Goal: Task Accomplishment & Management: Manage account settings

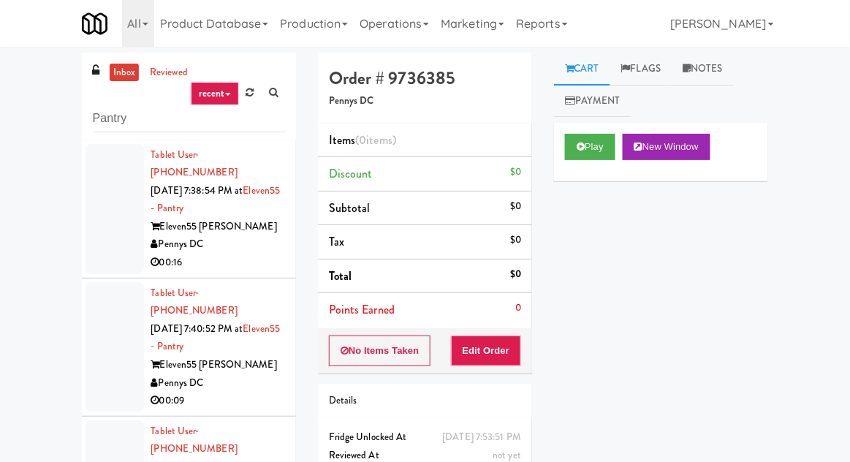
scroll to position [1445, 0]
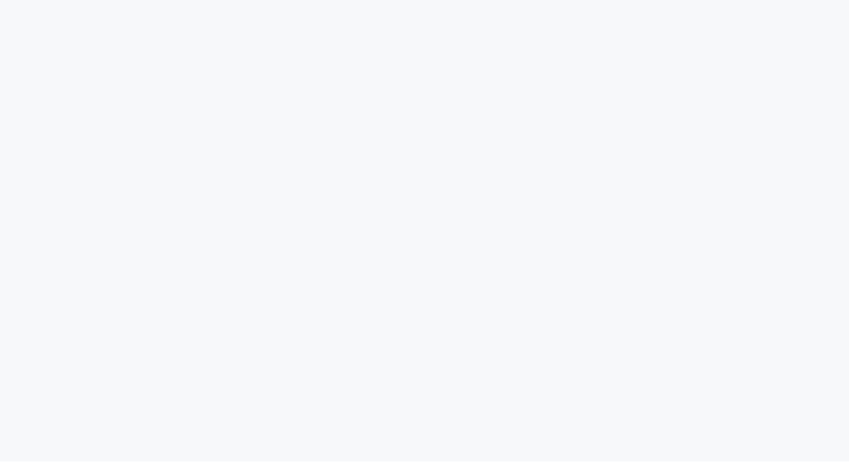
click at [848, 0] on html at bounding box center [425, 0] width 850 height 0
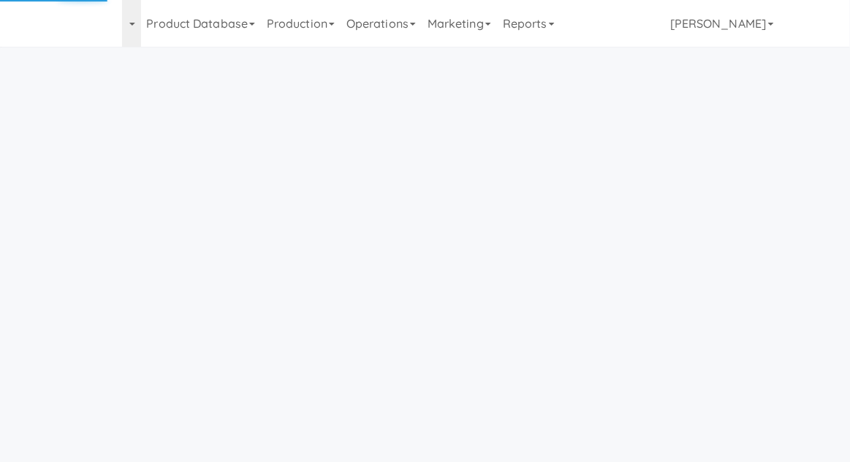
click at [377, 24] on link "Operations" at bounding box center [381, 23] width 81 height 47
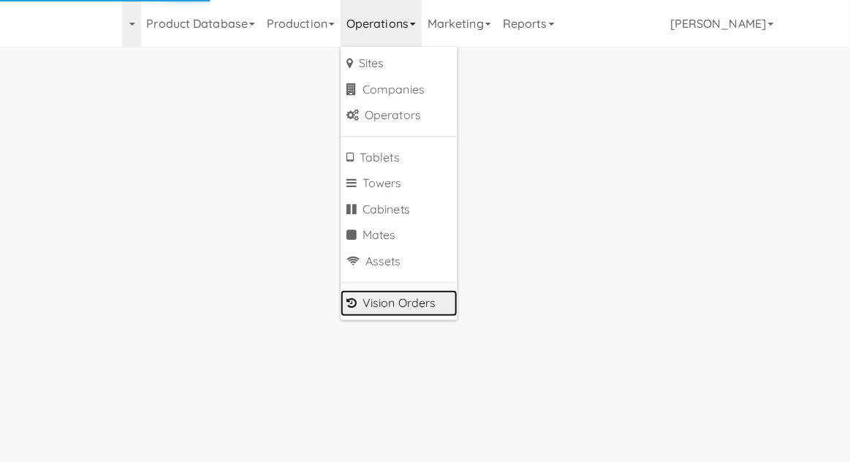
click at [365, 301] on link "Vision Orders" at bounding box center [399, 303] width 117 height 26
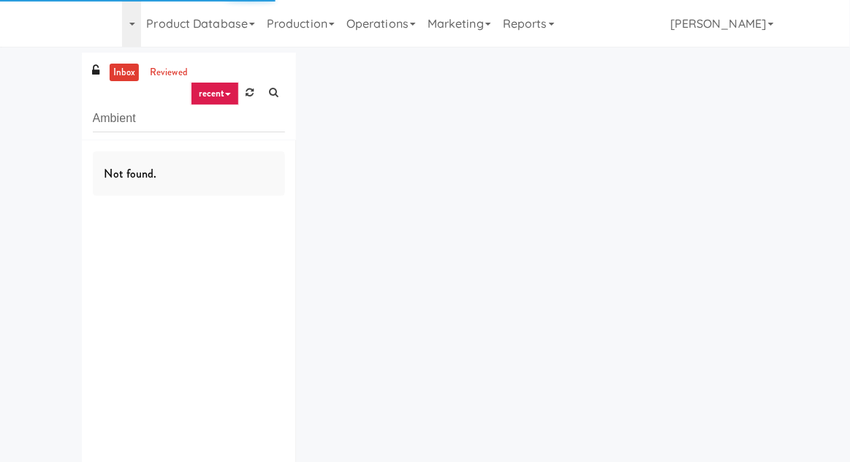
type input "Ambient"
click at [42, 121] on div "inbox reviewed recent all unclear take inventory issue suspicious failed recent…" at bounding box center [425, 285] width 850 height 464
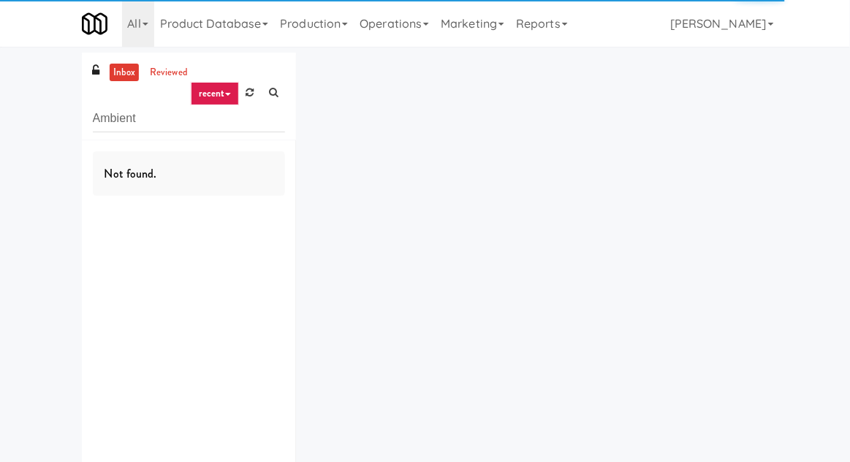
click at [117, 74] on link "inbox" at bounding box center [125, 73] width 30 height 18
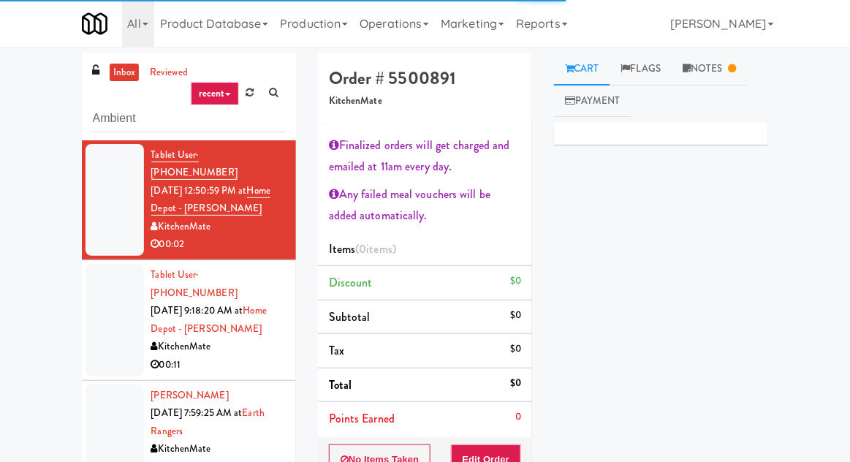
click at [118, 77] on link "inbox" at bounding box center [125, 73] width 30 height 18
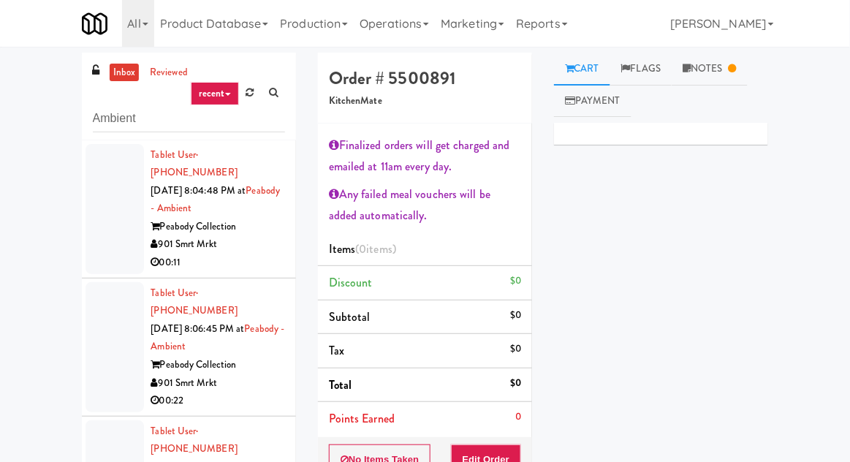
click at [94, 199] on div at bounding box center [114, 209] width 58 height 130
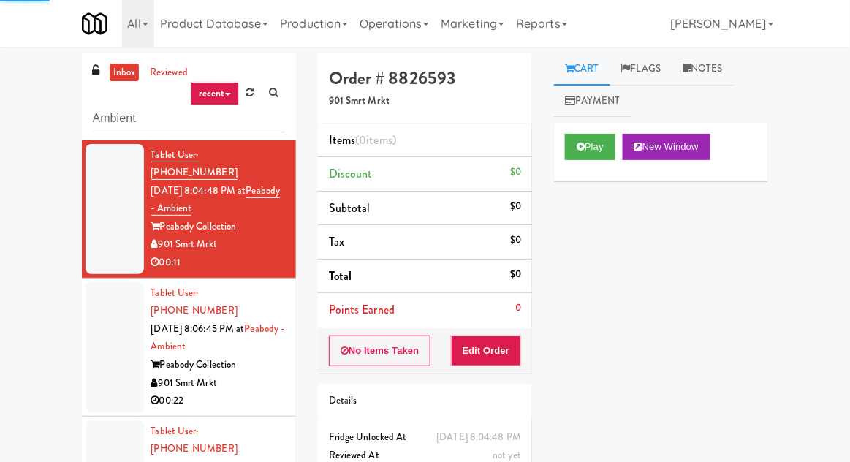
scroll to position [56, 0]
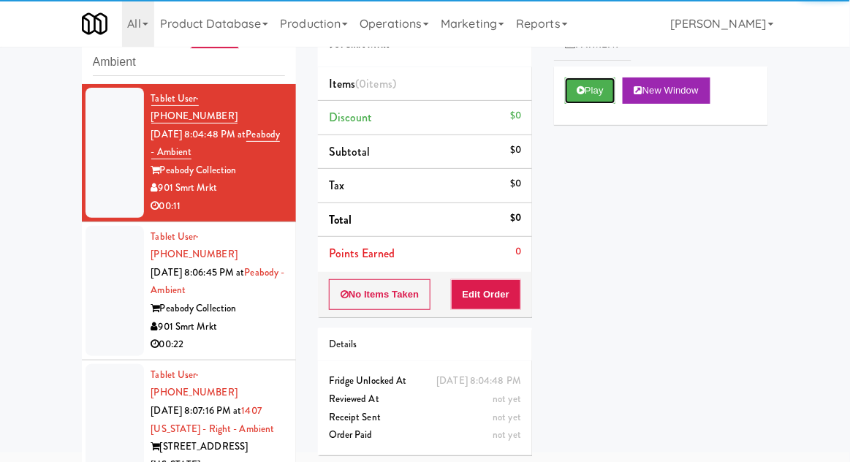
click at [609, 93] on button "Play" at bounding box center [590, 90] width 50 height 26
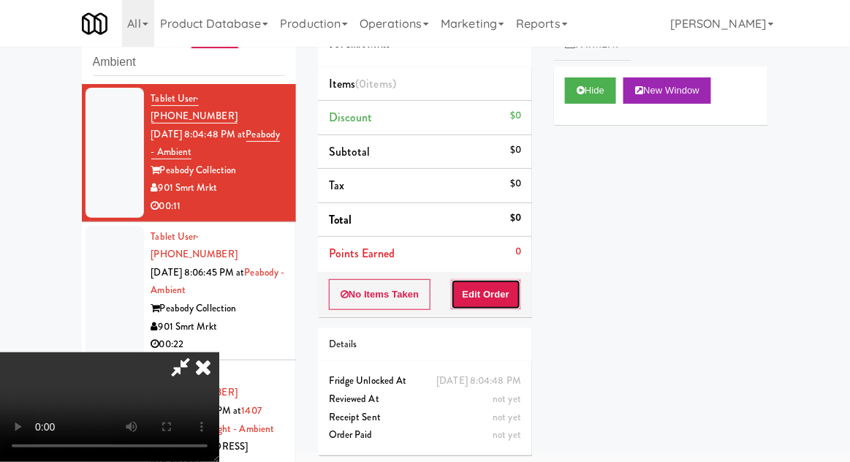
click at [507, 305] on button "Edit Order" at bounding box center [486, 294] width 71 height 31
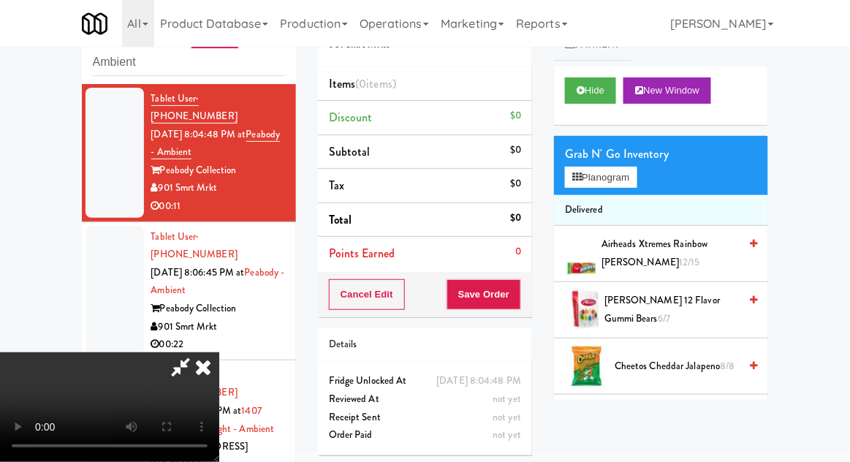
click at [679, 364] on span "Cheetos Cheddar Jalapeno 8/8" at bounding box center [677, 366] width 124 height 18
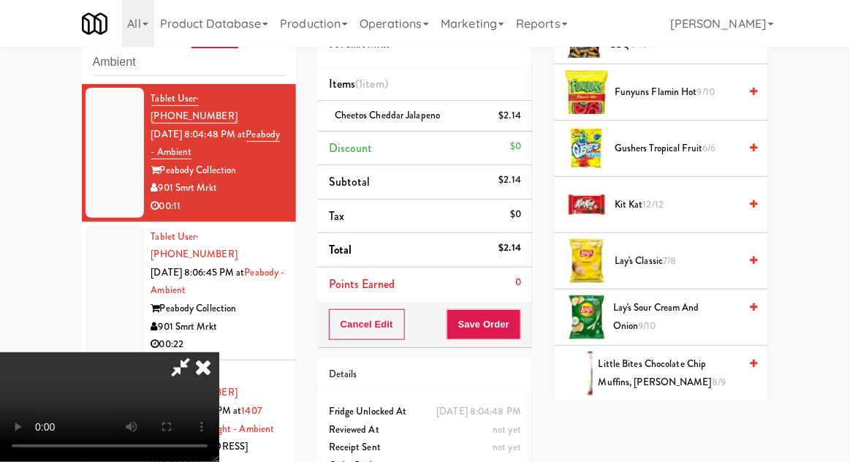
scroll to position [712, 0]
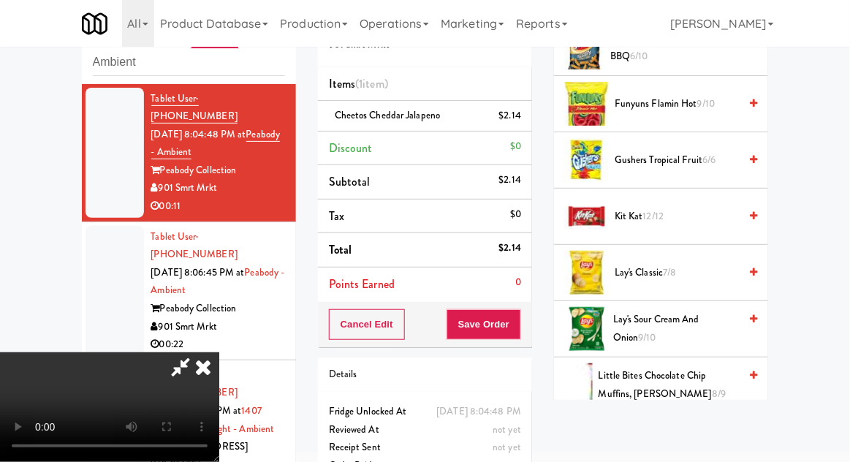
click at [694, 319] on span "Lay's Sour Cream and Onion 9/10" at bounding box center [676, 329] width 126 height 36
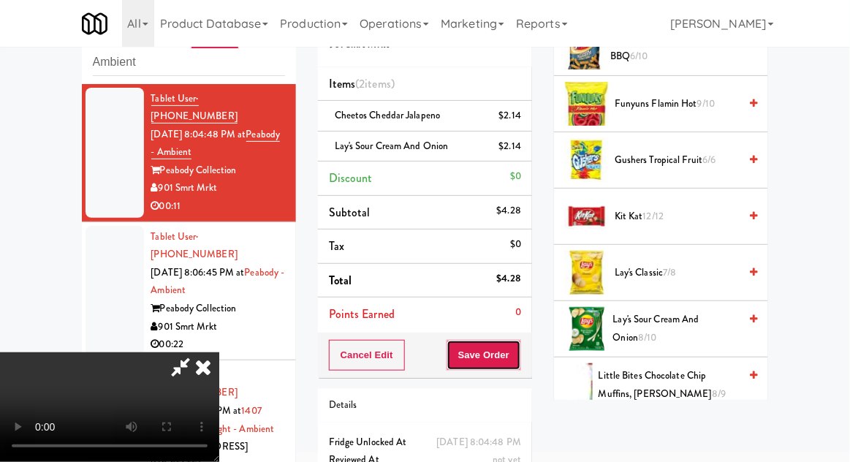
click at [518, 361] on button "Save Order" at bounding box center [483, 355] width 75 height 31
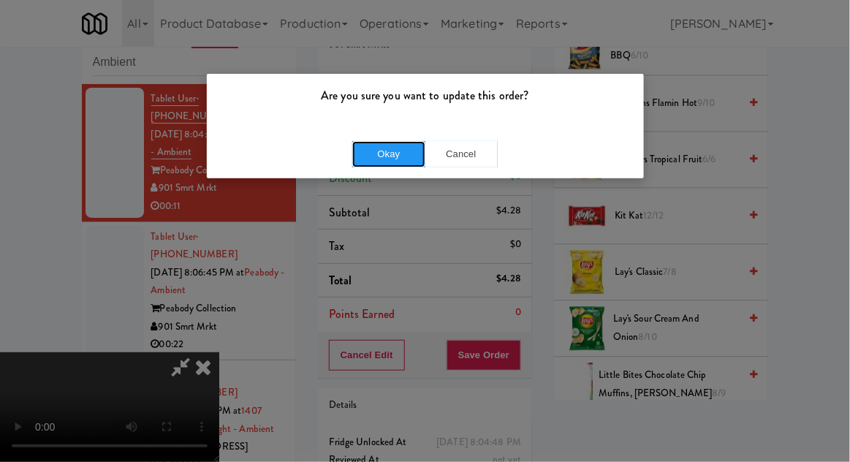
click at [366, 141] on button "Okay" at bounding box center [388, 154] width 73 height 26
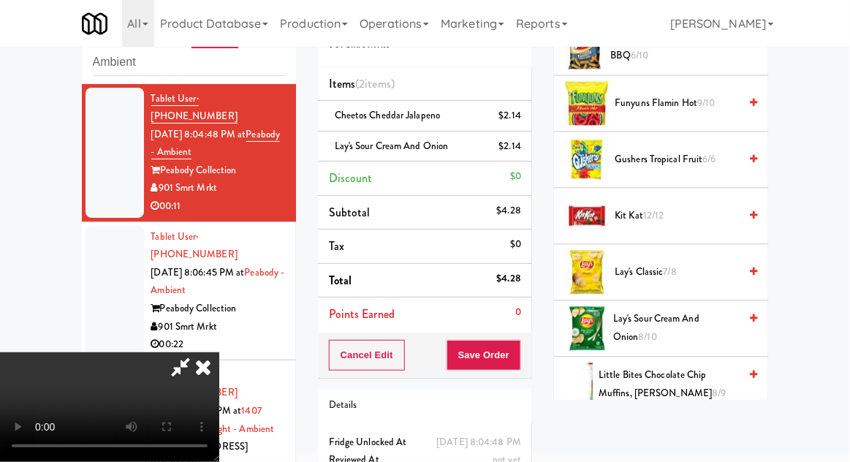
click at [365, 153] on div "Lay's Sour Cream and Onion $2.14" at bounding box center [425, 146] width 192 height 18
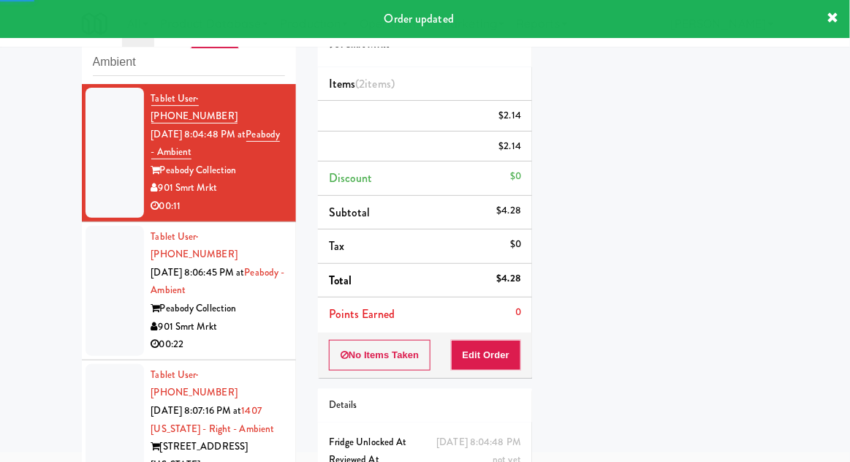
click at [101, 295] on div at bounding box center [114, 291] width 58 height 130
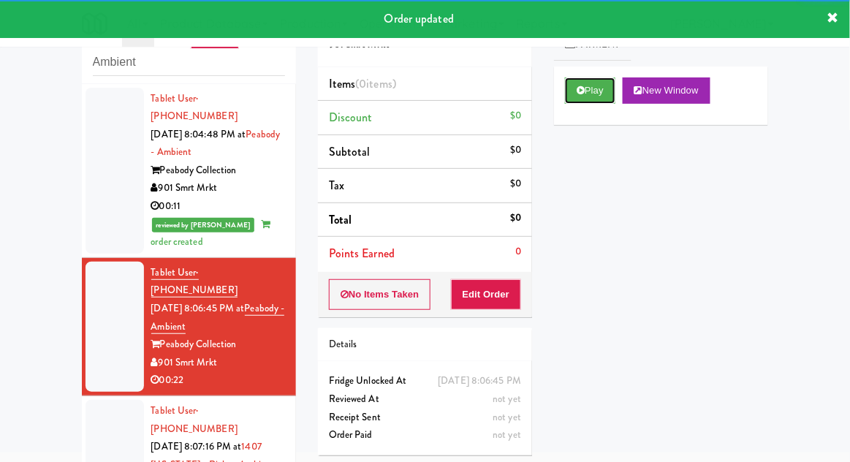
click at [598, 100] on button "Play" at bounding box center [590, 90] width 50 height 26
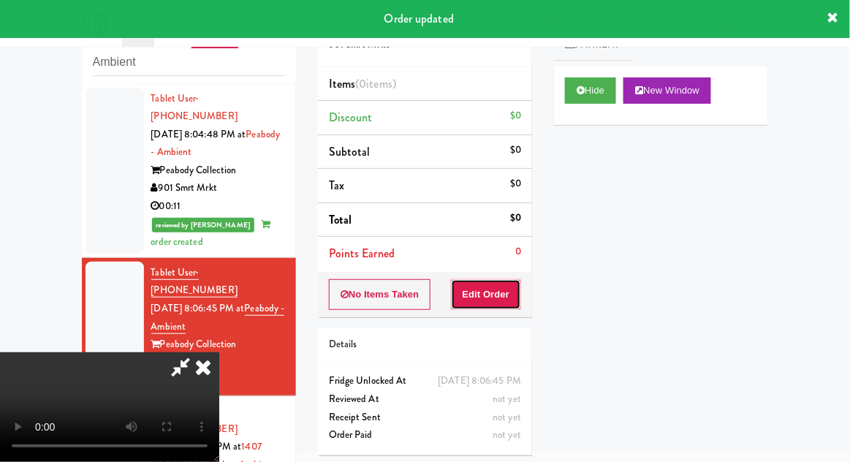
click at [511, 295] on button "Edit Order" at bounding box center [486, 294] width 71 height 31
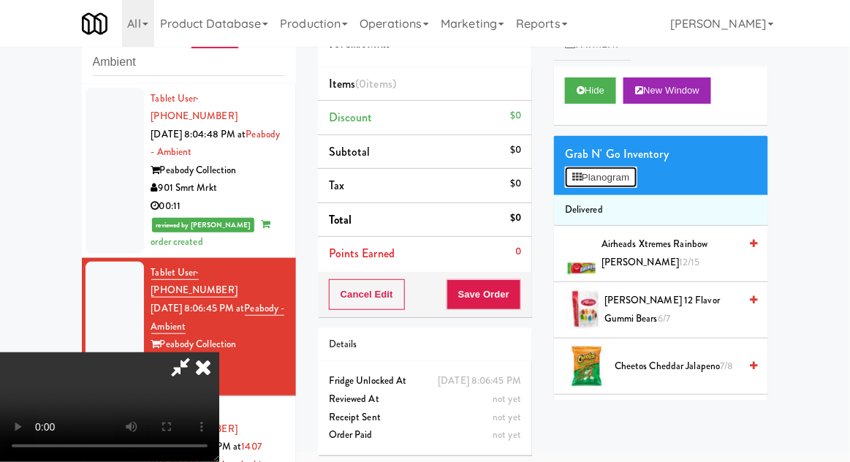
click at [633, 186] on button "Planogram" at bounding box center [601, 178] width 72 height 22
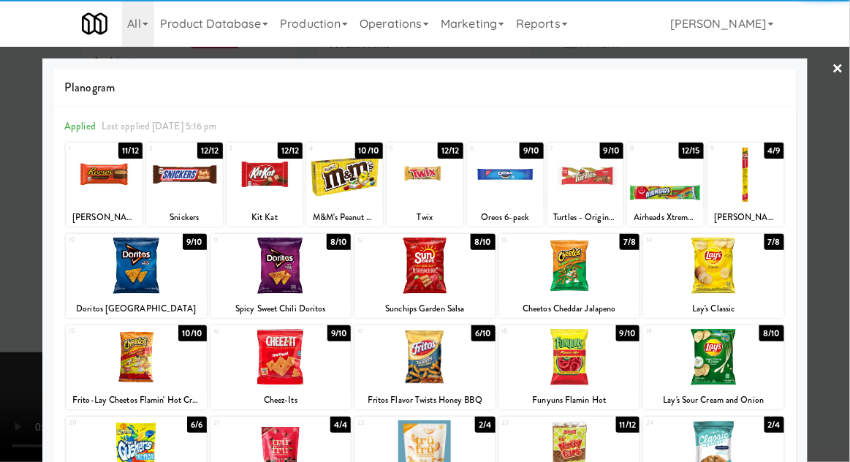
click at [468, 280] on div at bounding box center [424, 265] width 141 height 56
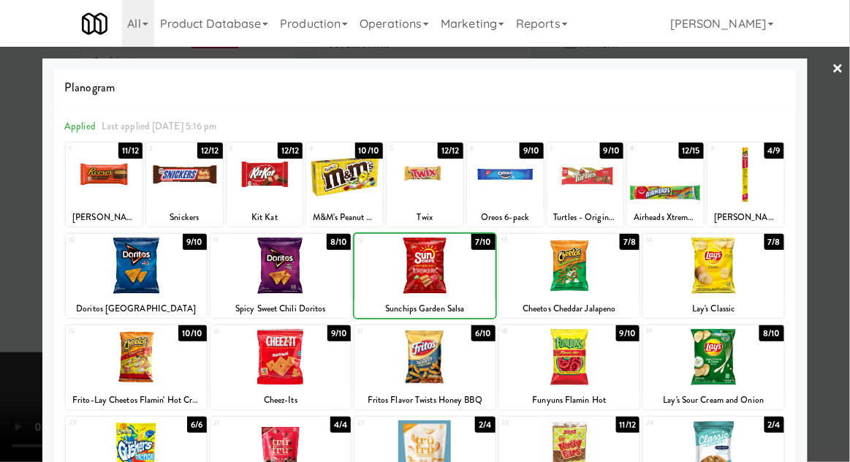
click at [10, 345] on div at bounding box center [425, 231] width 850 height 462
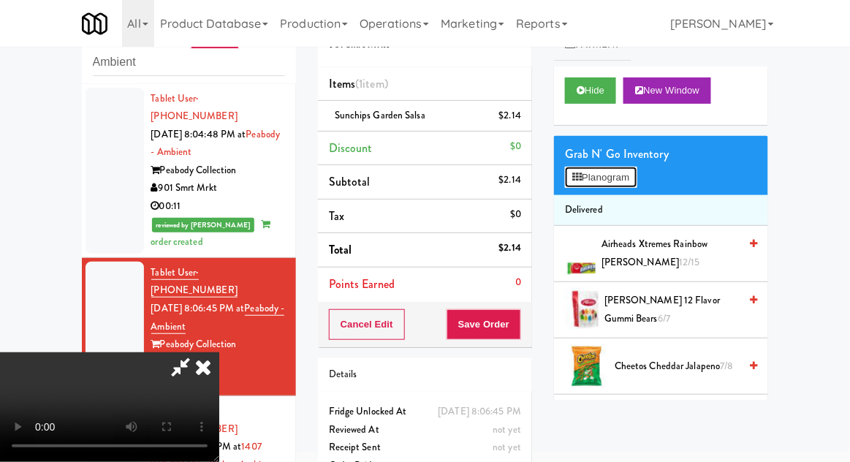
click at [625, 172] on button "Planogram" at bounding box center [601, 178] width 72 height 22
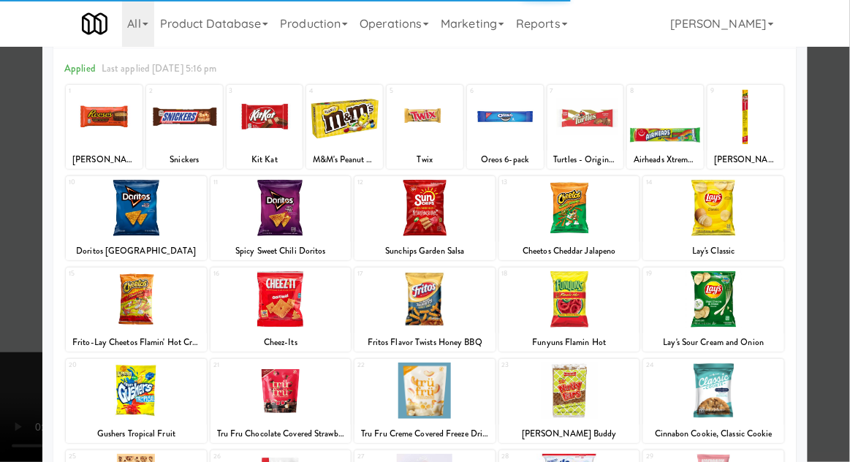
scroll to position [58, 0]
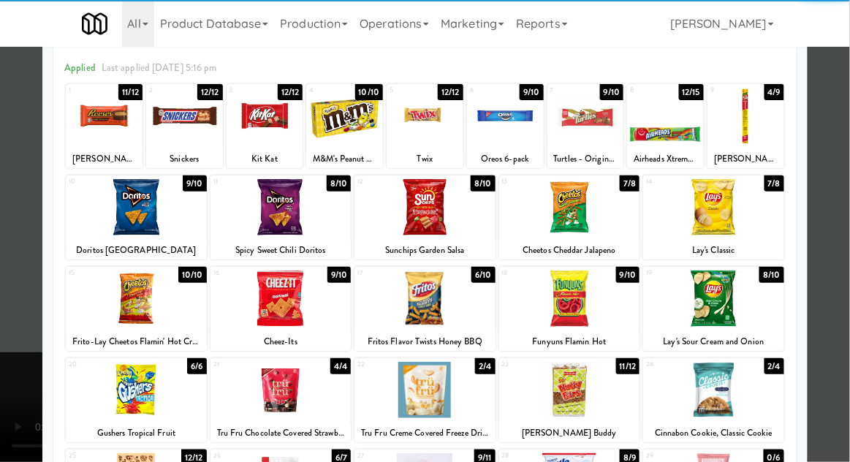
click at [606, 392] on div at bounding box center [569, 390] width 141 height 56
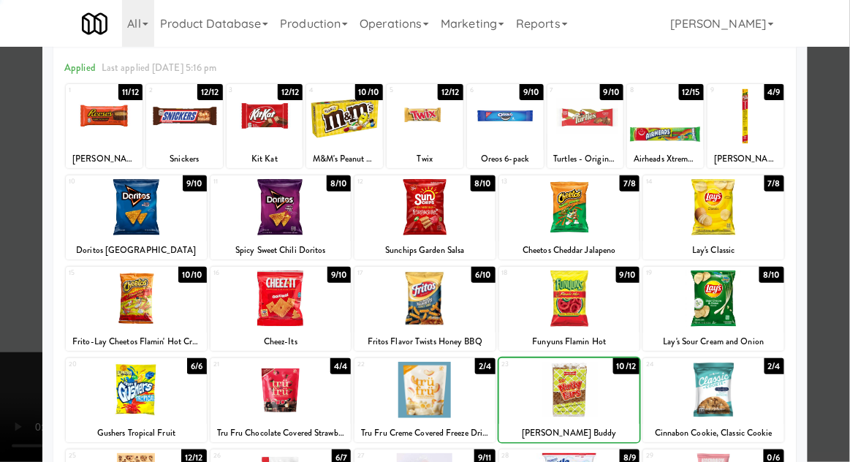
click at [6, 339] on div at bounding box center [425, 231] width 850 height 462
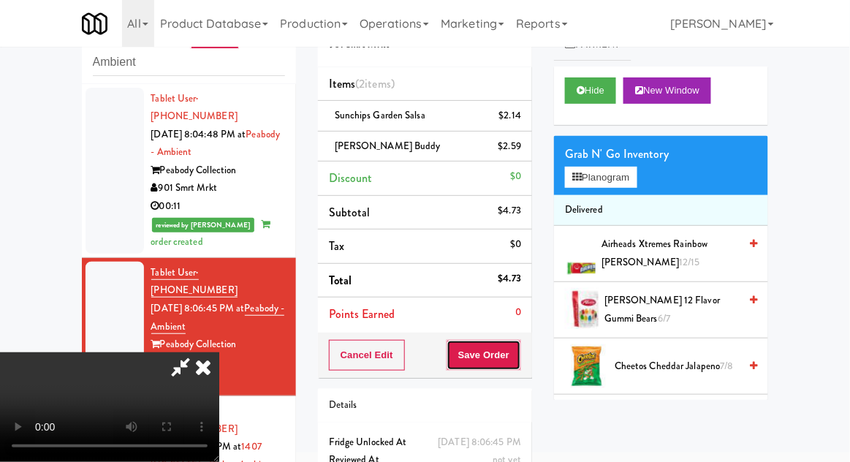
click at [519, 354] on button "Save Order" at bounding box center [483, 355] width 75 height 31
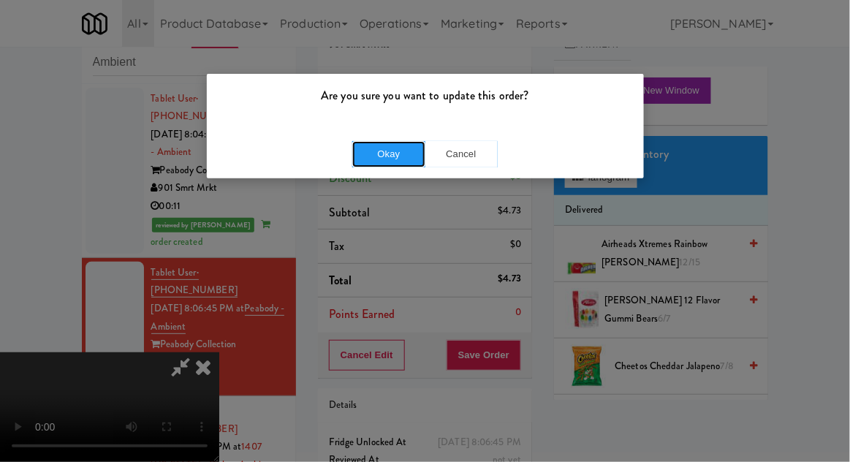
click at [368, 161] on button "Okay" at bounding box center [388, 154] width 73 height 26
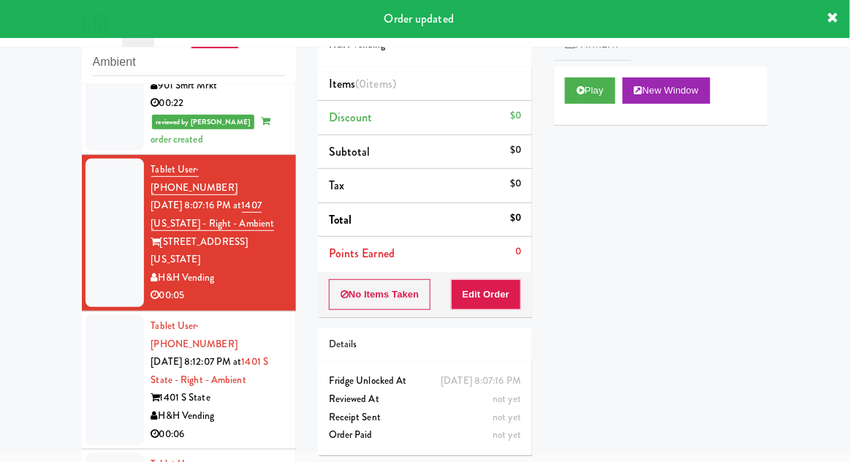
scroll to position [281, 0]
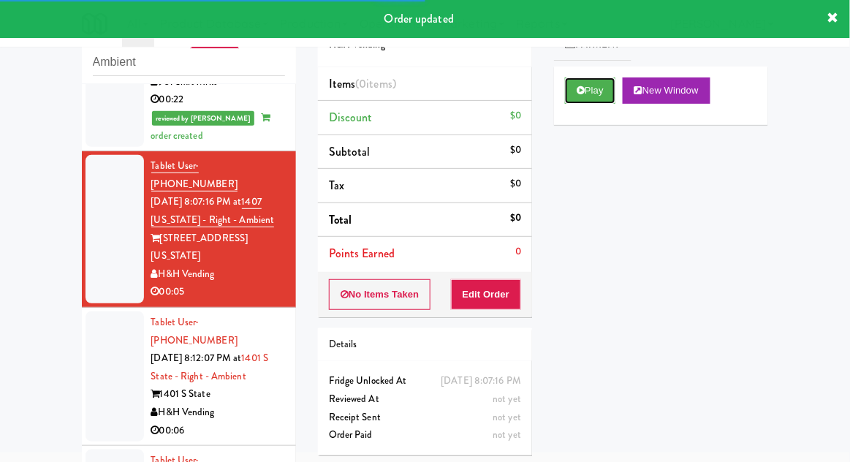
click at [596, 98] on button "Play" at bounding box center [590, 90] width 50 height 26
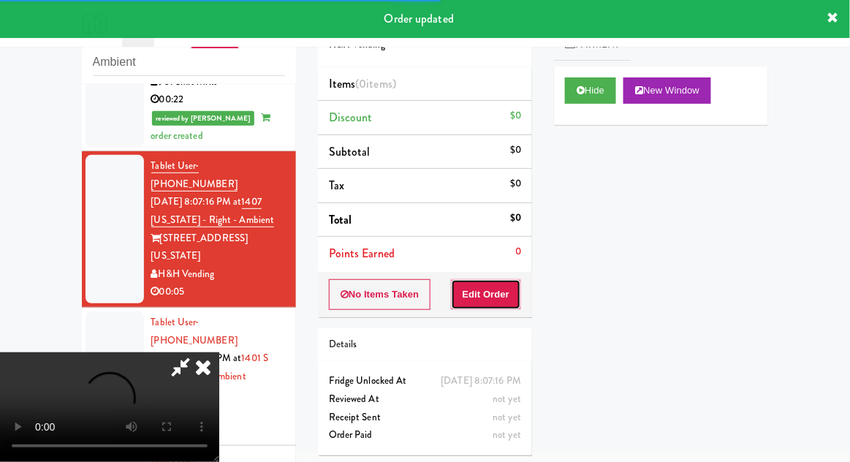
click at [510, 305] on button "Edit Order" at bounding box center [486, 294] width 71 height 31
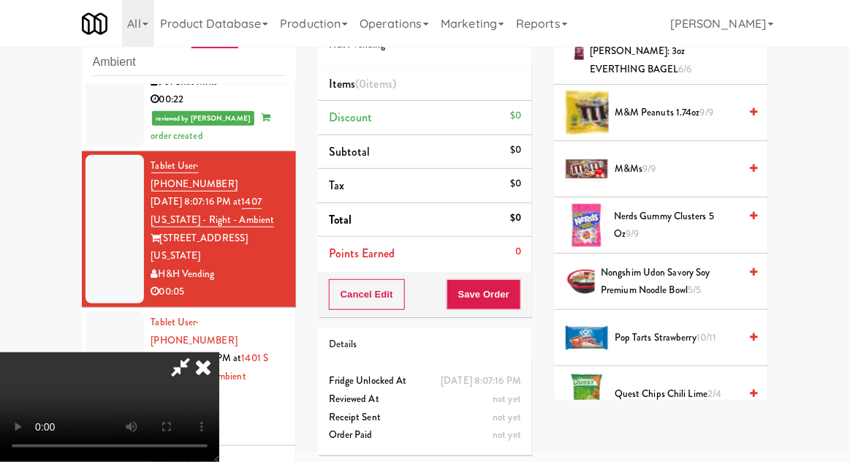
scroll to position [847, 0]
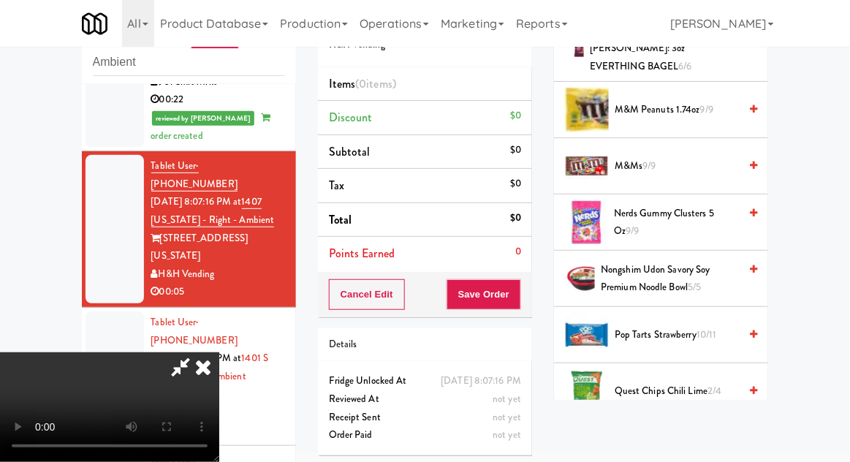
click at [690, 382] on span "Quest Chips Chili Lime 2/4" at bounding box center [677, 391] width 124 height 18
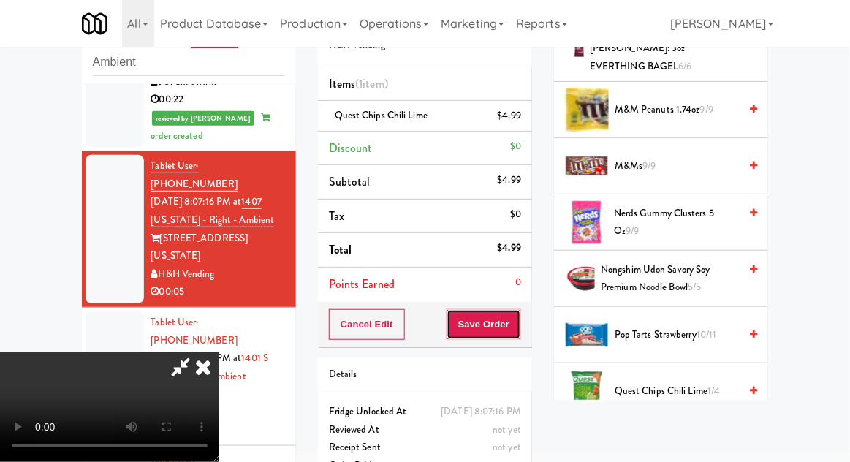
click at [519, 332] on button "Save Order" at bounding box center [483, 324] width 75 height 31
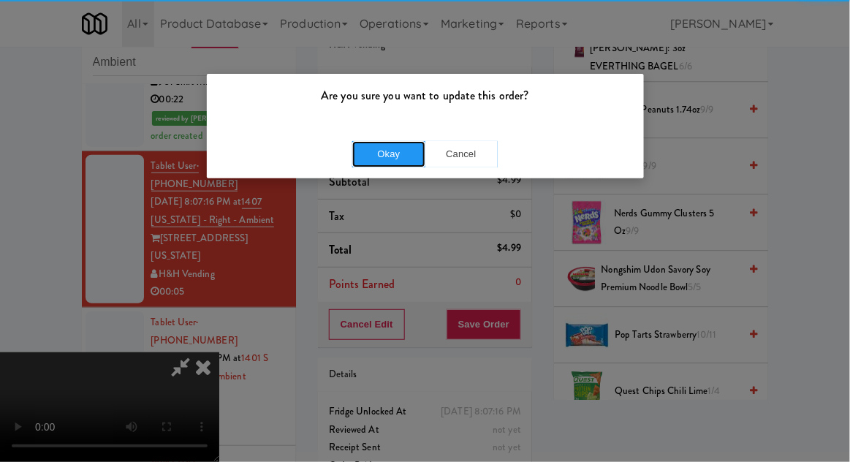
click at [355, 161] on button "Okay" at bounding box center [388, 154] width 73 height 26
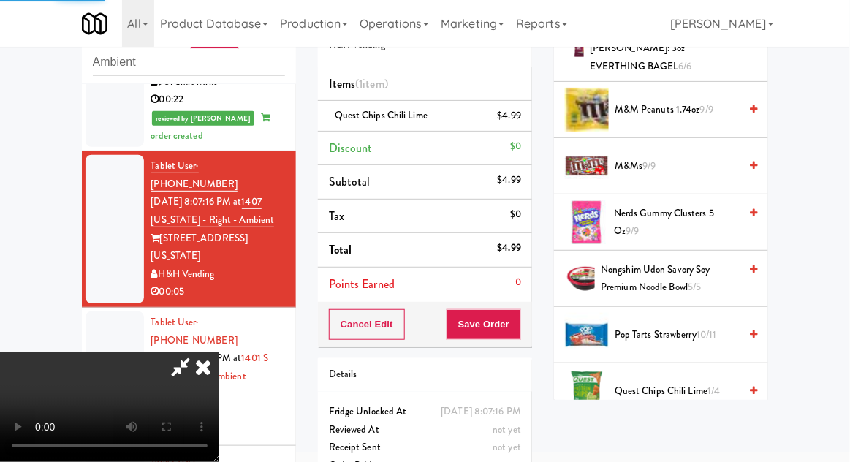
scroll to position [144, 0]
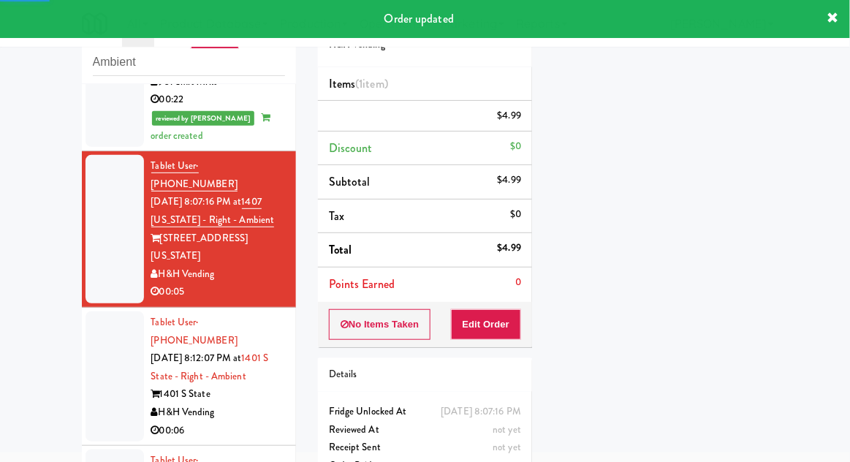
click at [100, 342] on div at bounding box center [114, 376] width 58 height 130
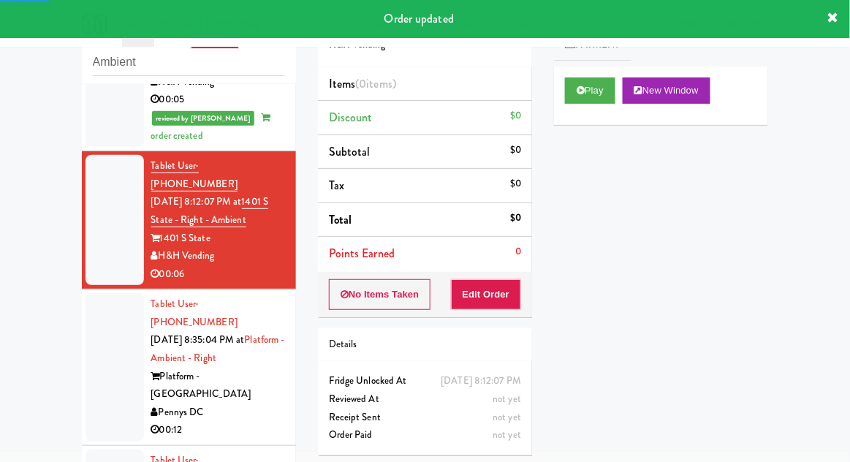
scroll to position [474, 0]
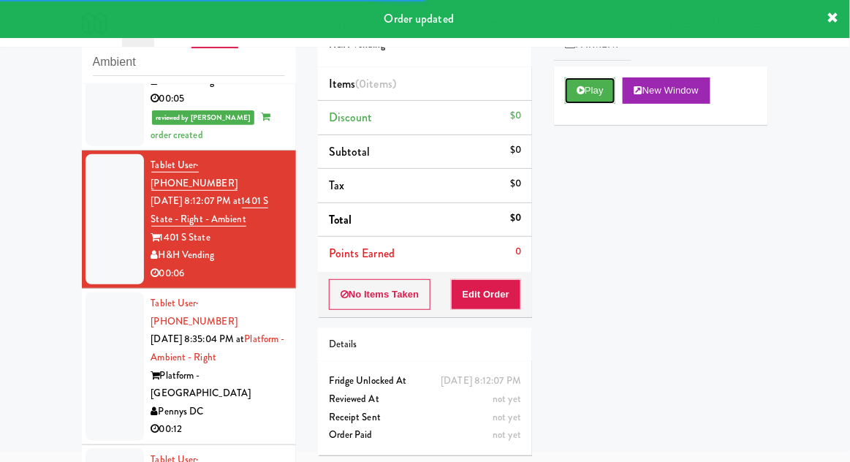
click at [601, 90] on button "Play" at bounding box center [590, 90] width 50 height 26
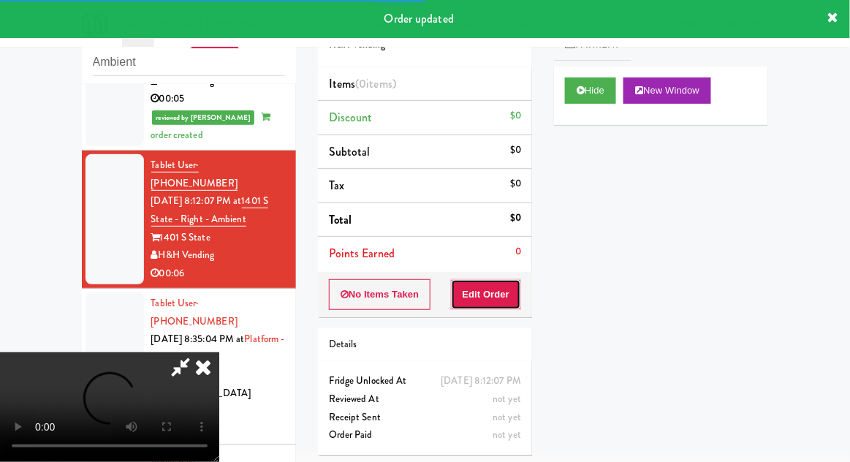
click at [506, 297] on button "Edit Order" at bounding box center [486, 294] width 71 height 31
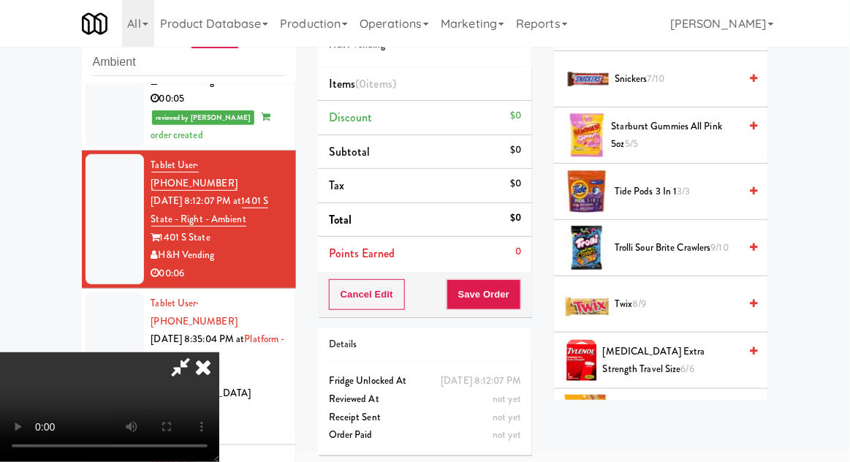
scroll to position [1559, 0]
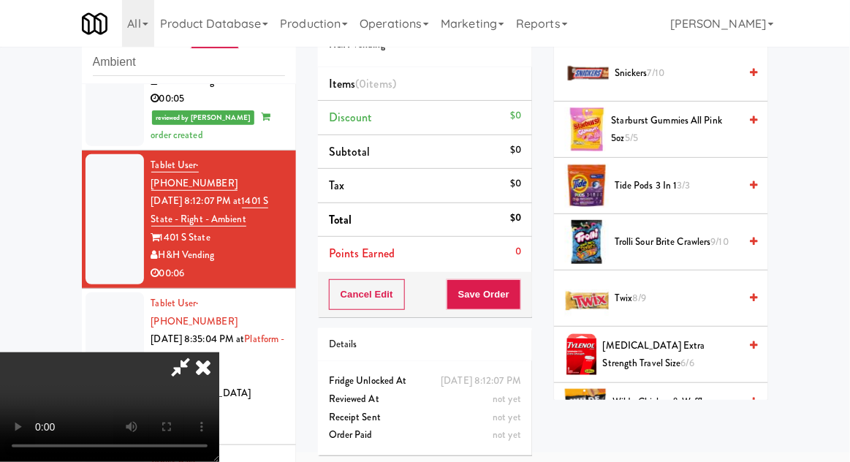
click at [658, 289] on span "Twix 8/9" at bounding box center [677, 298] width 124 height 18
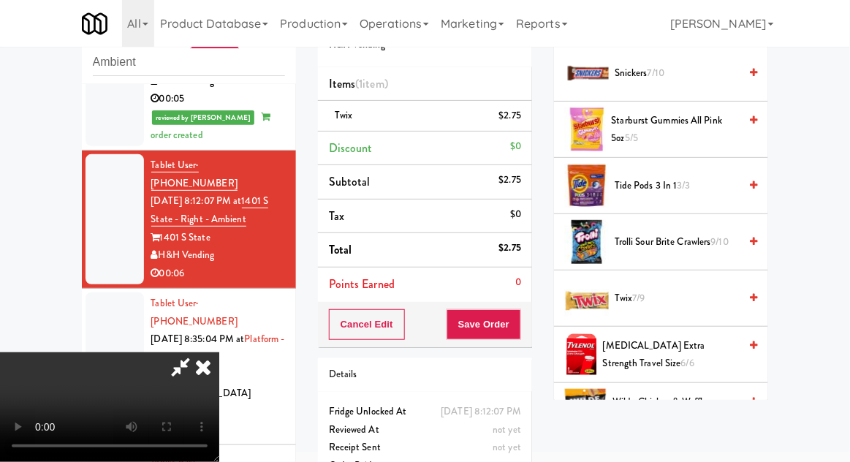
scroll to position [0, 0]
click at [521, 333] on button "Save Order" at bounding box center [483, 324] width 75 height 31
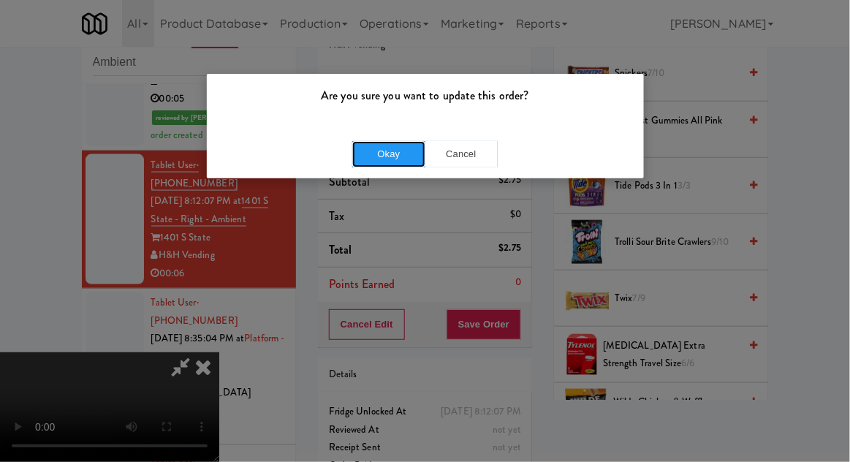
click at [379, 161] on button "Okay" at bounding box center [388, 154] width 73 height 26
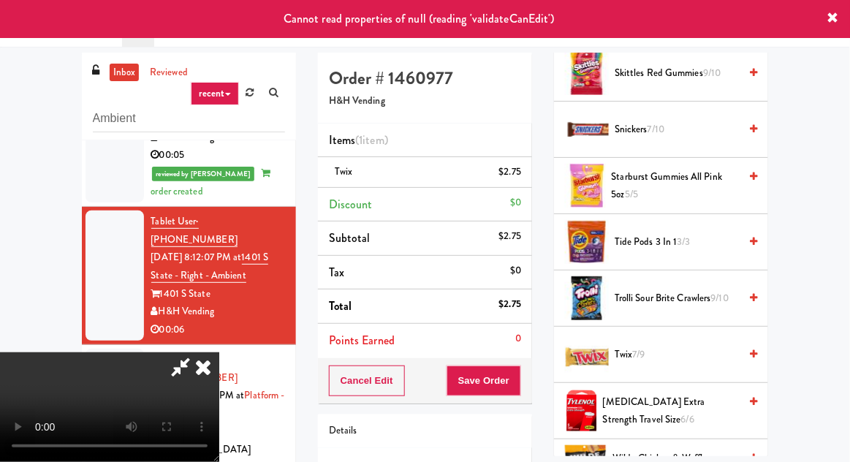
scroll to position [56, 0]
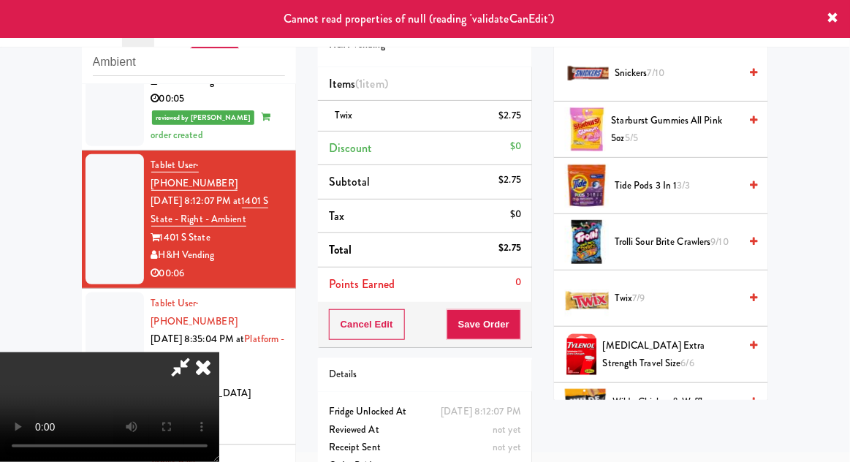
click at [219, 352] on icon at bounding box center [203, 366] width 32 height 29
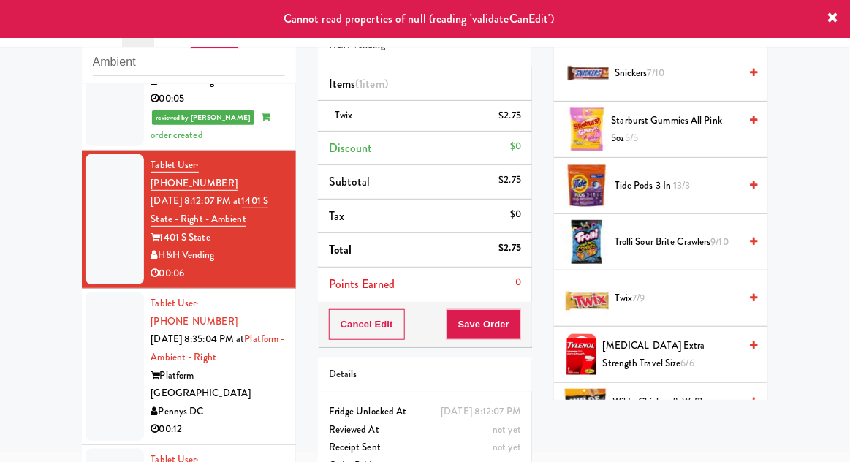
click at [92, 303] on div at bounding box center [114, 366] width 58 height 148
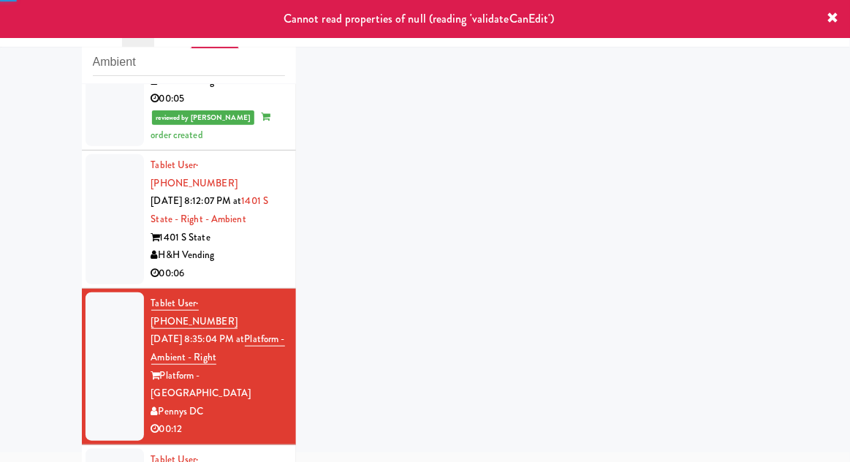
click at [100, 178] on div at bounding box center [114, 219] width 58 height 130
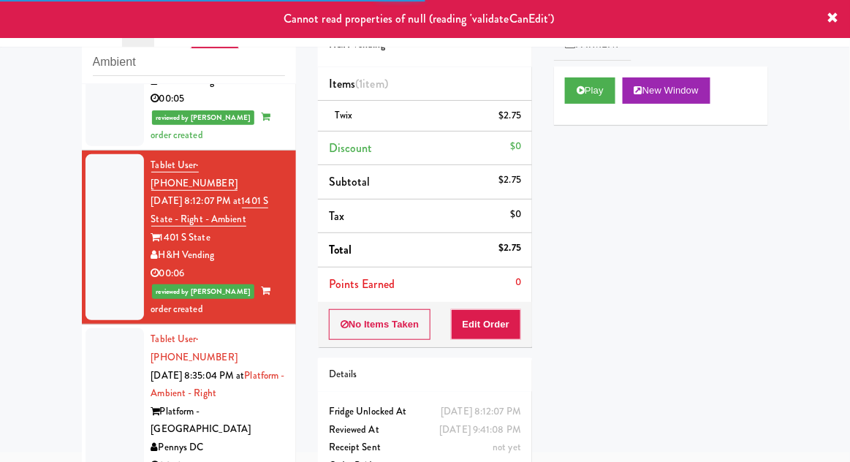
click at [93, 328] on div at bounding box center [114, 402] width 58 height 148
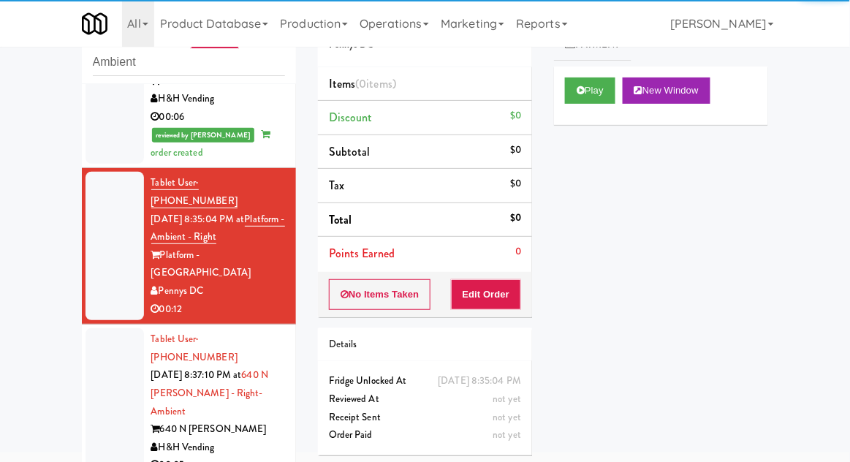
scroll to position [631, 0]
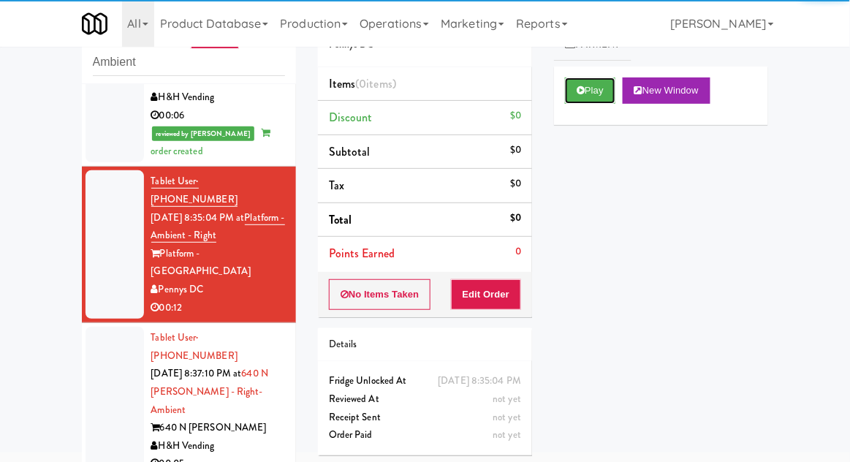
click at [588, 91] on button "Play" at bounding box center [590, 90] width 50 height 26
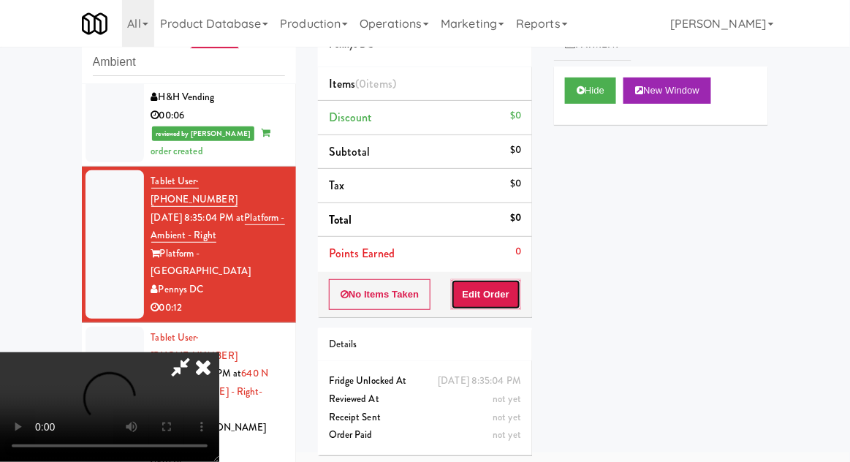
click at [503, 290] on button "Edit Order" at bounding box center [486, 294] width 71 height 31
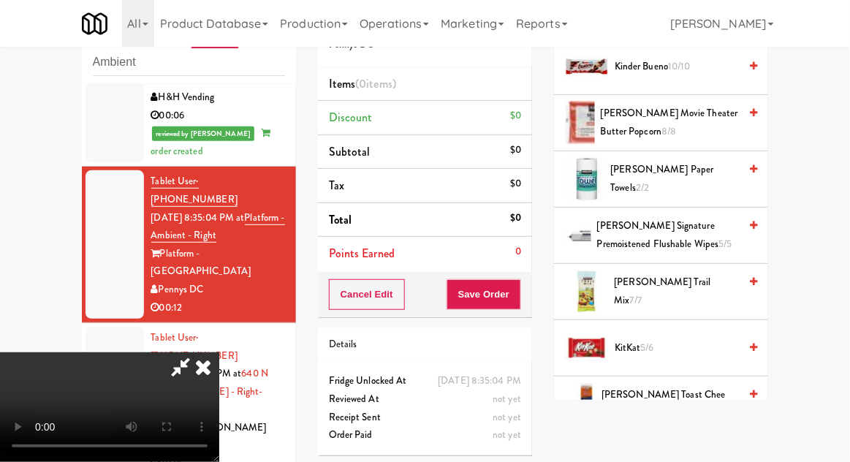
scroll to position [639, 0]
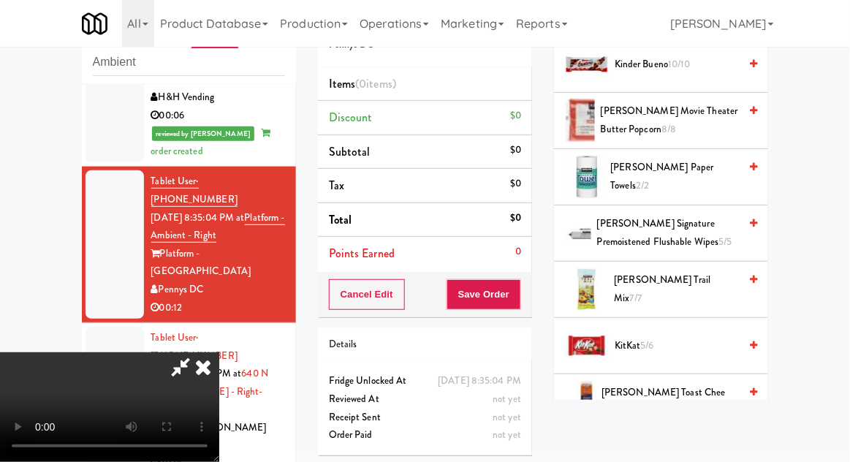
click at [688, 170] on span "[PERSON_NAME] Paper Towels 2/2" at bounding box center [675, 177] width 129 height 36
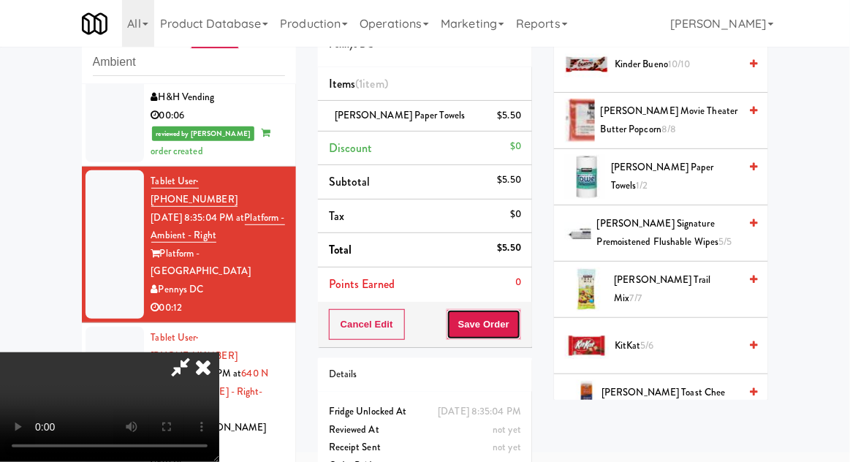
click at [519, 330] on button "Save Order" at bounding box center [483, 324] width 75 height 31
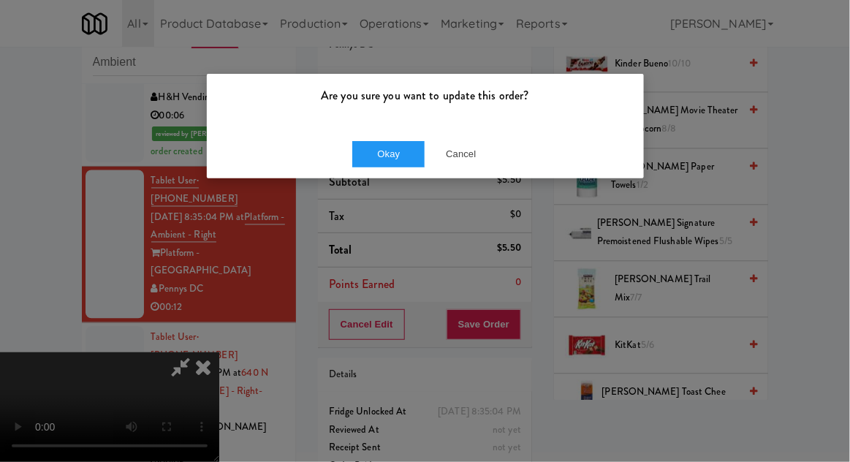
click at [370, 178] on div "Are you sure you want to update this order? Okay Cancel" at bounding box center [425, 126] width 438 height 106
click at [365, 159] on button "Okay" at bounding box center [388, 154] width 73 height 26
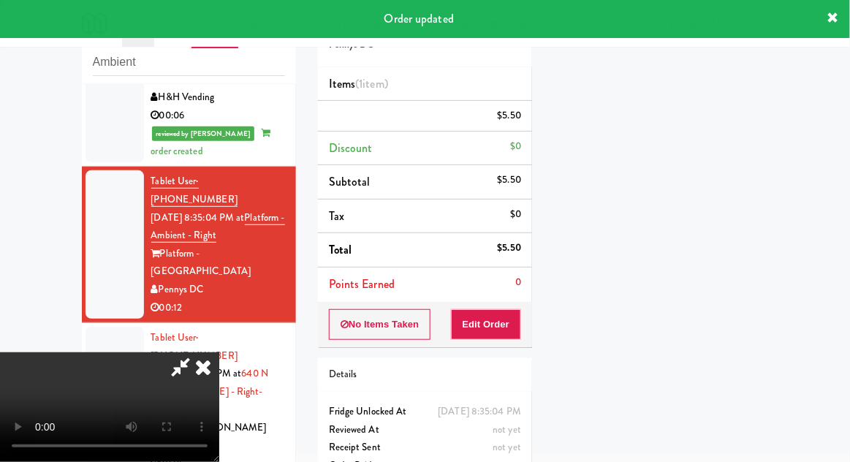
scroll to position [144, 0]
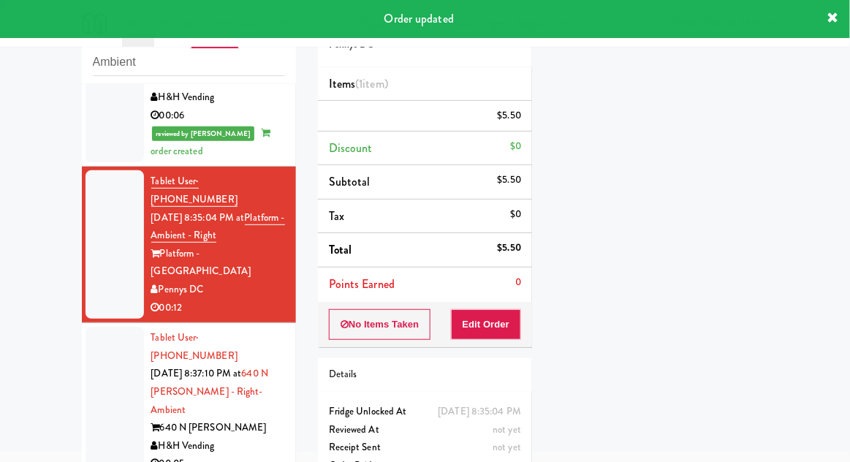
click at [96, 327] on div at bounding box center [114, 401] width 58 height 148
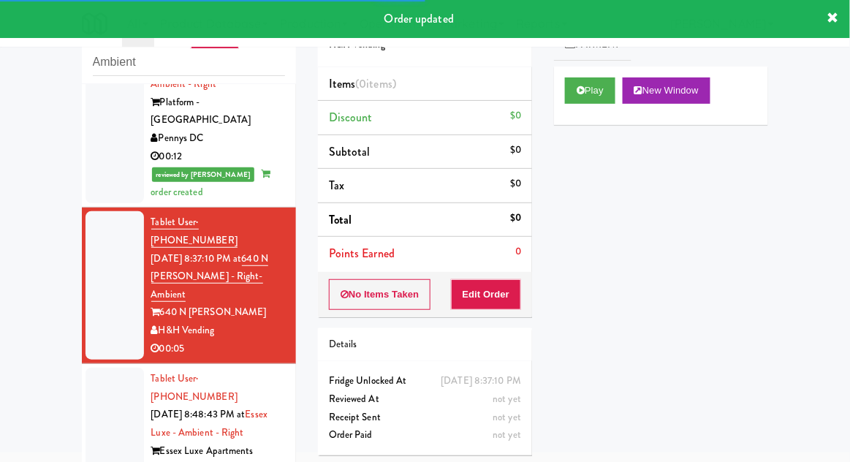
scroll to position [779, 0]
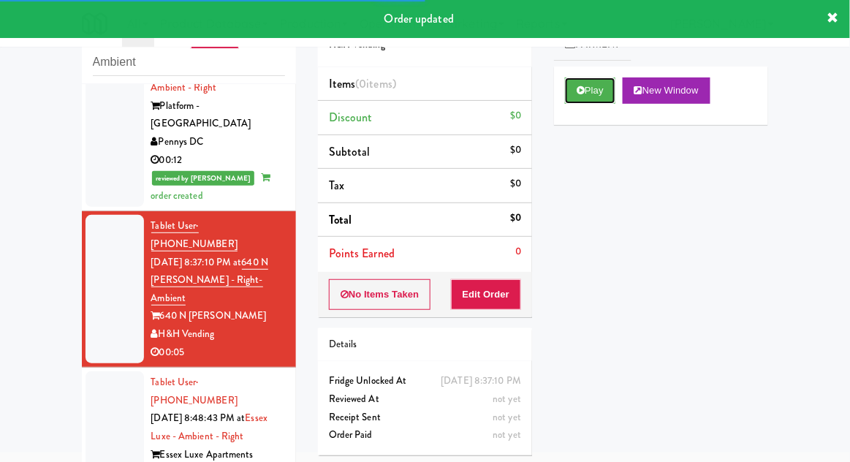
click at [600, 93] on button "Play" at bounding box center [590, 90] width 50 height 26
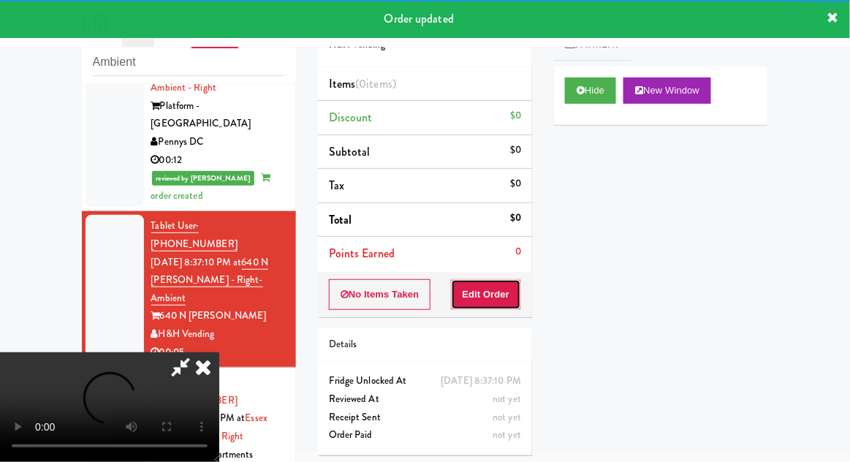
click at [510, 291] on button "Edit Order" at bounding box center [486, 294] width 71 height 31
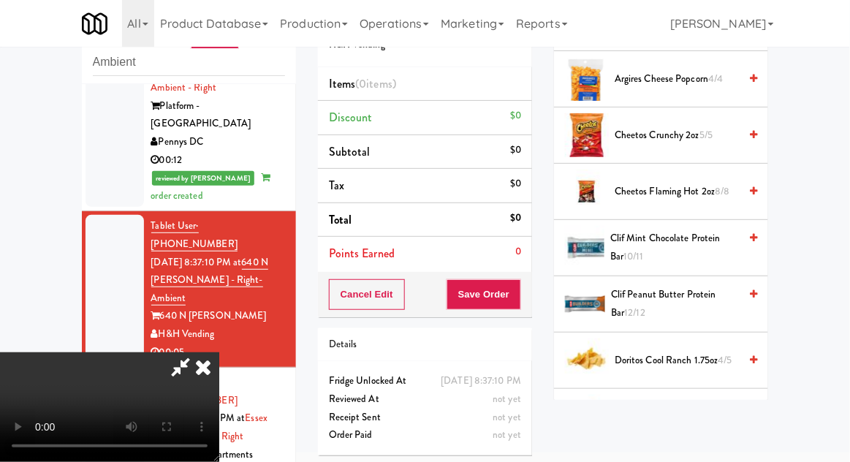
scroll to position [229, 0]
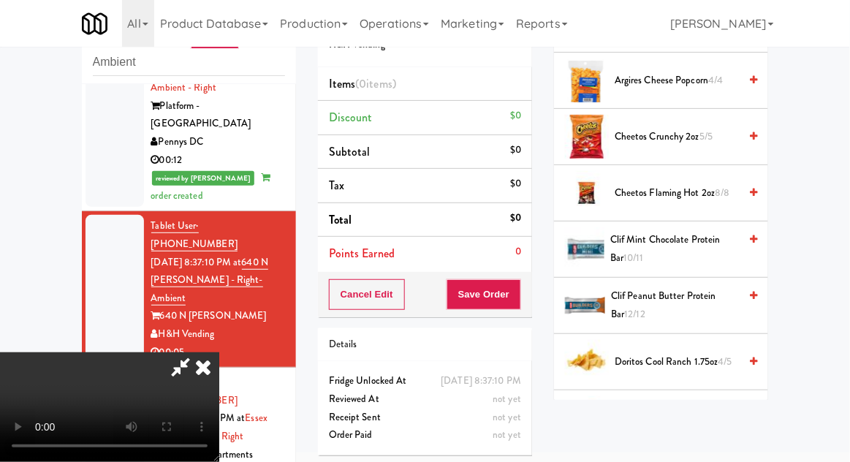
click at [687, 237] on span "Clif Mint Chocolate Protein Bar 10/11" at bounding box center [674, 249] width 129 height 36
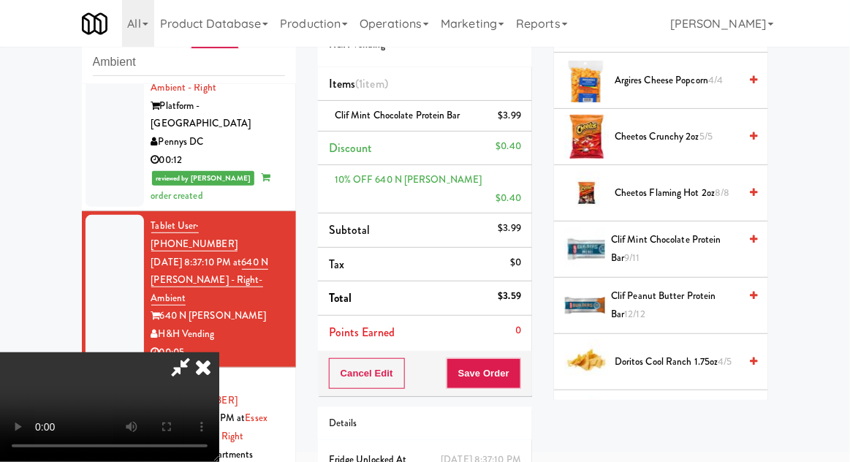
scroll to position [53, 0]
click at [518, 358] on button "Save Order" at bounding box center [483, 373] width 75 height 31
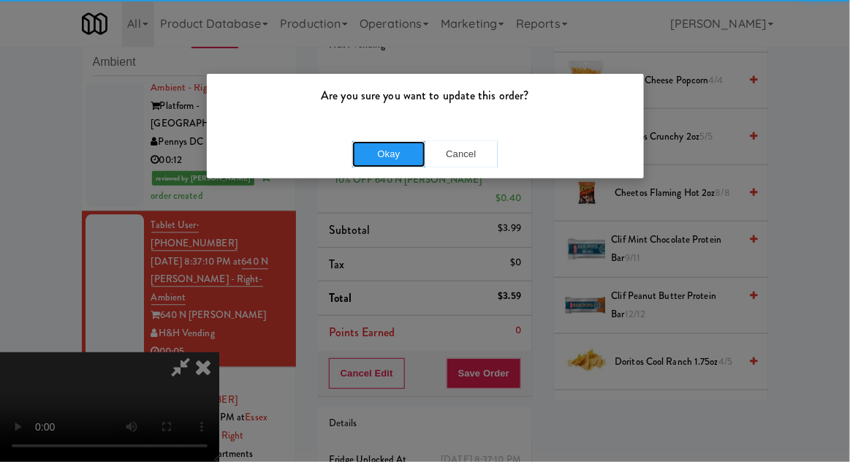
click at [374, 159] on button "Okay" at bounding box center [388, 154] width 73 height 26
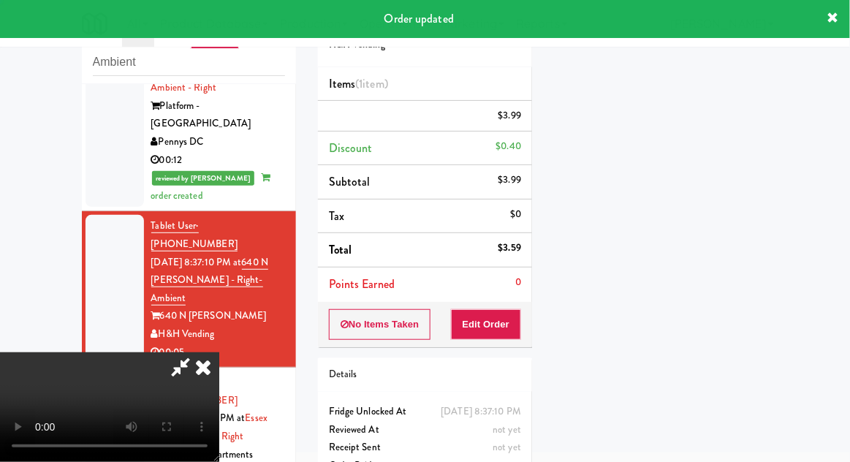
scroll to position [0, 0]
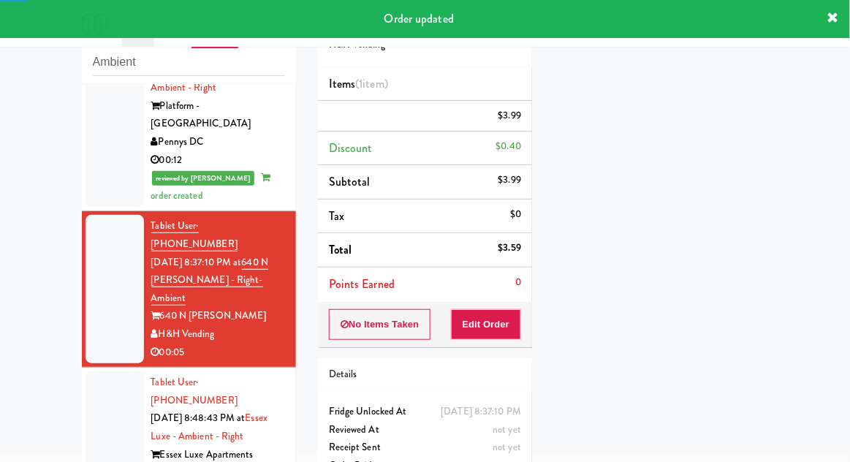
click at [94, 371] on div at bounding box center [114, 436] width 58 height 130
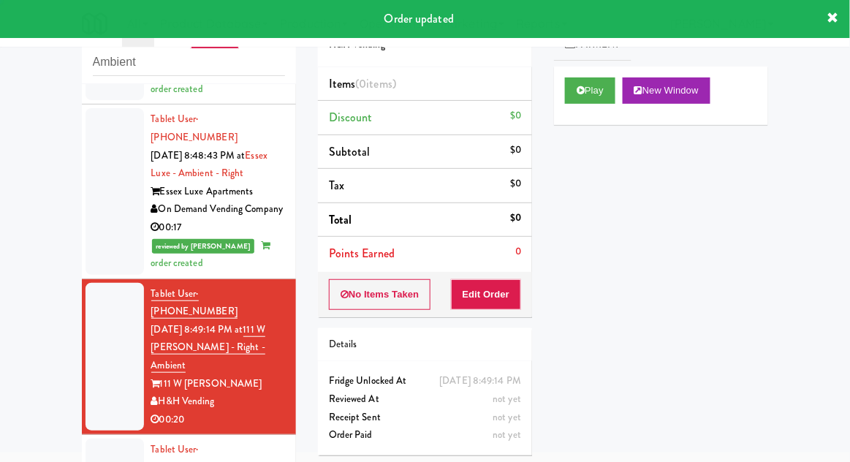
scroll to position [1079, 0]
click at [589, 96] on button "Play" at bounding box center [590, 90] width 50 height 26
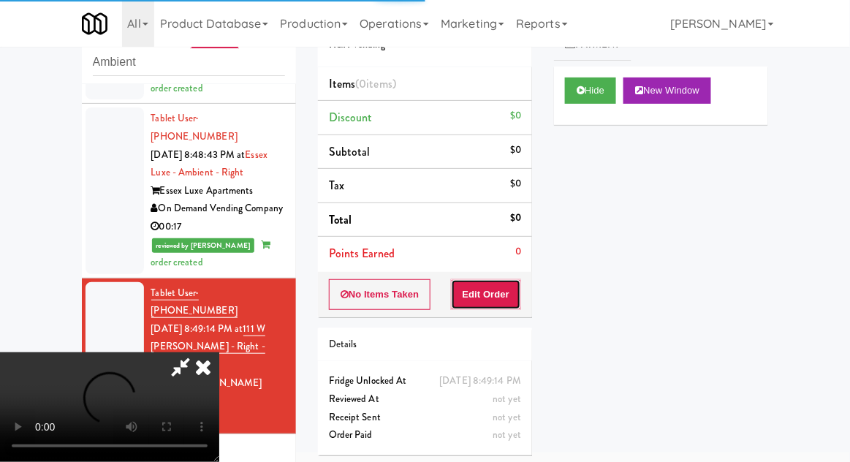
click at [509, 303] on button "Edit Order" at bounding box center [486, 294] width 71 height 31
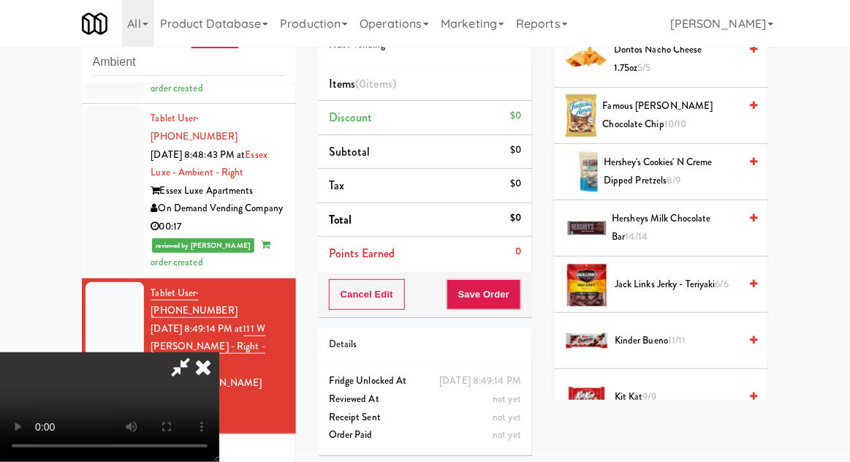
scroll to position [658, 0]
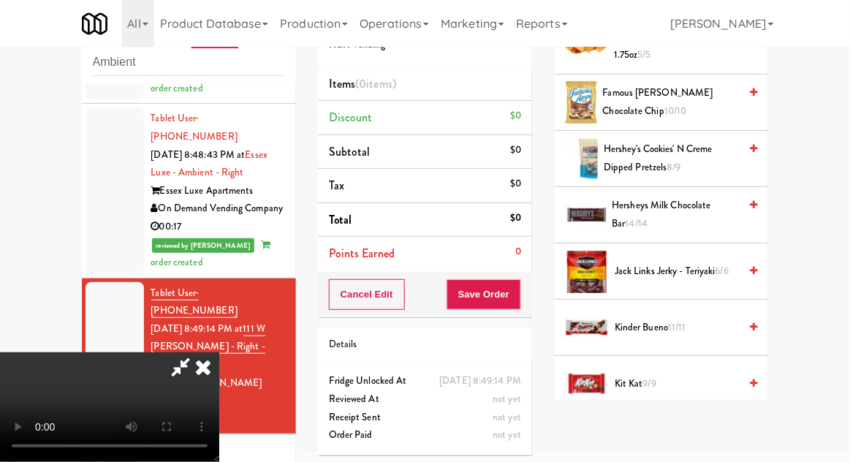
click at [712, 270] on span "Jack Links Jerky - Teriyaki 6/6" at bounding box center [677, 271] width 124 height 18
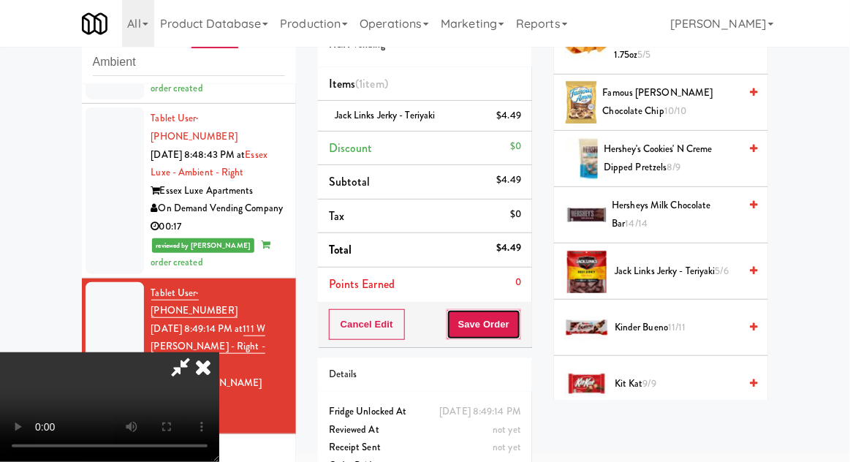
click at [518, 336] on button "Save Order" at bounding box center [483, 324] width 75 height 31
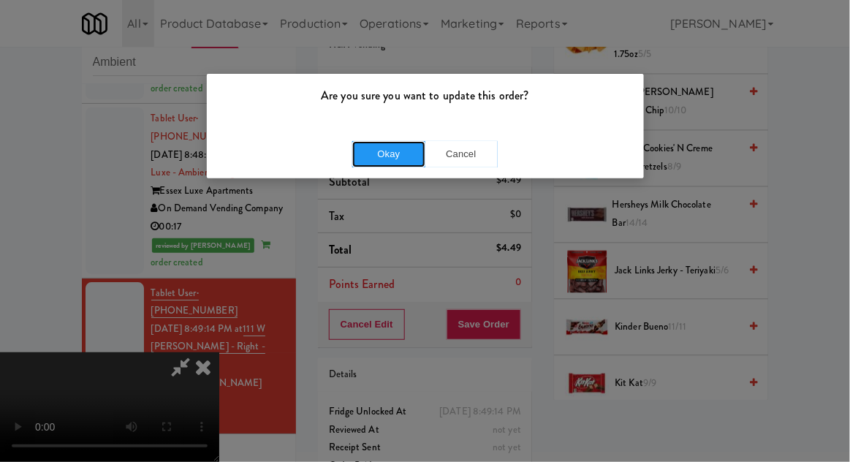
click at [366, 150] on button "Okay" at bounding box center [388, 154] width 73 height 26
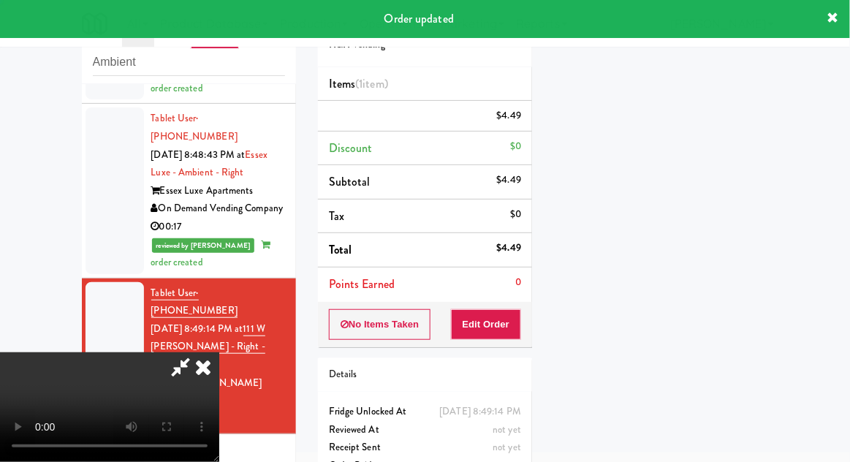
scroll to position [144, 0]
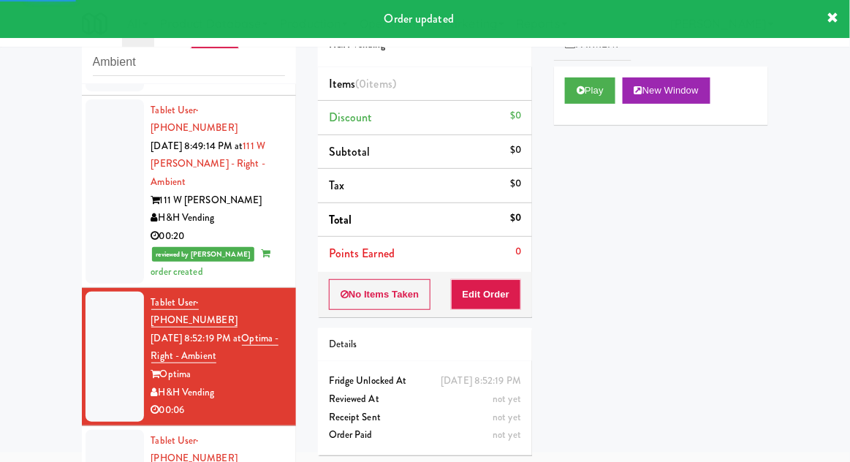
scroll to position [1263, 0]
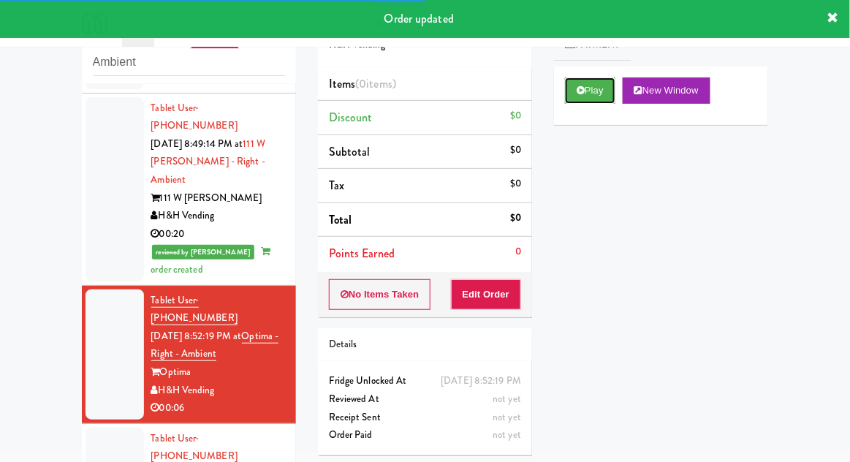
click at [611, 88] on button "Play" at bounding box center [590, 90] width 50 height 26
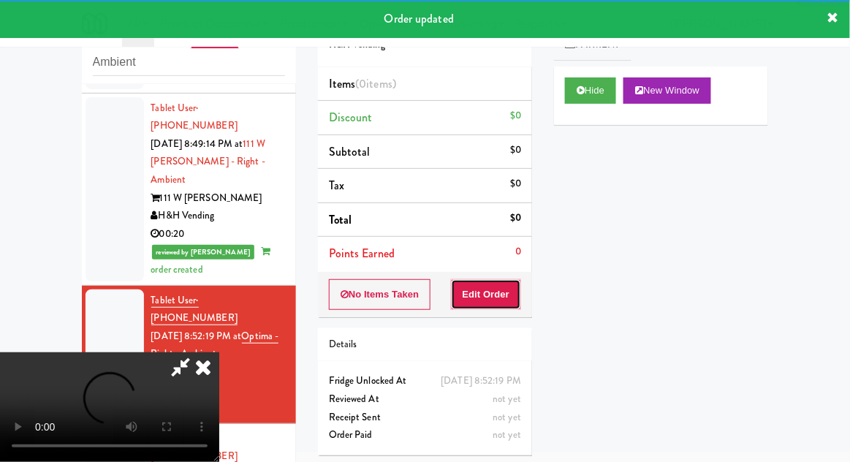
click at [497, 294] on button "Edit Order" at bounding box center [486, 294] width 71 height 31
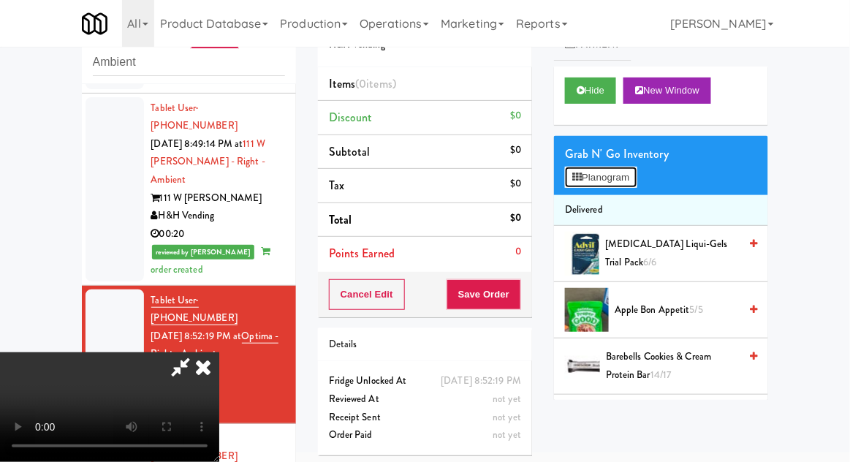
click at [636, 182] on button "Planogram" at bounding box center [601, 178] width 72 height 22
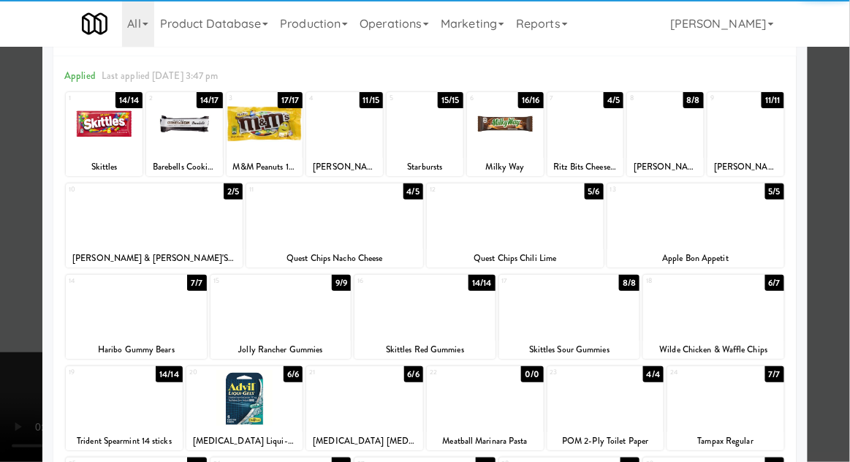
scroll to position [58, 0]
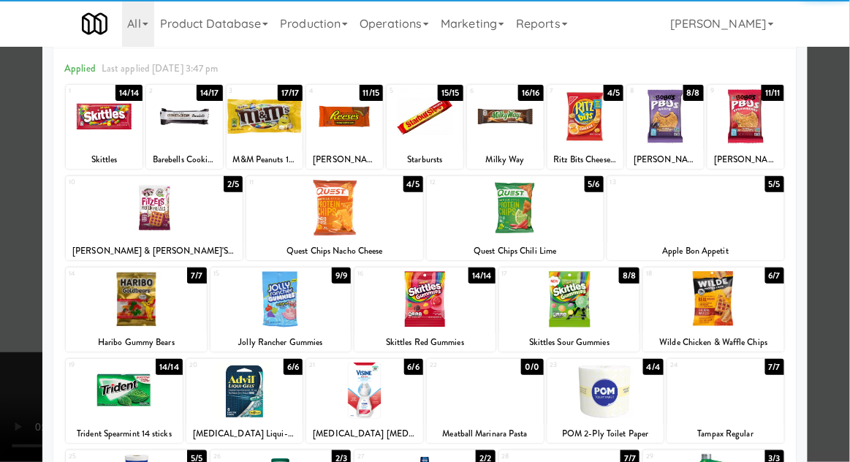
click at [115, 389] on div at bounding box center [124, 390] width 117 height 56
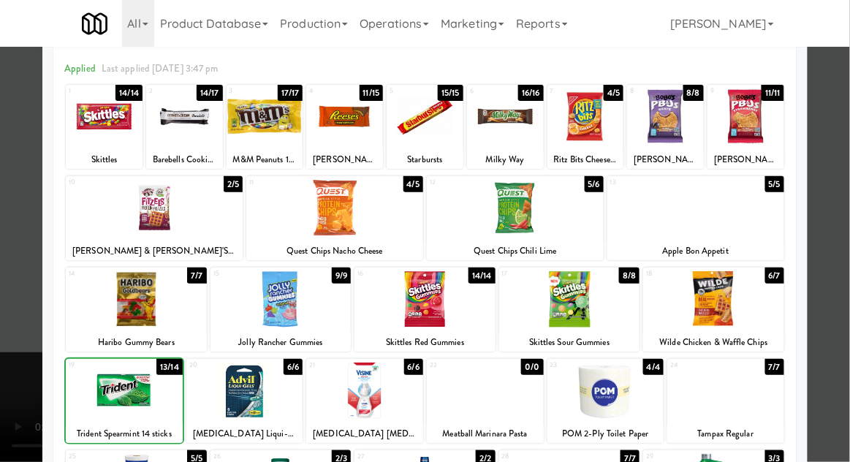
click at [841, 276] on div at bounding box center [425, 231] width 850 height 462
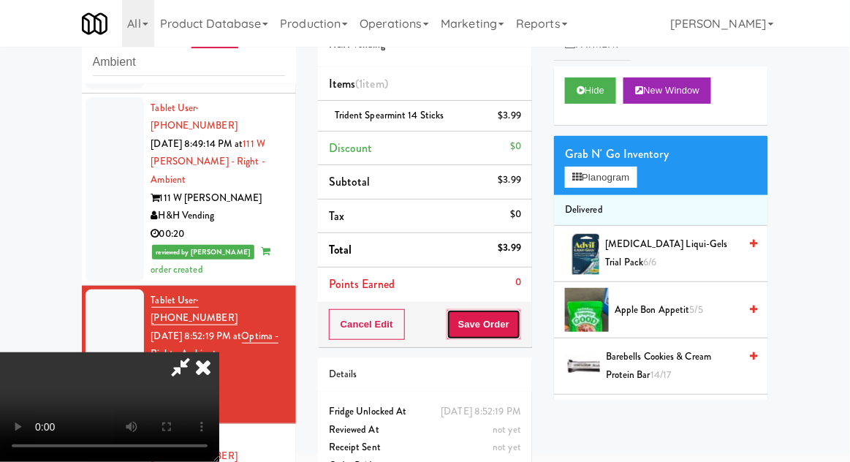
click at [517, 334] on button "Save Order" at bounding box center [483, 324] width 75 height 31
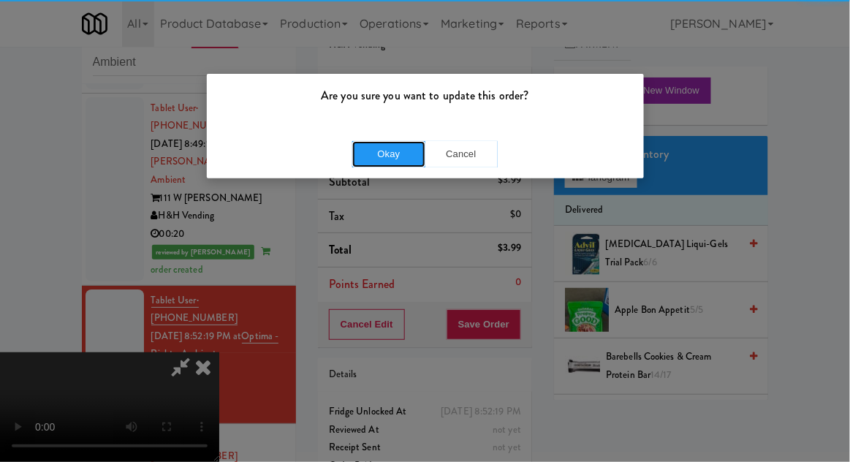
click at [365, 156] on button "Okay" at bounding box center [388, 154] width 73 height 26
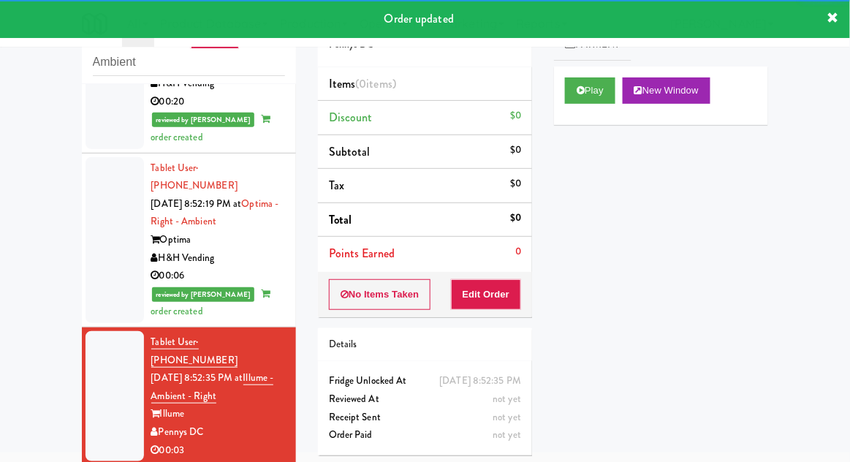
scroll to position [1396, 0]
click at [606, 94] on button "Play" at bounding box center [590, 90] width 50 height 26
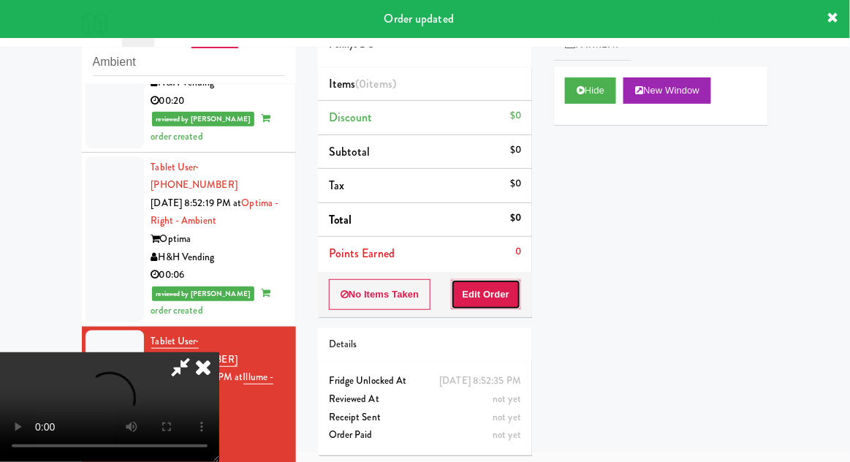
click at [497, 286] on button "Edit Order" at bounding box center [486, 294] width 71 height 31
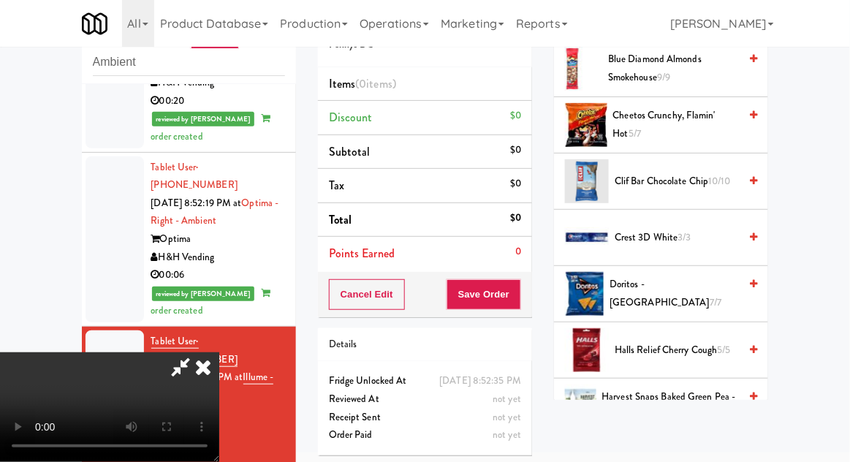
scroll to position [191, 0]
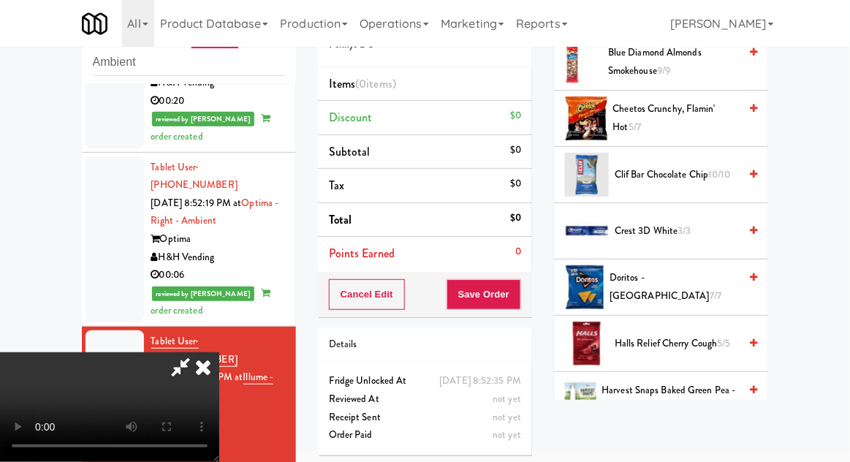
click at [675, 290] on span "Doritos - Cool Ranch 7/7" at bounding box center [673, 287] width 129 height 36
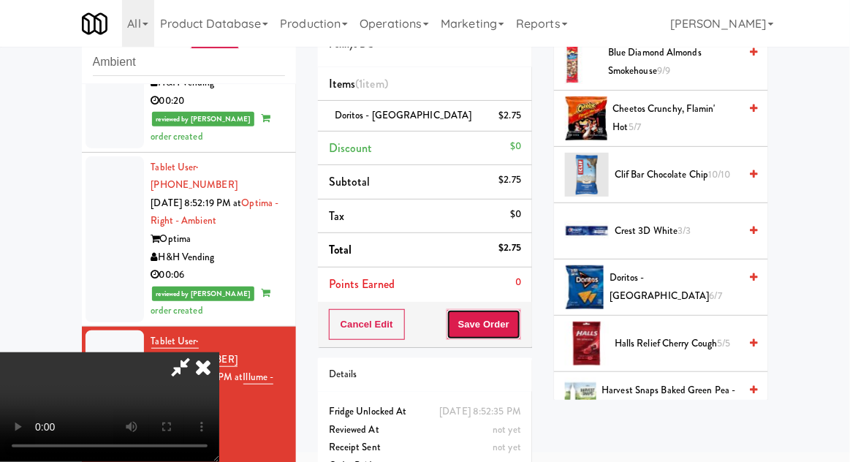
click at [517, 334] on button "Save Order" at bounding box center [483, 324] width 75 height 31
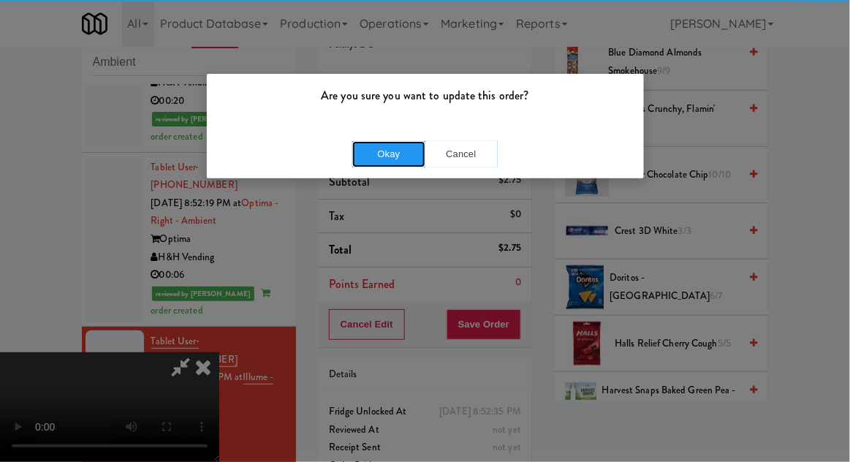
click at [358, 153] on button "Okay" at bounding box center [388, 154] width 73 height 26
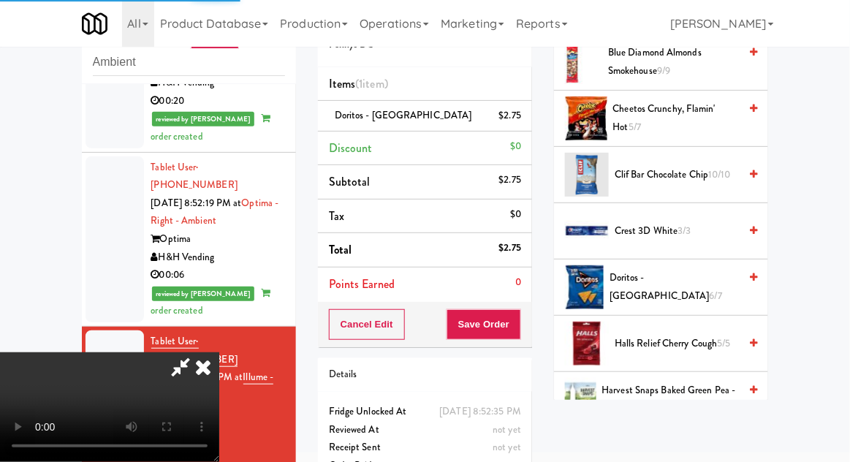
scroll to position [144, 0]
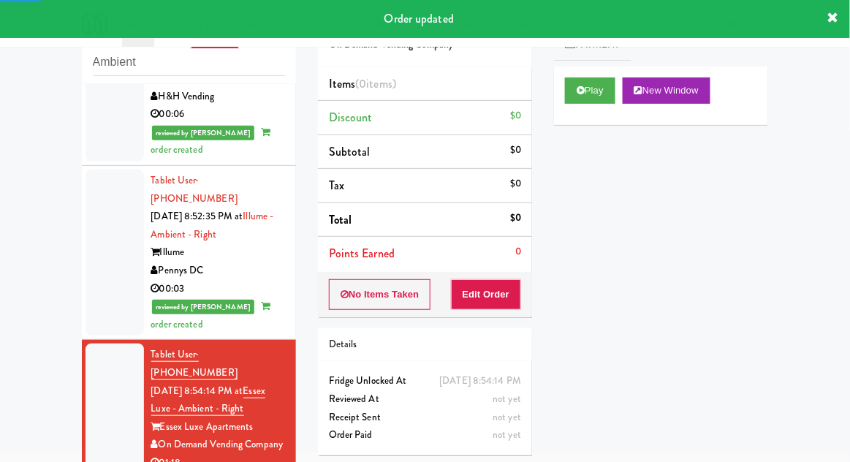
scroll to position [1558, 0]
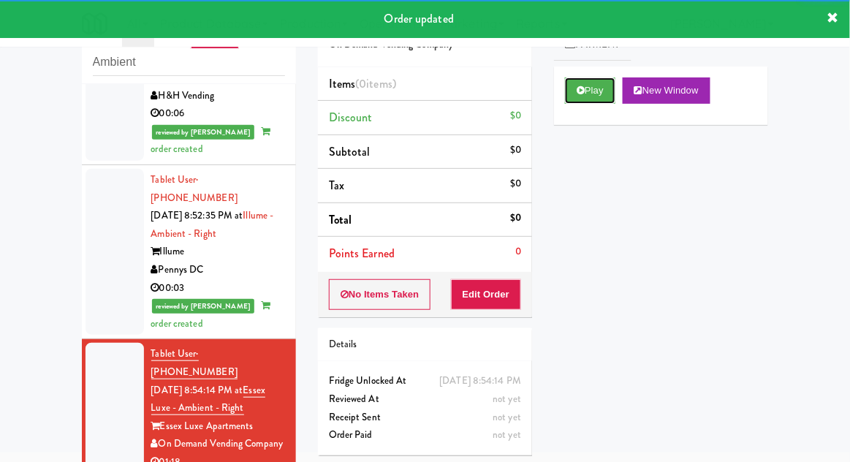
click at [615, 91] on button "Play" at bounding box center [590, 90] width 50 height 26
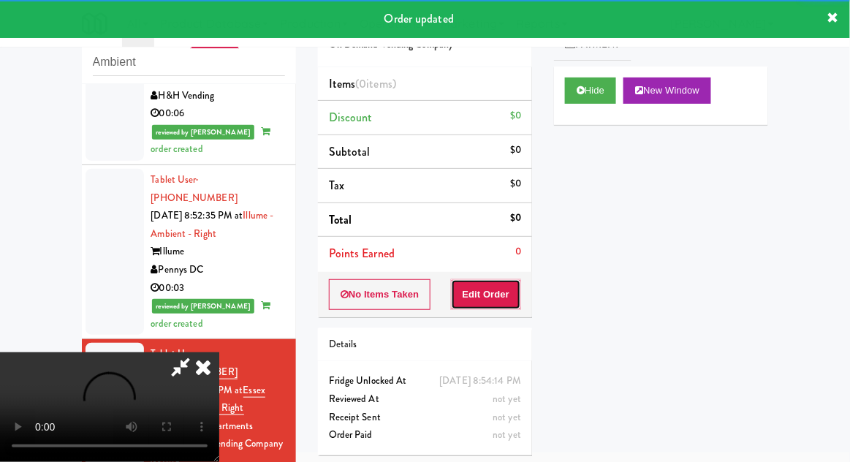
click at [503, 287] on button "Edit Order" at bounding box center [486, 294] width 71 height 31
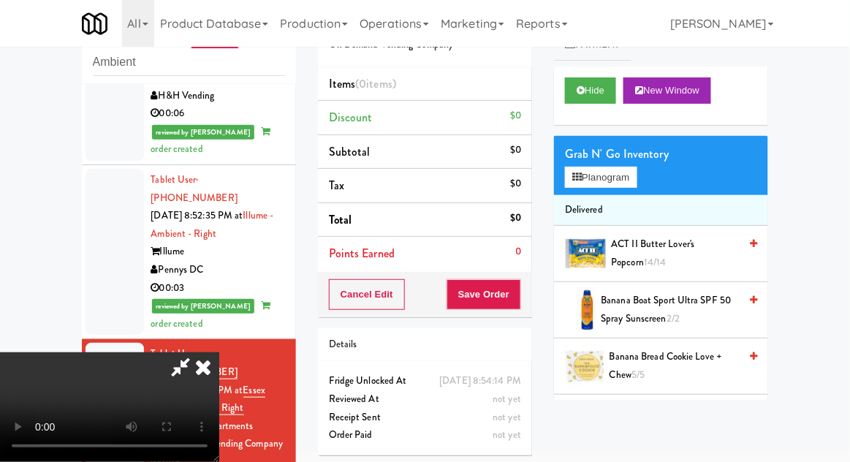
scroll to position [53, 0]
click at [621, 176] on button "Planogram" at bounding box center [601, 178] width 72 height 22
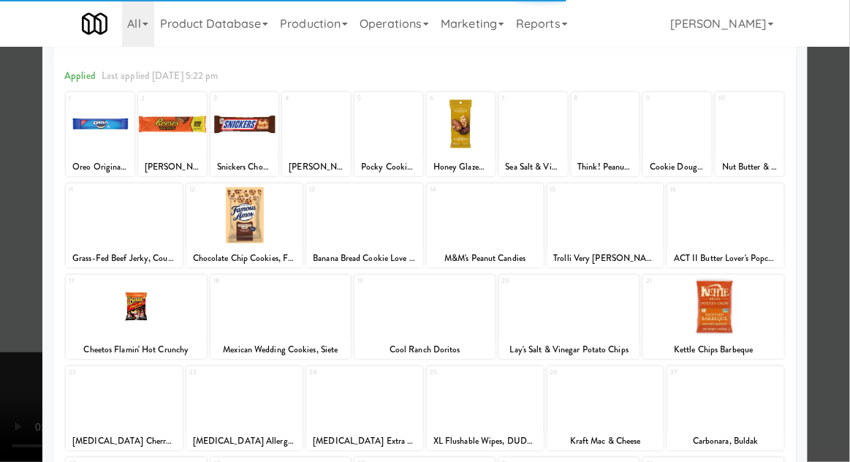
scroll to position [50, 0]
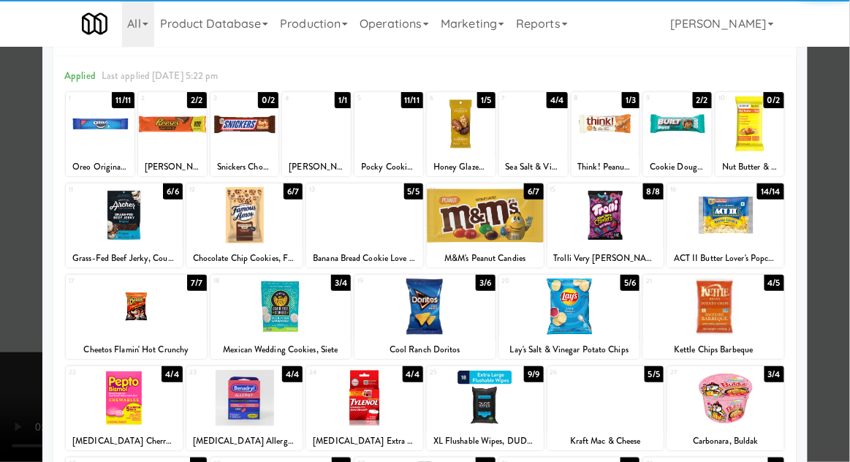
click at [254, 322] on div at bounding box center [280, 306] width 141 height 56
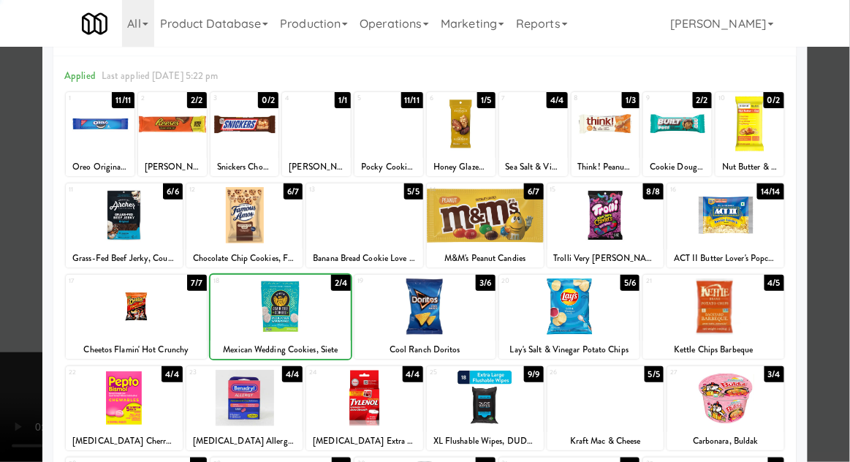
click at [845, 277] on div at bounding box center [425, 231] width 850 height 462
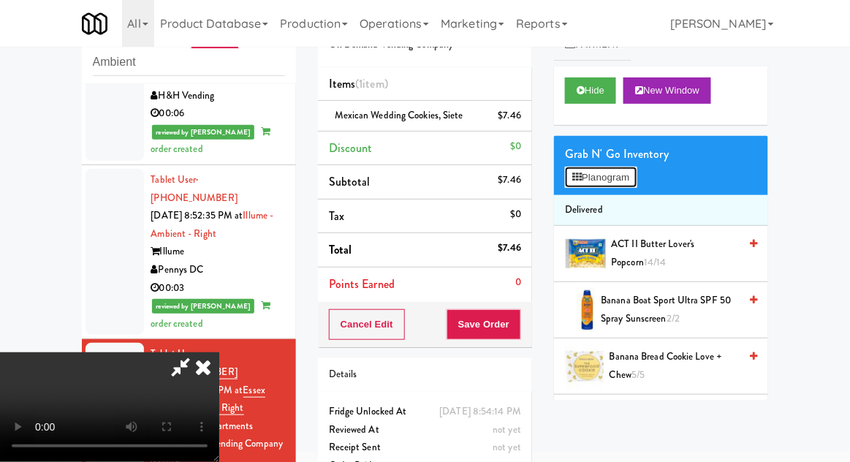
click at [619, 186] on button "Planogram" at bounding box center [601, 178] width 72 height 22
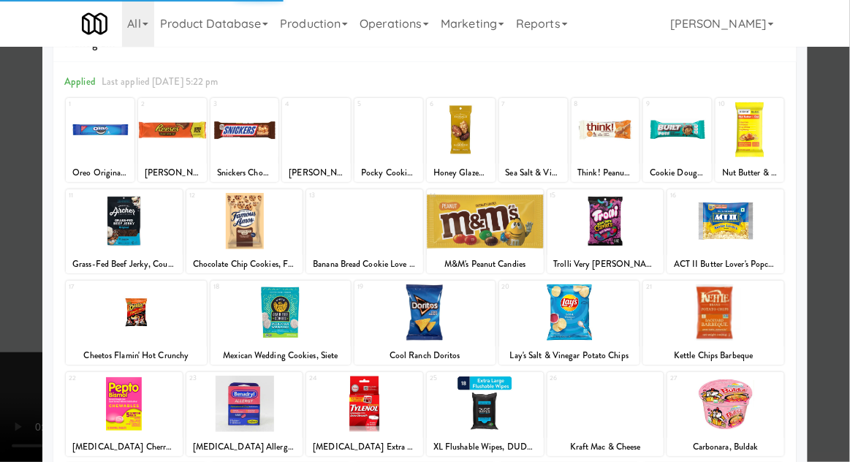
scroll to position [49, 0]
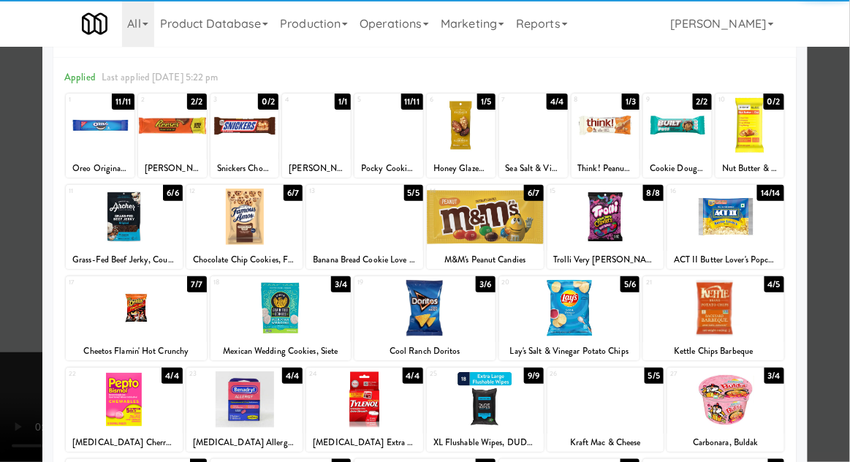
click at [244, 316] on div at bounding box center [280, 308] width 141 height 56
click at [829, 305] on div at bounding box center [425, 231] width 850 height 462
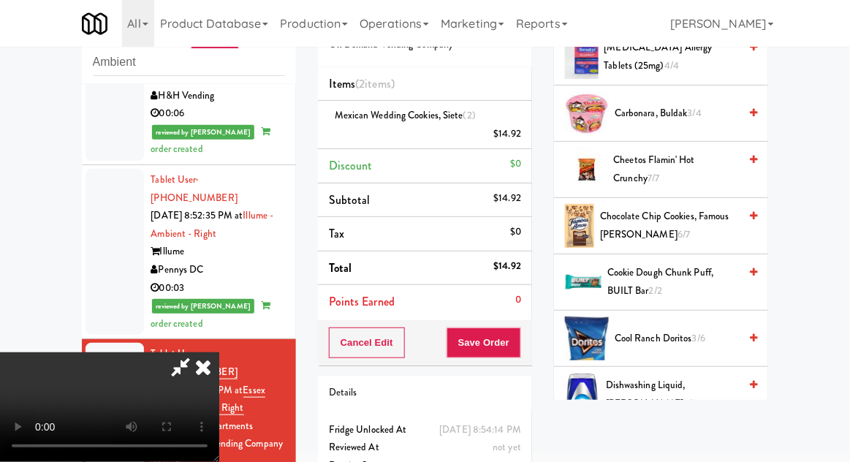
scroll to position [364, 0]
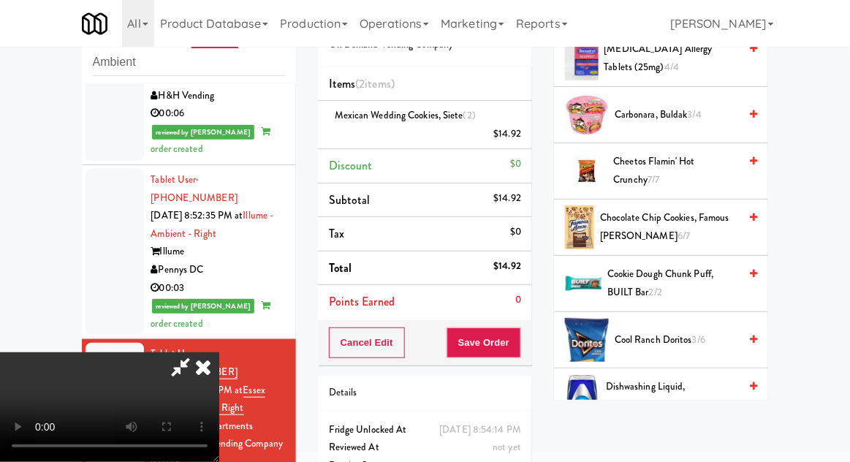
click at [655, 232] on span "Chocolate Chip Cookies, Famous [PERSON_NAME] 6/7" at bounding box center [669, 227] width 139 height 36
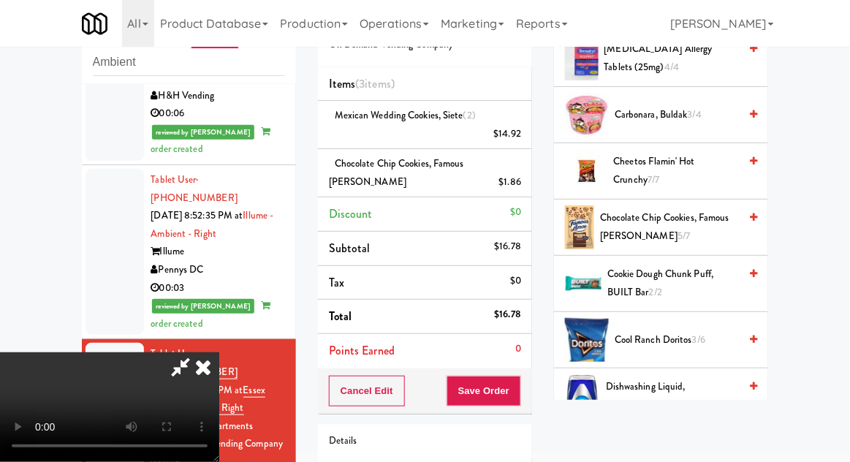
scroll to position [53, 0]
click at [518, 396] on button "Save Order" at bounding box center [483, 391] width 75 height 31
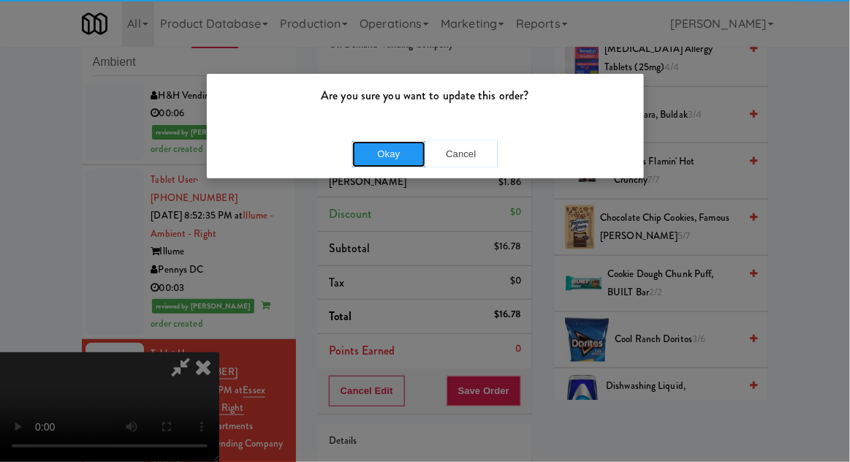
click at [376, 150] on button "Okay" at bounding box center [388, 154] width 73 height 26
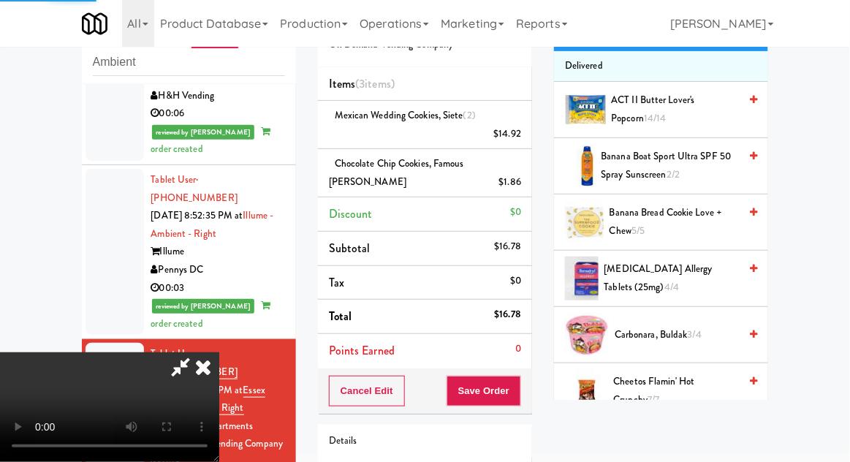
scroll to position [0, 0]
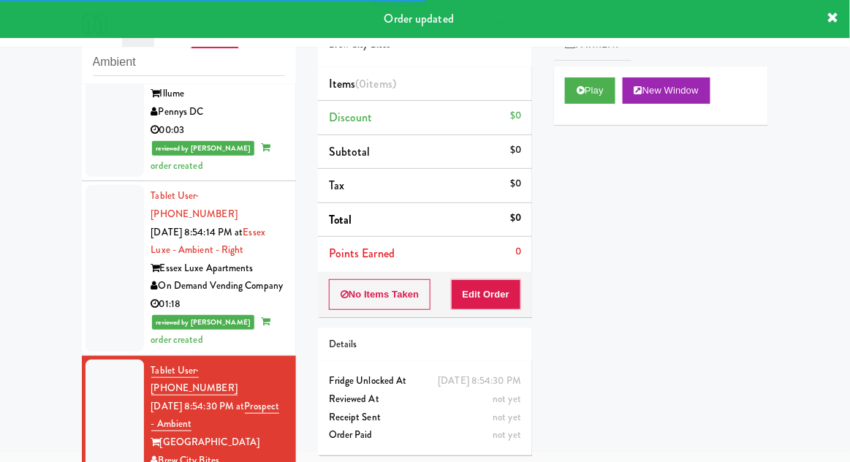
scroll to position [1716, 0]
click at [615, 89] on button "Play" at bounding box center [590, 90] width 50 height 26
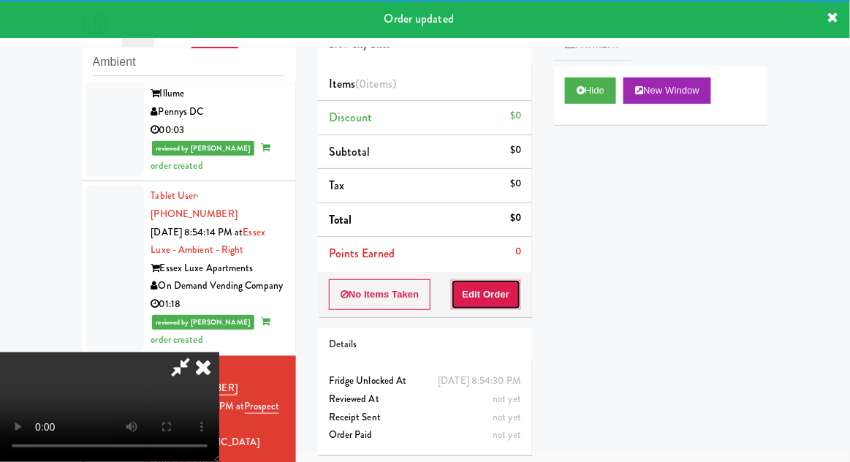
click at [504, 289] on button "Edit Order" at bounding box center [486, 294] width 71 height 31
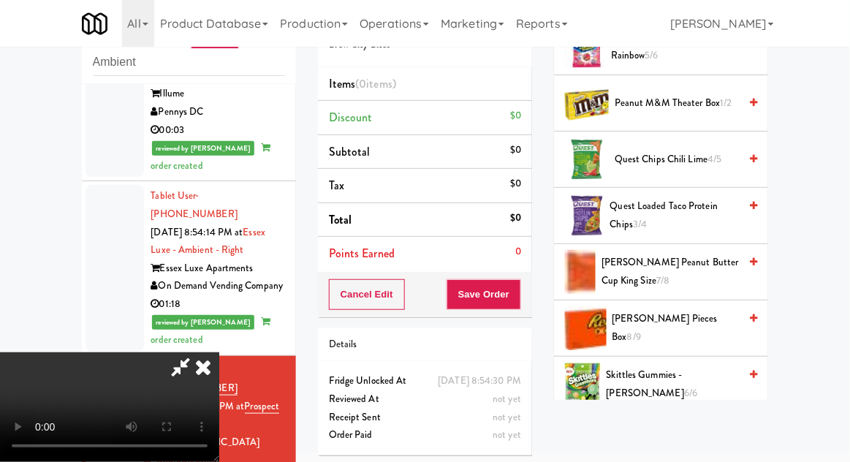
scroll to position [1163, 0]
click at [704, 256] on span "[PERSON_NAME] Peanut Butter Cup King Size 7/8" at bounding box center [669, 272] width 137 height 36
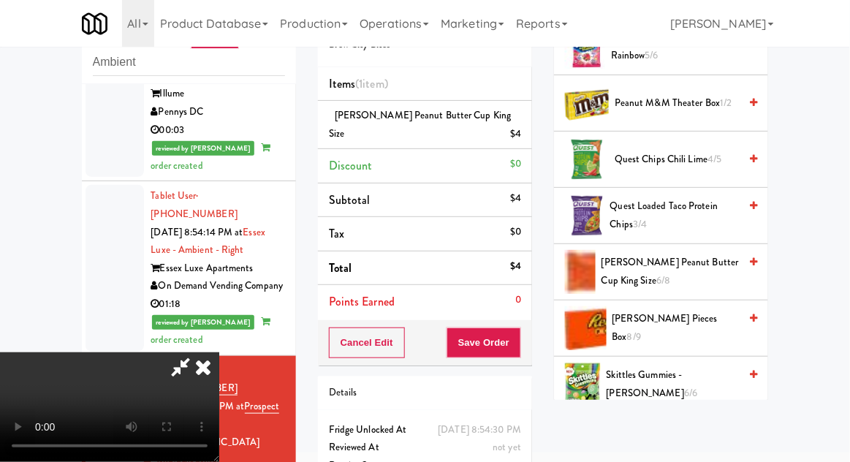
click at [197, 352] on icon at bounding box center [181, 366] width 34 height 29
click at [517, 332] on button "Save Order" at bounding box center [483, 342] width 75 height 31
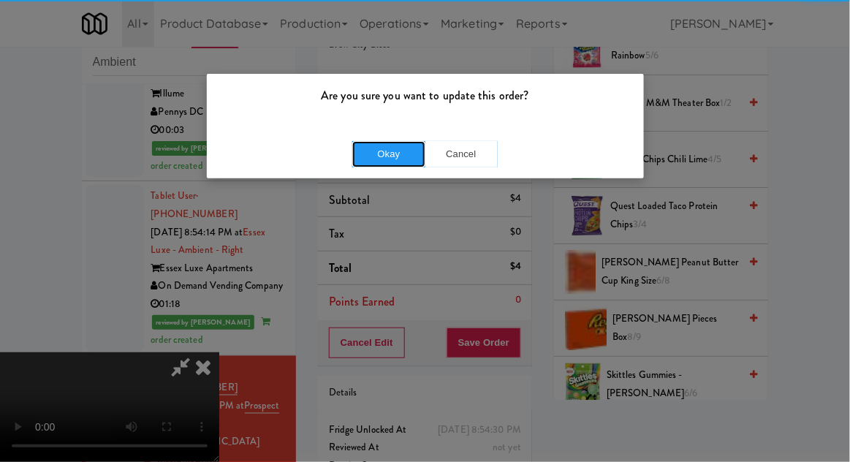
click at [375, 158] on button "Okay" at bounding box center [388, 154] width 73 height 26
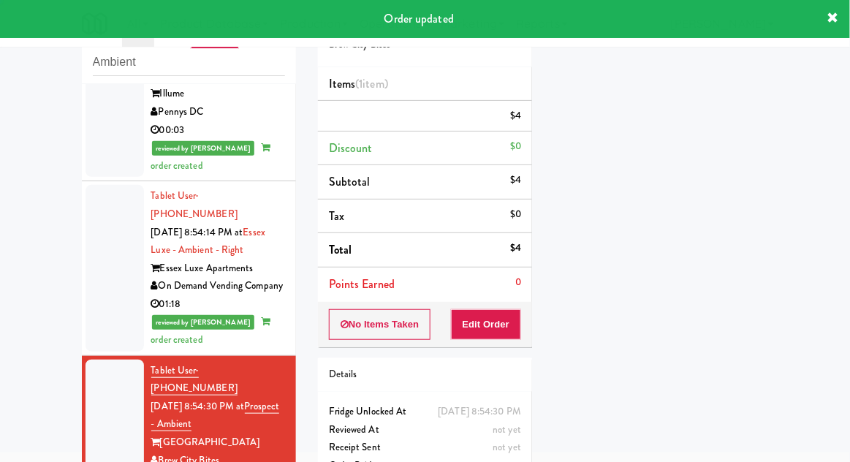
scroll to position [0, 0]
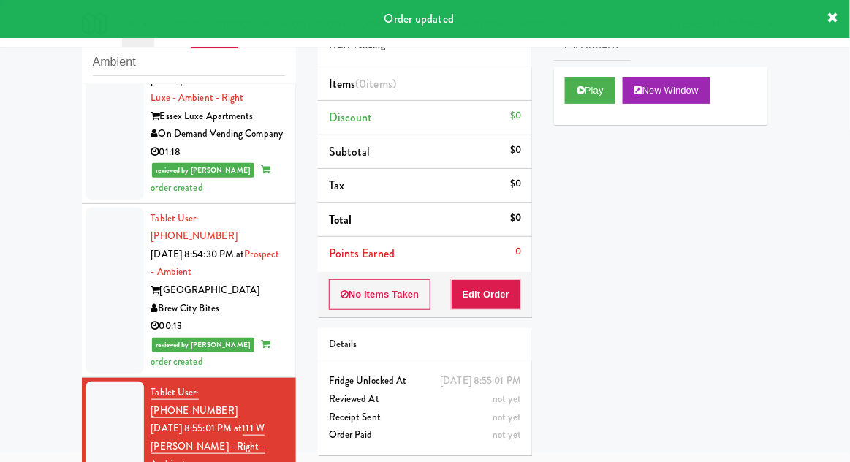
scroll to position [1868, 0]
click at [609, 92] on button "Play" at bounding box center [590, 90] width 50 height 26
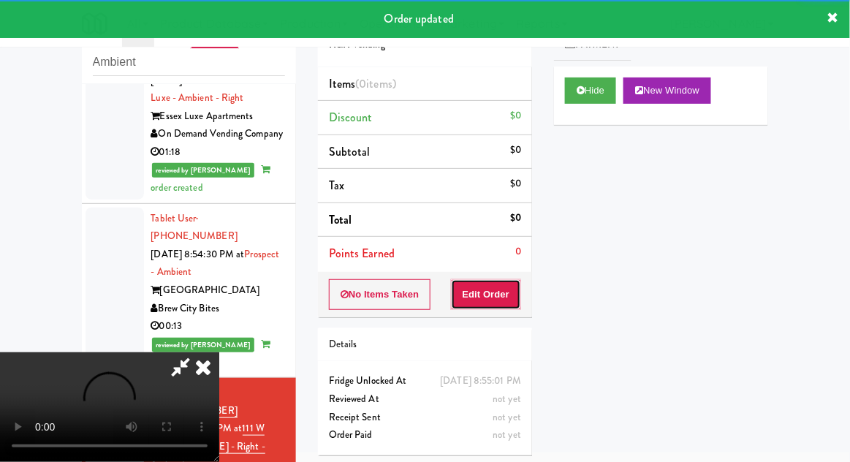
click at [509, 281] on button "Edit Order" at bounding box center [486, 294] width 71 height 31
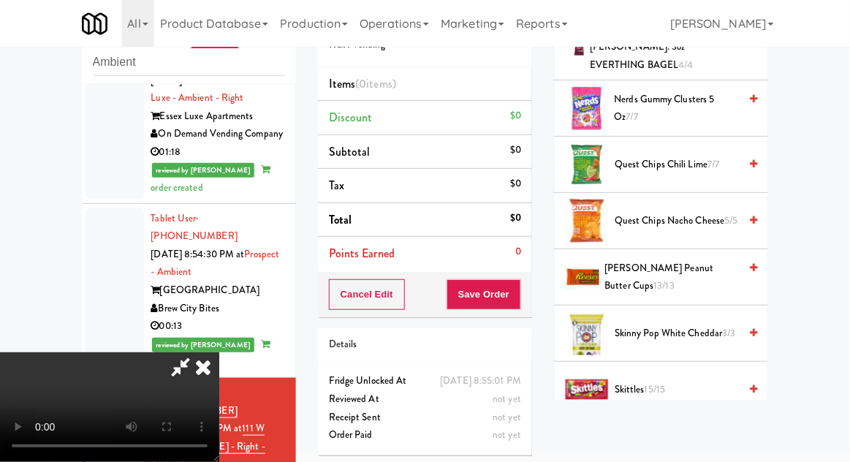
scroll to position [1076, 0]
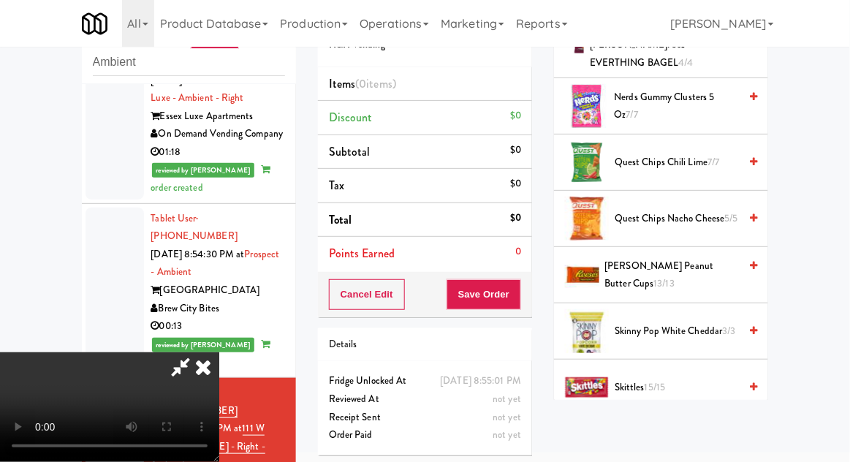
click at [715, 322] on span "Skinny Pop White Cheddar 3/3" at bounding box center [677, 331] width 124 height 18
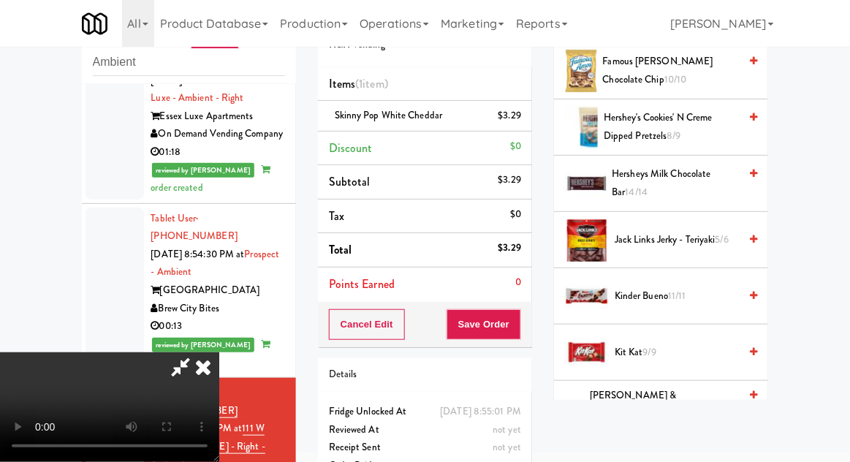
scroll to position [685, 0]
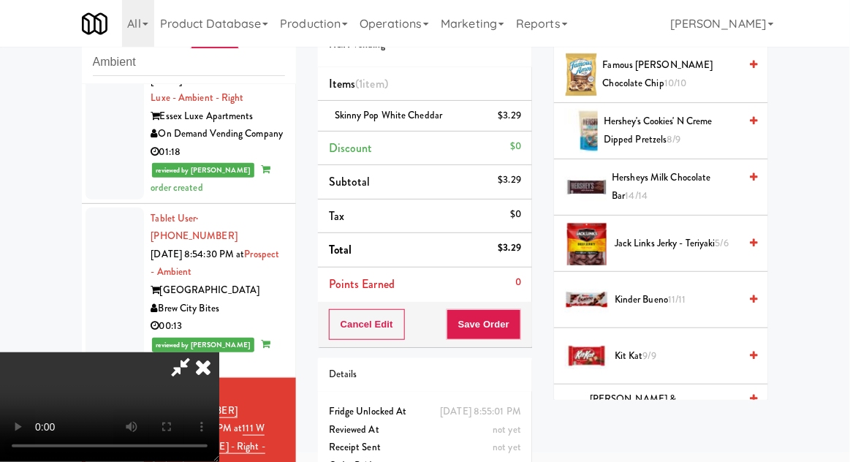
click at [716, 243] on span "Jack Links Jerky - Teriyaki 5/6" at bounding box center [677, 244] width 124 height 18
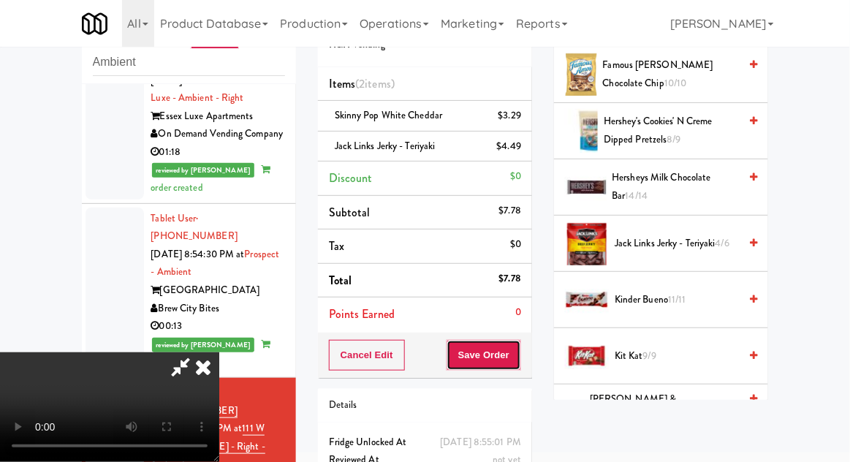
click at [521, 358] on button "Save Order" at bounding box center [483, 355] width 75 height 31
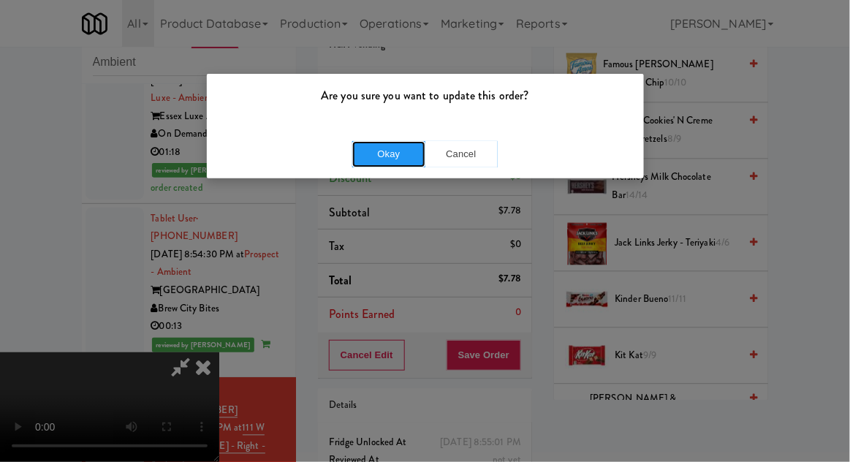
click at [372, 160] on button "Okay" at bounding box center [388, 154] width 73 height 26
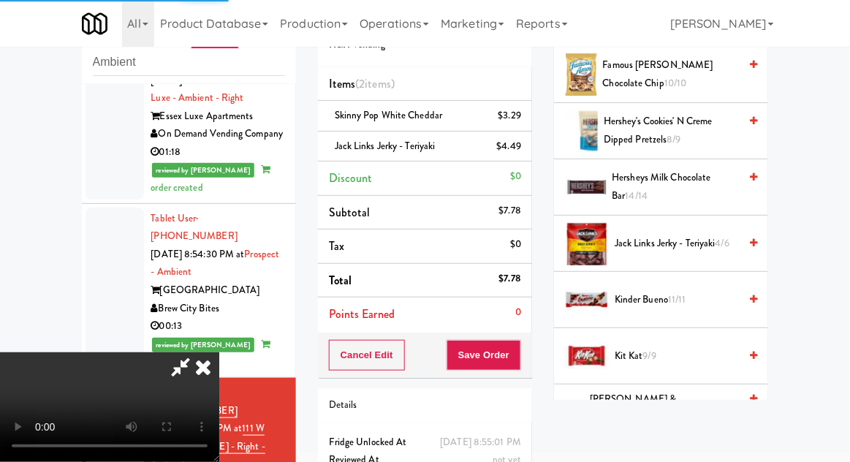
scroll to position [144, 0]
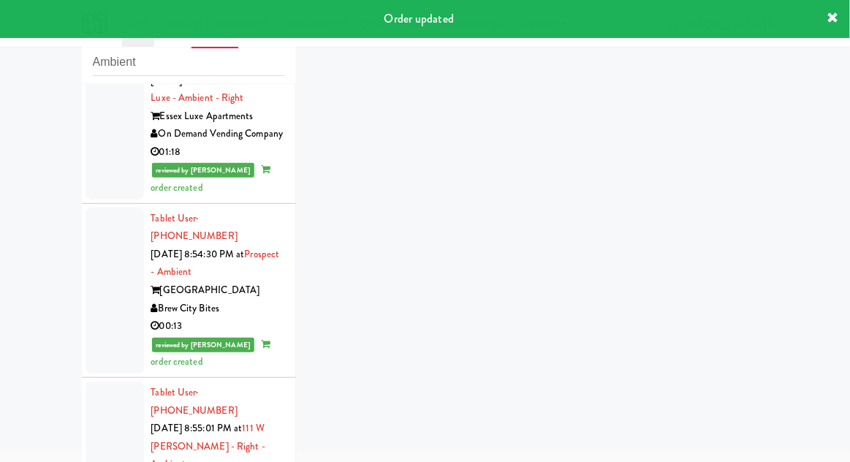
click at [834, 461] on div "inbox reviewed recent all unclear take inventory issue suspicious failed recent…" at bounding box center [425, 264] width 850 height 537
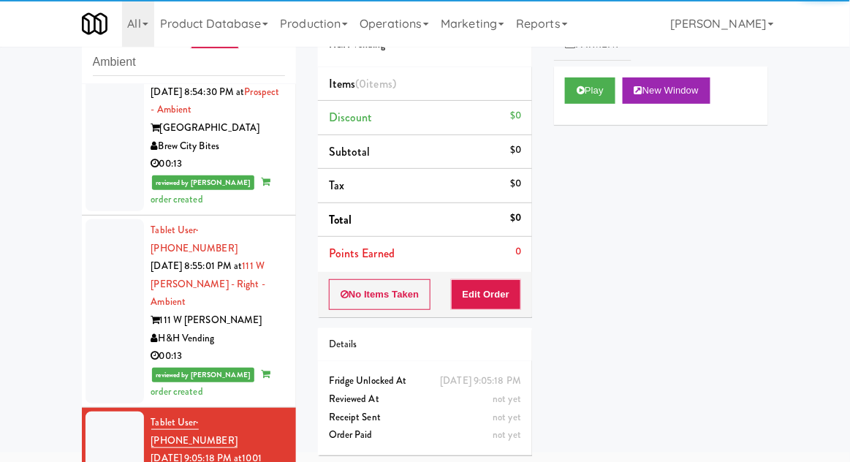
scroll to position [2032, 0]
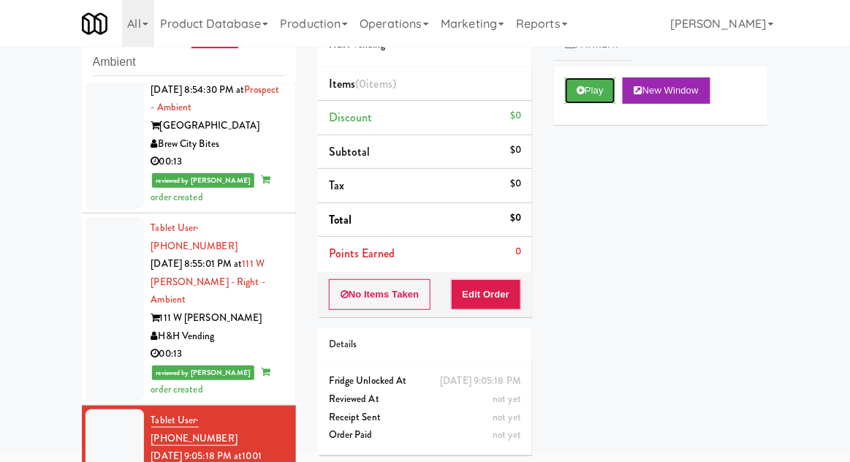
click at [604, 92] on button "Play" at bounding box center [590, 90] width 50 height 26
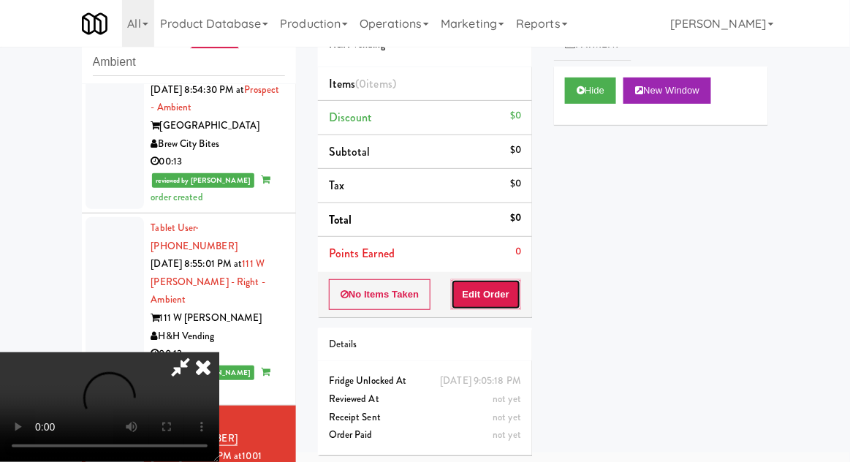
click at [503, 294] on button "Edit Order" at bounding box center [486, 294] width 71 height 31
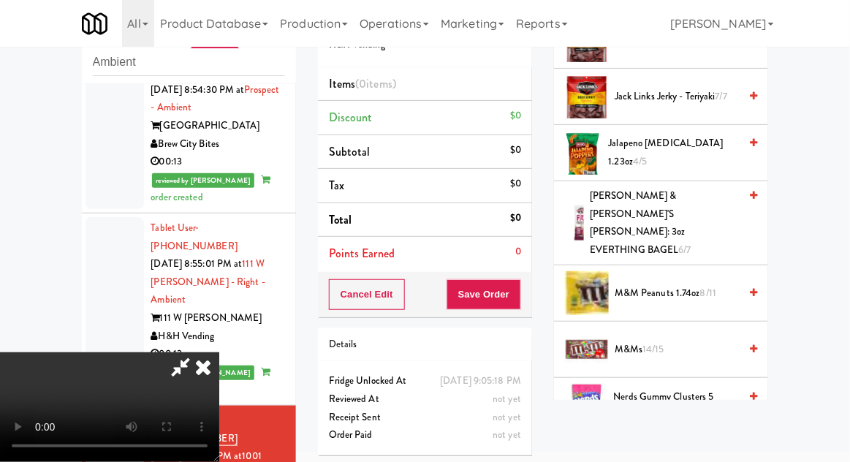
scroll to position [776, 0]
click at [705, 286] on span "8/11" at bounding box center [708, 293] width 16 height 14
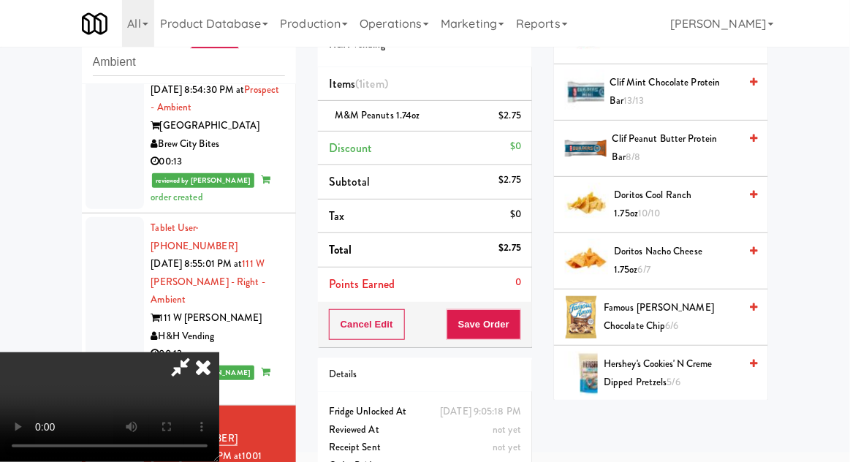
scroll to position [317, 0]
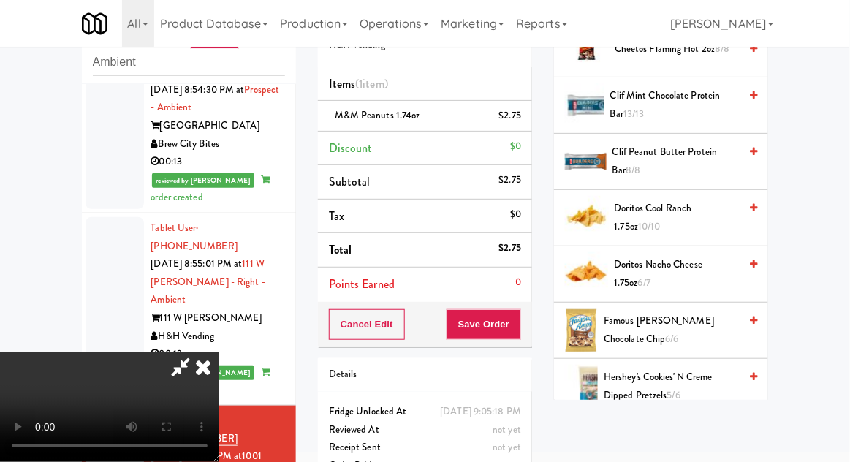
click at [688, 324] on span "Famous [PERSON_NAME] Chocolate Chip 6/6" at bounding box center [671, 330] width 135 height 36
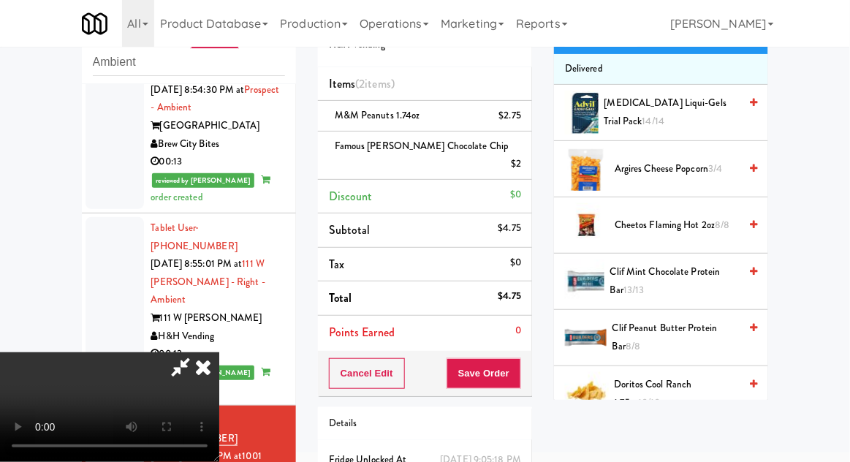
scroll to position [126, 0]
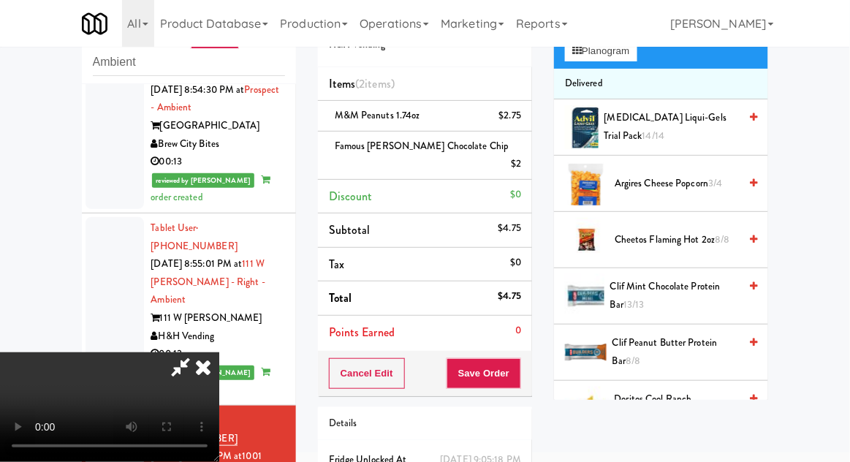
click at [705, 238] on span "Cheetos Flaming Hot 2oz 8/8" at bounding box center [677, 240] width 124 height 18
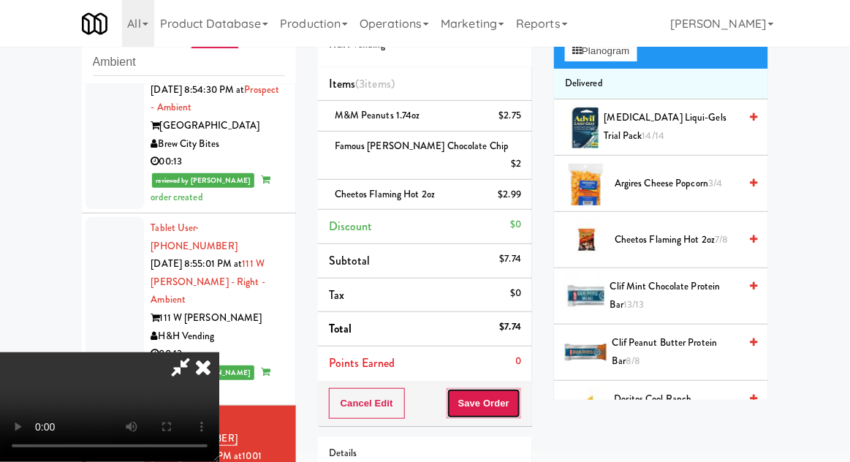
click at [517, 396] on button "Save Order" at bounding box center [483, 403] width 75 height 31
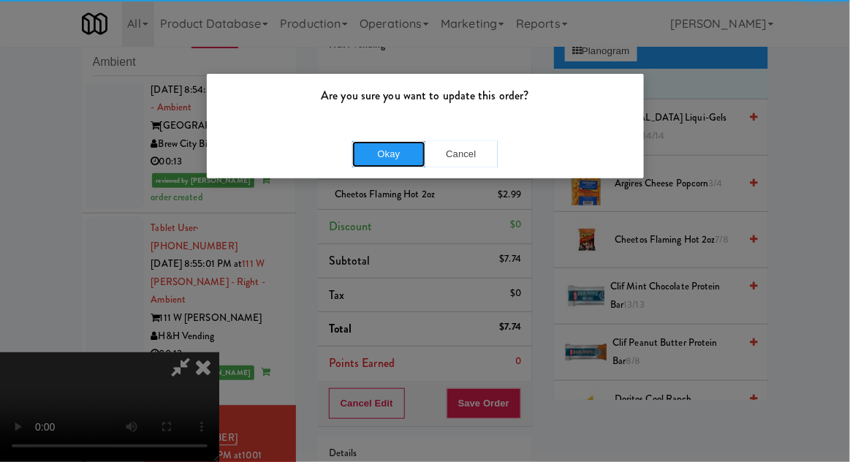
click at [377, 165] on button "Okay" at bounding box center [388, 154] width 73 height 26
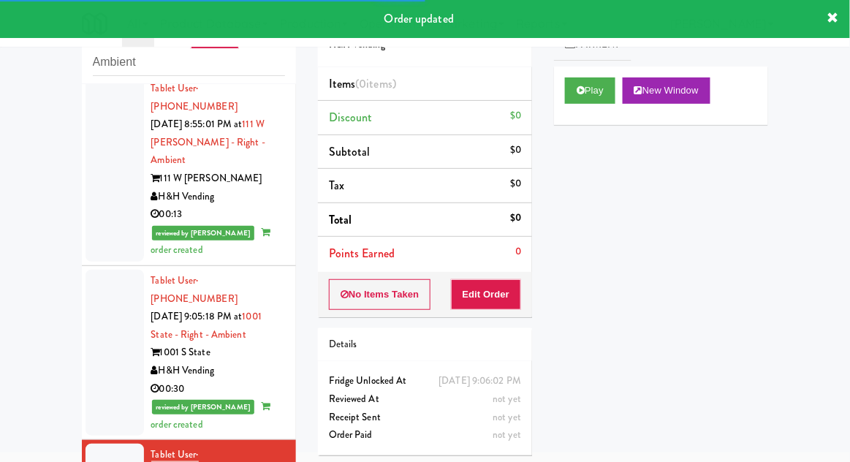
scroll to position [2178, 0]
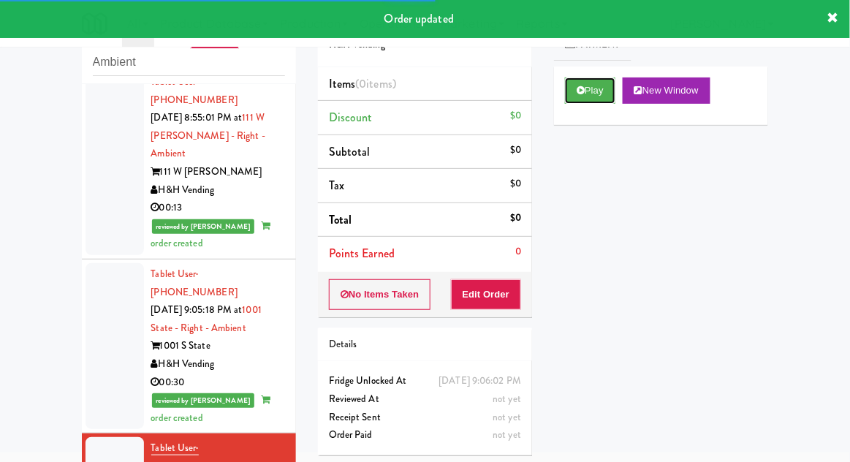
click at [596, 88] on button "Play" at bounding box center [590, 90] width 50 height 26
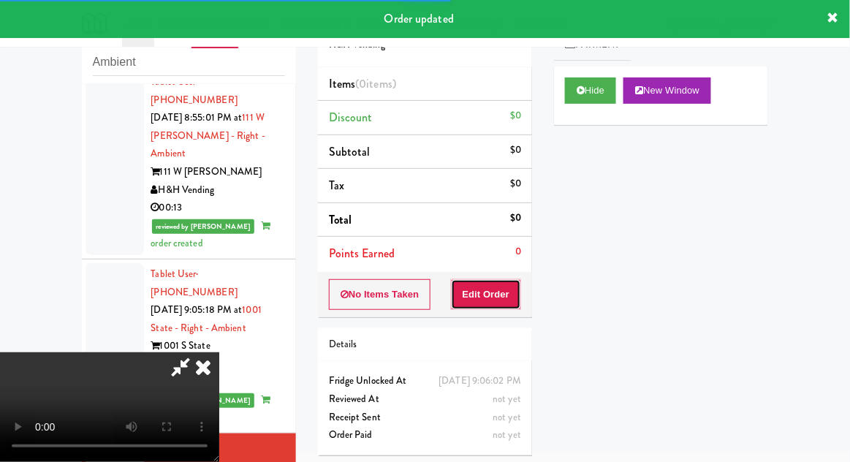
click at [501, 286] on button "Edit Order" at bounding box center [486, 294] width 71 height 31
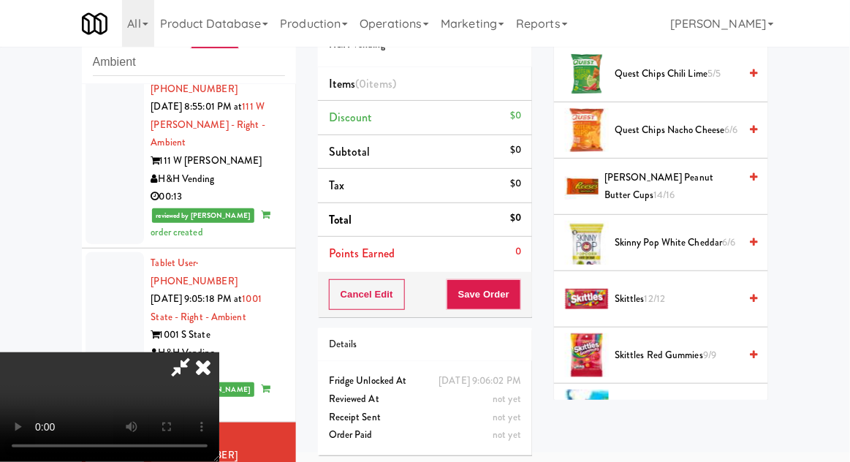
scroll to position [1222, 0]
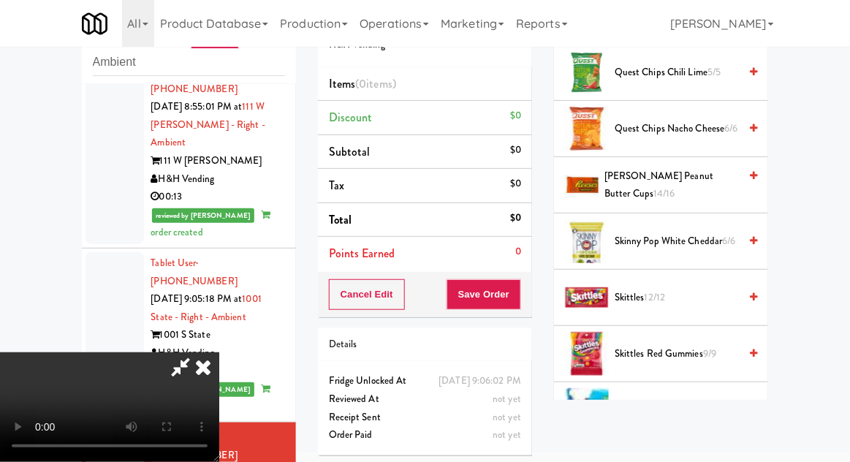
click at [705, 346] on span "9/9" at bounding box center [709, 353] width 13 height 14
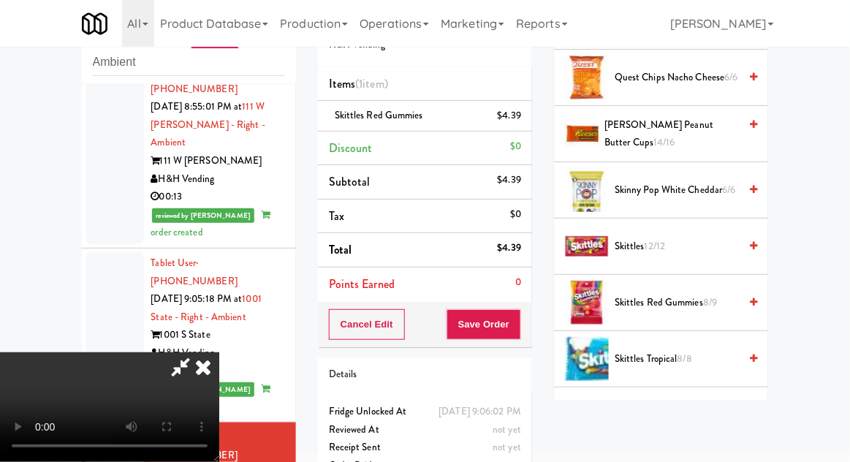
scroll to position [1271, 0]
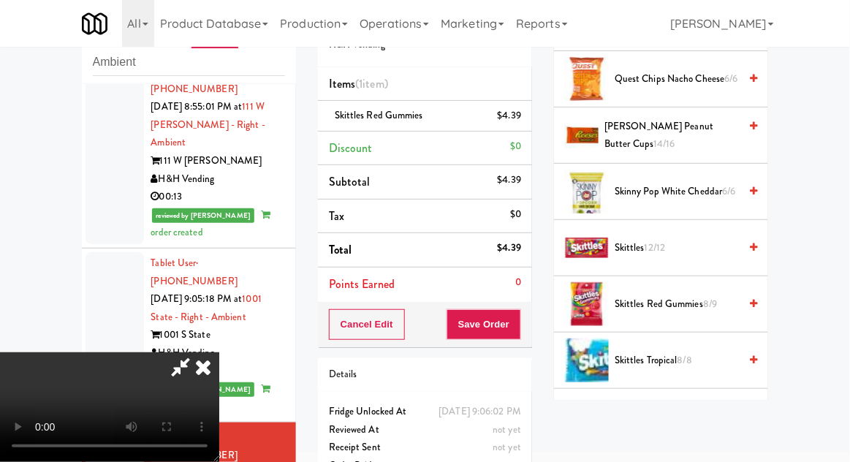
click at [674, 408] on span "Snickers 14/14" at bounding box center [677, 417] width 124 height 18
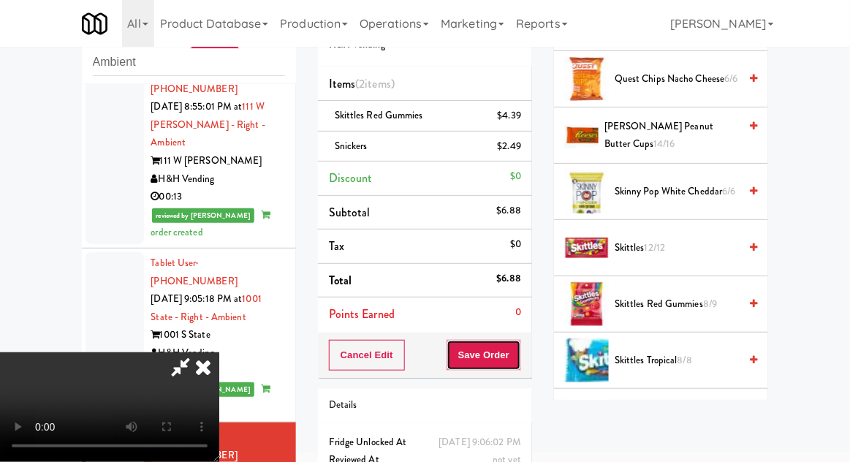
click at [520, 361] on button "Save Order" at bounding box center [483, 355] width 75 height 31
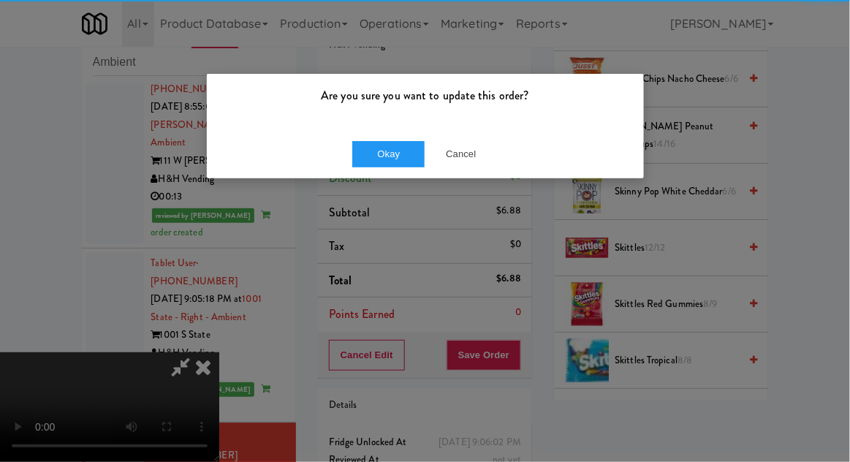
click at [370, 132] on div "Okay Cancel" at bounding box center [425, 153] width 437 height 49
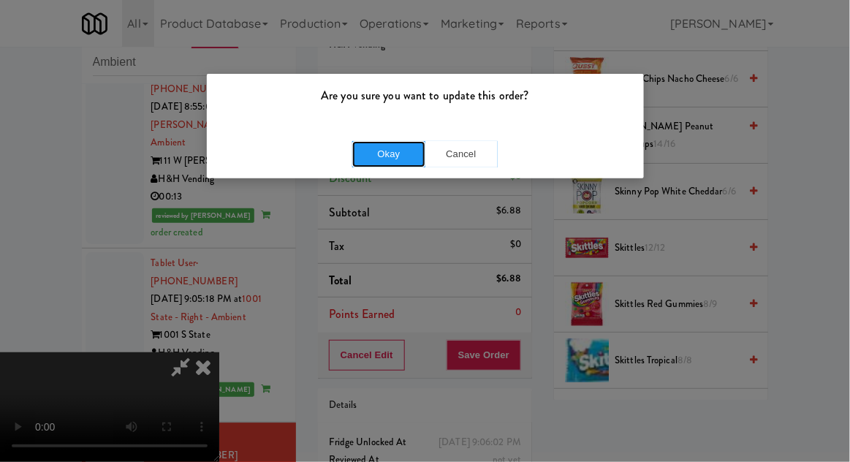
click at [367, 160] on button "Okay" at bounding box center [388, 154] width 73 height 26
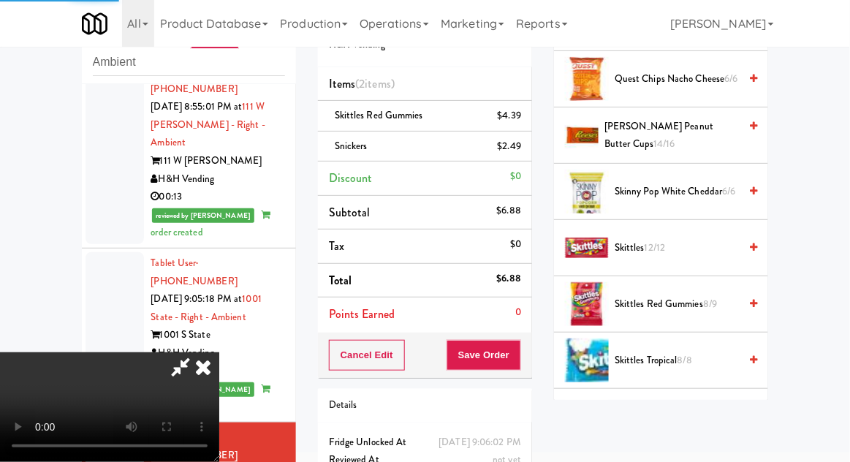
scroll to position [144, 0]
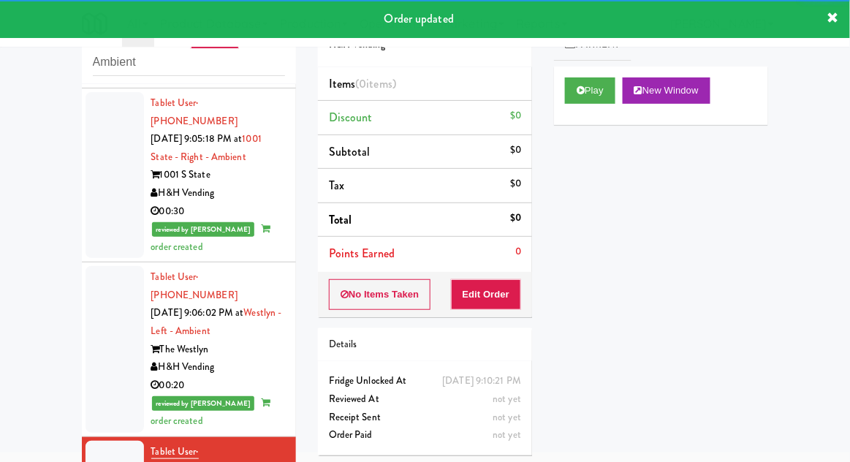
scroll to position [2340, 0]
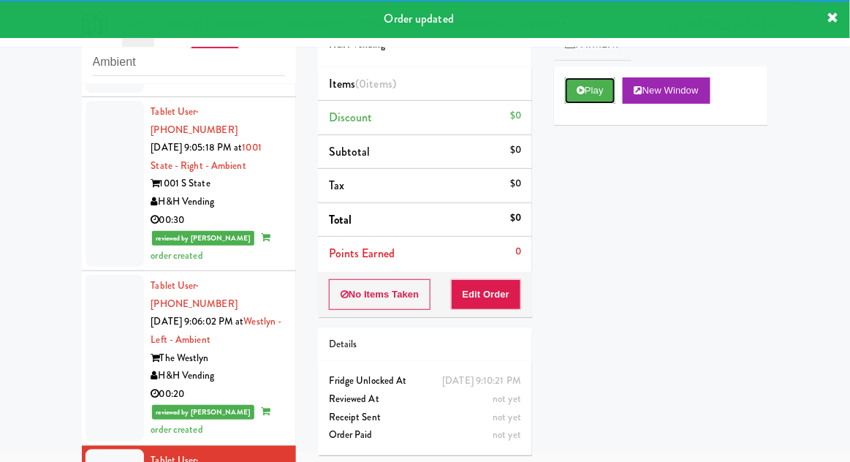
click at [611, 94] on button "Play" at bounding box center [590, 90] width 50 height 26
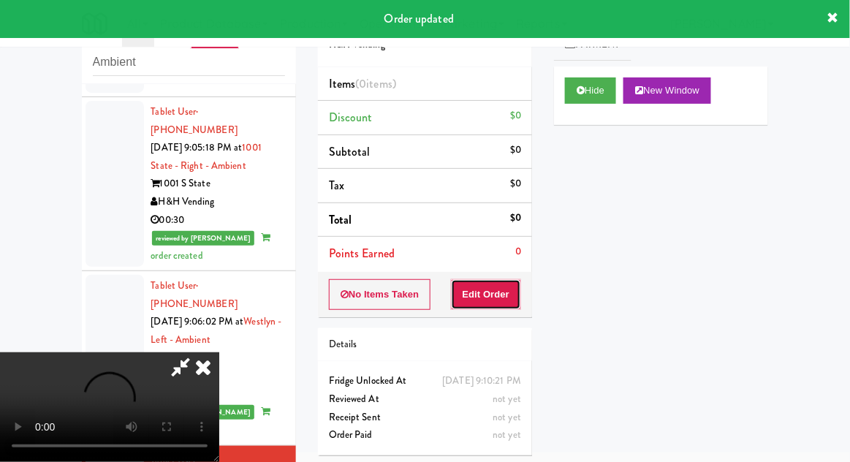
click at [514, 298] on button "Edit Order" at bounding box center [486, 294] width 71 height 31
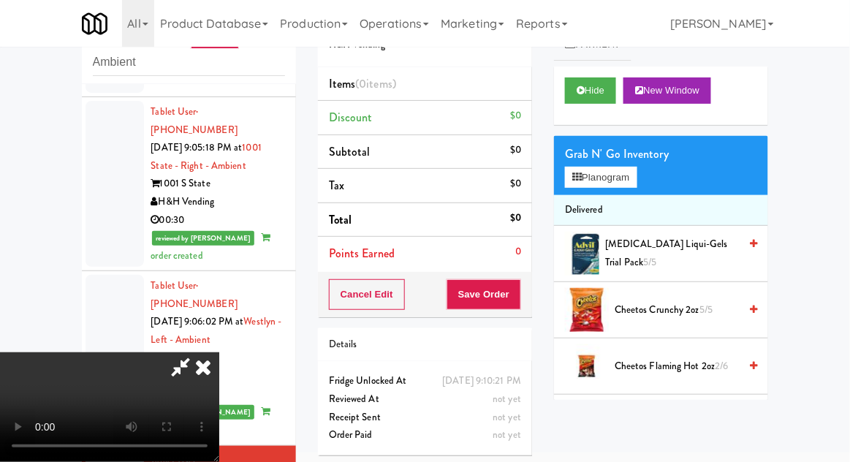
click at [674, 373] on span "Cheetos Flaming Hot 2oz 2/6" at bounding box center [677, 366] width 124 height 18
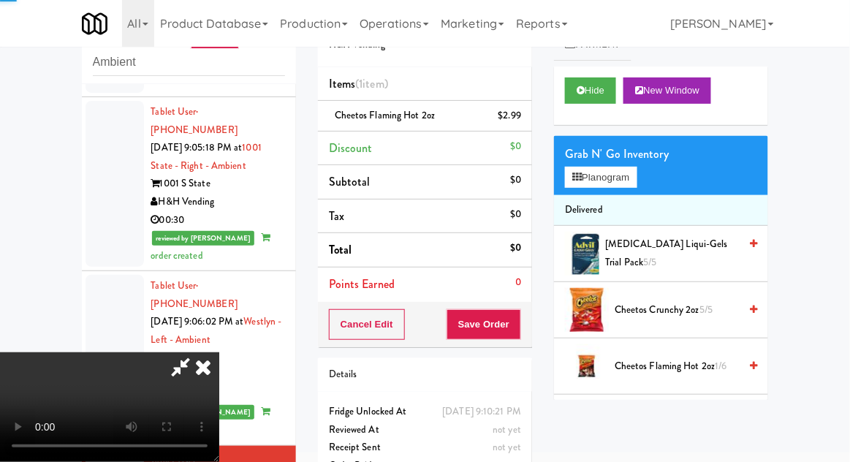
click at [691, 366] on span "Cheetos Flaming Hot 2oz 1/6" at bounding box center [677, 366] width 124 height 18
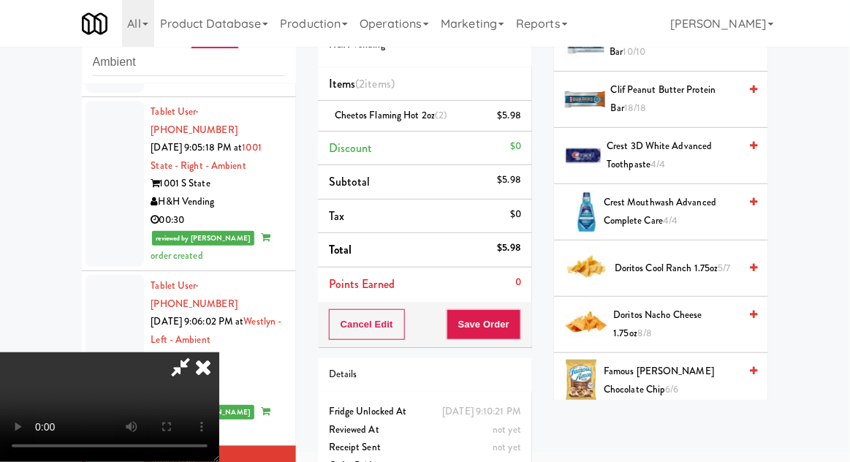
scroll to position [378, 0]
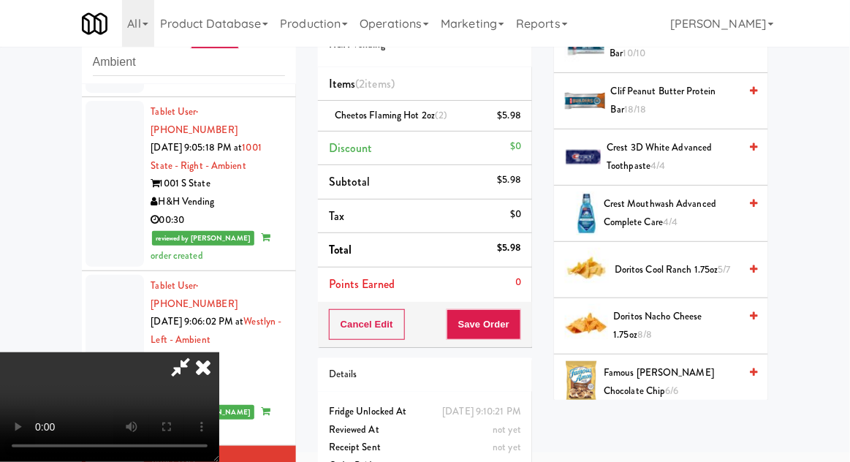
click at [707, 319] on span "Doritos Nacho Cheese 1.75oz 8/8" at bounding box center [677, 326] width 126 height 36
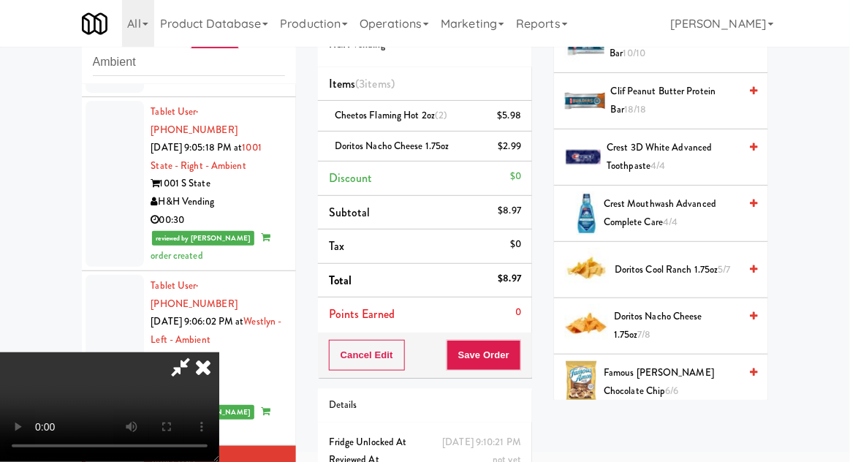
click at [694, 323] on span "Doritos Nacho Cheese 1.75oz 7/8" at bounding box center [676, 326] width 125 height 36
click at [520, 363] on button "Save Order" at bounding box center [483, 355] width 75 height 31
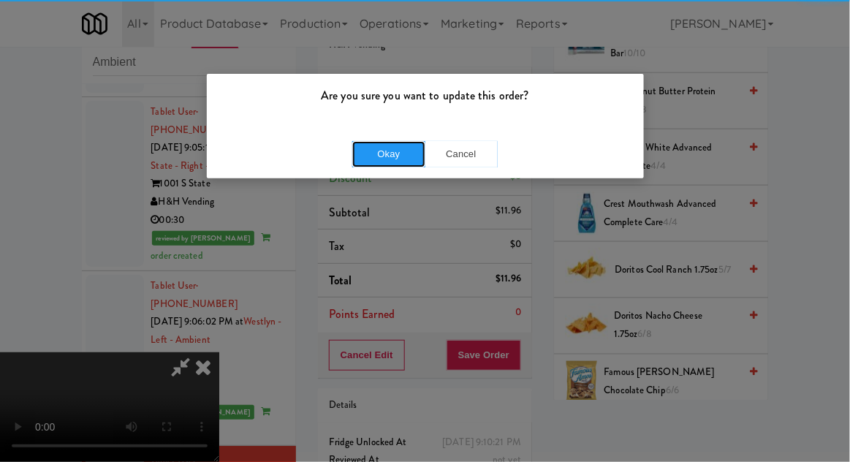
click at [375, 165] on button "Okay" at bounding box center [388, 154] width 73 height 26
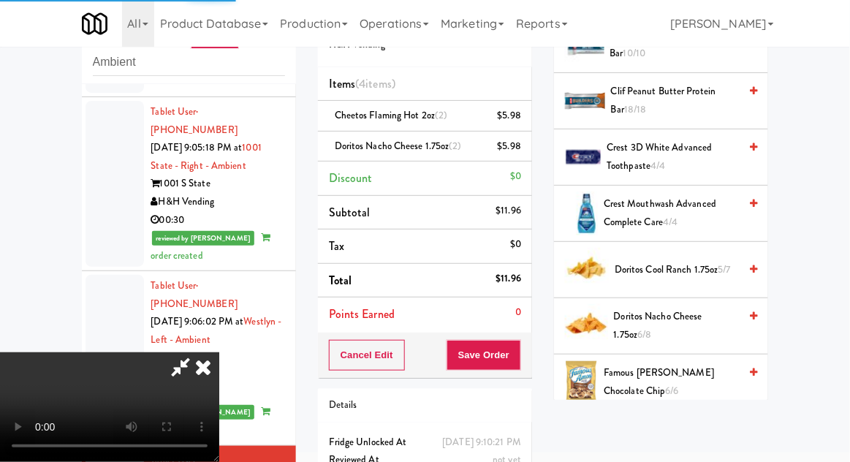
scroll to position [144, 0]
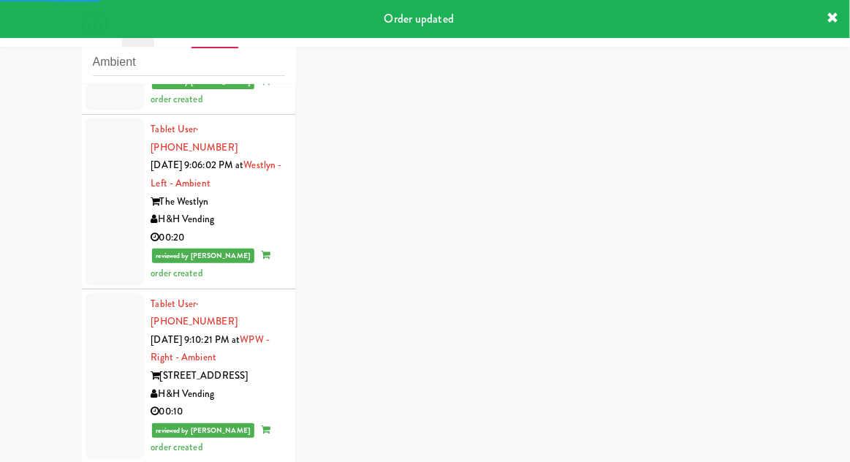
scroll to position [2498, 0]
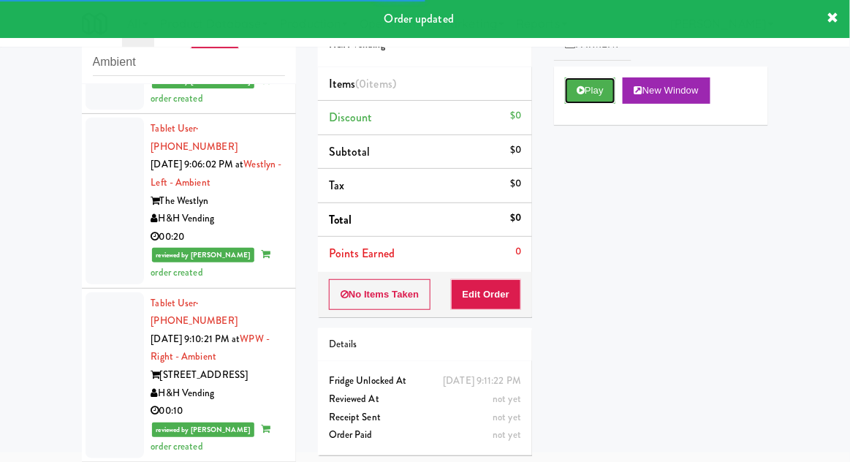
click at [604, 93] on button "Play" at bounding box center [590, 90] width 50 height 26
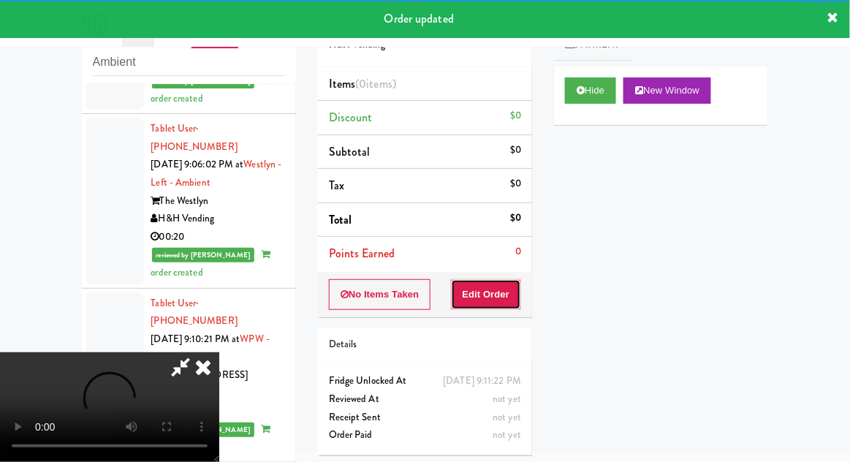
click at [498, 298] on button "Edit Order" at bounding box center [486, 294] width 71 height 31
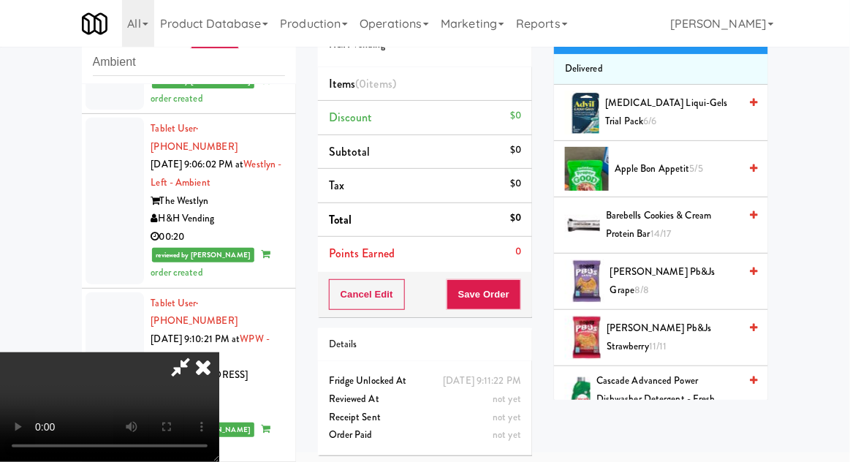
scroll to position [0, 0]
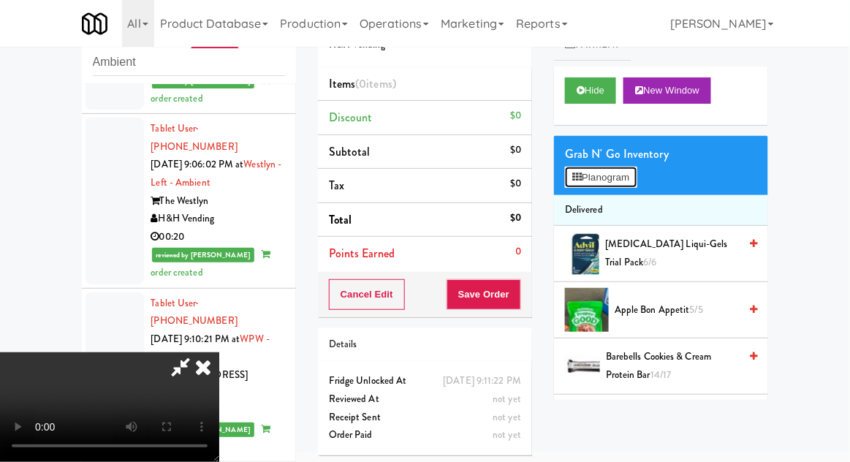
click at [625, 186] on button "Planogram" at bounding box center [601, 178] width 72 height 22
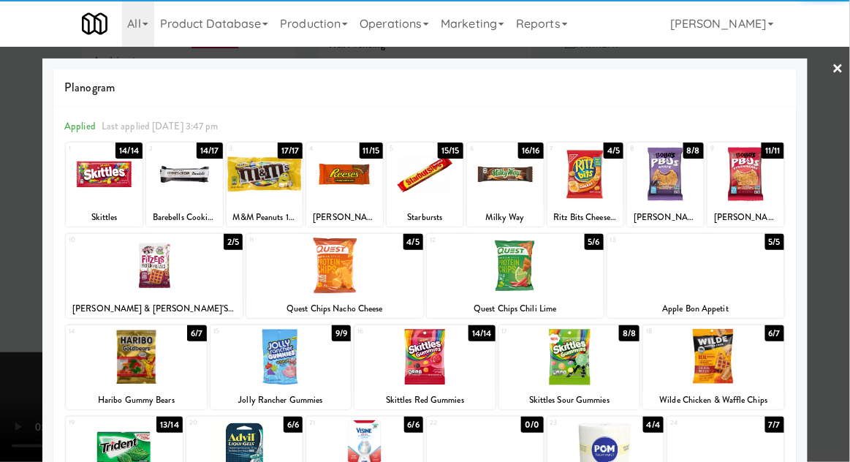
click at [138, 371] on div at bounding box center [136, 357] width 141 height 56
click at [839, 328] on div at bounding box center [425, 231] width 850 height 462
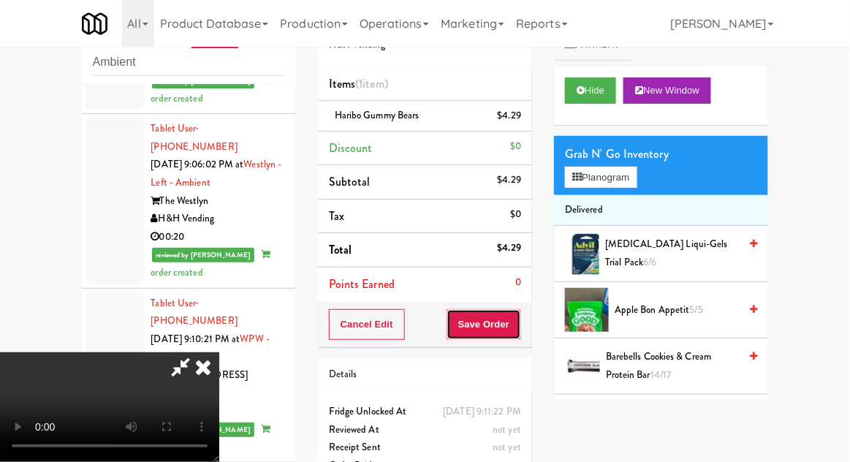
click at [521, 335] on button "Save Order" at bounding box center [483, 324] width 75 height 31
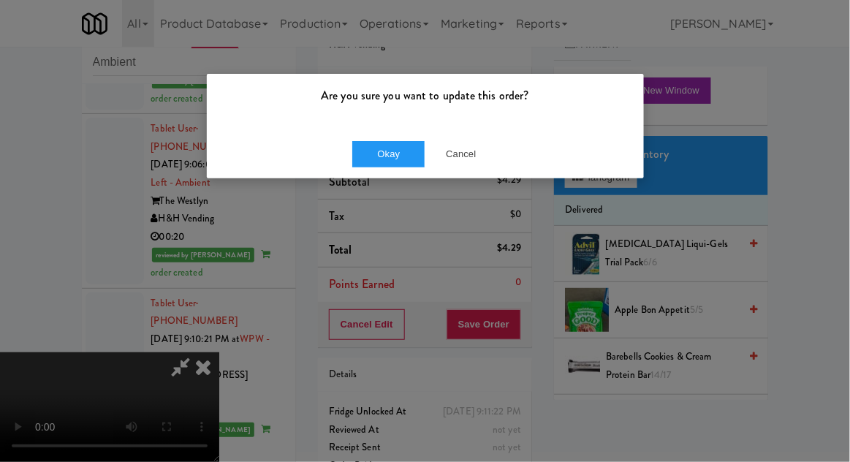
click at [375, 174] on div "Okay Cancel" at bounding box center [425, 153] width 437 height 49
click at [364, 161] on button "Okay" at bounding box center [388, 154] width 73 height 26
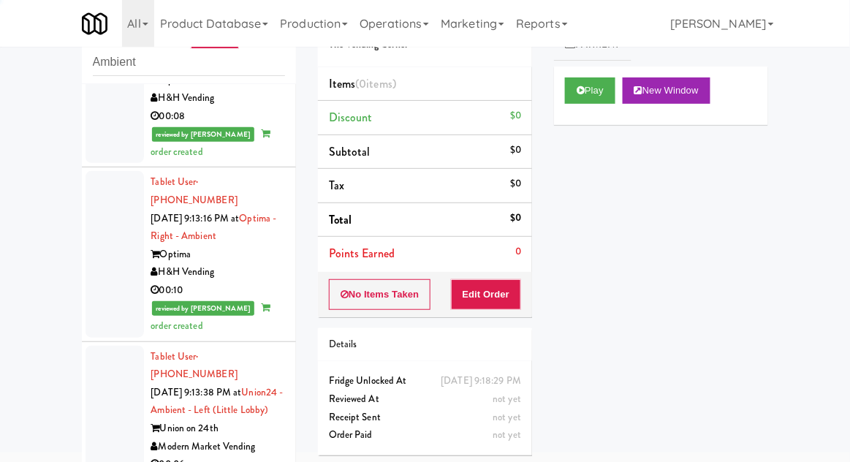
scroll to position [2968, 0]
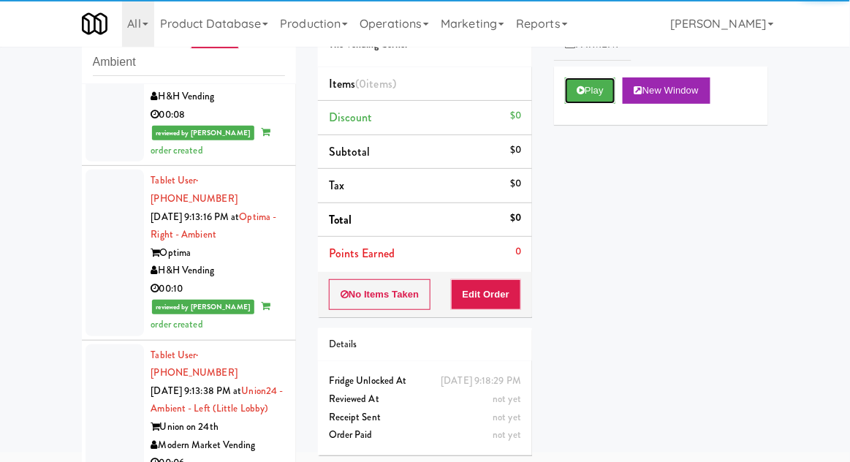
click at [585, 98] on button "Play" at bounding box center [590, 90] width 50 height 26
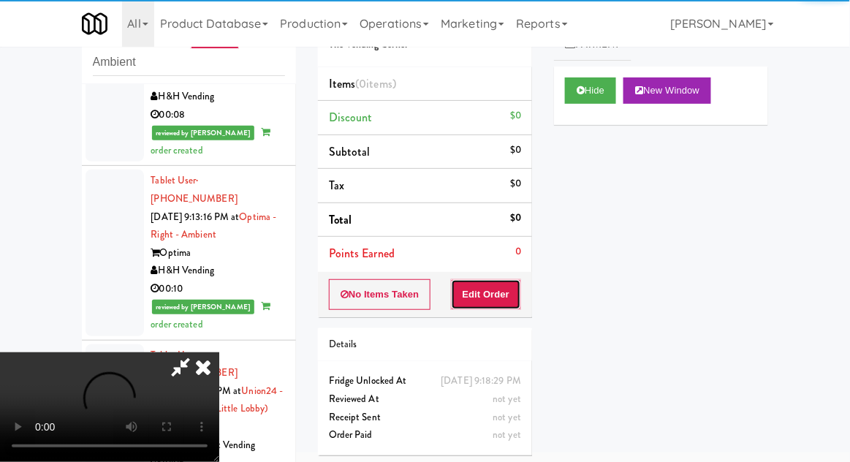
click at [499, 293] on button "Edit Order" at bounding box center [486, 294] width 71 height 31
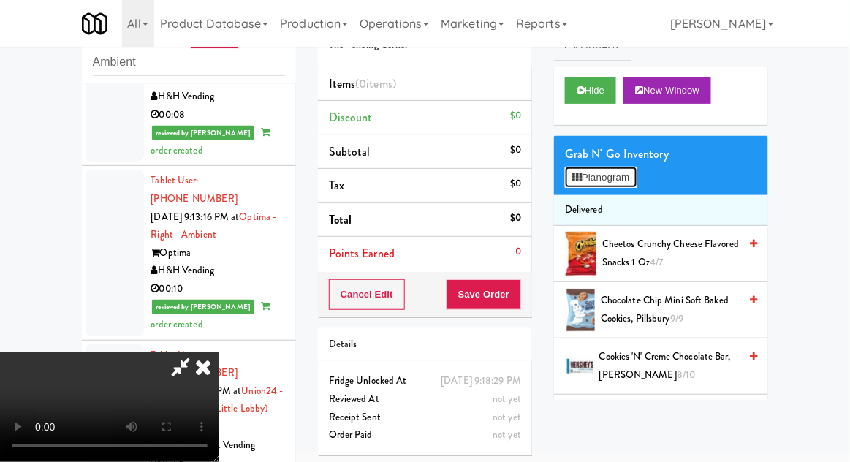
click at [632, 179] on button "Planogram" at bounding box center [601, 178] width 72 height 22
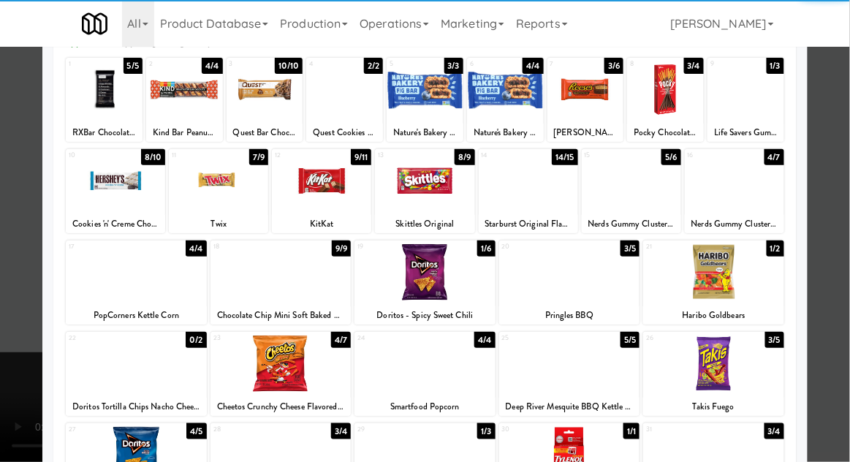
scroll to position [86, 0]
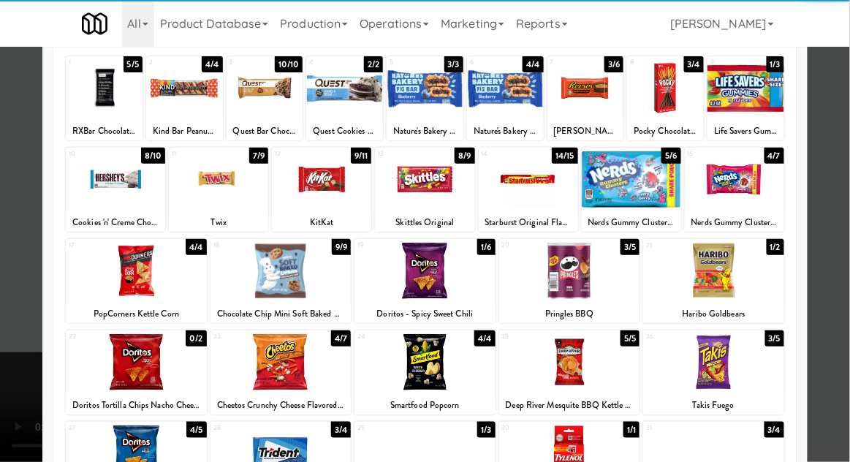
click at [269, 452] on div at bounding box center [280, 453] width 141 height 56
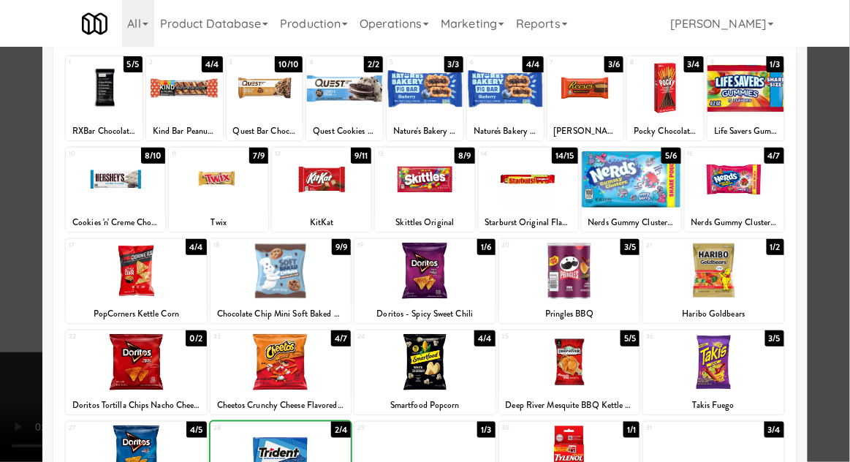
click at [843, 308] on div at bounding box center [425, 231] width 850 height 462
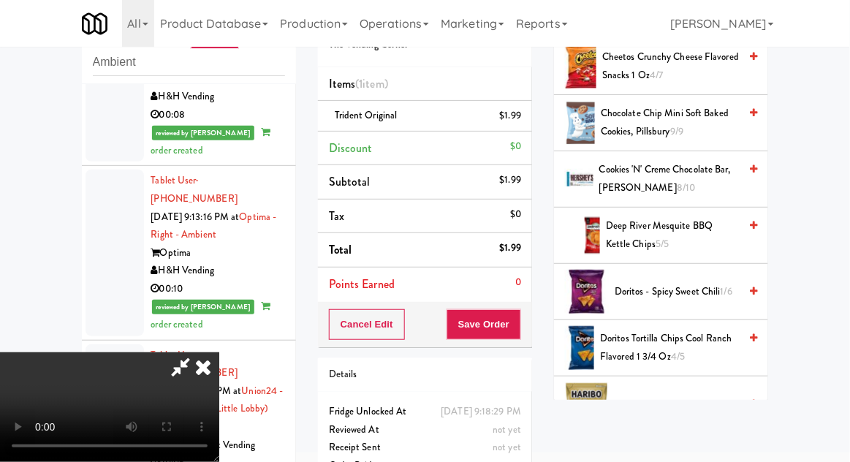
scroll to position [193, 0]
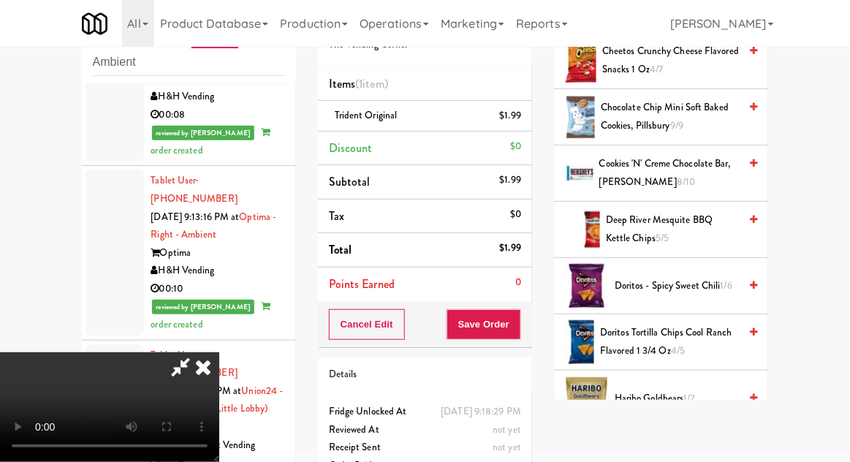
click at [696, 334] on span "Doritos Tortilla Chips Cool Ranch Flavored 1 3/4 Oz 4/5" at bounding box center [669, 342] width 139 height 36
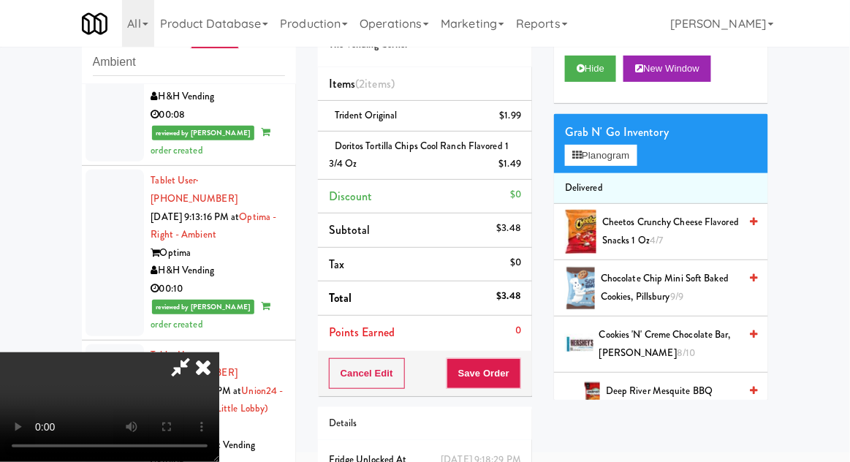
scroll to position [0, 0]
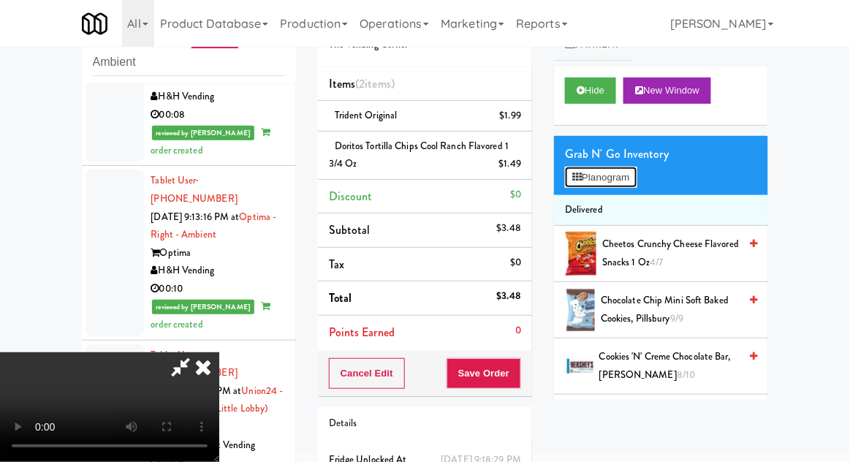
click at [614, 185] on button "Planogram" at bounding box center [601, 178] width 72 height 22
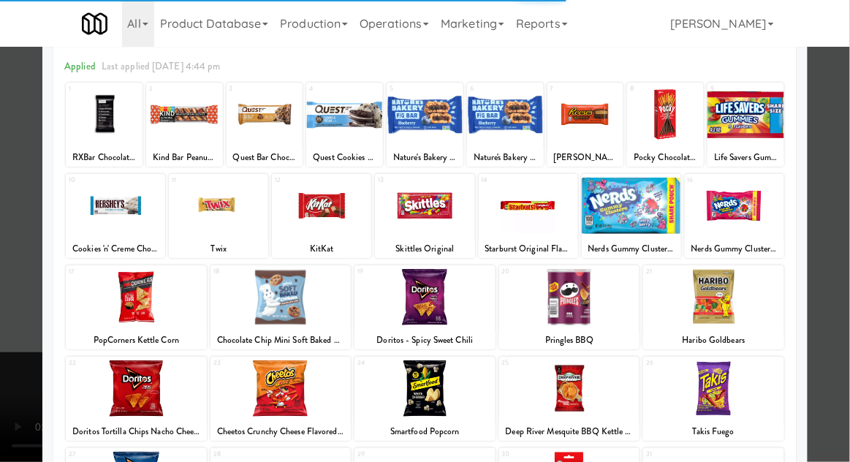
scroll to position [62, 0]
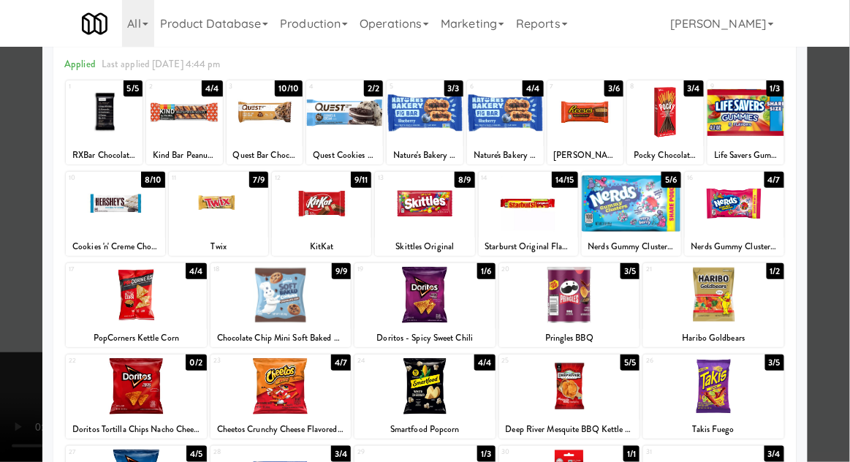
click at [132, 387] on div at bounding box center [136, 386] width 141 height 56
click at [832, 332] on div at bounding box center [425, 231] width 850 height 462
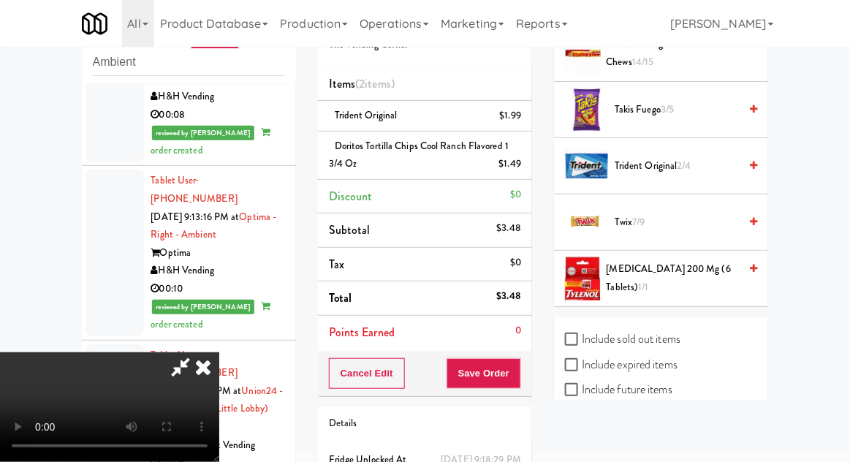
click at [680, 328] on label "Include sold out items" at bounding box center [622, 339] width 115 height 22
click at [582, 334] on input "Include sold out items" at bounding box center [573, 340] width 17 height 12
checkbox input "true"
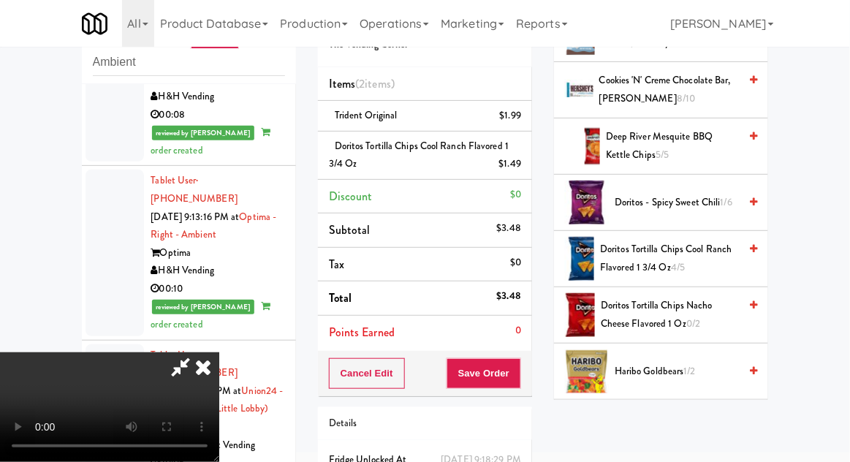
scroll to position [275, 0]
click at [676, 319] on span "Doritos Tortilla Chips Nacho Cheese Flavored 1 Oz 0/2" at bounding box center [670, 315] width 138 height 36
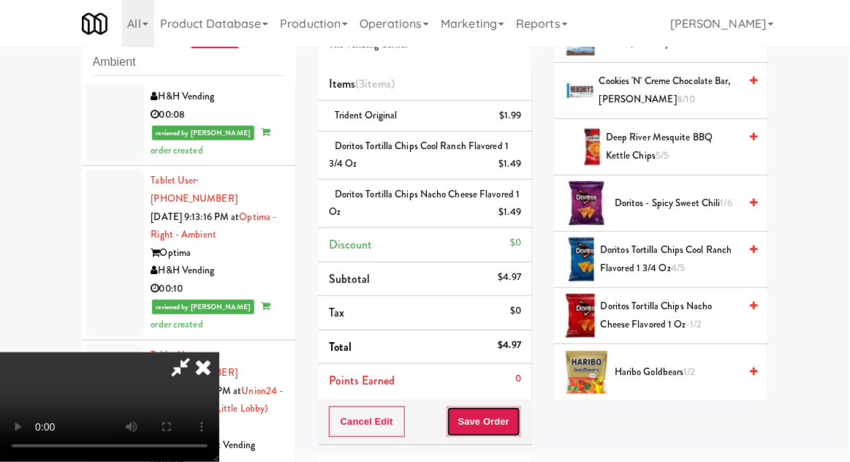
click at [520, 422] on button "Save Order" at bounding box center [483, 421] width 75 height 31
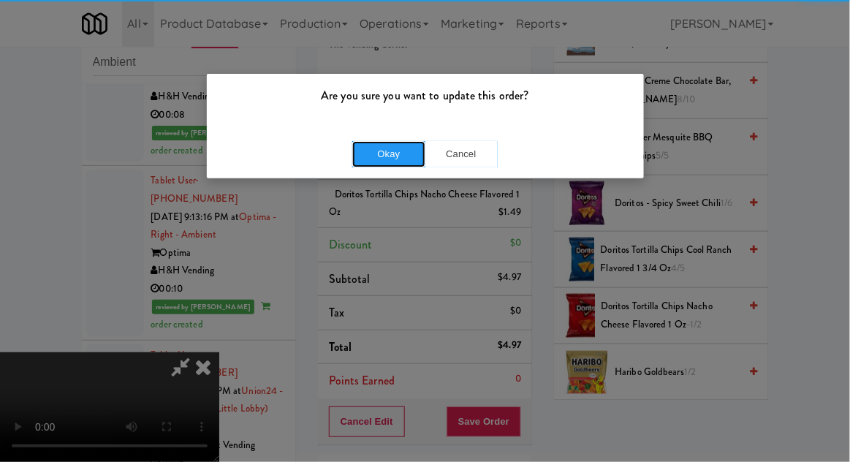
click at [375, 156] on button "Okay" at bounding box center [388, 154] width 73 height 26
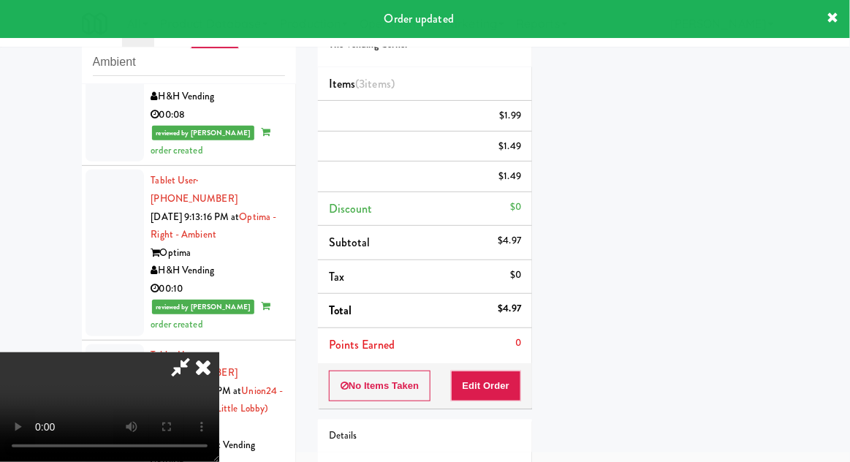
scroll to position [144, 0]
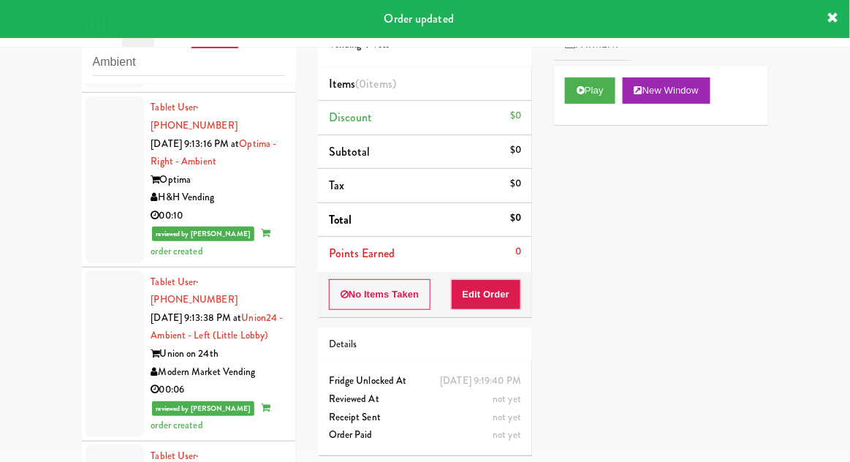
scroll to position [3138, 0]
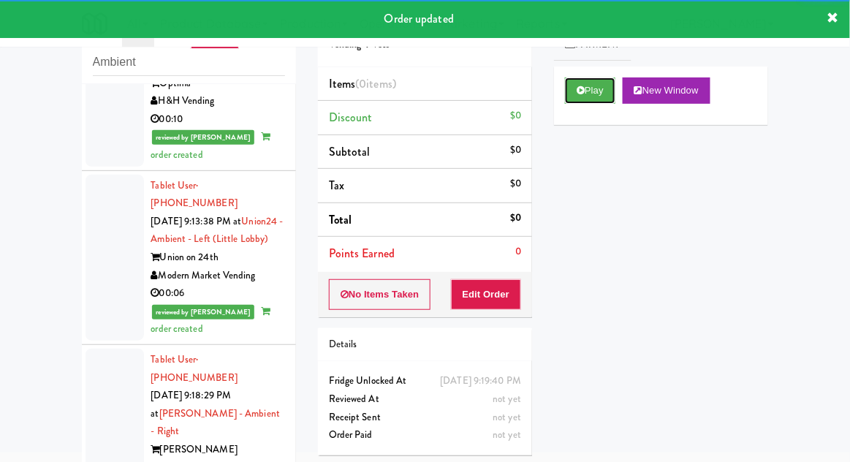
click at [589, 99] on button "Play" at bounding box center [590, 90] width 50 height 26
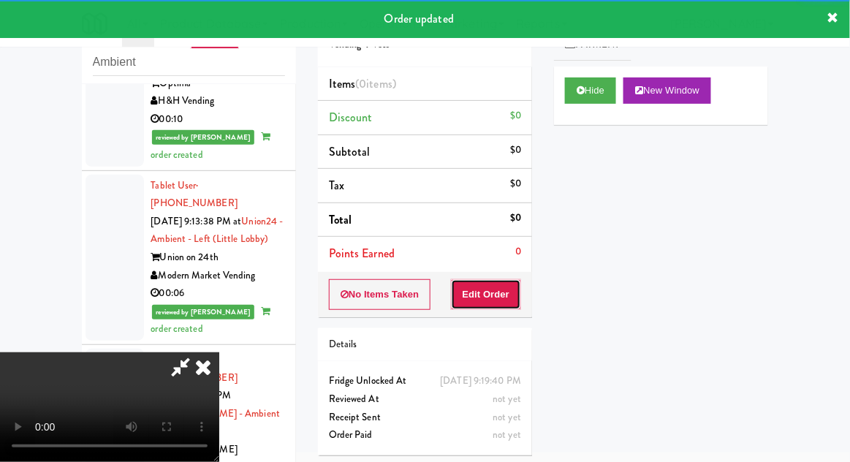
click at [503, 289] on button "Edit Order" at bounding box center [486, 294] width 71 height 31
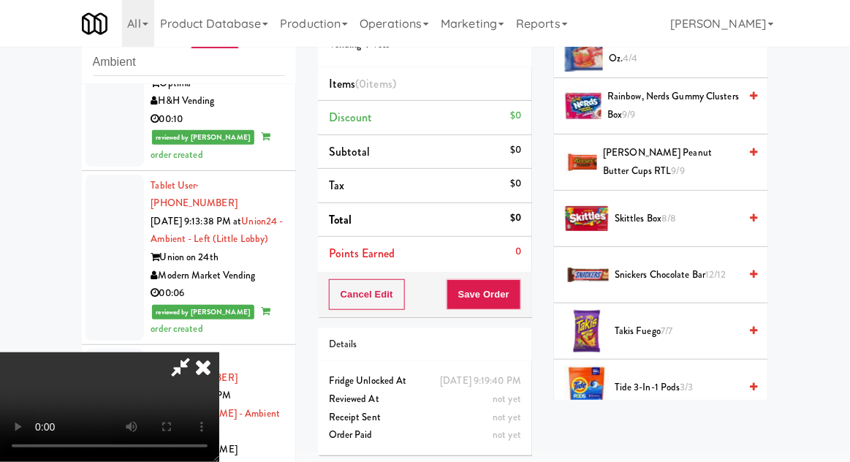
scroll to position [1334, 0]
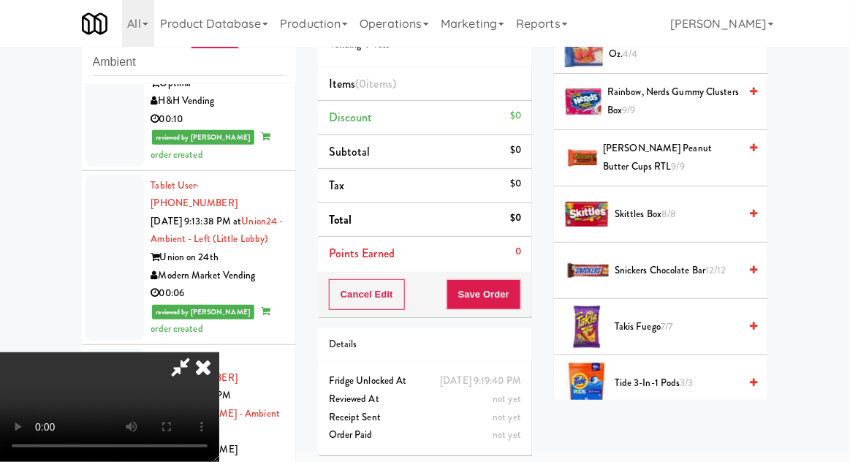
click at [671, 324] on span "7/7" at bounding box center [667, 326] width 12 height 14
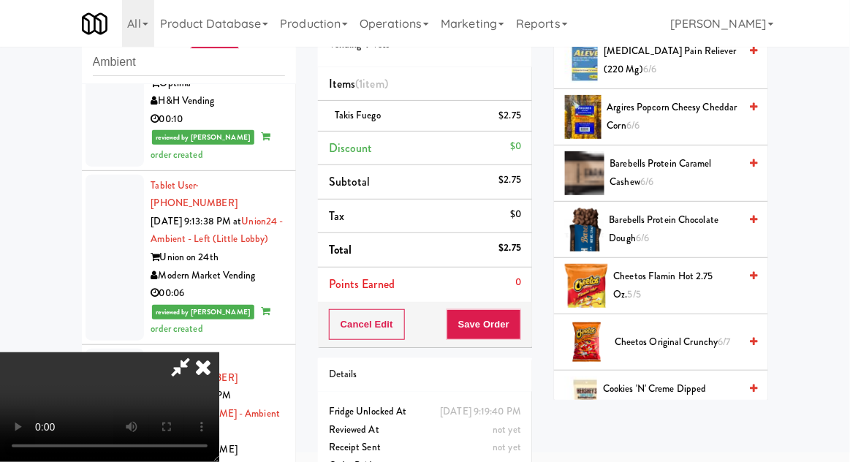
scroll to position [0, 0]
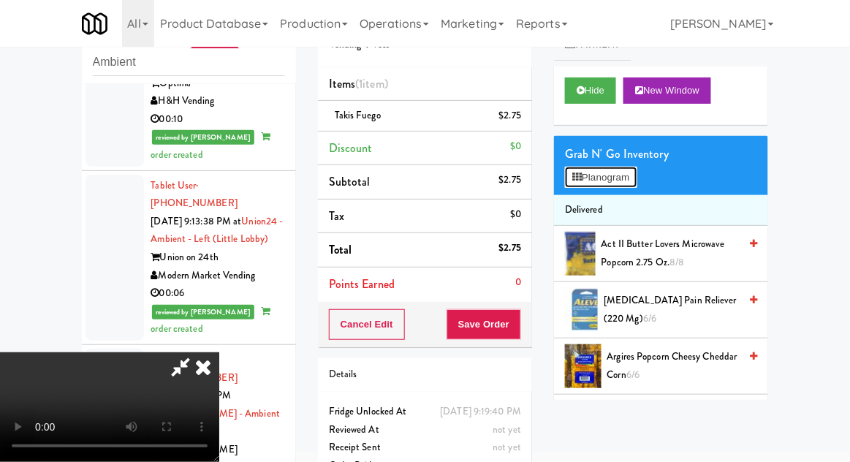
click at [616, 180] on button "Planogram" at bounding box center [601, 178] width 72 height 22
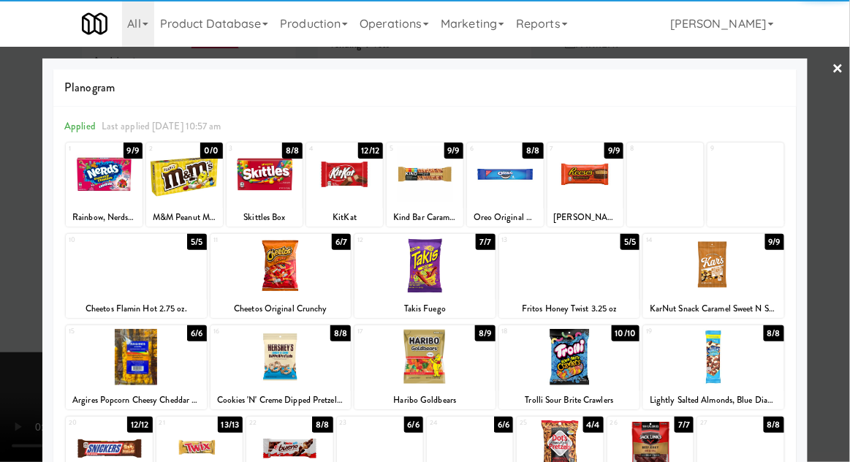
click at [435, 208] on div "Kind Bar Caramel Almond Sea Salt" at bounding box center [425, 217] width 72 height 18
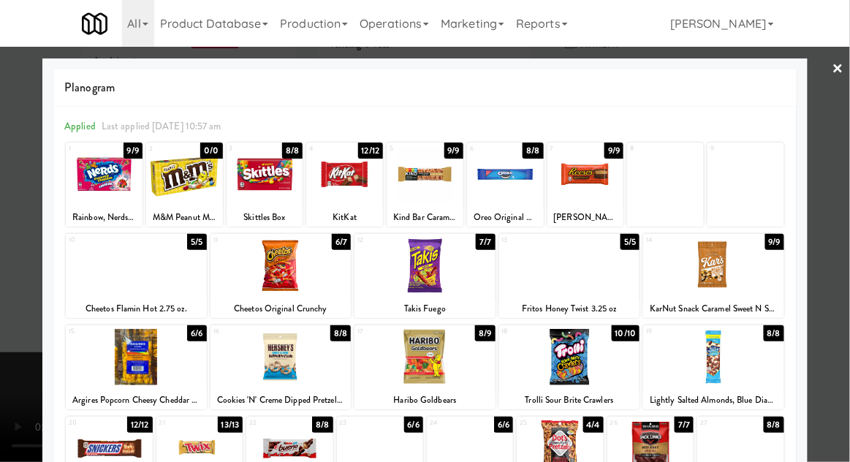
click at [12, 326] on div at bounding box center [425, 231] width 850 height 462
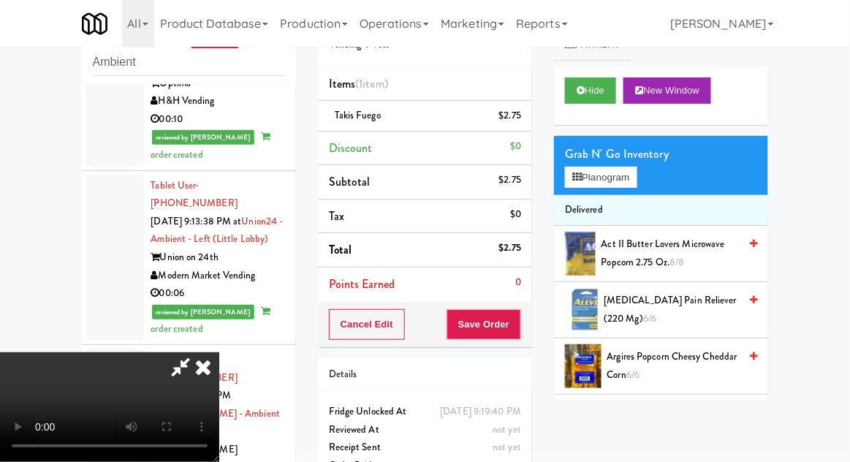
scroll to position [2, 0]
click at [617, 169] on button "Planogram" at bounding box center [601, 178] width 72 height 22
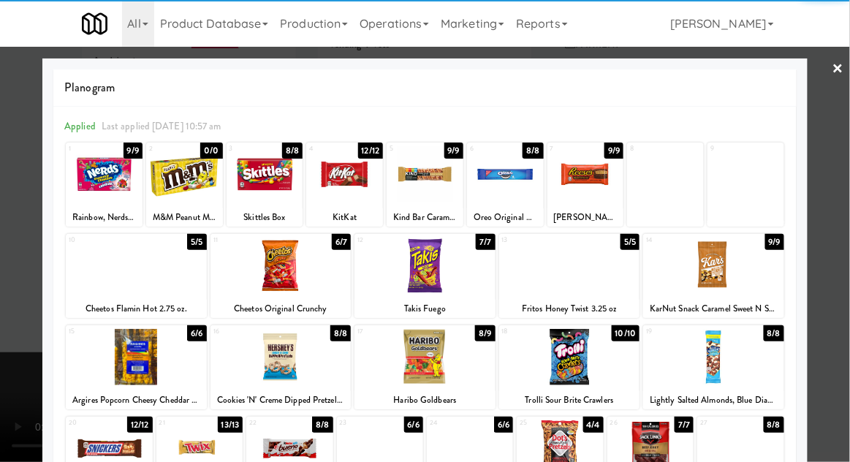
click at [435, 193] on div at bounding box center [425, 174] width 77 height 56
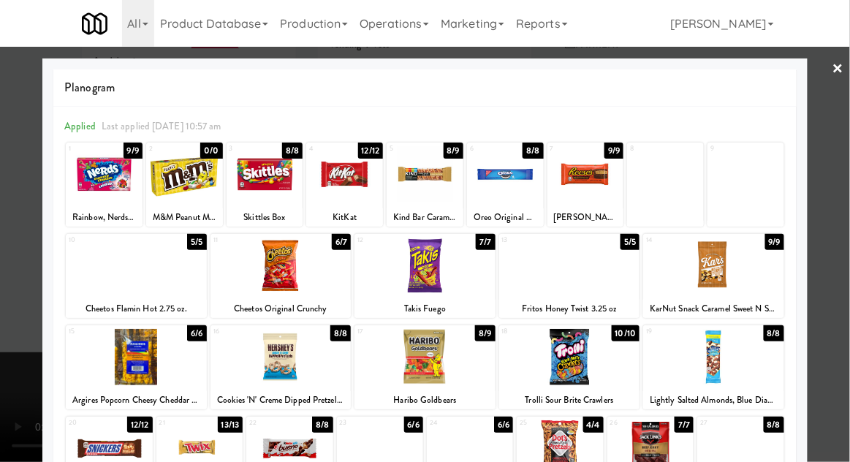
click at [9, 316] on div at bounding box center [425, 231] width 850 height 462
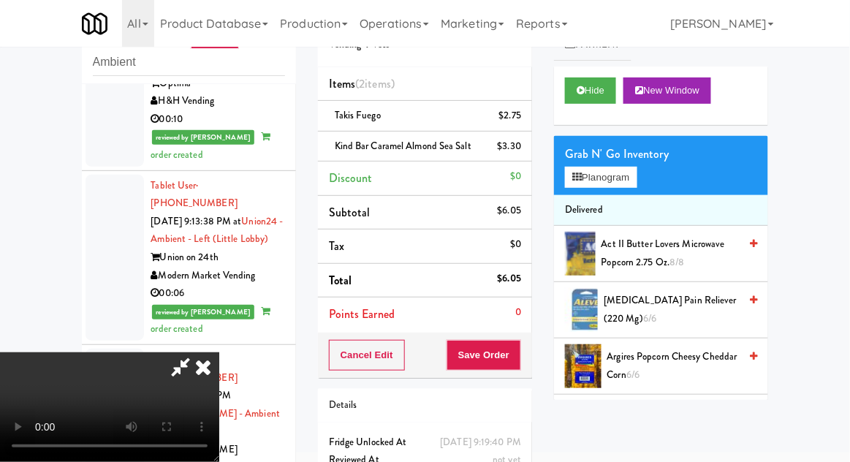
click at [197, 352] on icon at bounding box center [181, 366] width 34 height 29
click at [518, 360] on button "Save Order" at bounding box center [483, 355] width 75 height 31
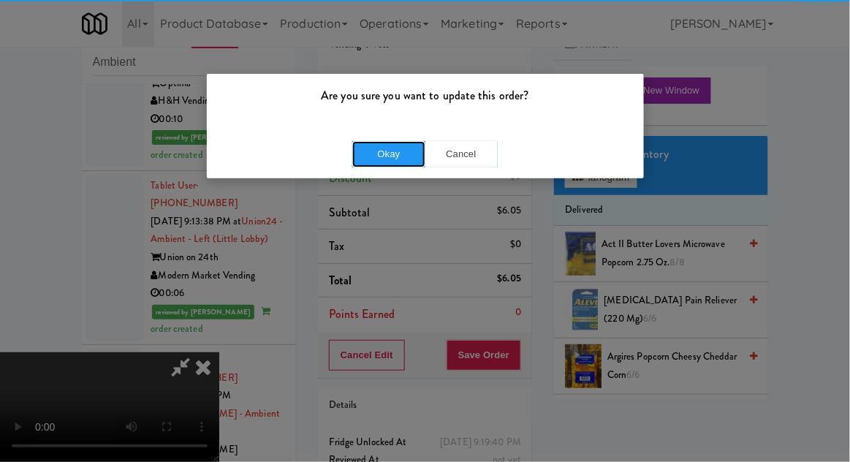
click at [376, 164] on button "Okay" at bounding box center [388, 154] width 73 height 26
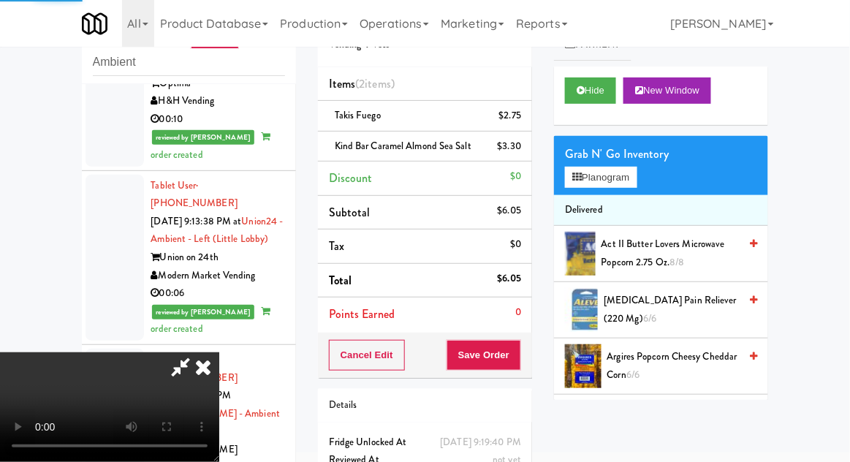
scroll to position [0, 0]
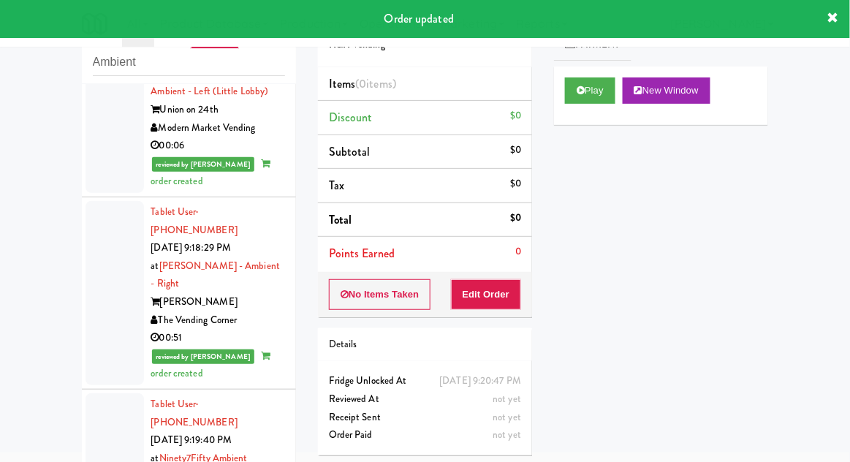
scroll to position [3291, 0]
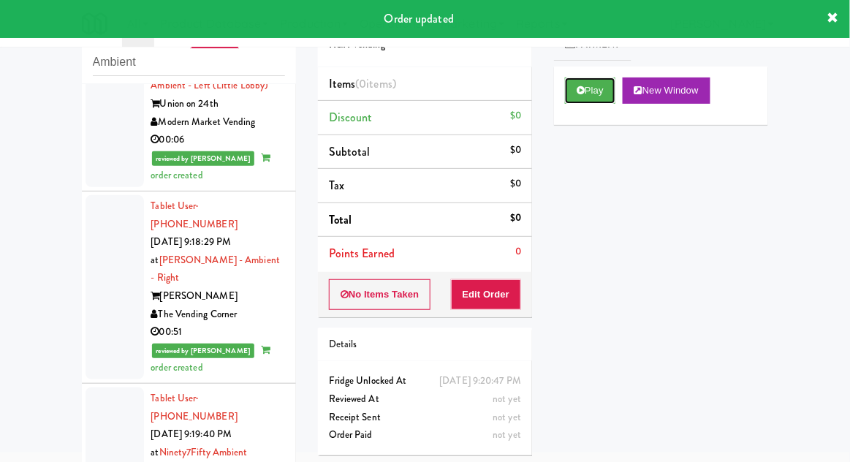
click at [582, 98] on button "Play" at bounding box center [590, 90] width 50 height 26
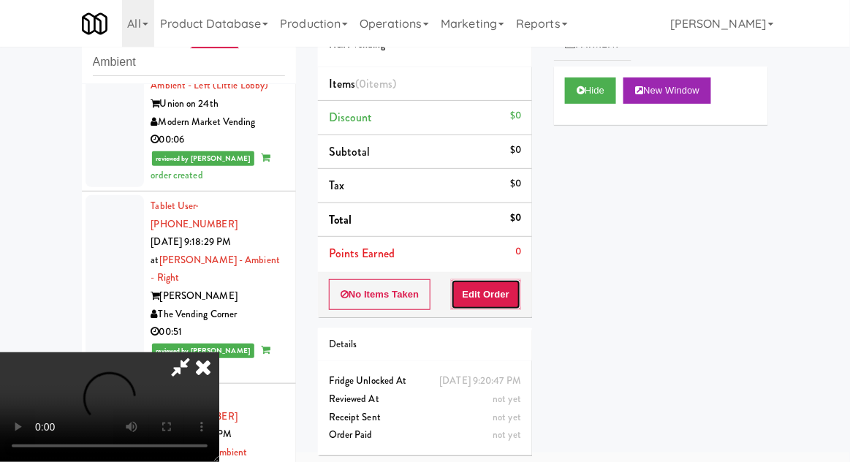
click at [501, 302] on button "Edit Order" at bounding box center [486, 294] width 71 height 31
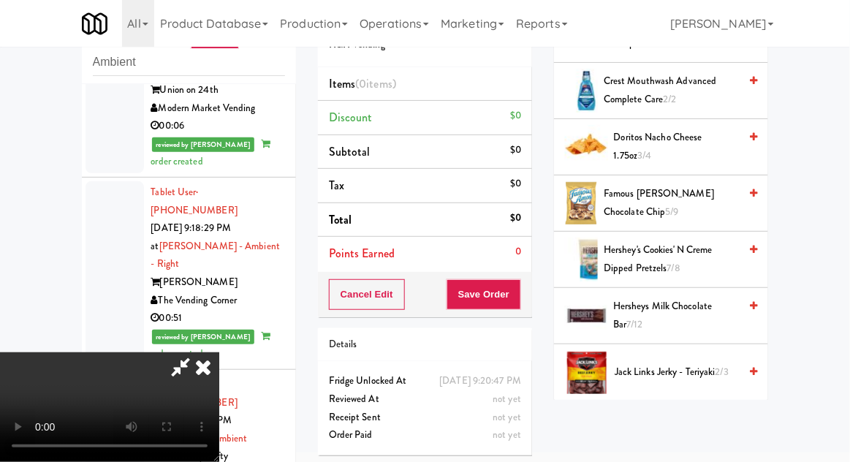
scroll to position [504, 0]
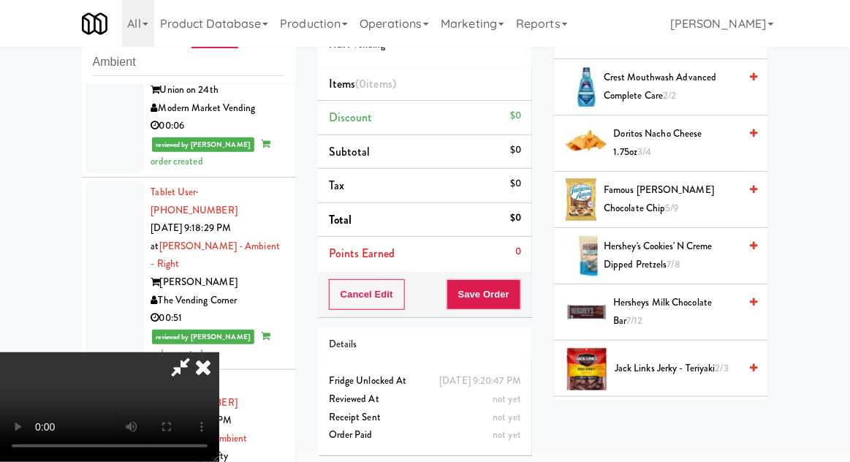
click at [688, 311] on span "Hersheys Milk Chocolate Bar 7/12" at bounding box center [676, 312] width 126 height 36
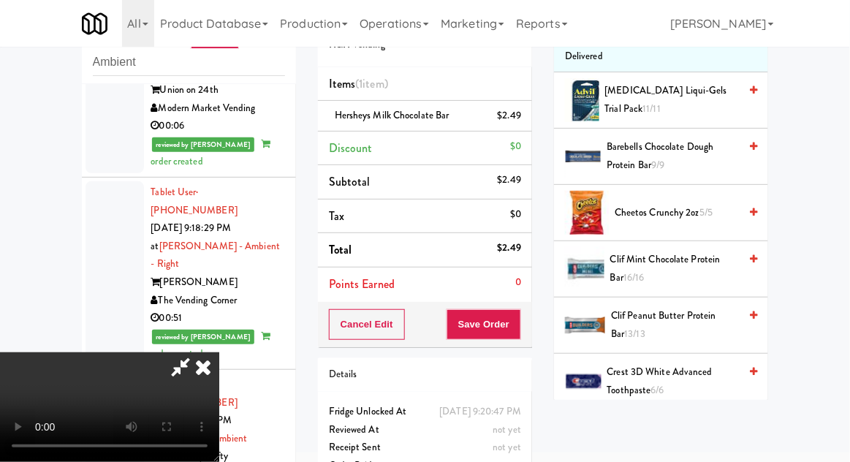
scroll to position [0, 0]
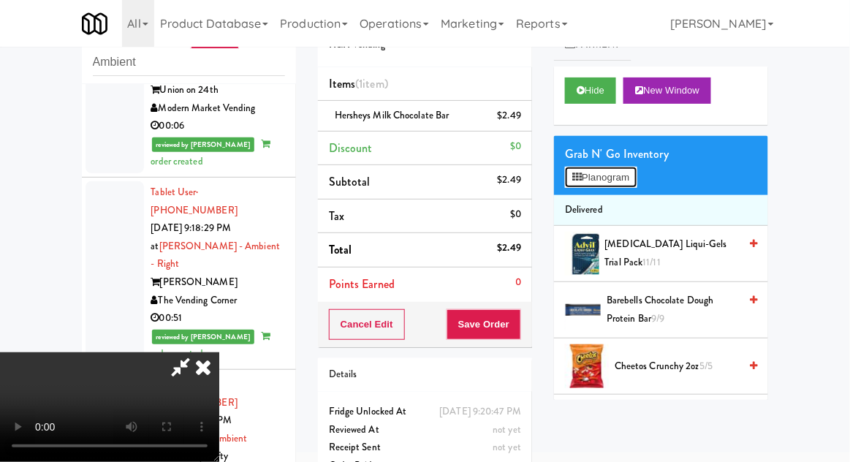
click at [636, 176] on button "Planogram" at bounding box center [601, 178] width 72 height 22
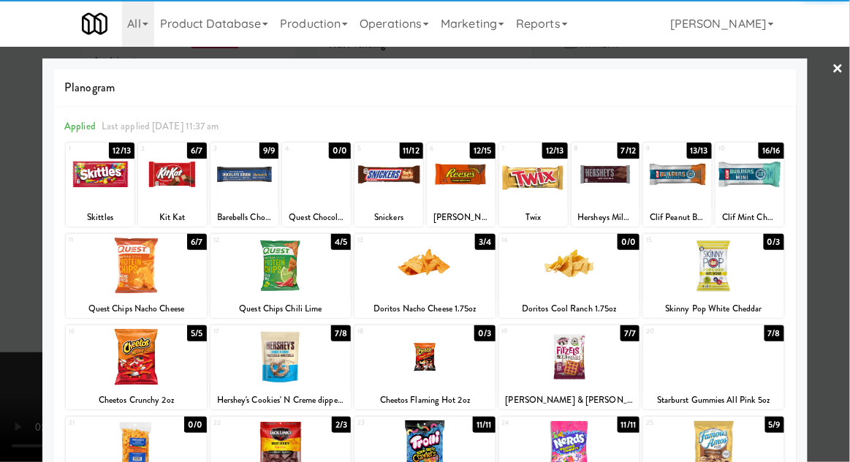
click at [240, 194] on div at bounding box center [244, 174] width 69 height 56
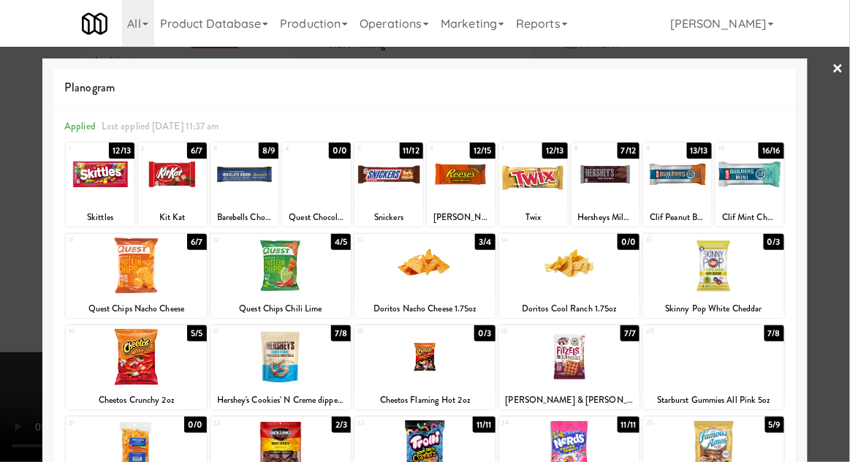
click at [837, 274] on div at bounding box center [425, 231] width 850 height 462
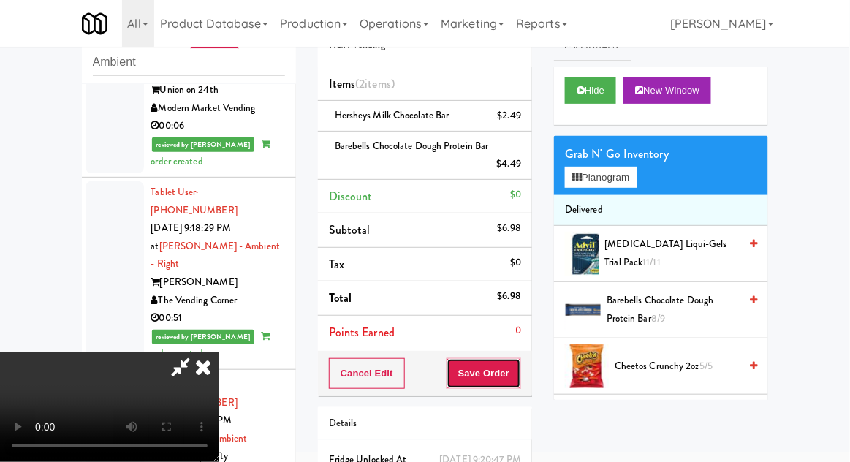
click at [520, 384] on button "Save Order" at bounding box center [483, 373] width 75 height 31
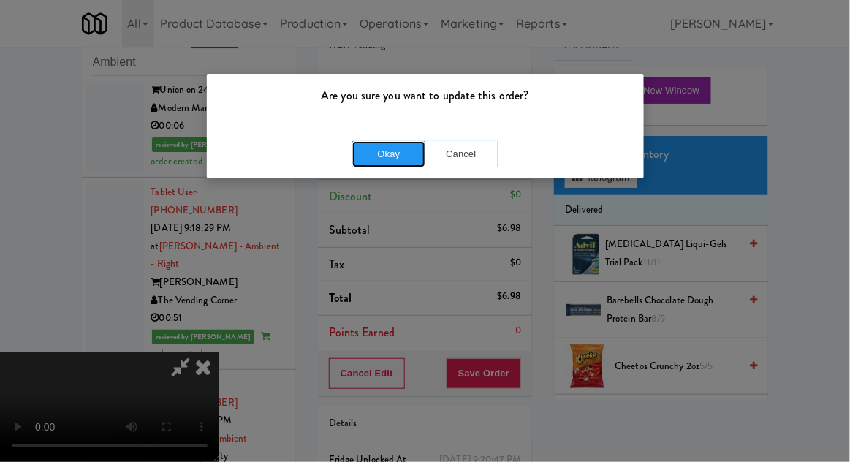
click at [356, 151] on button "Okay" at bounding box center [388, 154] width 73 height 26
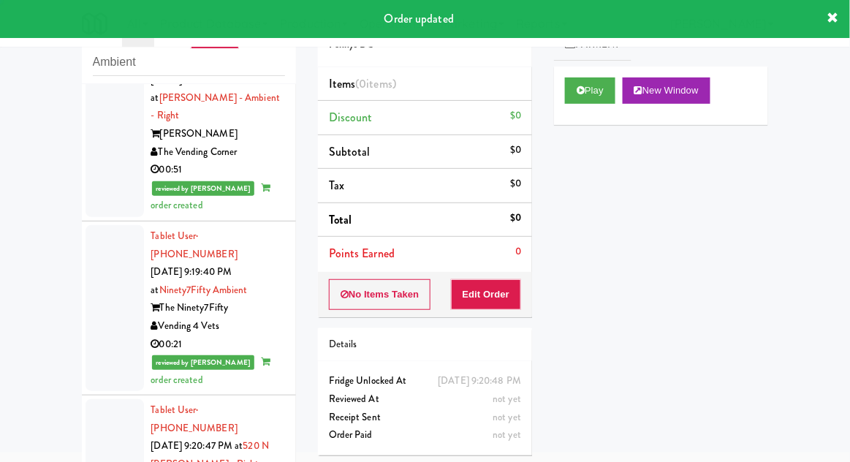
scroll to position [3463, 0]
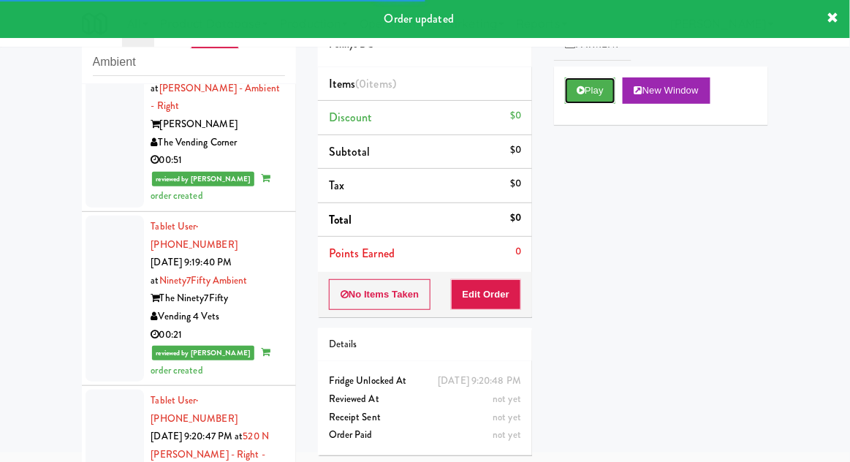
click at [602, 94] on button "Play" at bounding box center [590, 90] width 50 height 26
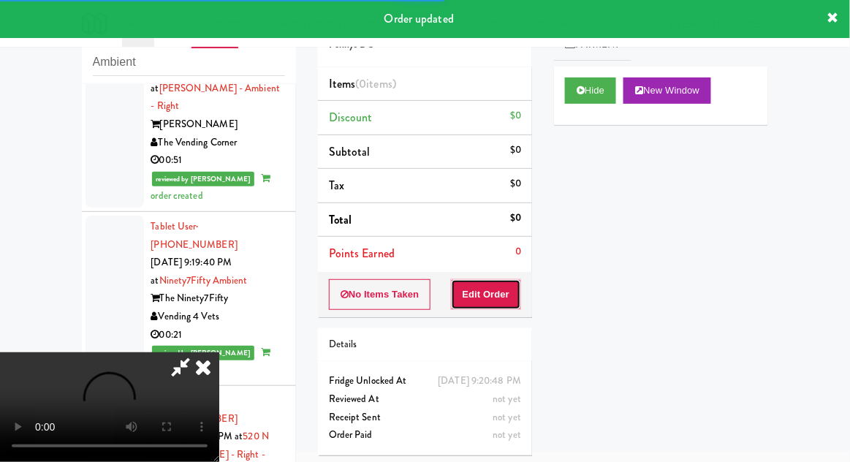
click at [513, 281] on button "Edit Order" at bounding box center [486, 294] width 71 height 31
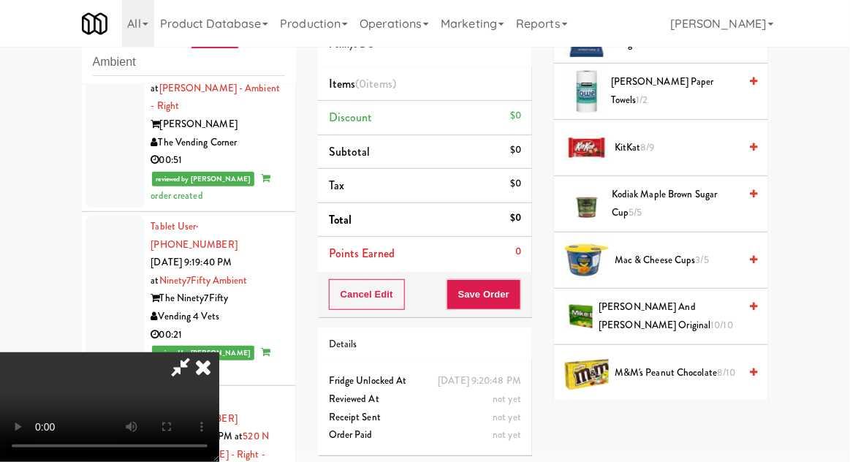
scroll to position [856, 0]
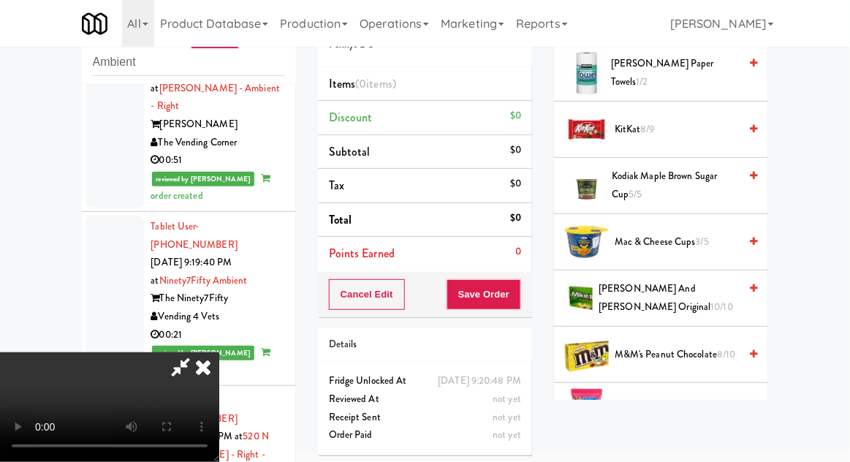
click at [689, 346] on span "M&M's Peanut Chocolate 8/10" at bounding box center [677, 355] width 124 height 18
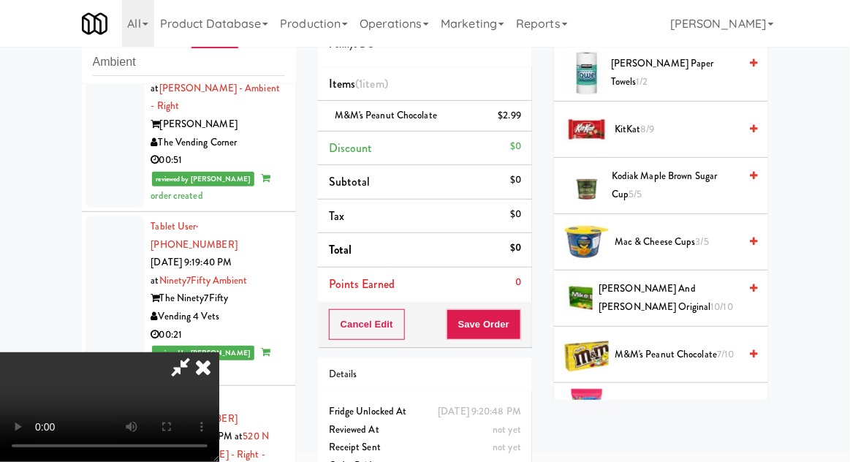
click at [685, 349] on span "M&M's Peanut Chocolate 7/10" at bounding box center [677, 355] width 124 height 18
click at [520, 327] on button "Save Order" at bounding box center [483, 324] width 75 height 31
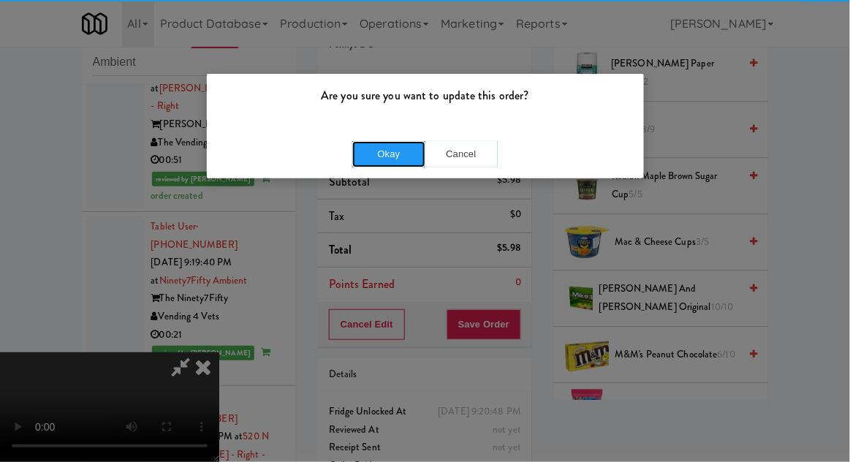
click at [378, 152] on button "Okay" at bounding box center [388, 154] width 73 height 26
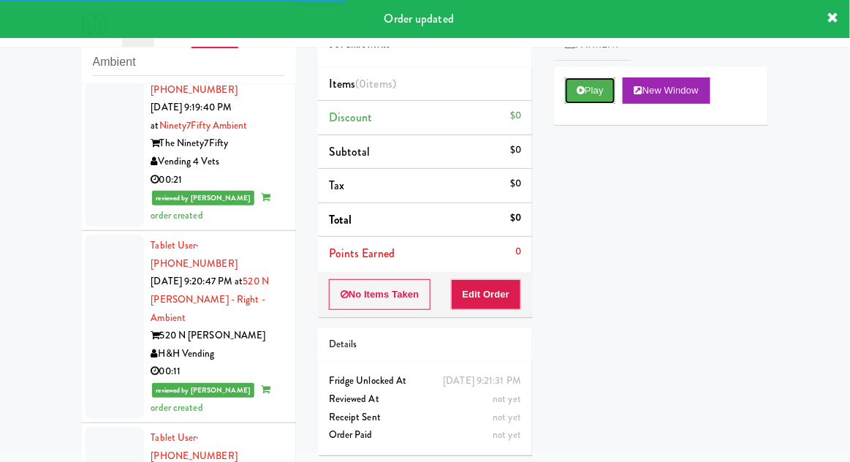
click at [593, 98] on button "Play" at bounding box center [590, 90] width 50 height 26
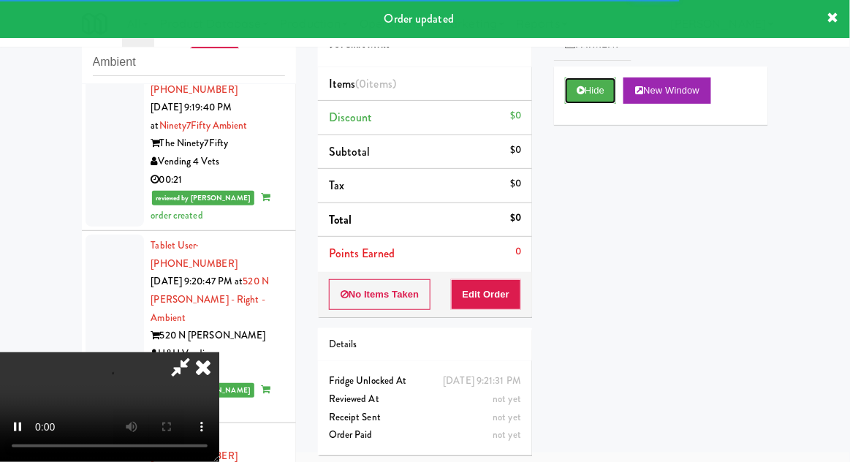
scroll to position [3654, 0]
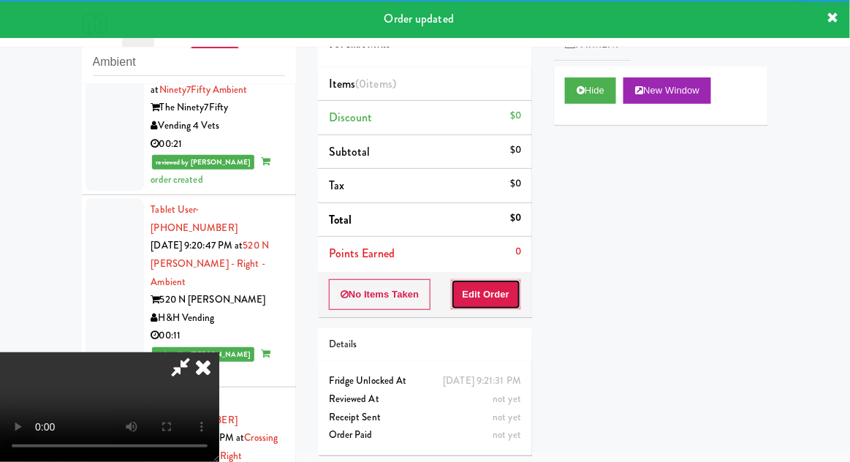
click at [501, 292] on button "Edit Order" at bounding box center [486, 294] width 71 height 31
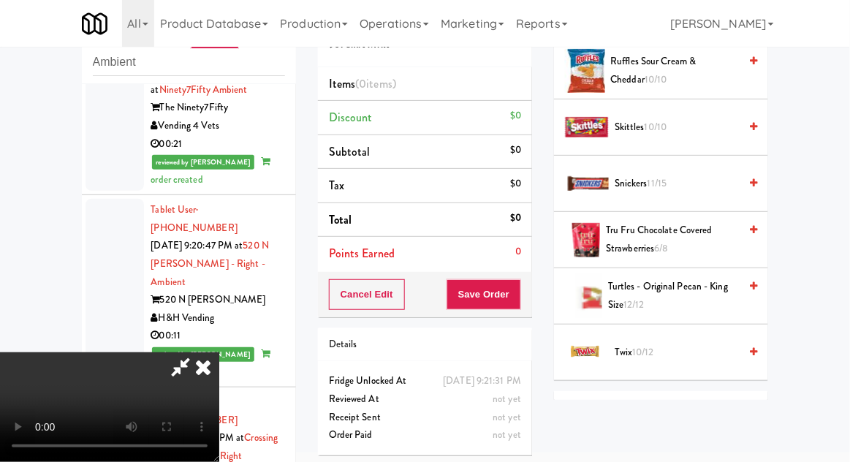
scroll to position [1428, 0]
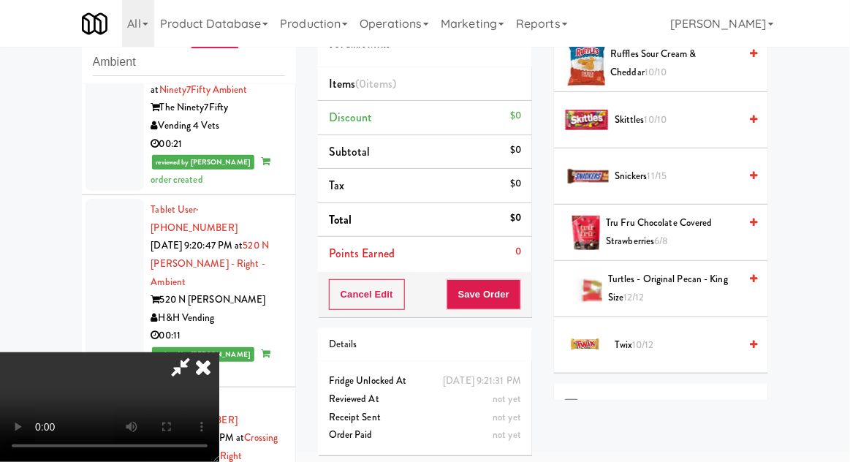
click at [668, 339] on span "Twix 10/12" at bounding box center [677, 345] width 124 height 18
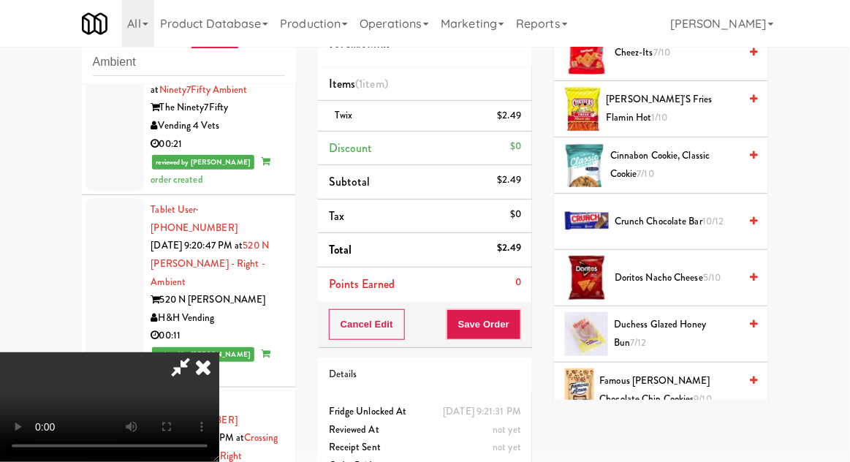
scroll to position [369, 0]
click at [704, 327] on span "Duchess Glazed Honey Bun 7/12" at bounding box center [676, 334] width 125 height 36
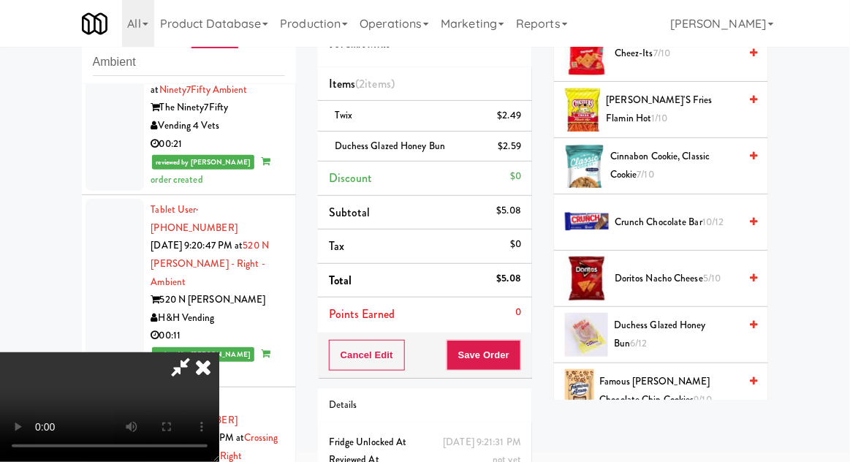
scroll to position [53, 0]
click at [520, 354] on button "Save Order" at bounding box center [483, 355] width 75 height 31
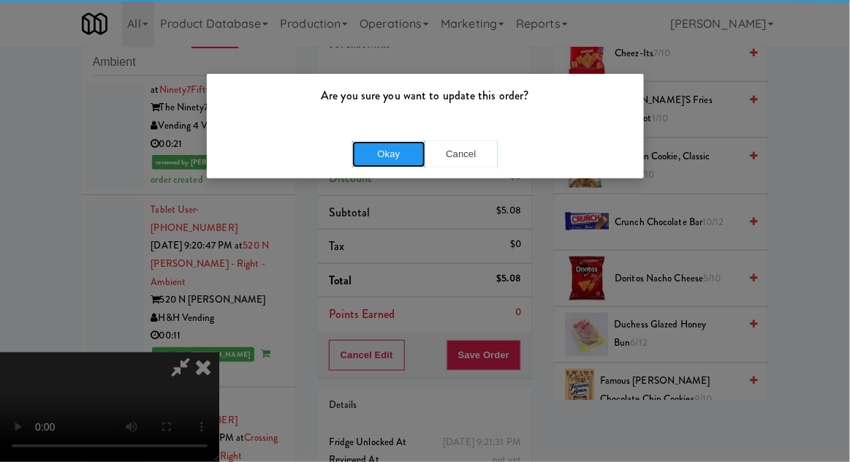
click at [354, 156] on button "Okay" at bounding box center [388, 154] width 73 height 26
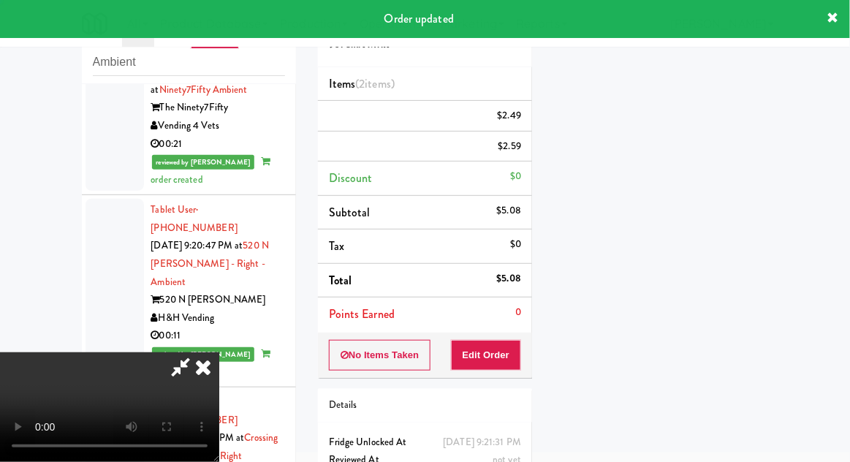
scroll to position [0, 0]
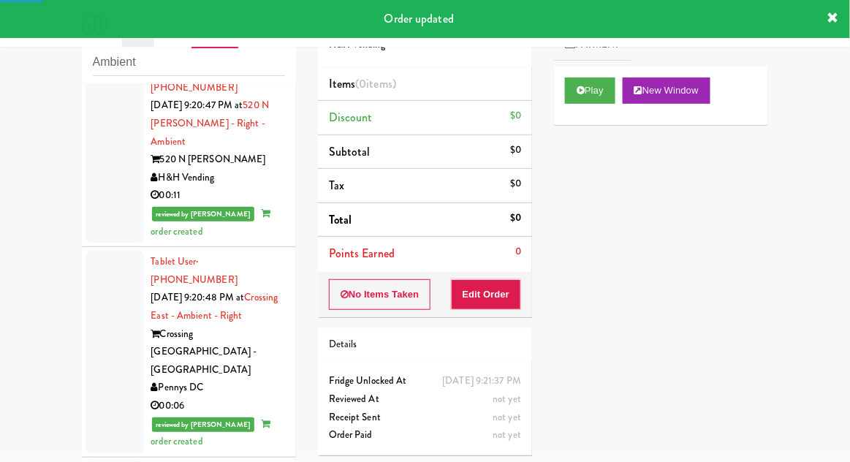
scroll to position [3795, 0]
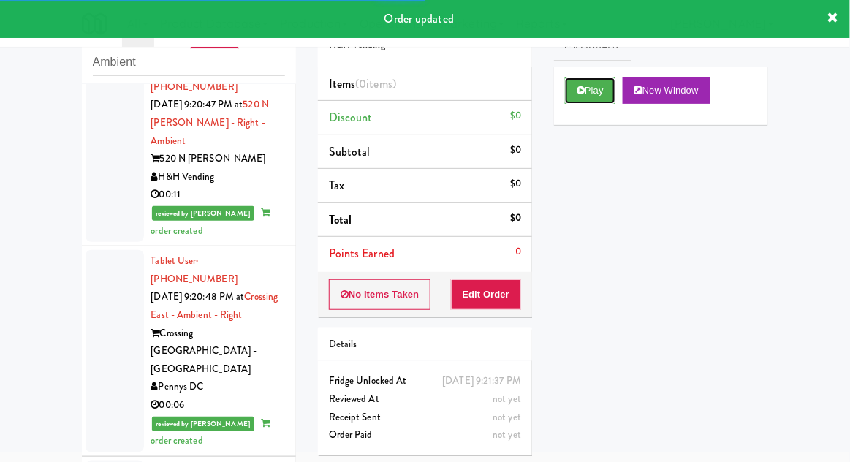
click at [598, 94] on button "Play" at bounding box center [590, 90] width 50 height 26
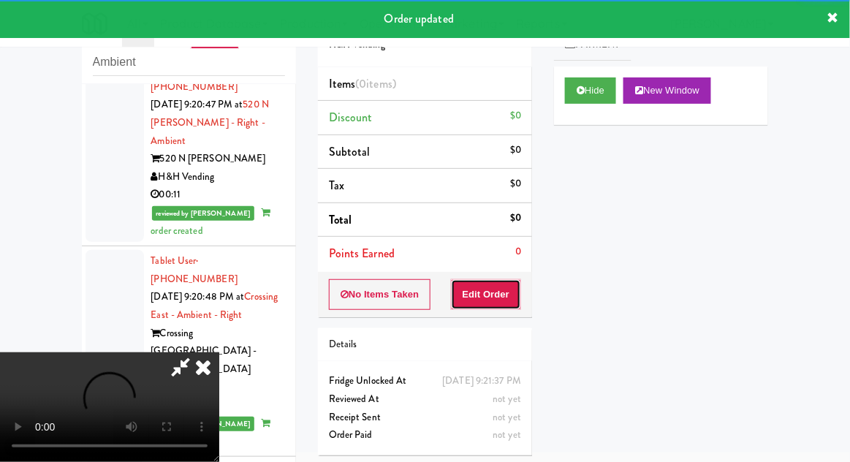
click at [503, 285] on button "Edit Order" at bounding box center [486, 294] width 71 height 31
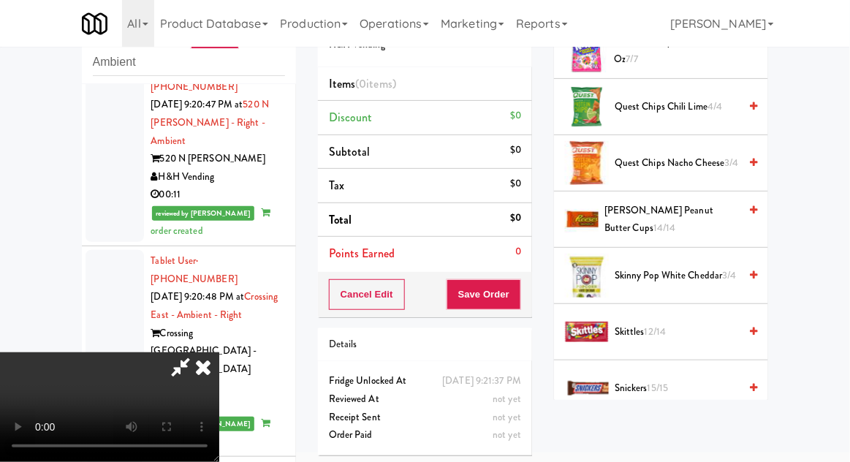
scroll to position [1244, 0]
click at [701, 266] on span "Skinny Pop White Cheddar 3/4" at bounding box center [677, 275] width 124 height 18
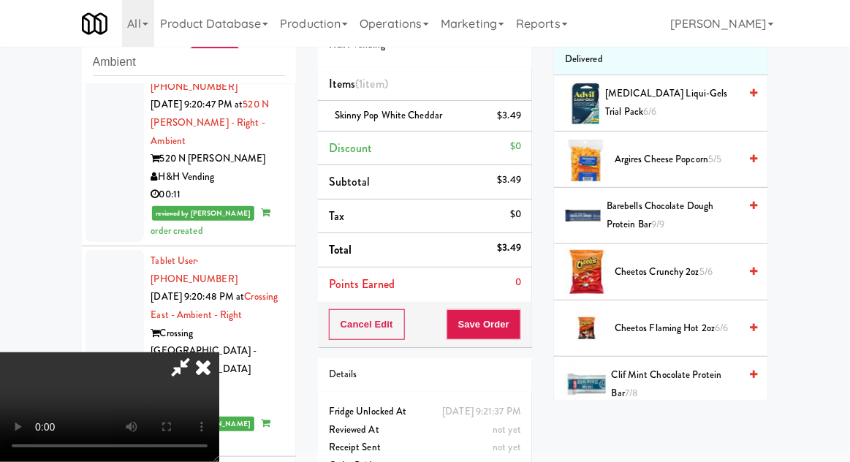
scroll to position [143, 0]
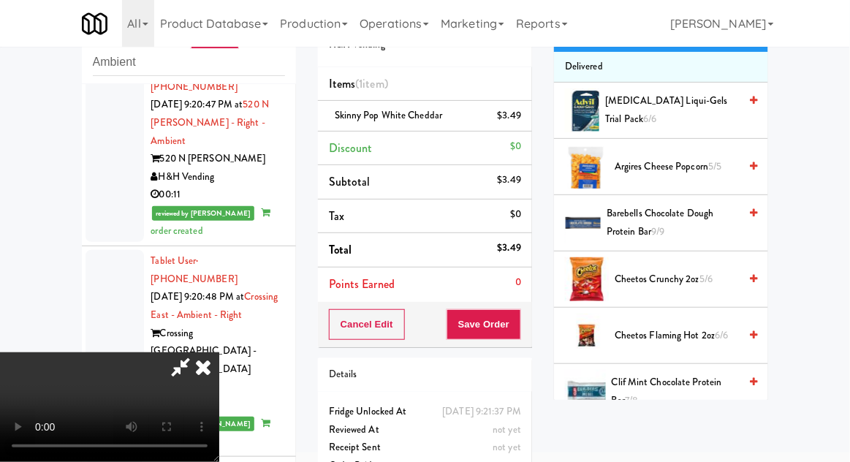
click at [683, 327] on span "Cheetos Flaming Hot 2oz 6/6" at bounding box center [677, 336] width 124 height 18
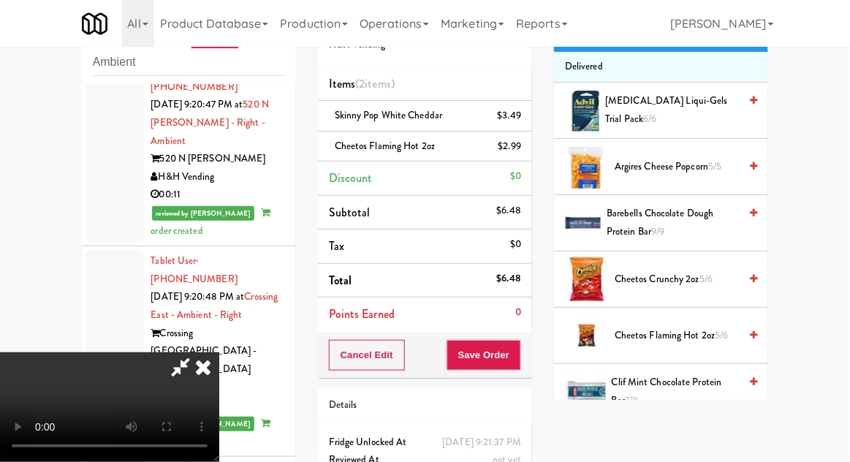
scroll to position [53, 0]
click at [517, 362] on button "Save Order" at bounding box center [483, 355] width 75 height 31
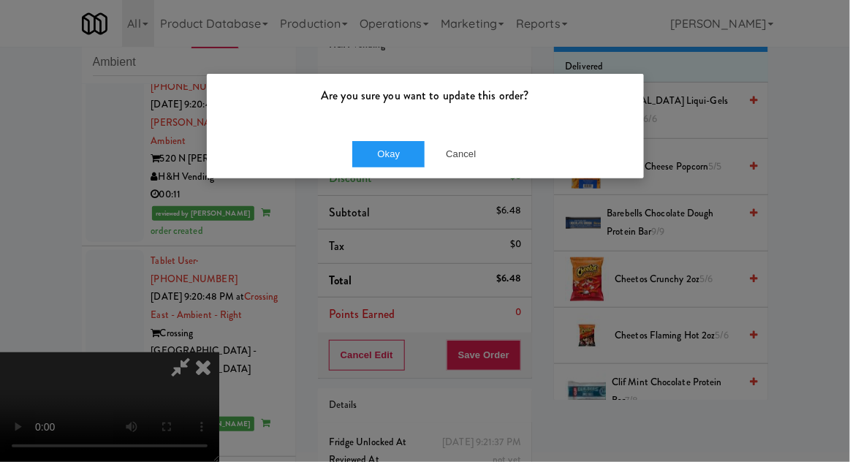
click at [382, 175] on div "Okay Cancel" at bounding box center [425, 153] width 437 height 49
click at [357, 160] on button "Okay" at bounding box center [388, 154] width 73 height 26
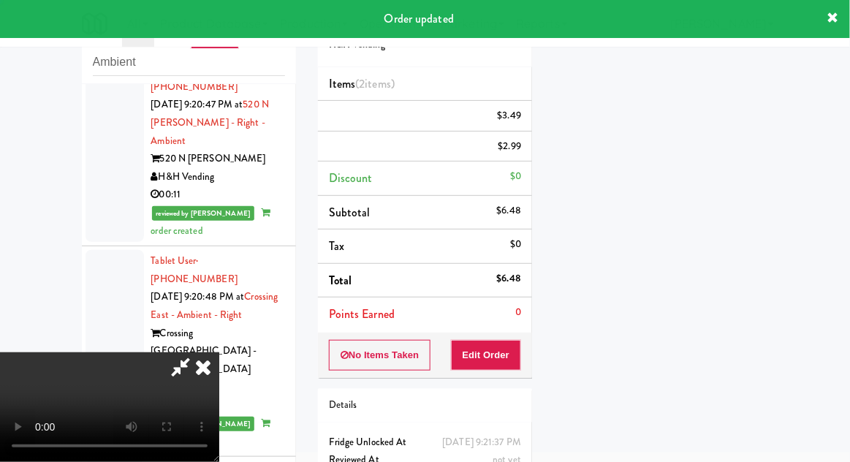
scroll to position [0, 0]
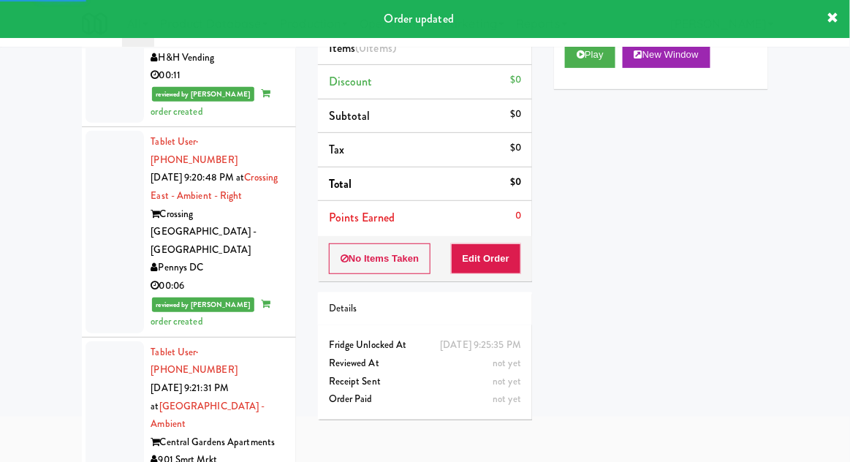
scroll to position [112, 0]
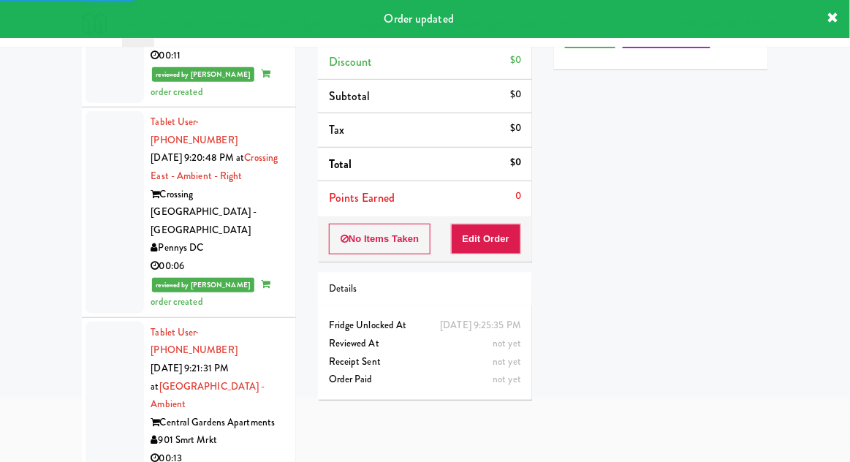
click at [591, 24] on div "Order updated" at bounding box center [425, 19] width 850 height 38
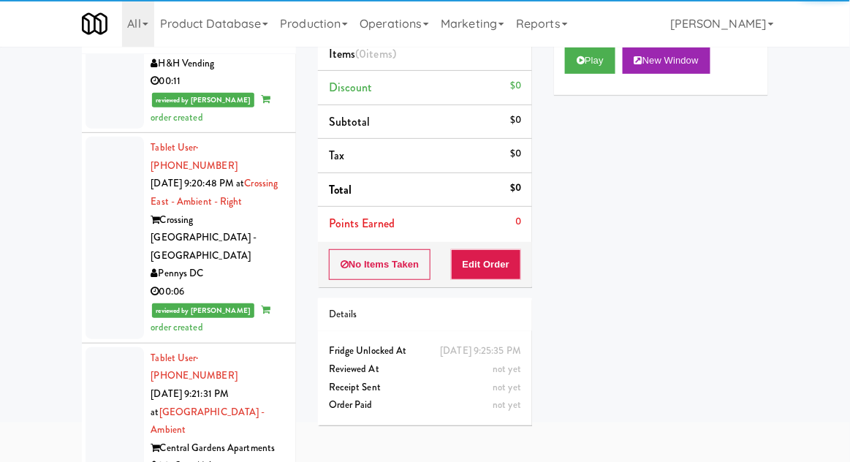
scroll to position [0, 0]
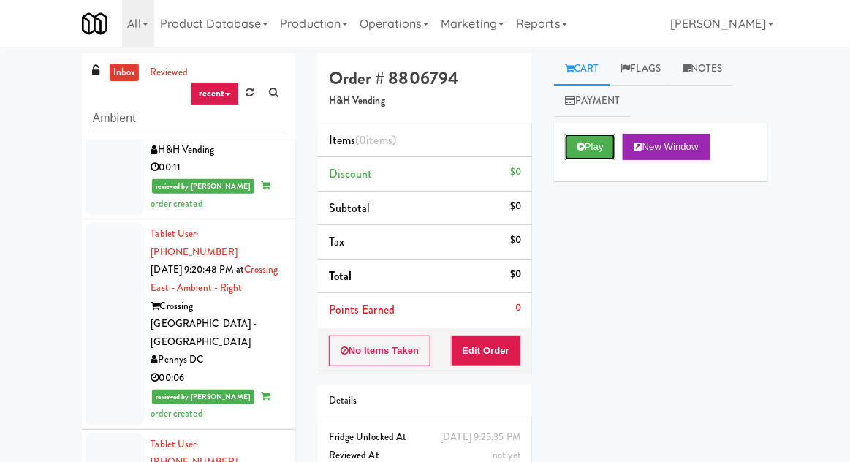
click at [598, 142] on button "Play" at bounding box center [590, 147] width 50 height 26
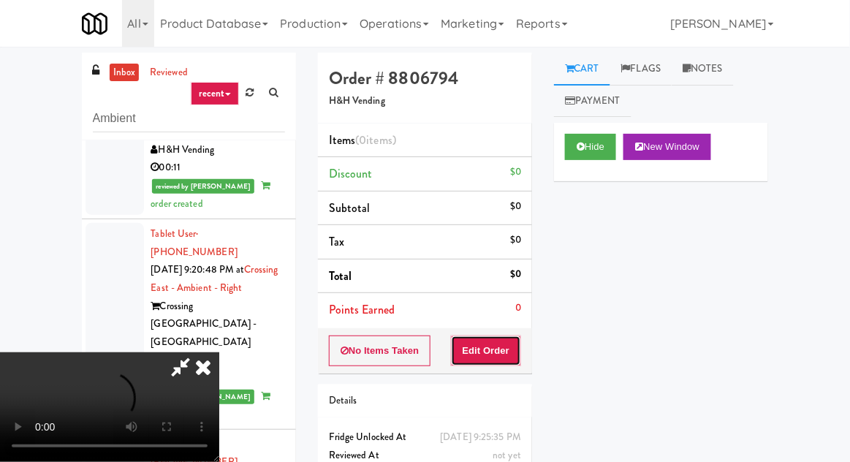
click at [506, 358] on button "Edit Order" at bounding box center [486, 350] width 71 height 31
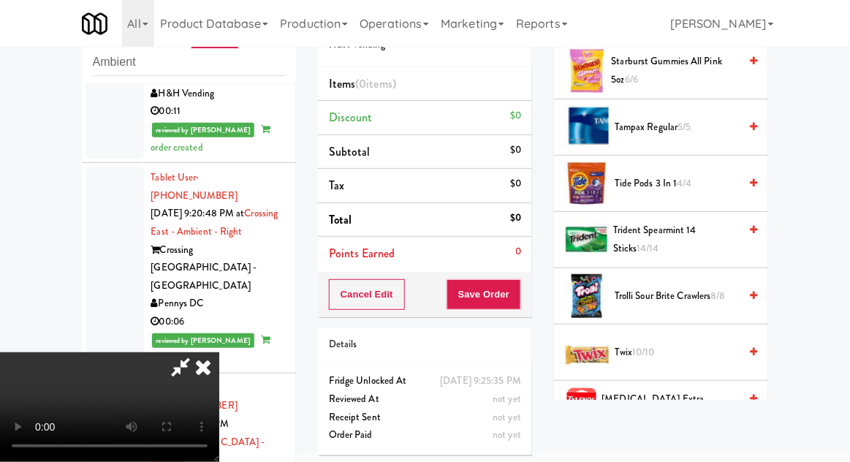
scroll to position [1591, 0]
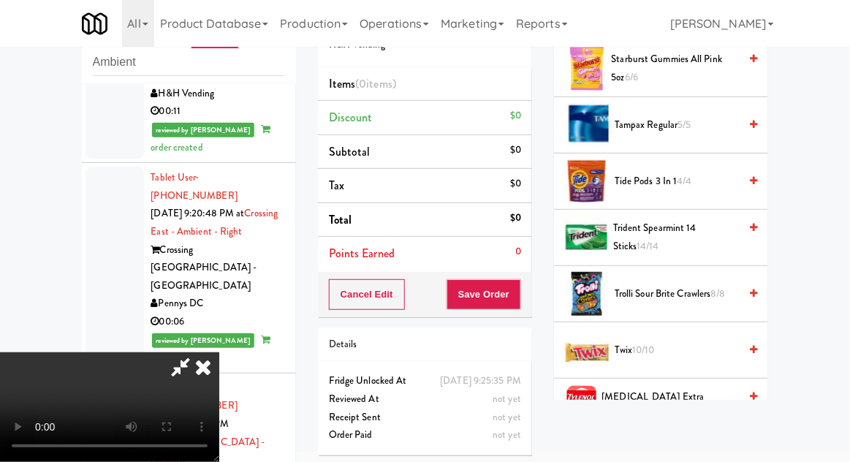
click at [700, 290] on span "Trolli Sour Brite Crawlers 8/8" at bounding box center [677, 294] width 124 height 18
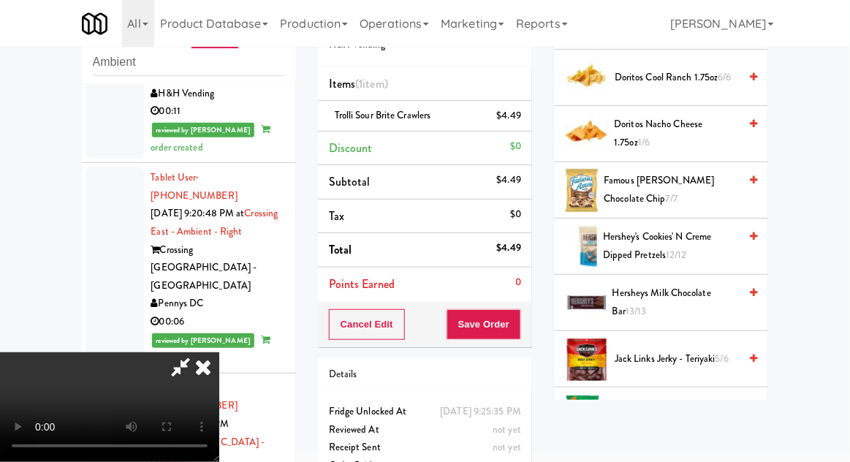
scroll to position [0, 0]
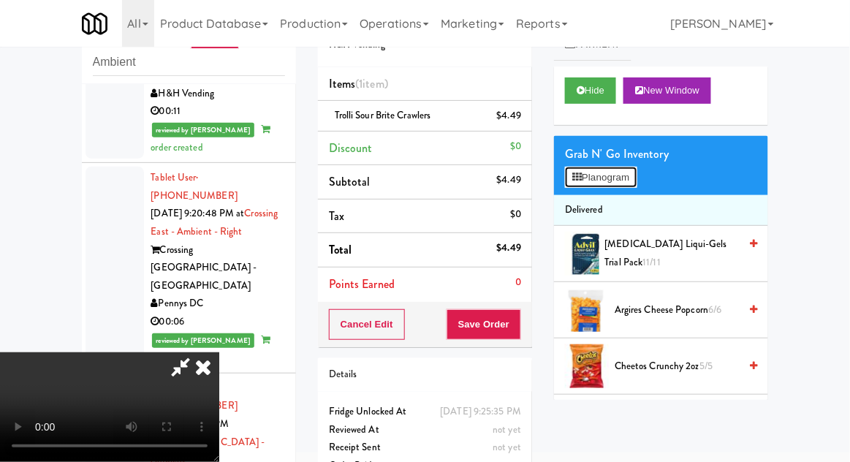
click at [626, 180] on button "Planogram" at bounding box center [601, 178] width 72 height 22
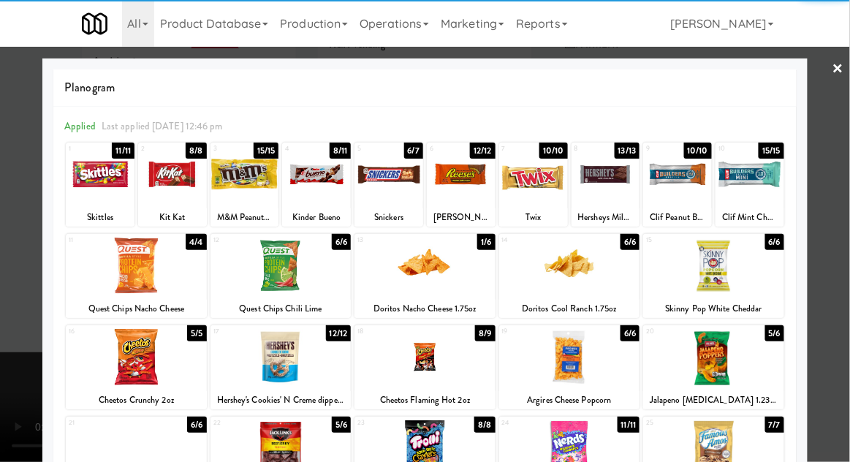
click at [168, 186] on div at bounding box center [172, 174] width 69 height 56
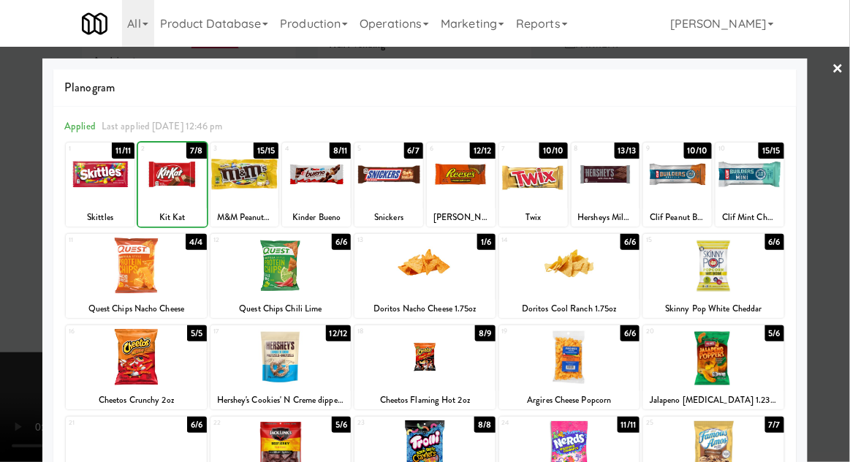
click at [834, 253] on div at bounding box center [425, 231] width 850 height 462
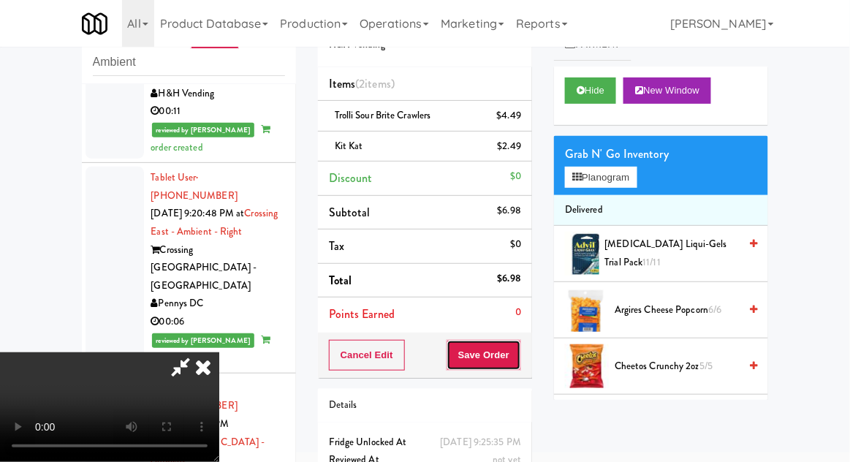
click at [521, 349] on button "Save Order" at bounding box center [483, 355] width 75 height 31
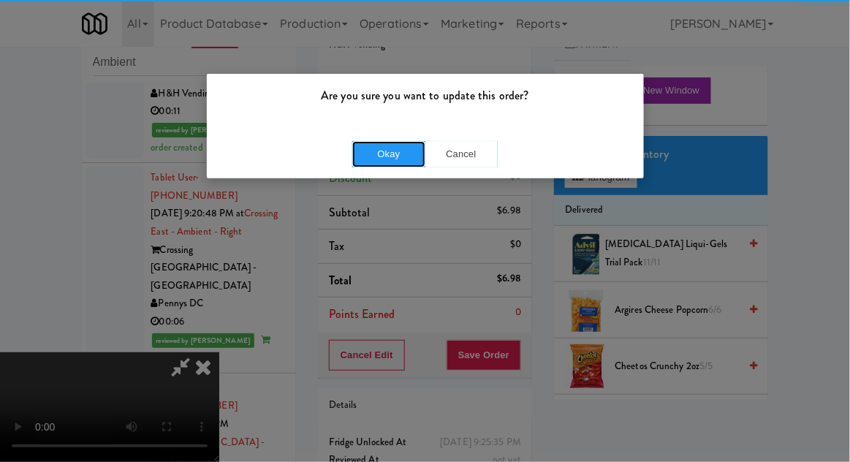
click at [364, 142] on button "Okay" at bounding box center [388, 154] width 73 height 26
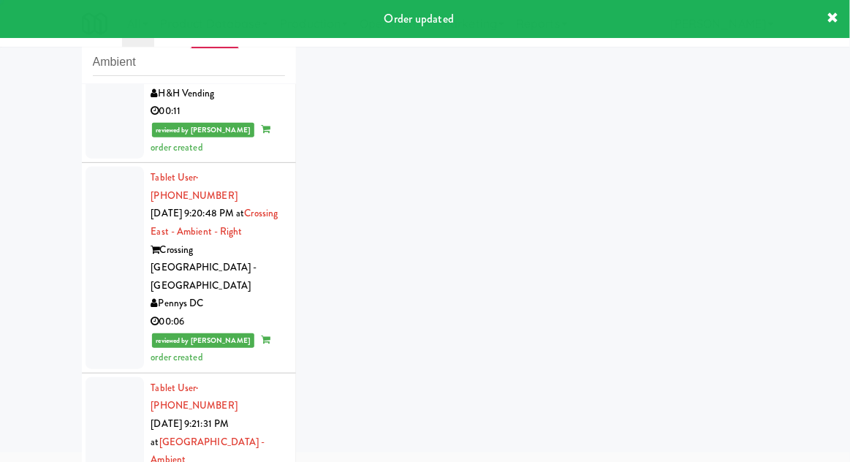
scroll to position [3914, 0]
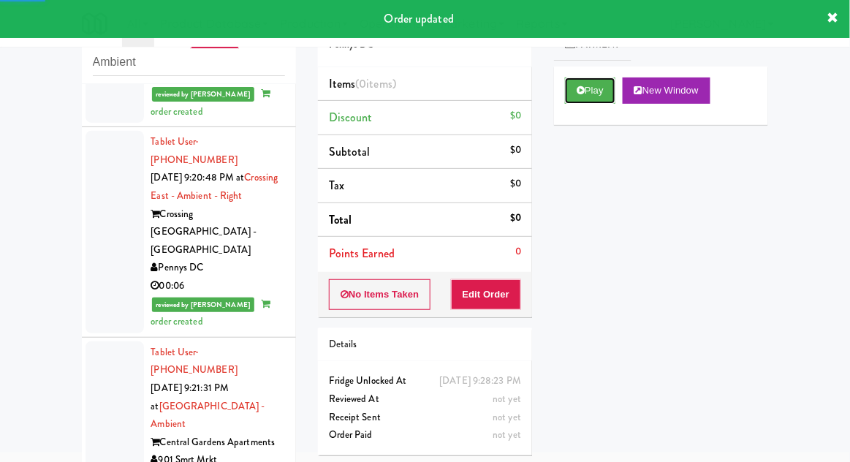
click at [598, 102] on button "Play" at bounding box center [590, 90] width 50 height 26
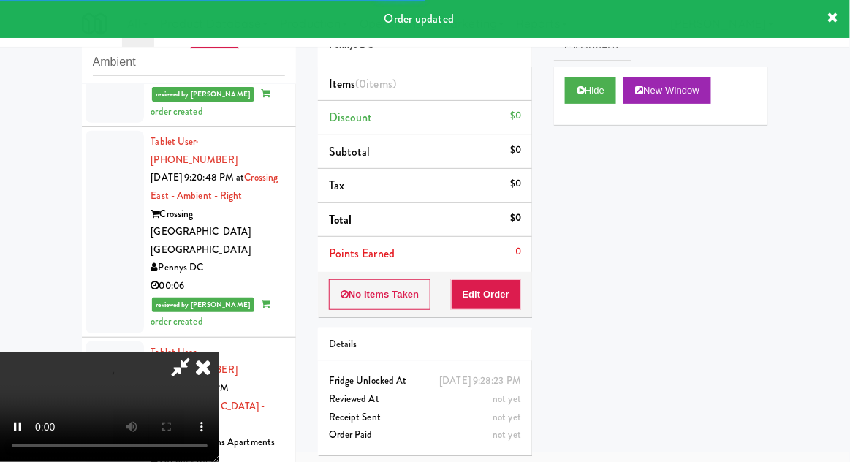
click at [503, 316] on div "Order # 7429766 Pennys DC Items (0 items ) Discount $0 Subtotal $0 Tax $0 Total…" at bounding box center [425, 231] width 236 height 470
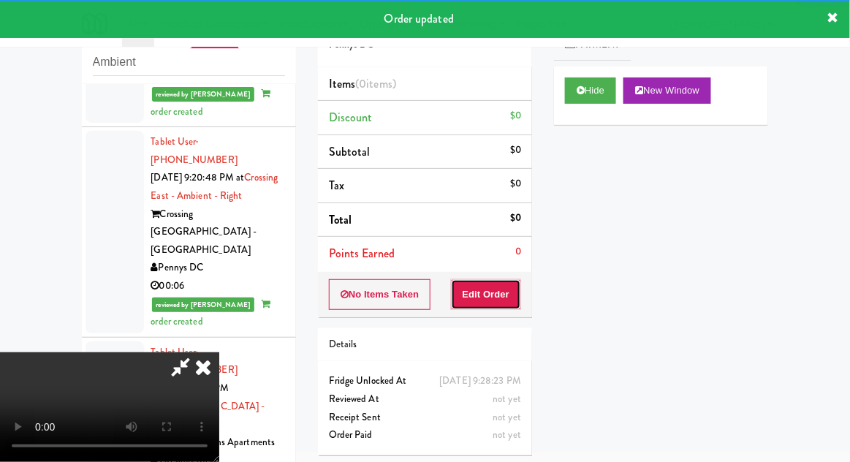
click at [504, 291] on button "Edit Order" at bounding box center [486, 294] width 71 height 31
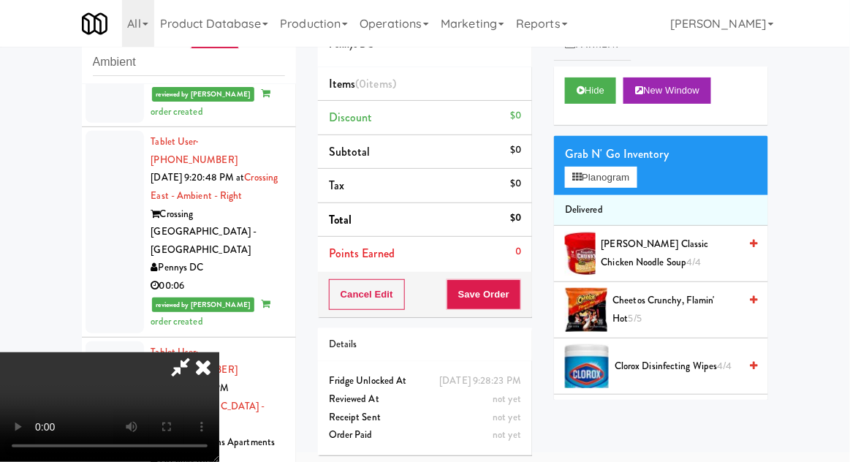
click at [677, 419] on span "Doritos - Cool Ranch 7/7" at bounding box center [673, 422] width 129 height 36
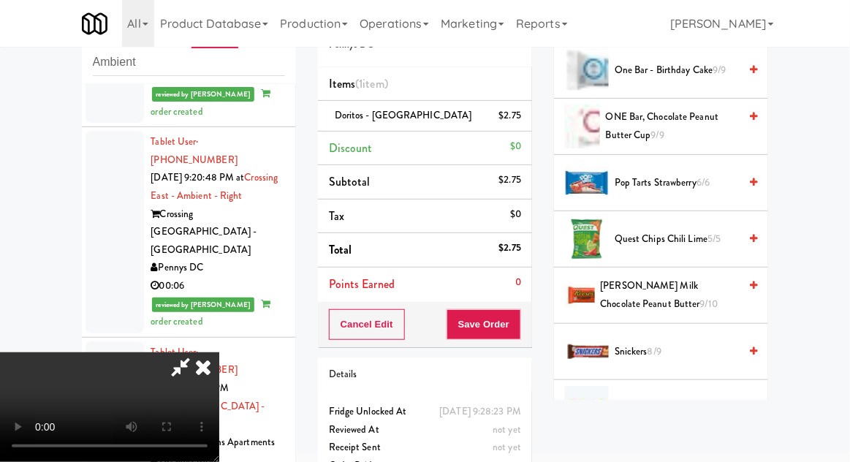
scroll to position [1320, 0]
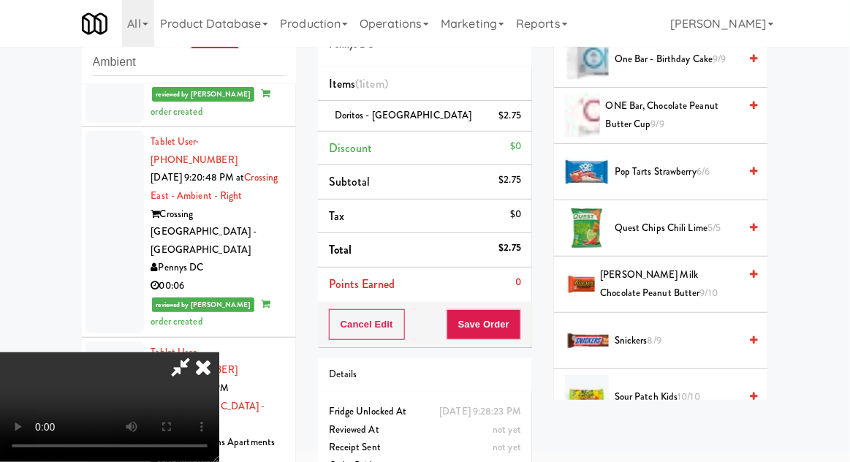
click at [668, 338] on span "Snickers 8/9" at bounding box center [677, 341] width 124 height 18
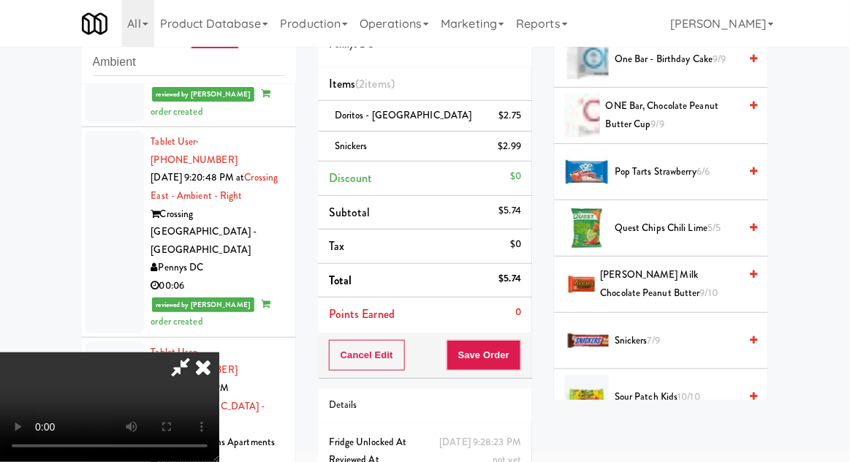
click at [655, 389] on span "Sour Patch Kids 10/10" at bounding box center [677, 397] width 124 height 18
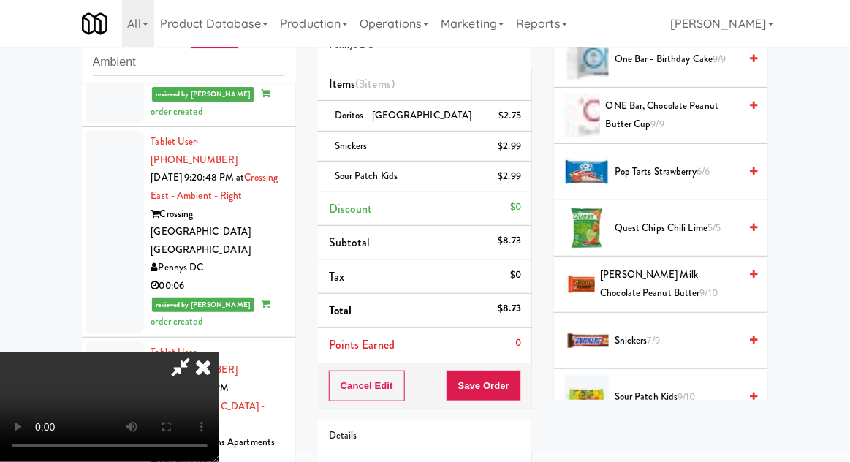
click at [658, 339] on span "7/9" at bounding box center [653, 340] width 12 height 14
click at [517, 392] on button "Save Order" at bounding box center [483, 385] width 75 height 31
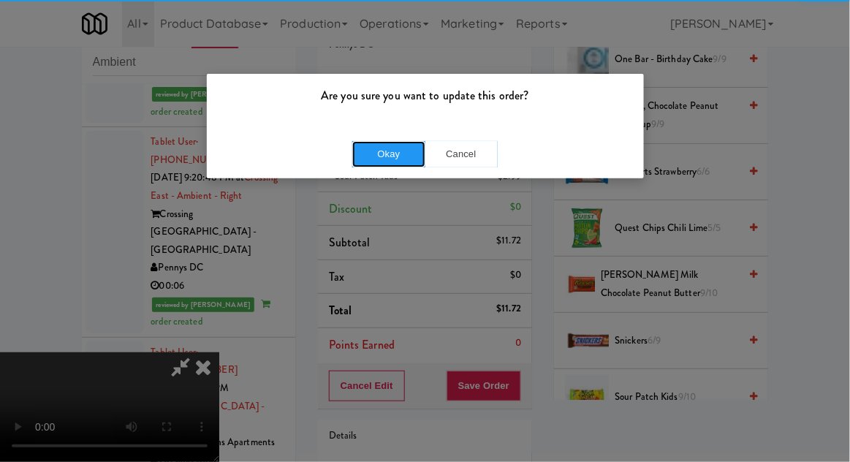
click at [361, 161] on button "Okay" at bounding box center [388, 154] width 73 height 26
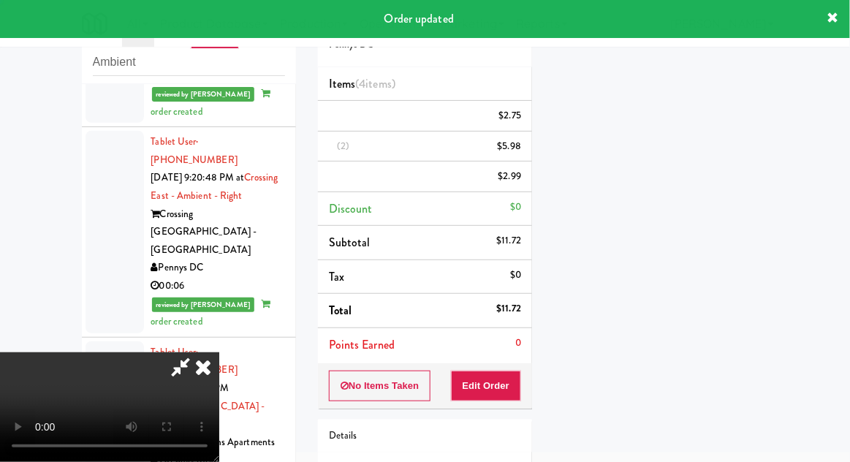
scroll to position [144, 0]
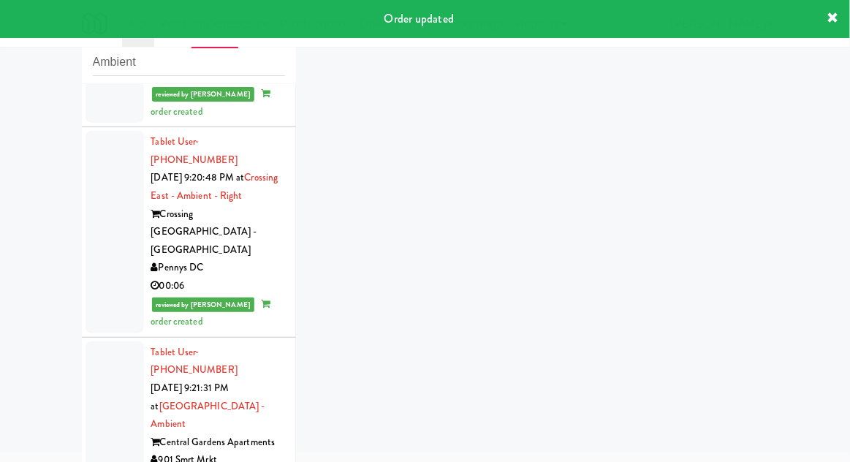
scroll to position [3950, 0]
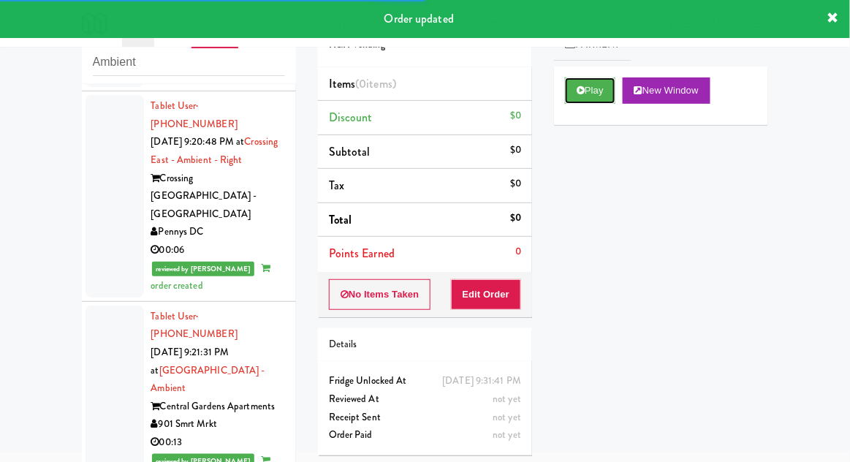
click at [606, 88] on button "Play" at bounding box center [590, 90] width 50 height 26
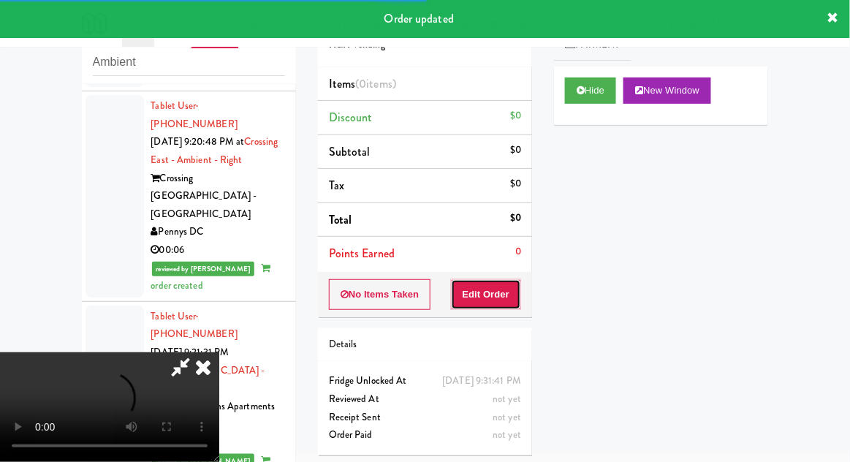
click at [502, 284] on button "Edit Order" at bounding box center [486, 294] width 71 height 31
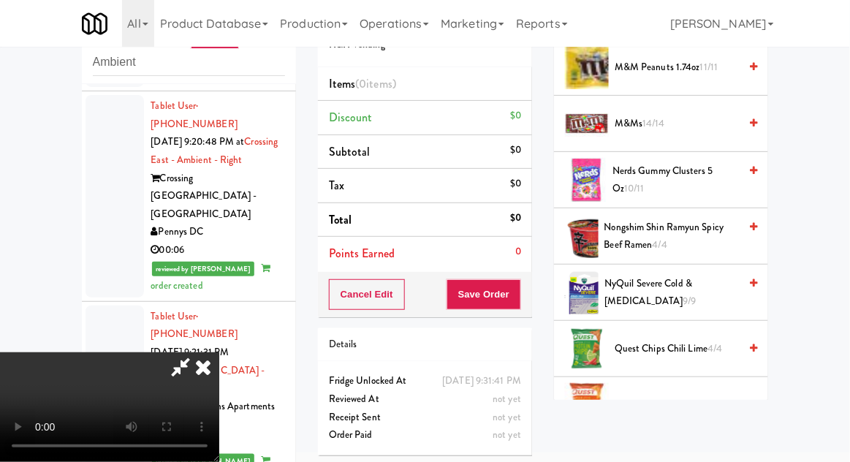
scroll to position [1113, 0]
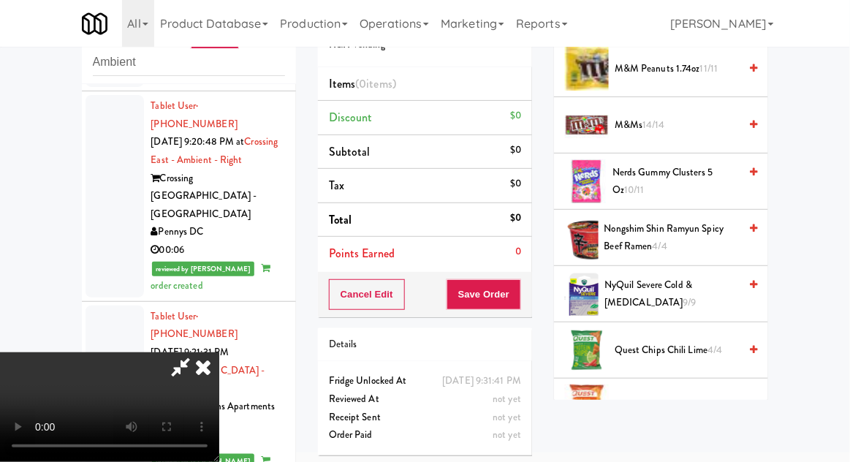
click at [708, 341] on span "Quest Chips Chili Lime 4/4" at bounding box center [677, 350] width 124 height 18
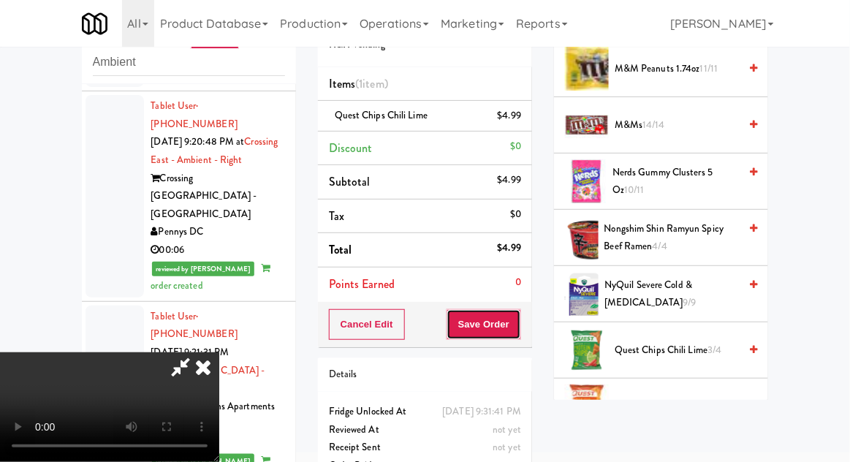
click at [521, 329] on button "Save Order" at bounding box center [483, 324] width 75 height 31
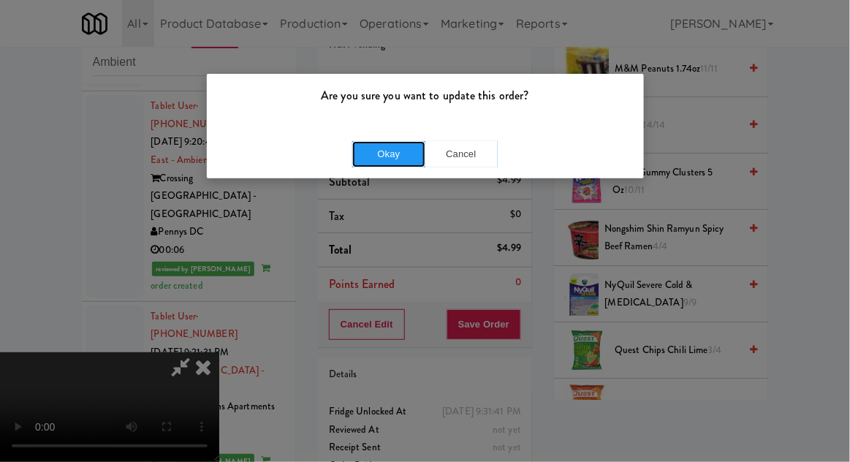
click at [383, 164] on button "Okay" at bounding box center [388, 154] width 73 height 26
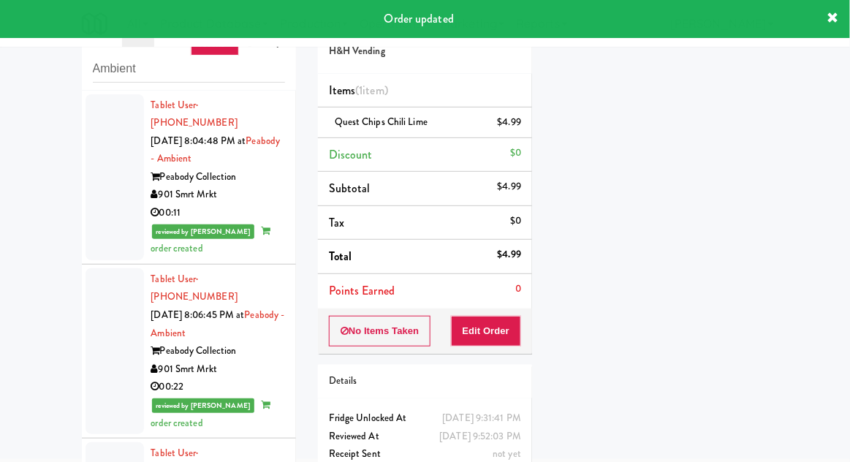
scroll to position [0, 0]
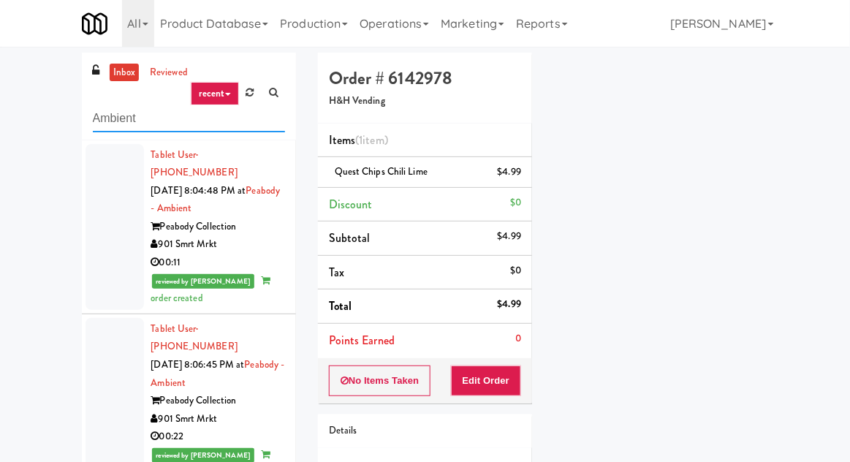
click at [104, 120] on input "Ambient" at bounding box center [189, 118] width 192 height 27
click at [102, 121] on input "Ambient" at bounding box center [189, 118] width 192 height 27
type input "Combo"
click at [20, 97] on div "inbox reviewed recent all unclear take inventory issue suspicious failed recent…" at bounding box center [425, 321] width 850 height 537
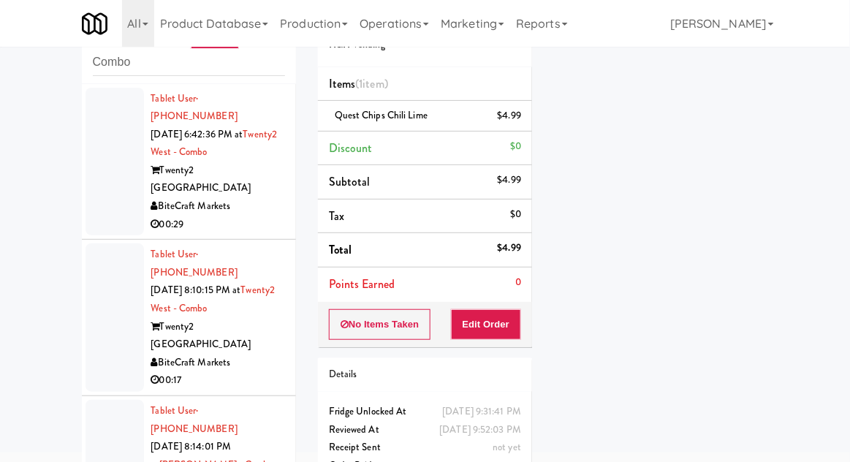
click at [100, 187] on div at bounding box center [114, 162] width 58 height 148
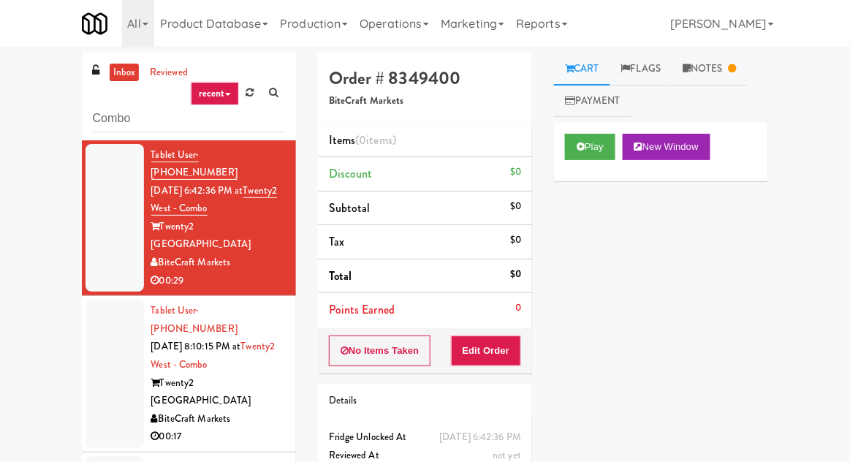
click at [714, 71] on link "Notes" at bounding box center [710, 69] width 76 height 33
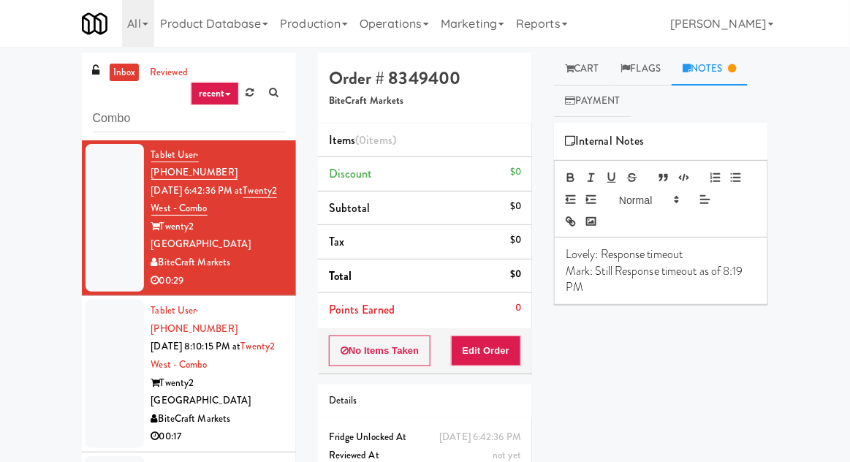
click at [601, 77] on link "Cart" at bounding box center [582, 69] width 56 height 33
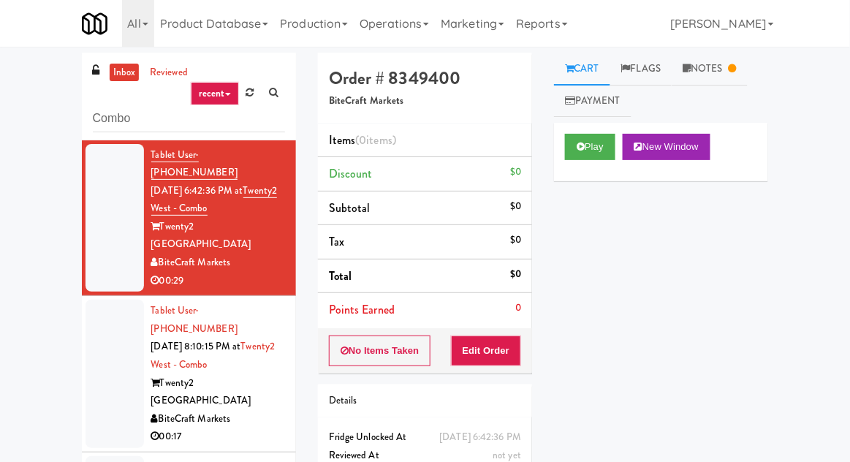
click at [716, 78] on link "Notes" at bounding box center [710, 69] width 76 height 33
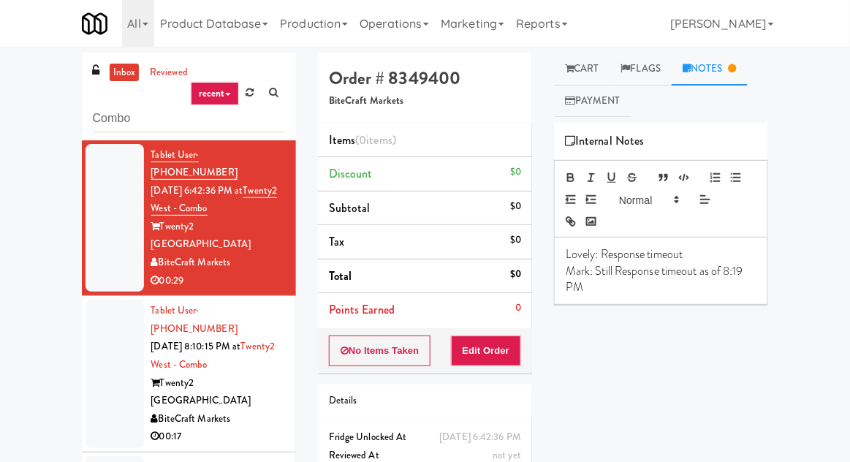
click at [587, 74] on link "Cart" at bounding box center [582, 69] width 56 height 33
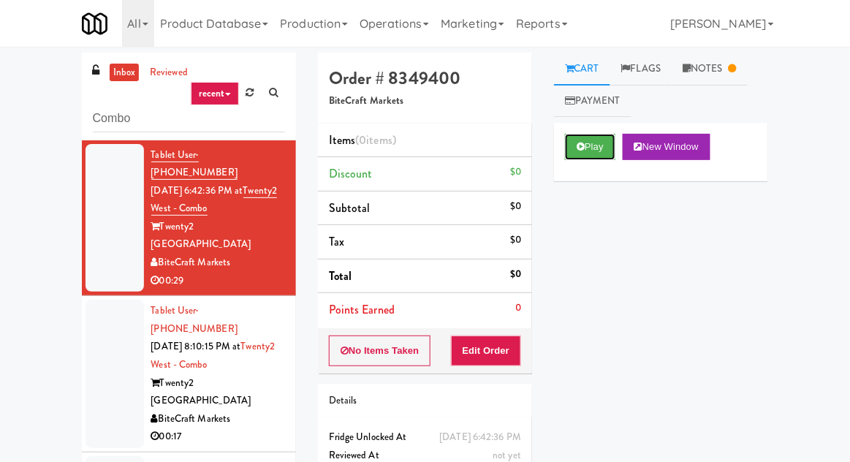
click at [596, 150] on button "Play" at bounding box center [590, 147] width 50 height 26
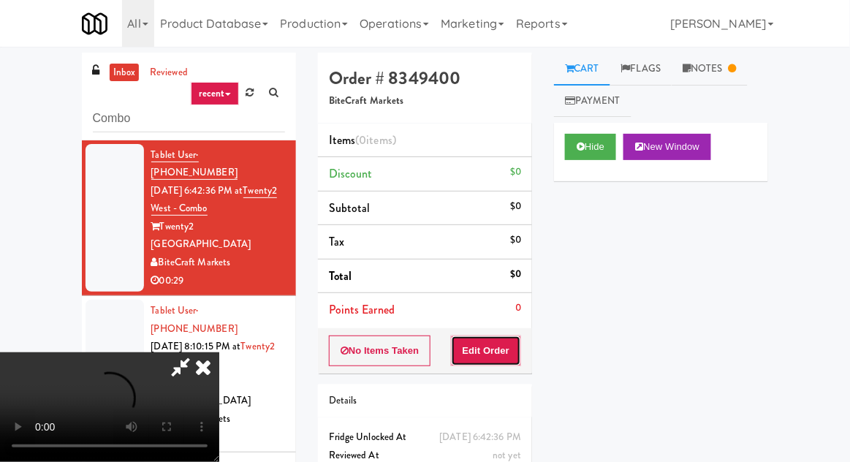
click at [509, 349] on button "Edit Order" at bounding box center [486, 350] width 71 height 31
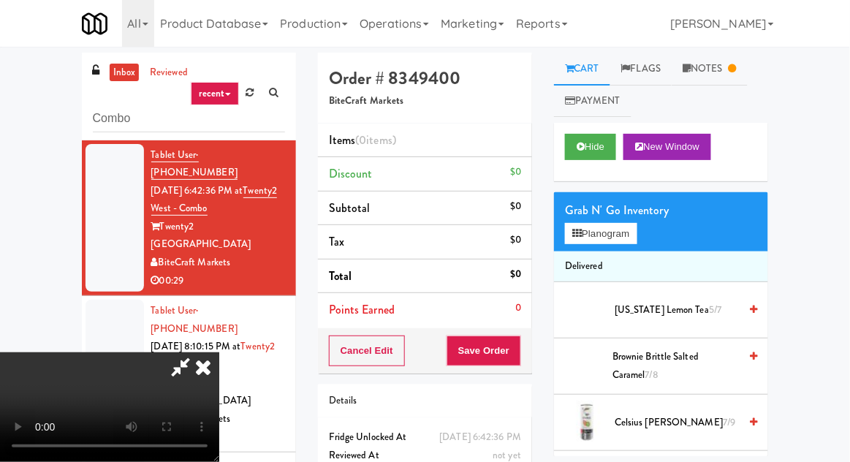
scroll to position [39, 0]
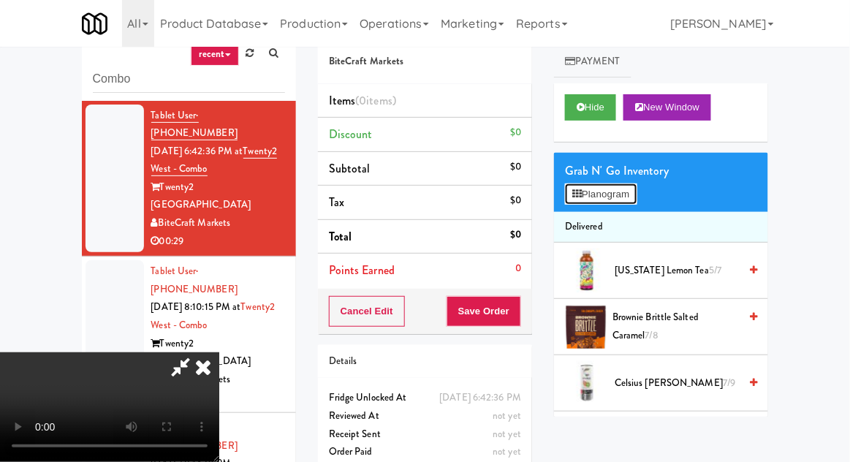
click at [631, 195] on button "Planogram" at bounding box center [601, 194] width 72 height 22
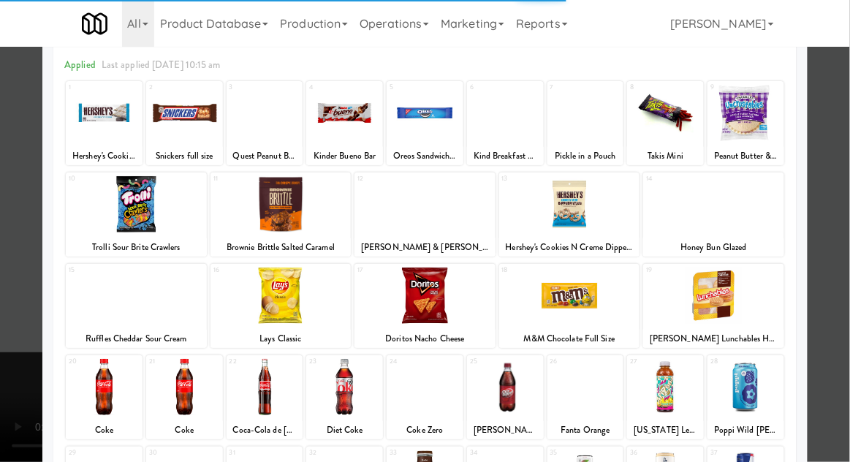
scroll to position [62, 0]
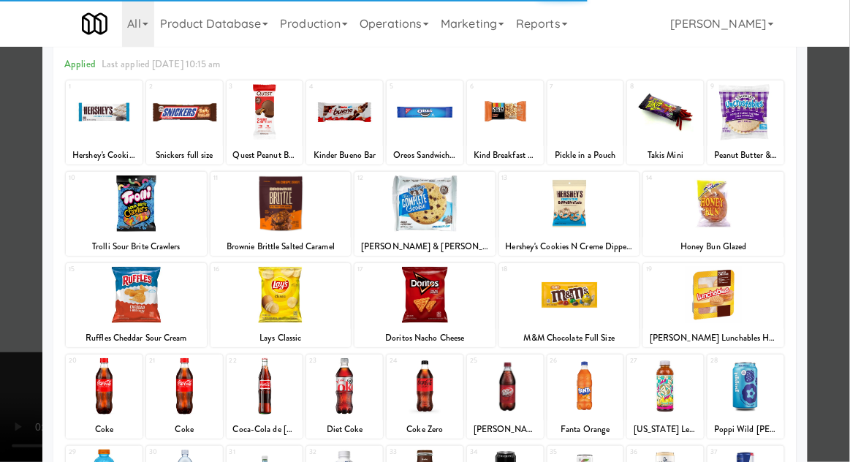
click at [606, 381] on div at bounding box center [585, 386] width 77 height 56
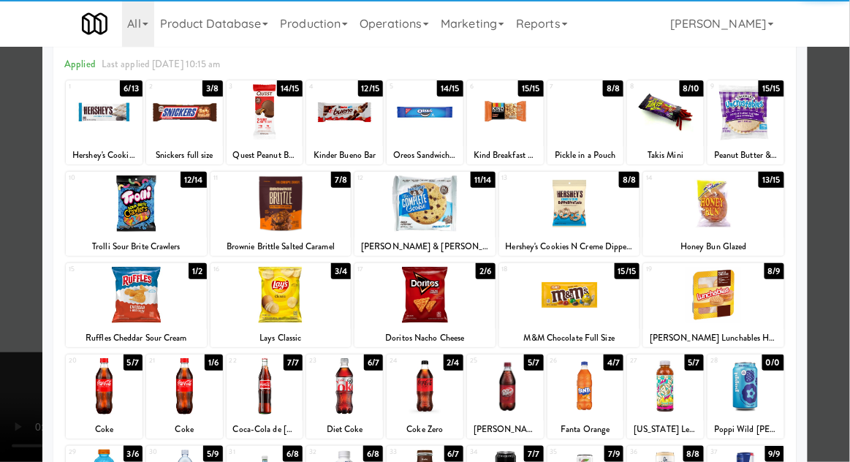
click at [602, 384] on div at bounding box center [585, 386] width 77 height 56
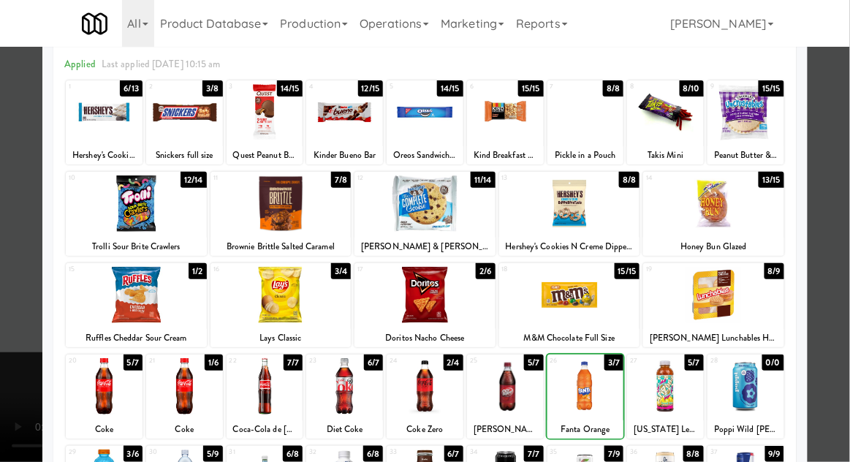
click at [17, 360] on div at bounding box center [425, 231] width 850 height 462
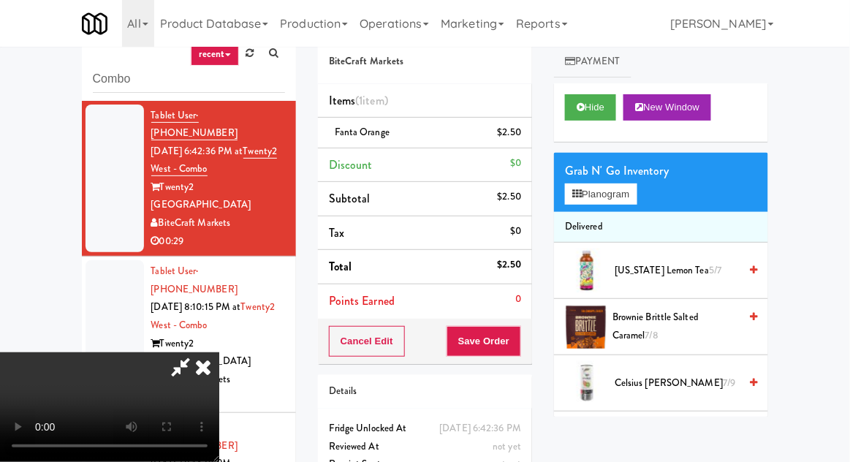
click at [529, 126] on li "Fanta Orange $2.50" at bounding box center [425, 133] width 214 height 31
click at [523, 137] on icon at bounding box center [522, 137] width 7 height 9
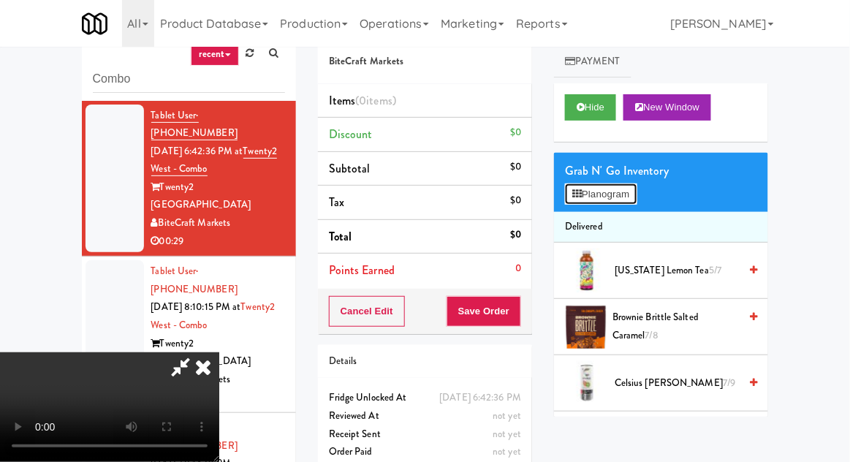
click at [625, 201] on button "Planogram" at bounding box center [601, 194] width 72 height 22
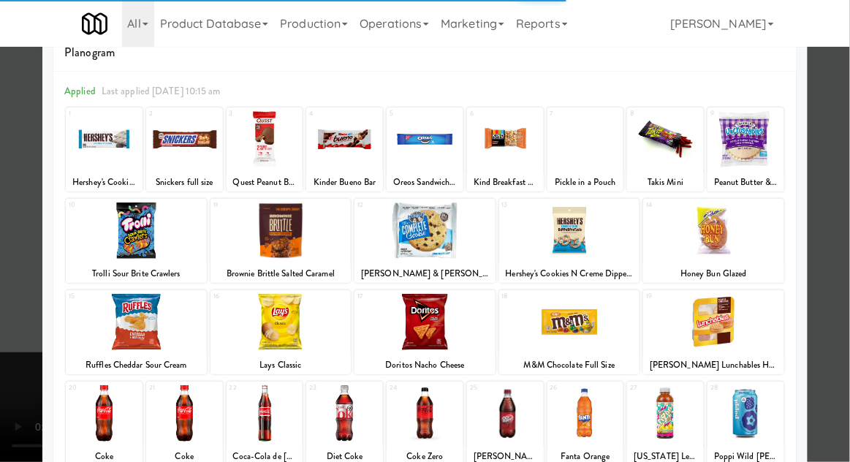
scroll to position [66, 0]
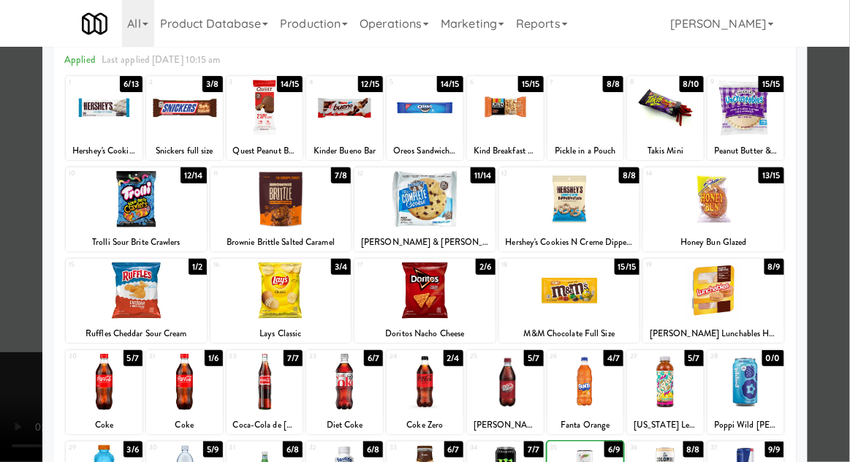
click at [4, 361] on div at bounding box center [425, 231] width 850 height 462
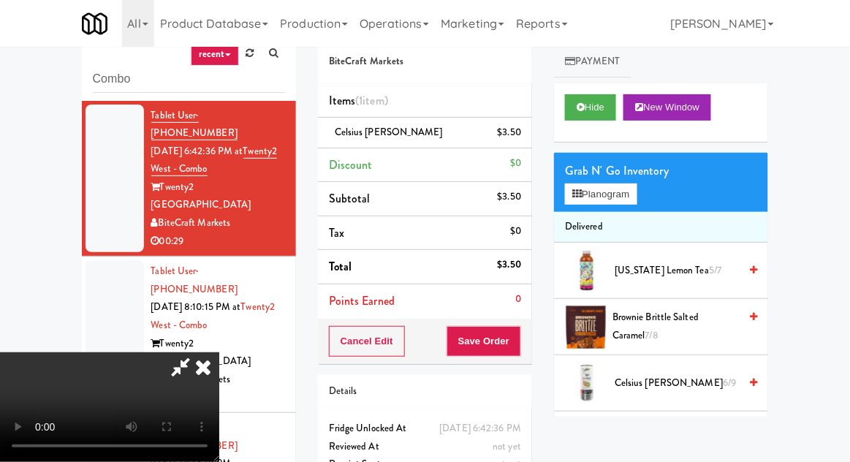
click at [676, 381] on span "Celsius Kiwi Guava 6/9" at bounding box center [677, 383] width 124 height 18
click at [520, 349] on button "Save Order" at bounding box center [483, 341] width 75 height 31
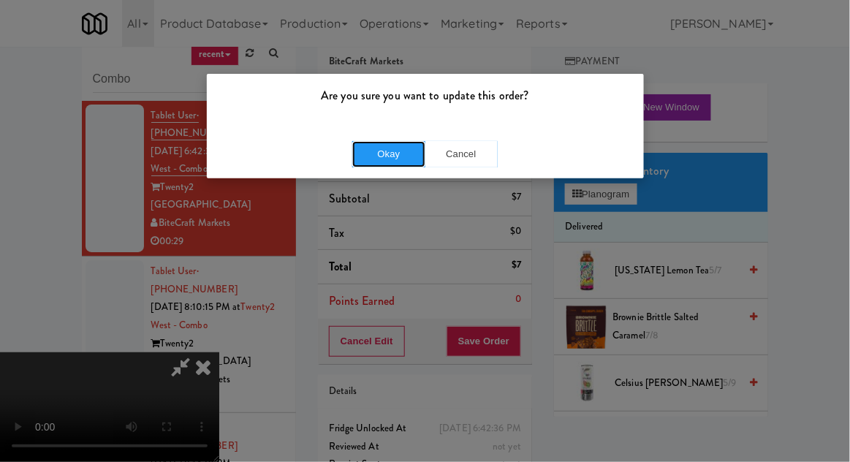
click at [373, 165] on button "Okay" at bounding box center [388, 154] width 73 height 26
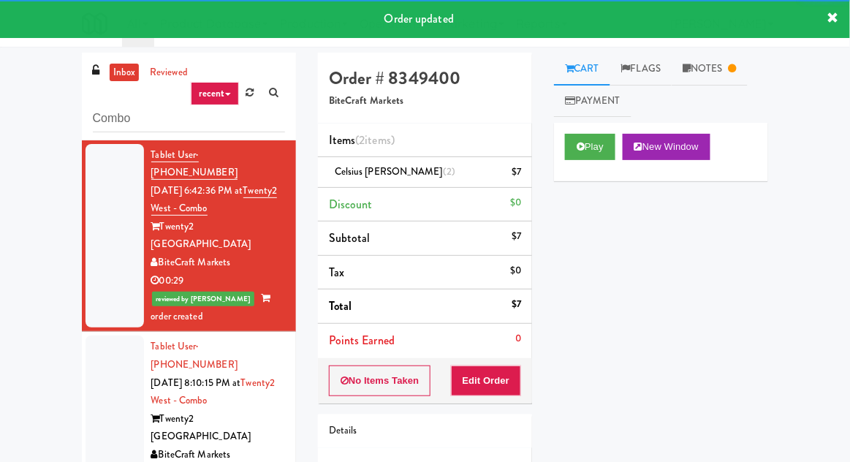
click at [722, 75] on link "Notes" at bounding box center [710, 69] width 76 height 33
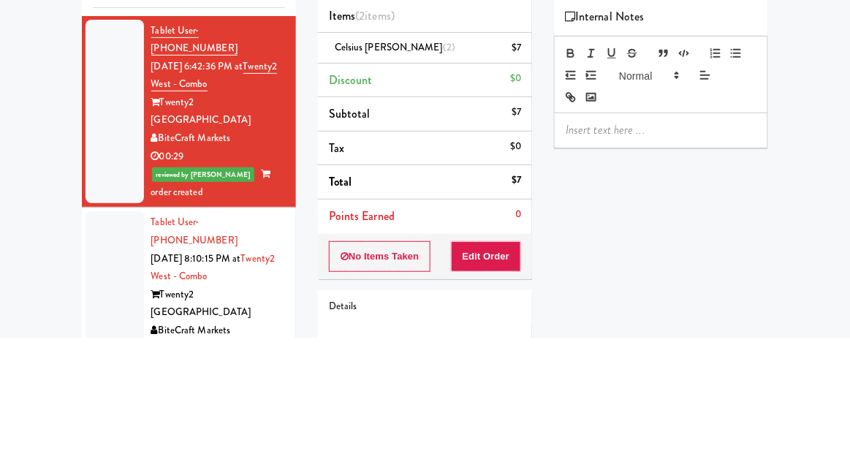
click at [31, 270] on div "inbox reviewed recent all unclear take inventory issue suspicious failed recent…" at bounding box center [425, 321] width 850 height 537
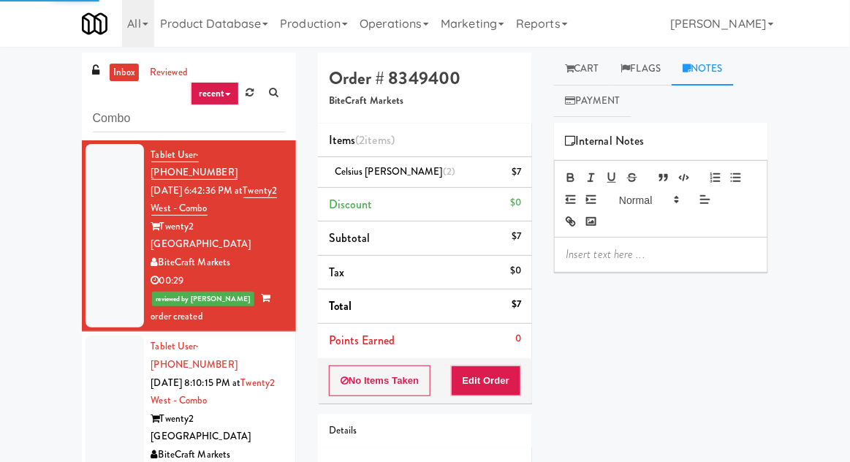
click at [104, 371] on div at bounding box center [114, 409] width 58 height 148
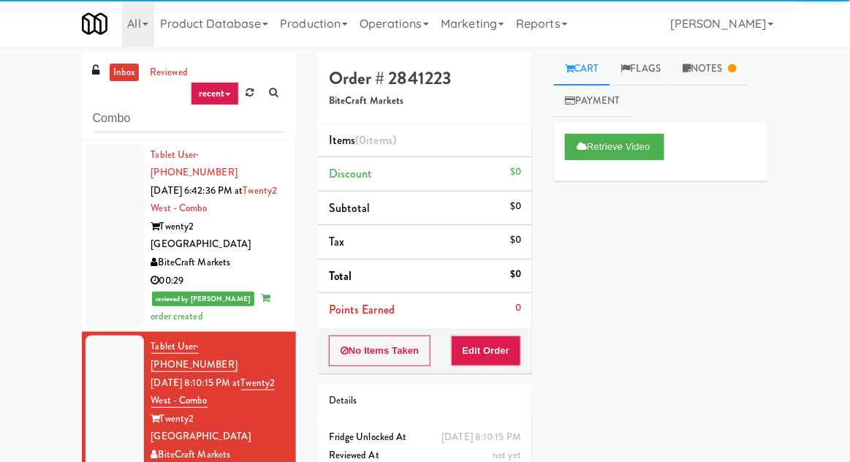
click at [718, 80] on link "Notes" at bounding box center [710, 69] width 76 height 33
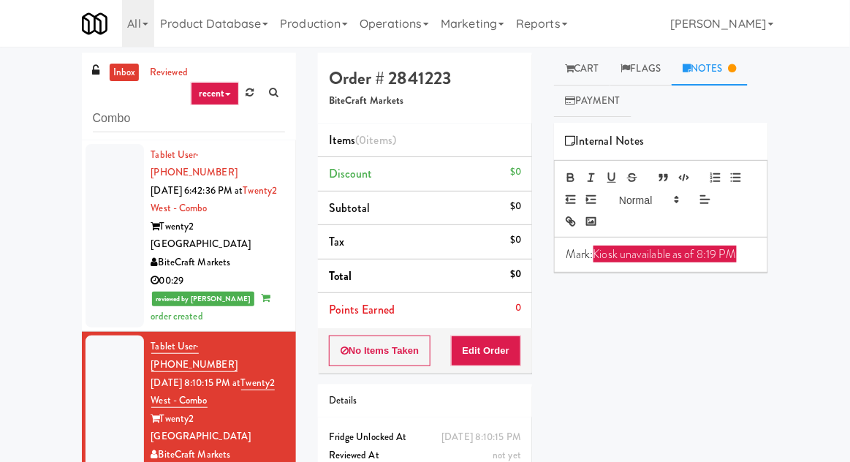
click at [589, 66] on link "Cart" at bounding box center [582, 69] width 56 height 33
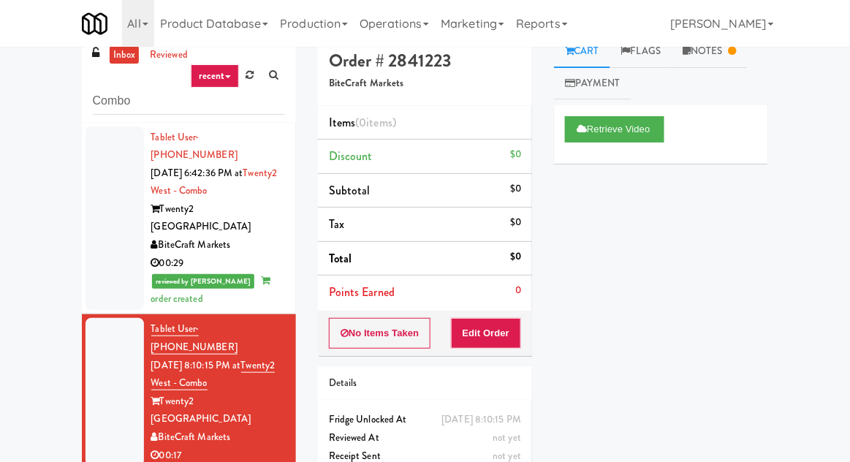
scroll to position [56, 0]
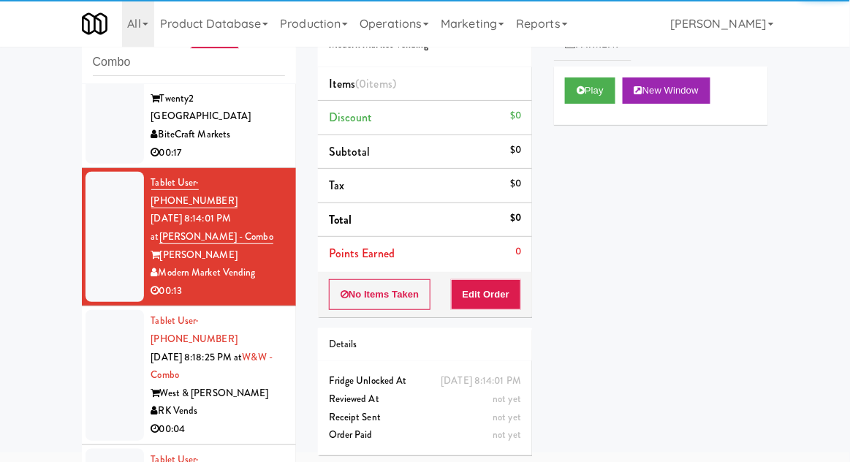
scroll to position [275, 0]
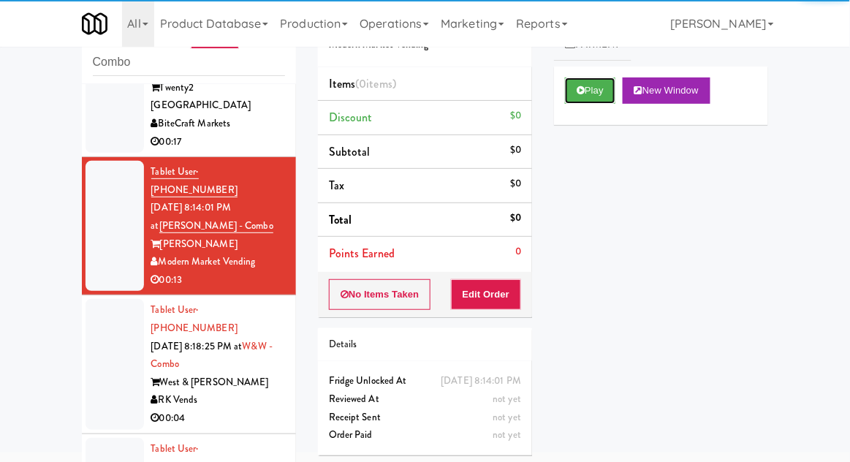
click at [603, 99] on button "Play" at bounding box center [590, 90] width 50 height 26
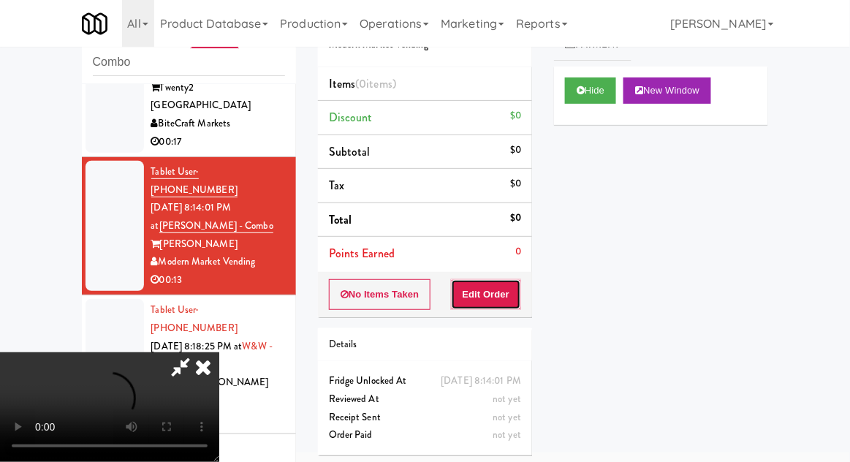
click at [498, 279] on button "Edit Order" at bounding box center [486, 294] width 71 height 31
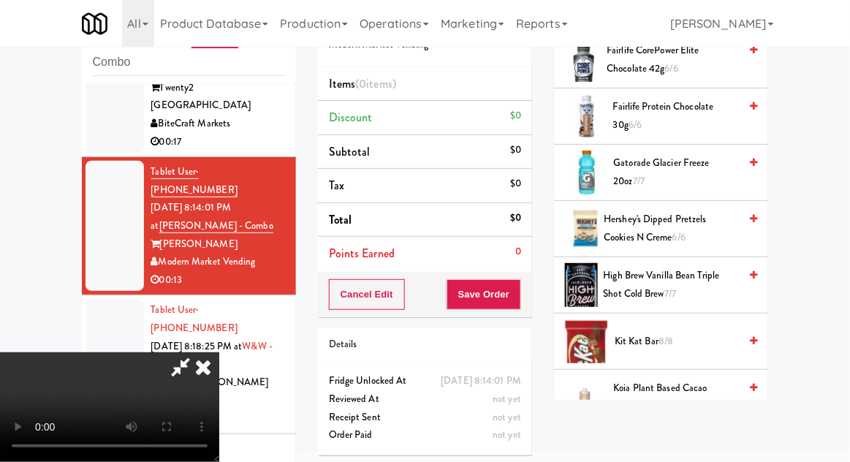
scroll to position [996, 0]
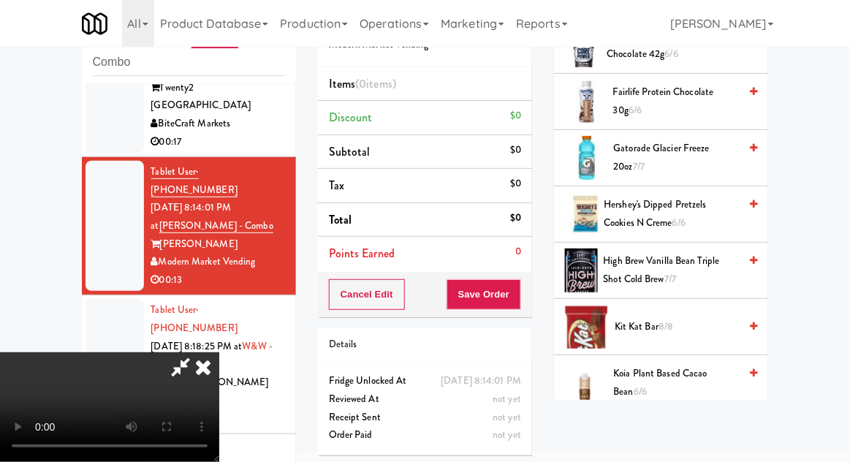
click at [663, 327] on span "8/8" at bounding box center [665, 326] width 15 height 14
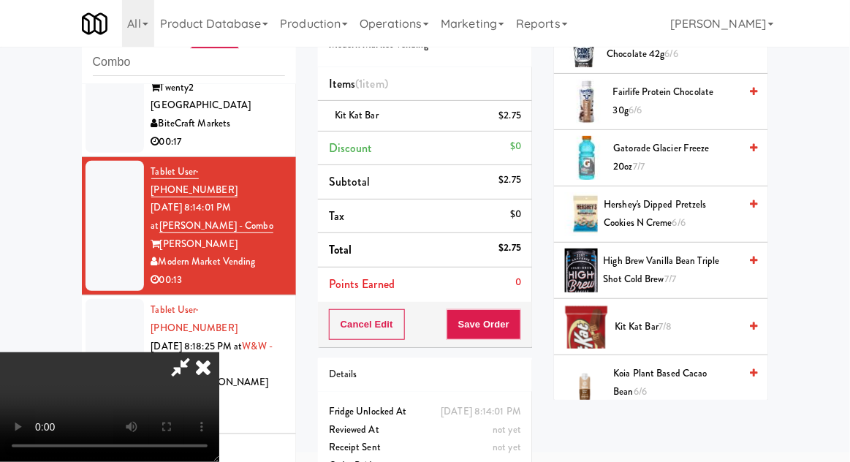
click at [674, 433] on span "[PERSON_NAME] Original Peg Bag 8/8" at bounding box center [674, 439] width 132 height 36
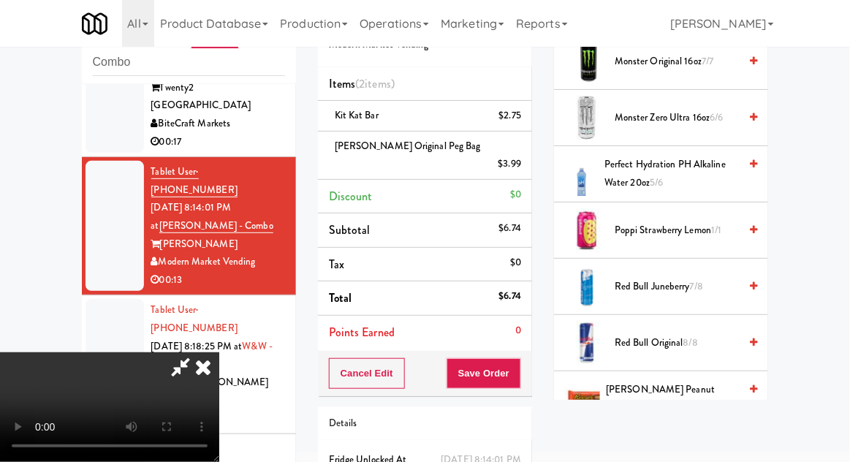
scroll to position [1590, 0]
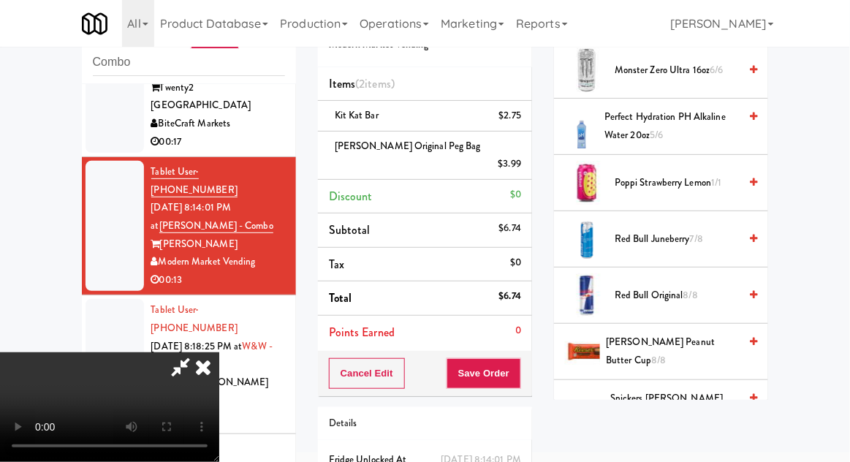
click at [678, 345] on span "[PERSON_NAME] Peanut Butter Cup 8/8" at bounding box center [672, 351] width 133 height 36
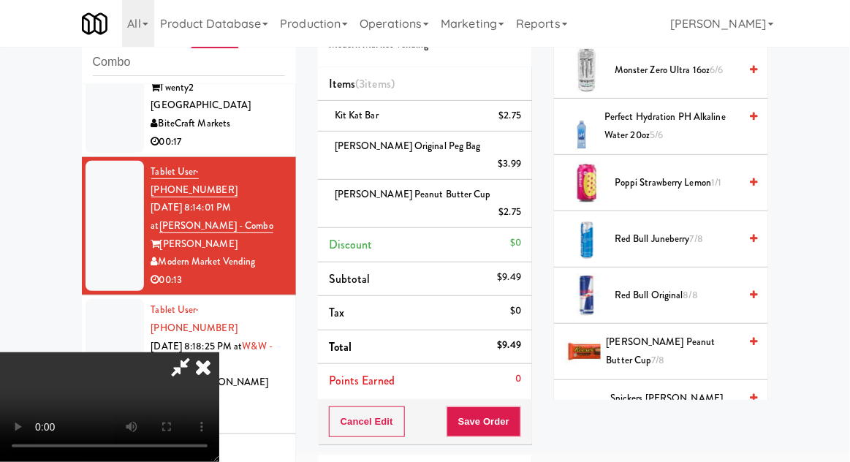
scroll to position [53, 0]
click at [519, 406] on button "Save Order" at bounding box center [483, 421] width 75 height 31
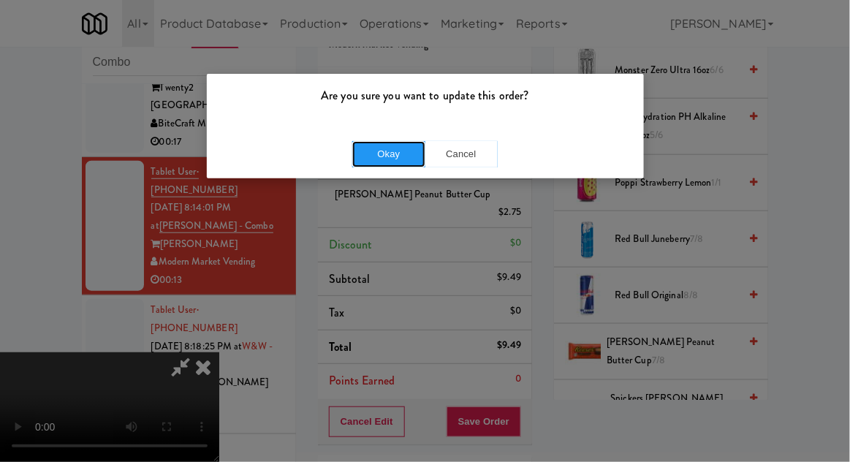
click at [354, 157] on button "Okay" at bounding box center [388, 154] width 73 height 26
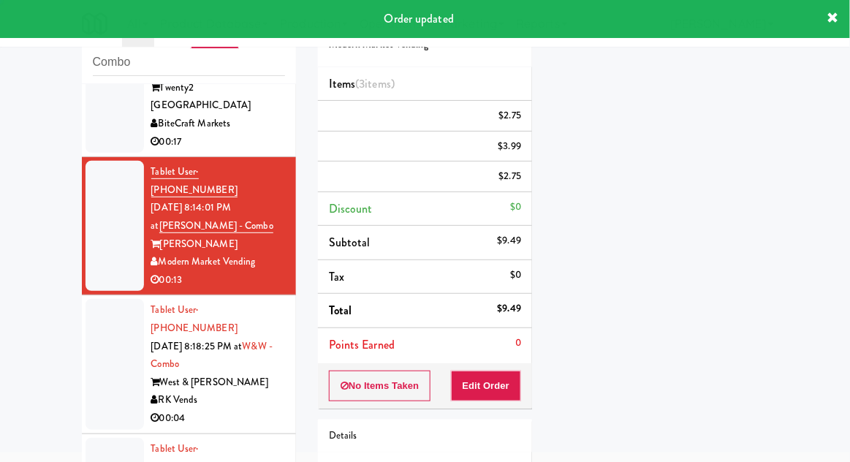
scroll to position [0, 0]
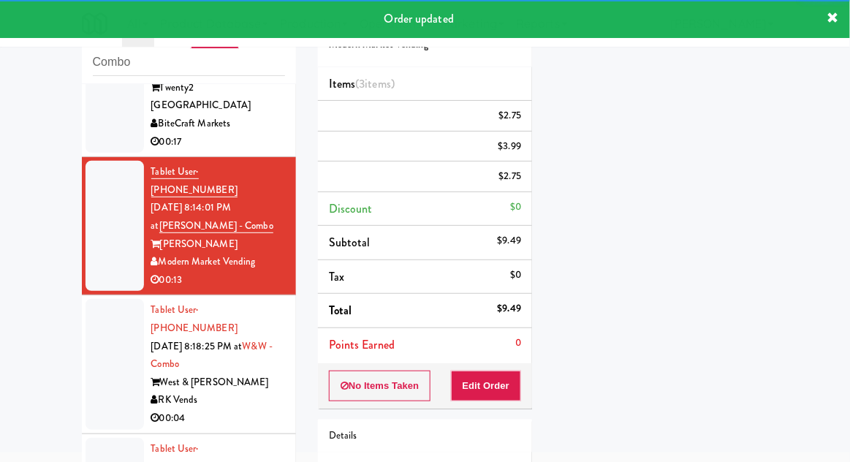
click at [102, 299] on div at bounding box center [114, 364] width 58 height 130
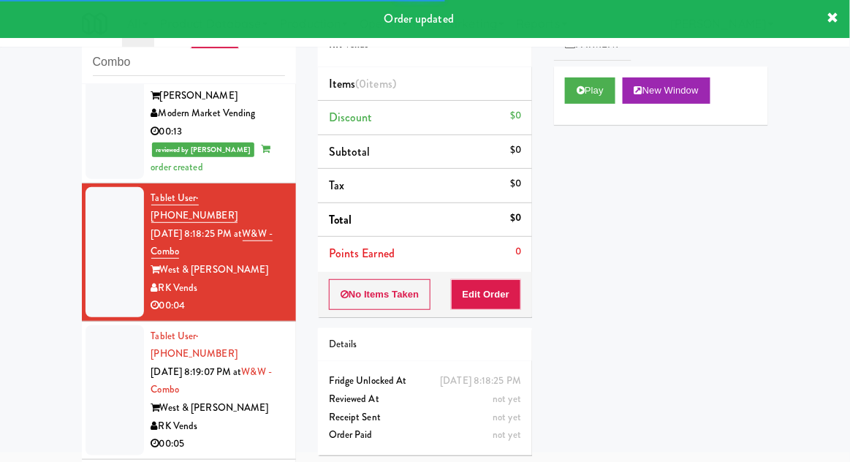
scroll to position [425, 0]
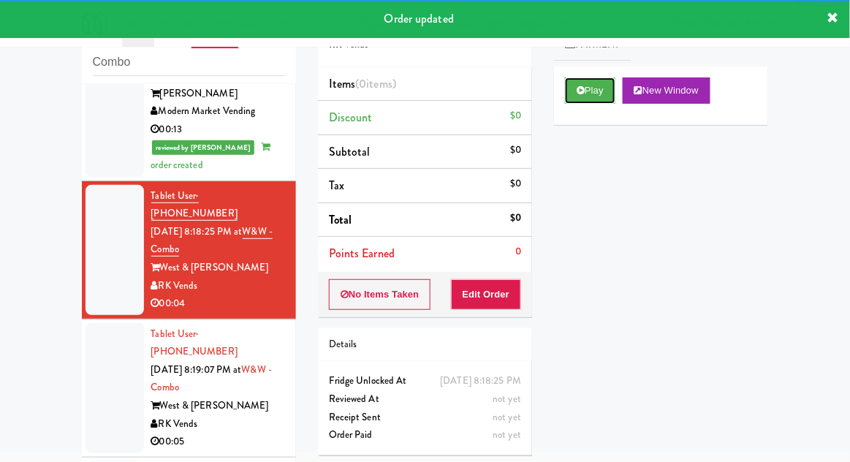
click at [593, 86] on button "Play" at bounding box center [590, 90] width 50 height 26
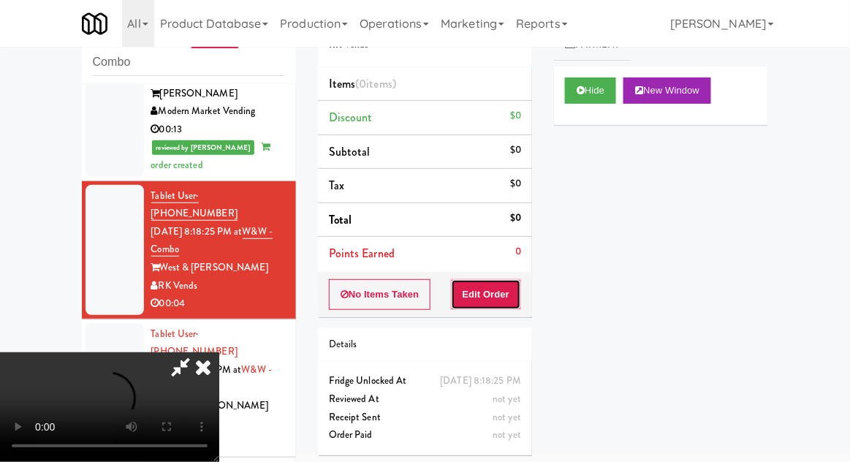
click at [503, 292] on button "Edit Order" at bounding box center [486, 294] width 71 height 31
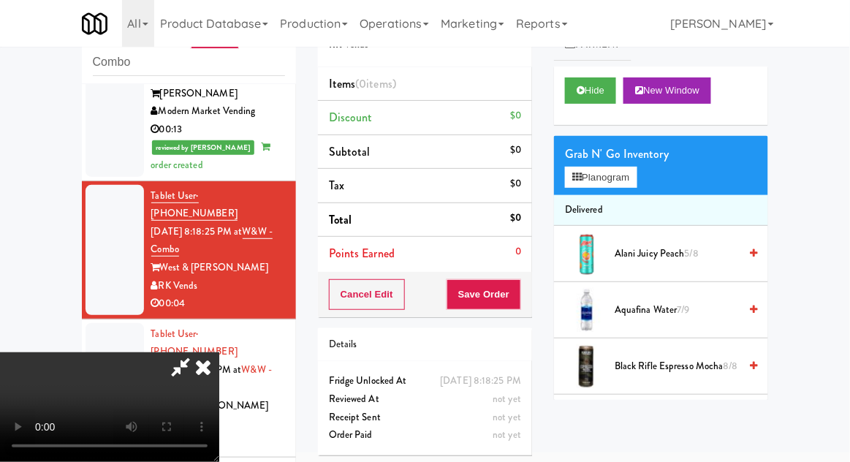
scroll to position [0, 0]
click at [618, 175] on button "Planogram" at bounding box center [601, 178] width 72 height 22
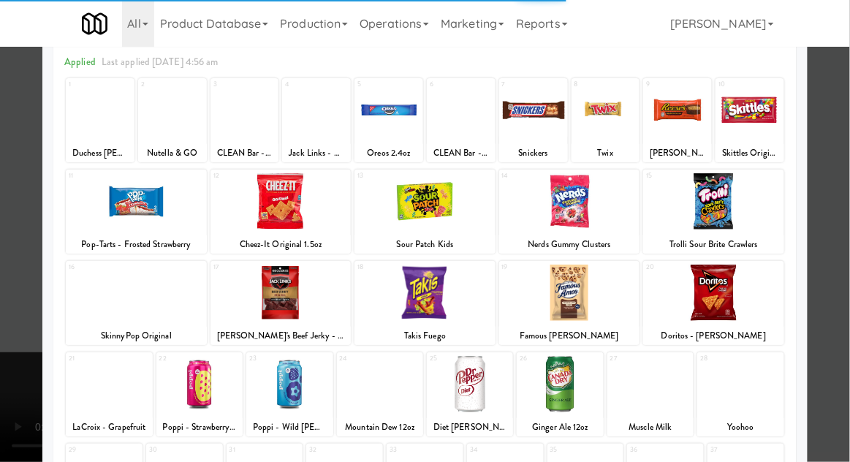
scroll to position [69, 0]
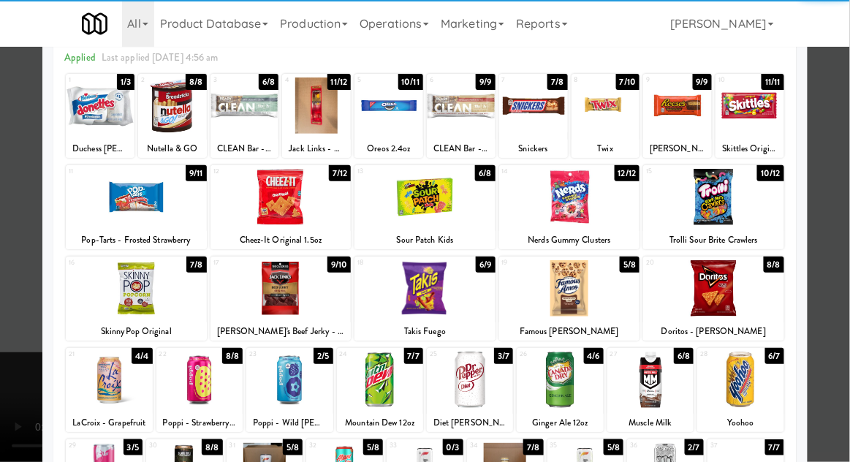
click at [102, 376] on div at bounding box center [109, 379] width 86 height 56
click at [829, 299] on div at bounding box center [425, 231] width 850 height 462
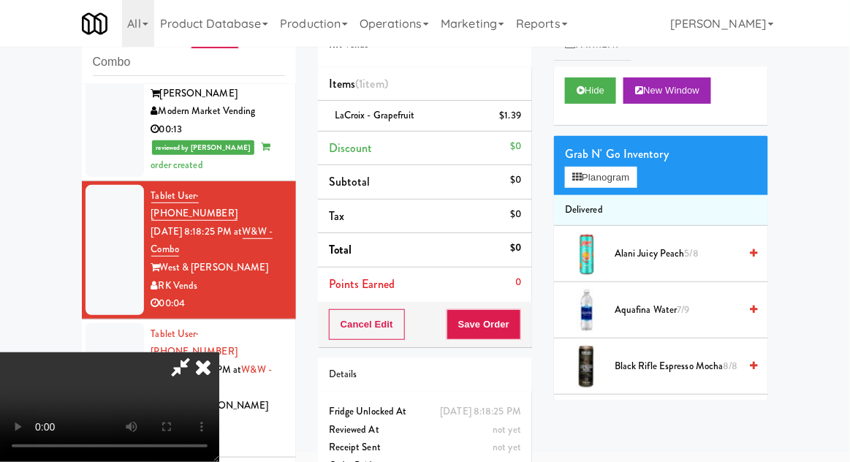
scroll to position [53, 0]
click at [622, 175] on button "Planogram" at bounding box center [601, 178] width 72 height 22
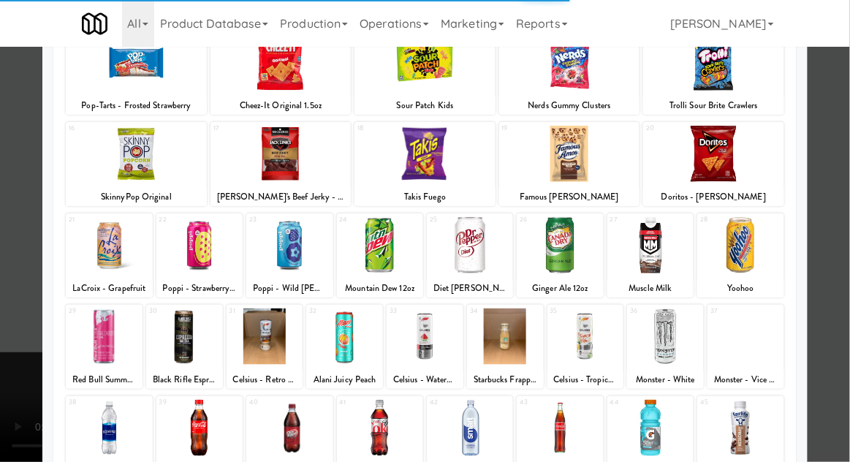
scroll to position [220, 0]
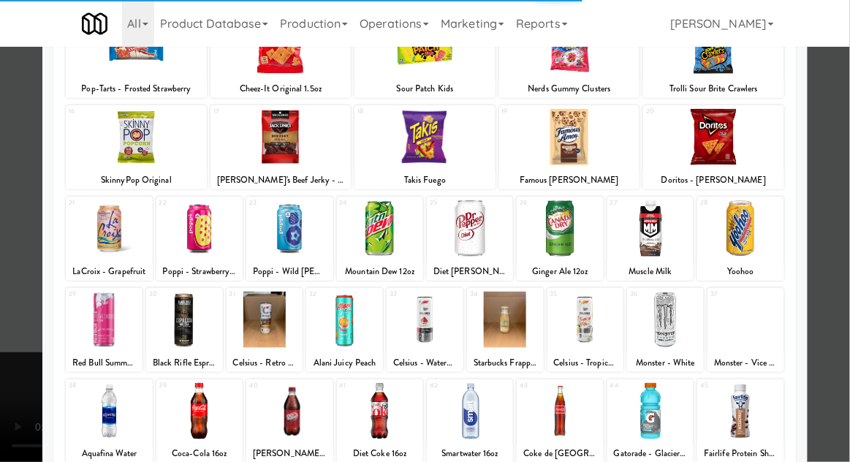
click at [94, 338] on div at bounding box center [104, 320] width 77 height 56
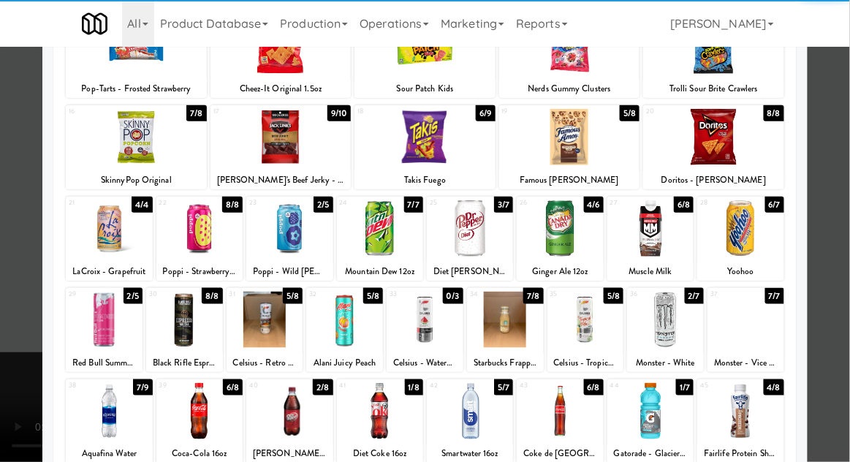
click at [832, 313] on div at bounding box center [425, 231] width 850 height 462
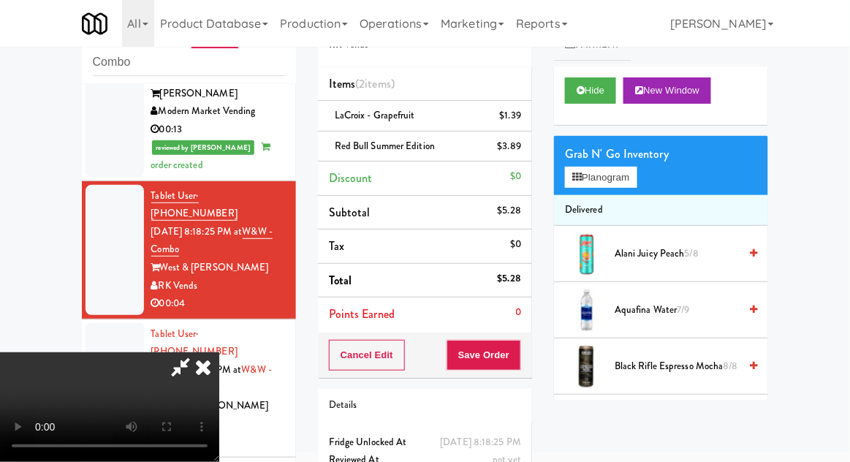
click at [197, 352] on icon at bounding box center [181, 366] width 34 height 29
click at [509, 120] on div "$1.39" at bounding box center [511, 116] width 22 height 18
click at [520, 121] on icon at bounding box center [522, 120] width 7 height 9
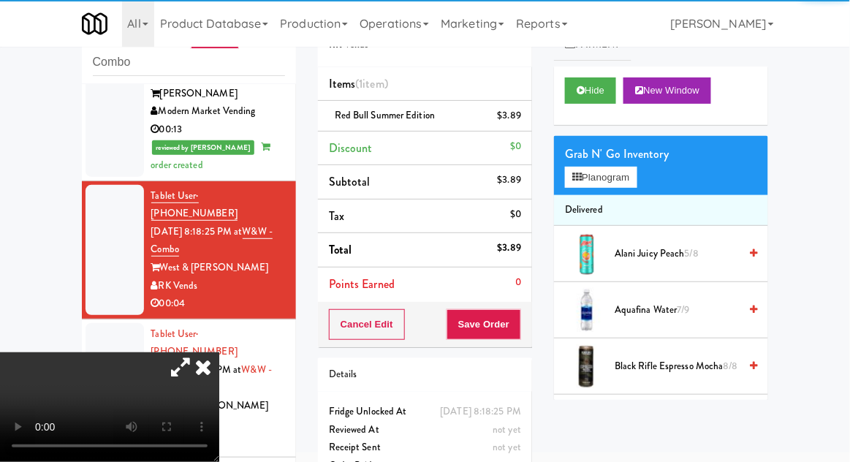
click at [197, 352] on icon at bounding box center [181, 366] width 34 height 29
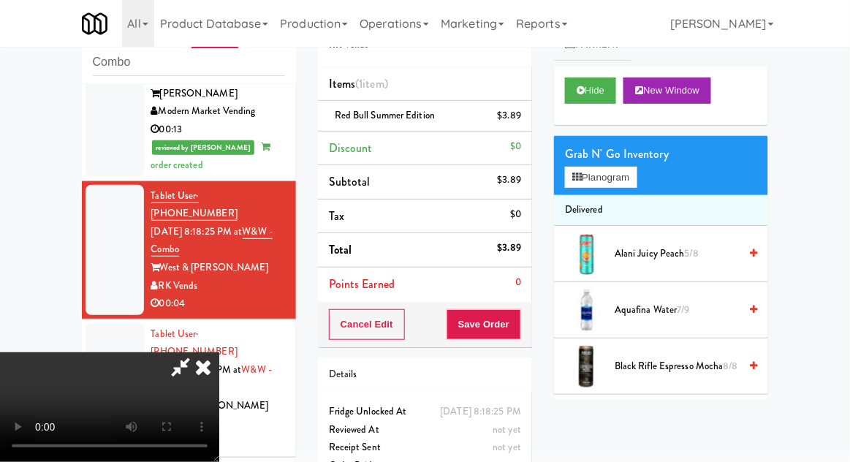
scroll to position [53, 0]
click at [520, 324] on button "Save Order" at bounding box center [483, 324] width 75 height 31
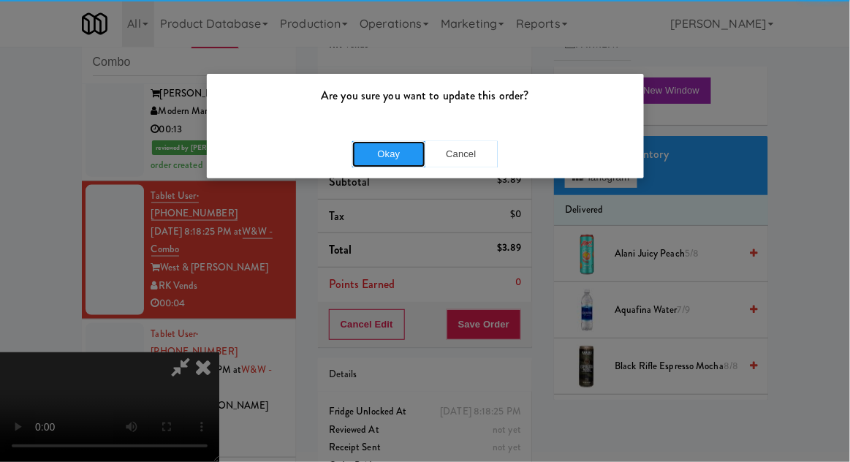
click at [377, 161] on button "Okay" at bounding box center [388, 154] width 73 height 26
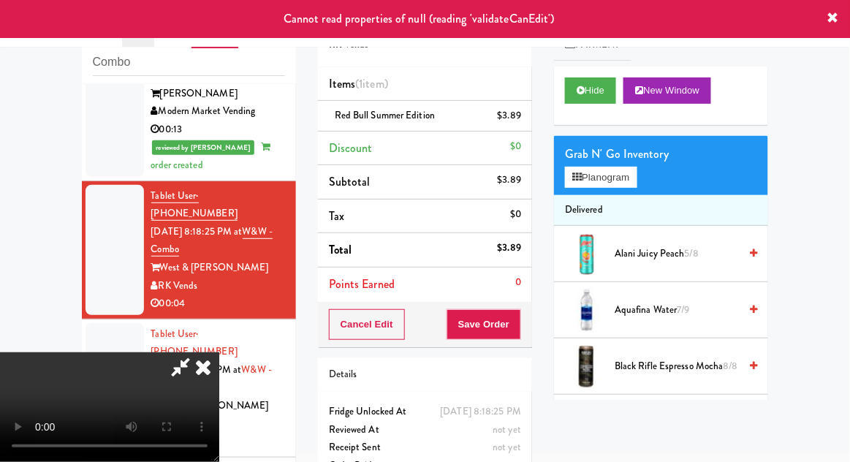
scroll to position [0, 0]
click at [219, 352] on icon at bounding box center [203, 366] width 32 height 29
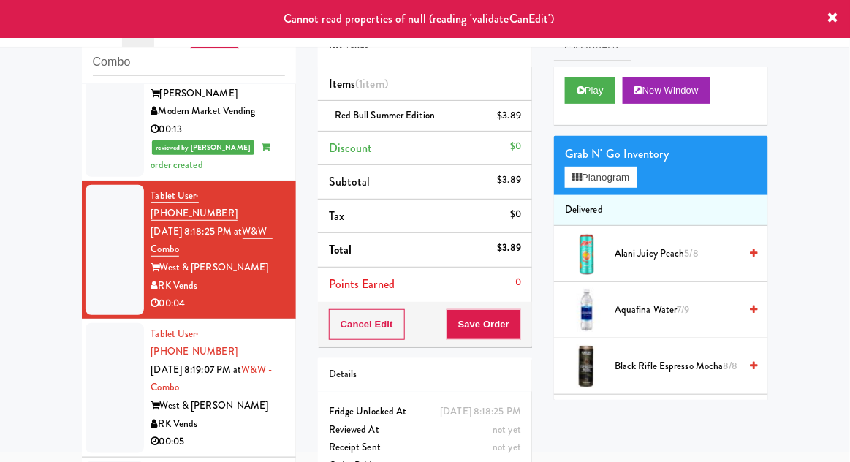
click at [90, 323] on div at bounding box center [114, 388] width 58 height 130
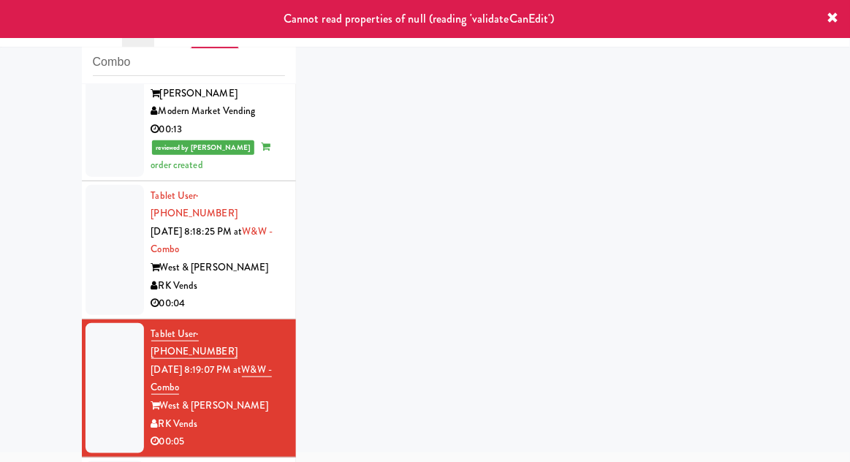
click at [97, 196] on div at bounding box center [114, 250] width 58 height 130
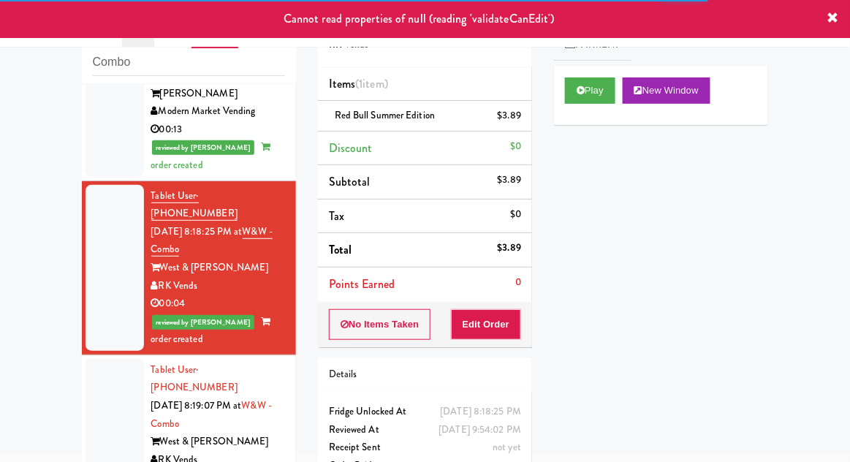
click at [85, 359] on div at bounding box center [114, 424] width 58 height 130
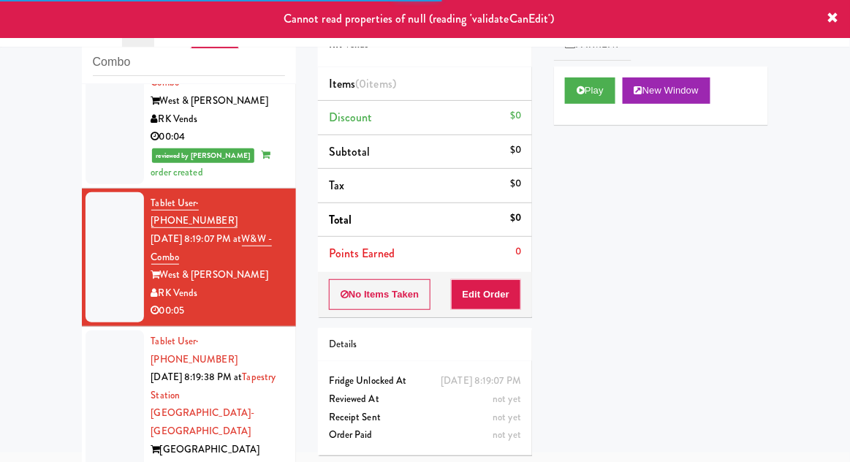
scroll to position [590, 0]
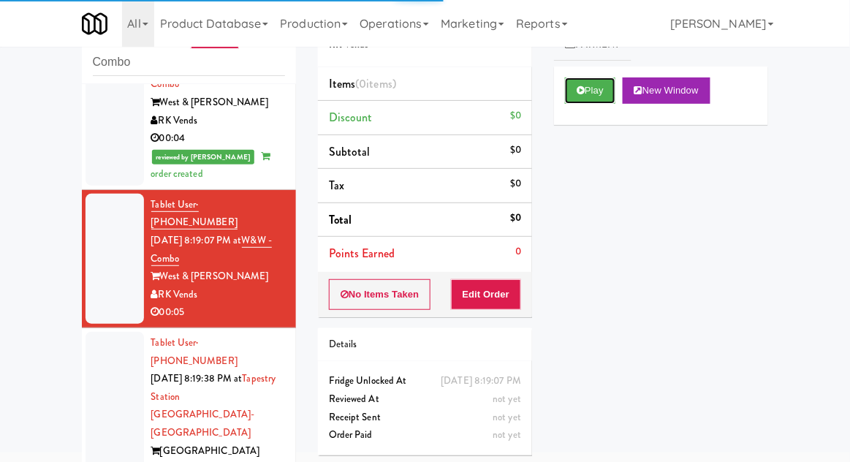
click at [582, 80] on button "Play" at bounding box center [590, 90] width 50 height 26
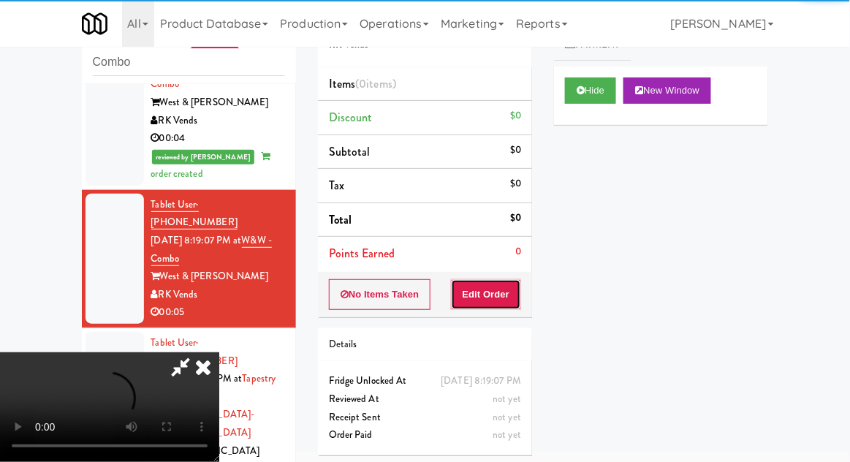
click at [499, 287] on button "Edit Order" at bounding box center [486, 294] width 71 height 31
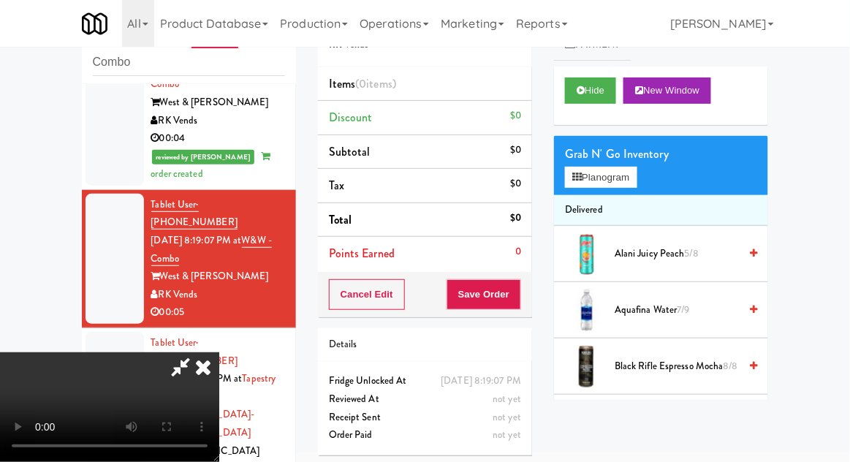
scroll to position [0, 0]
click at [636, 177] on button "Planogram" at bounding box center [601, 178] width 72 height 22
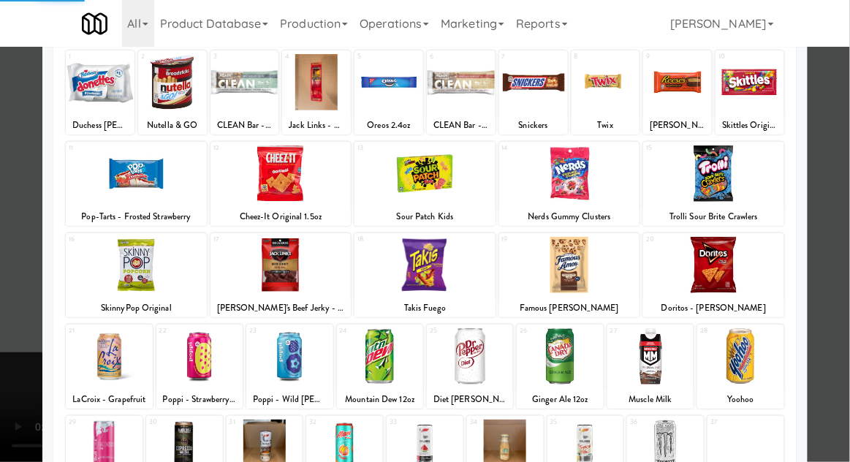
scroll to position [92, 0]
click at [95, 446] on div at bounding box center [104, 447] width 77 height 56
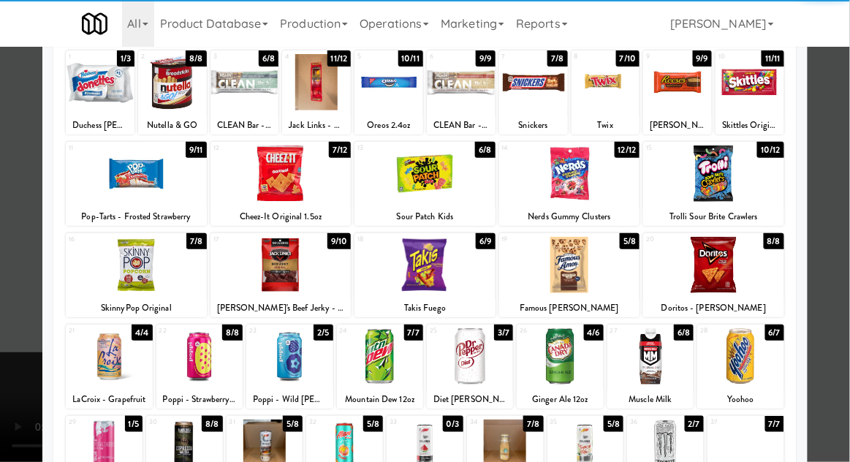
click at [840, 326] on div at bounding box center [425, 231] width 850 height 462
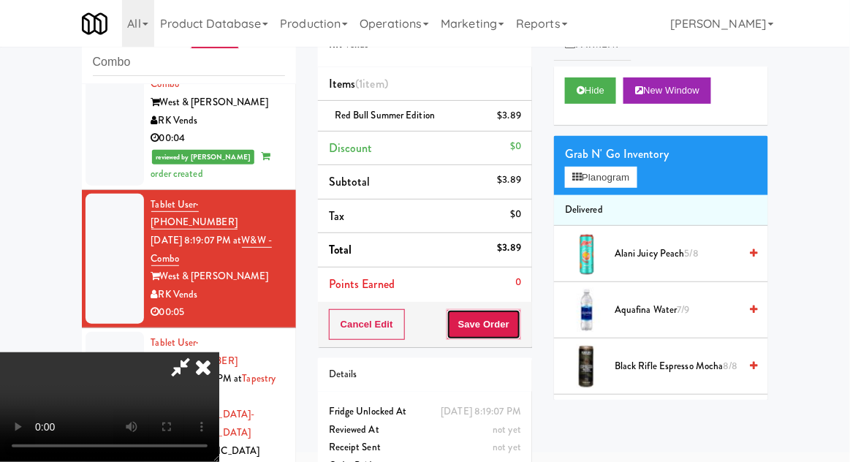
click at [520, 322] on button "Save Order" at bounding box center [483, 324] width 75 height 31
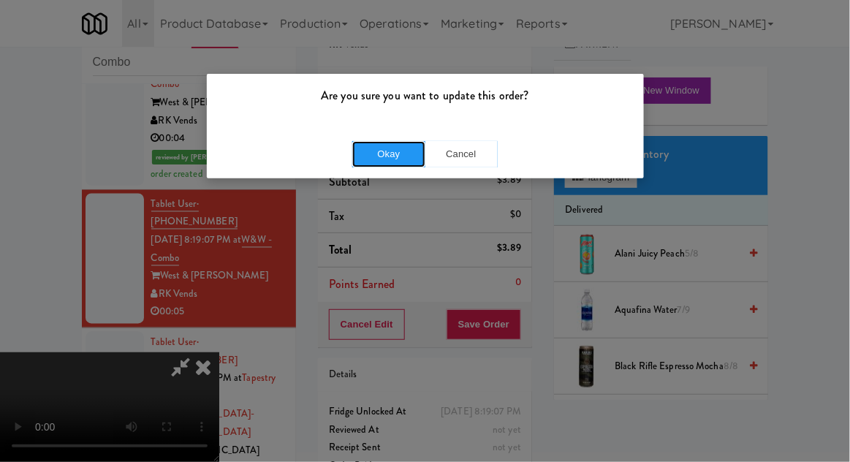
click at [377, 159] on button "Okay" at bounding box center [388, 154] width 73 height 26
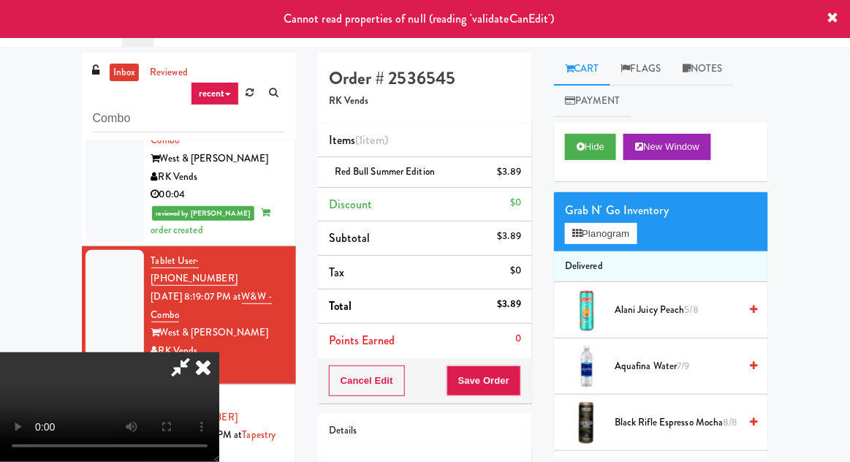
scroll to position [56, 0]
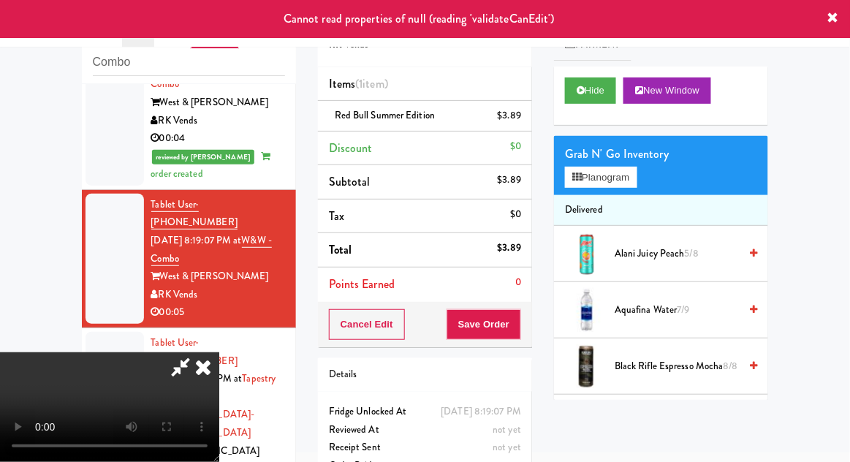
click at [219, 352] on icon at bounding box center [203, 366] width 32 height 29
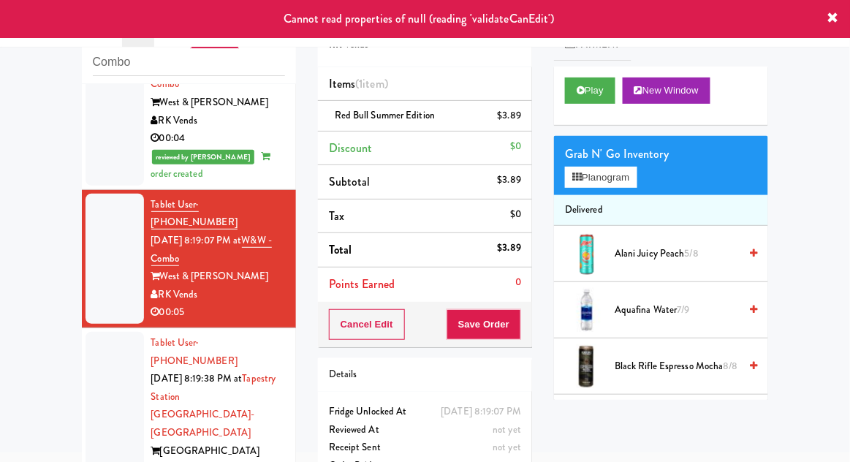
click at [100, 332] on div at bounding box center [114, 424] width 58 height 184
click at [105, 194] on div at bounding box center [114, 259] width 58 height 130
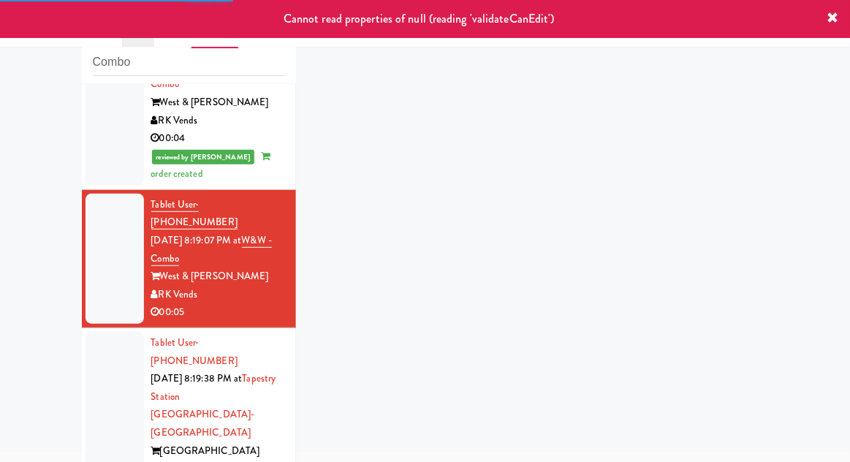
click at [96, 332] on div at bounding box center [114, 424] width 58 height 184
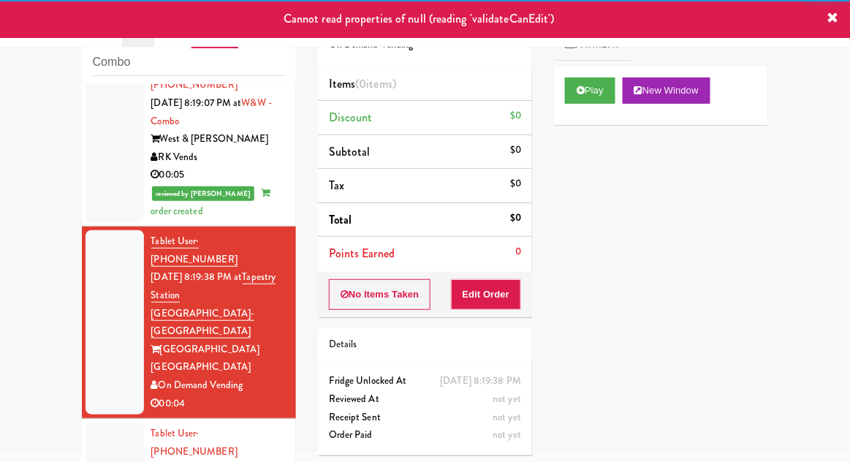
scroll to position [729, 0]
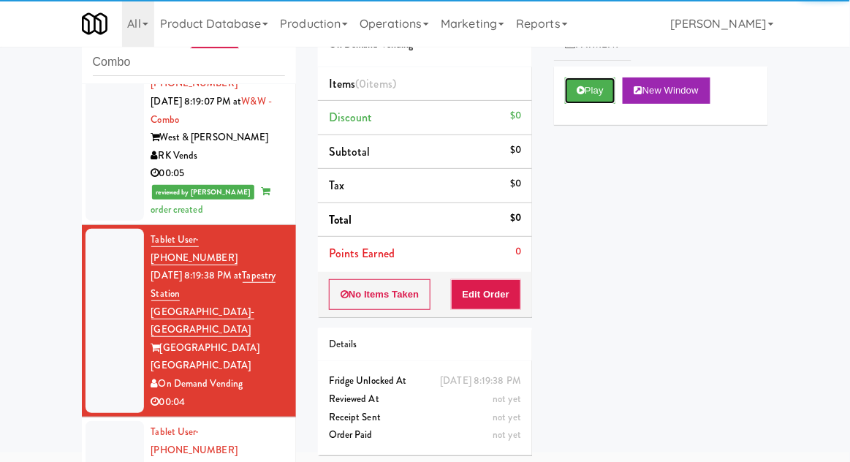
click at [605, 91] on button "Play" at bounding box center [590, 90] width 50 height 26
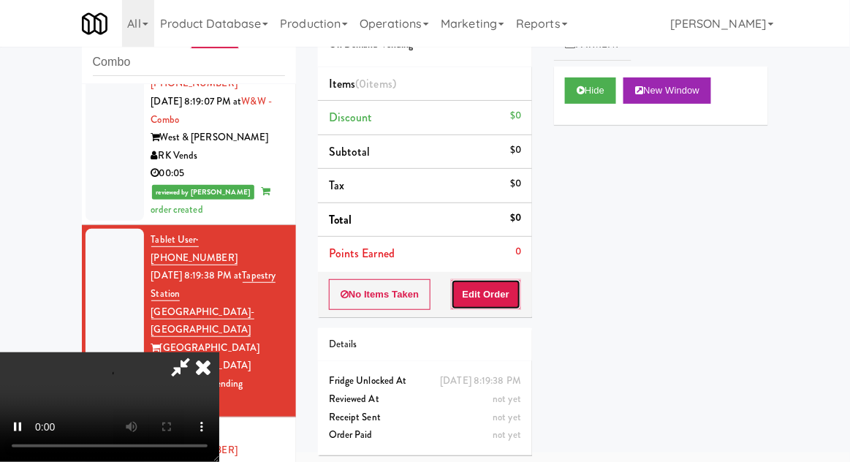
click at [511, 292] on button "Edit Order" at bounding box center [486, 294] width 71 height 31
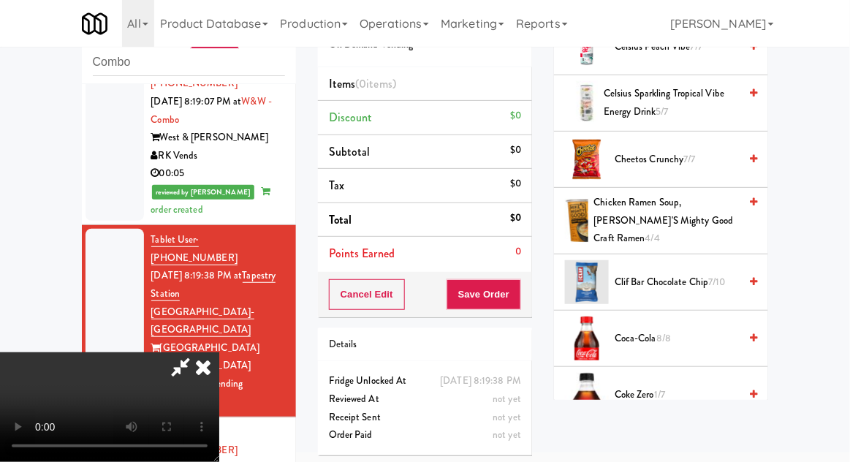
scroll to position [378, 0]
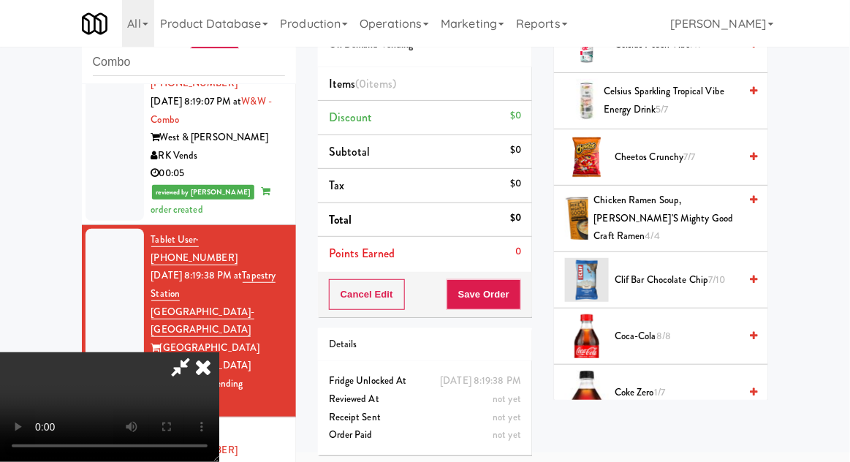
click at [672, 331] on span "Coca-Cola 8/8" at bounding box center [677, 336] width 124 height 18
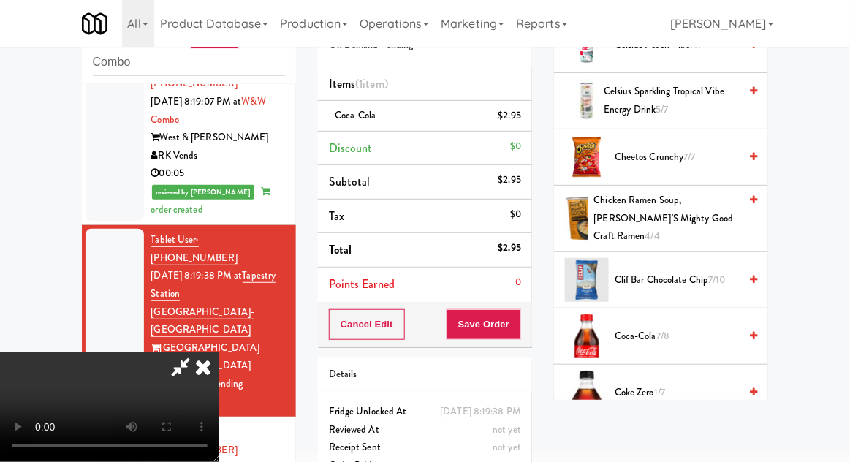
scroll to position [53, 0]
click at [513, 332] on button "Save Order" at bounding box center [483, 324] width 75 height 31
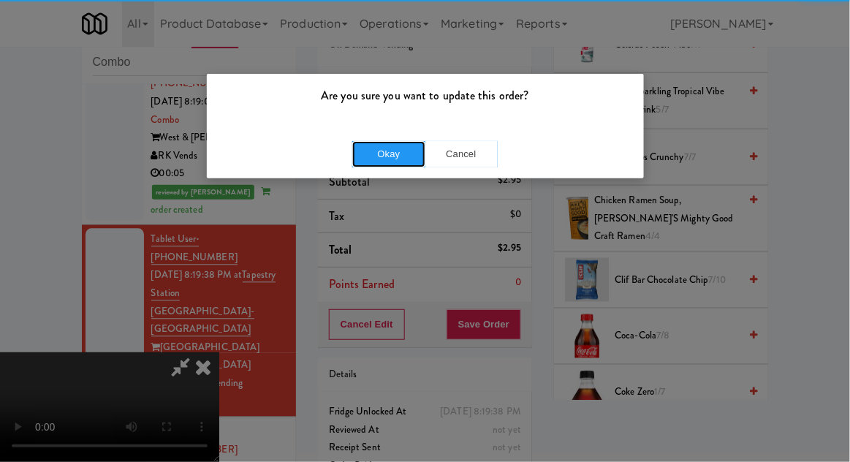
click at [362, 165] on button "Okay" at bounding box center [388, 154] width 73 height 26
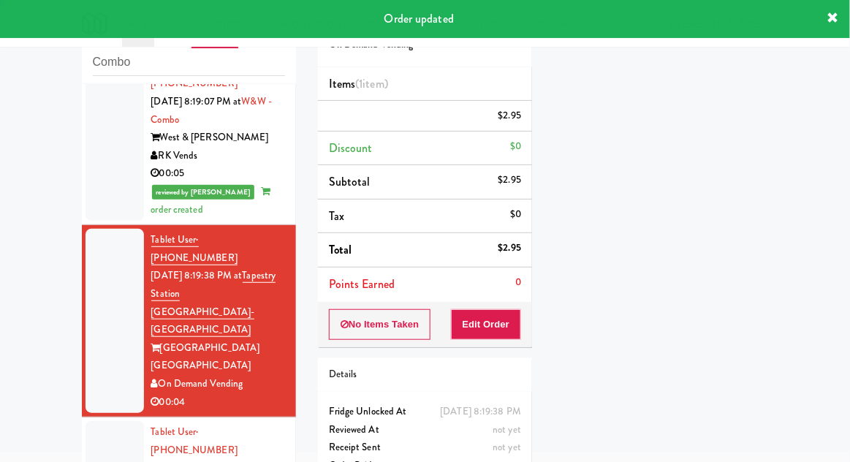
scroll to position [0, 0]
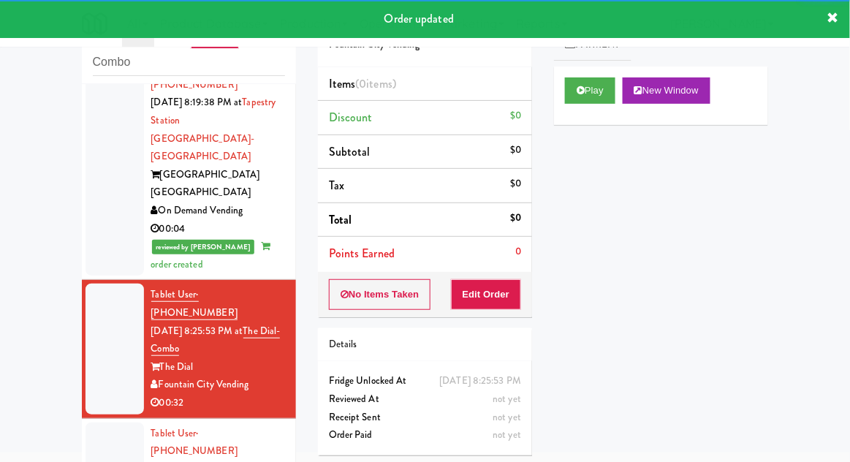
scroll to position [908, 0]
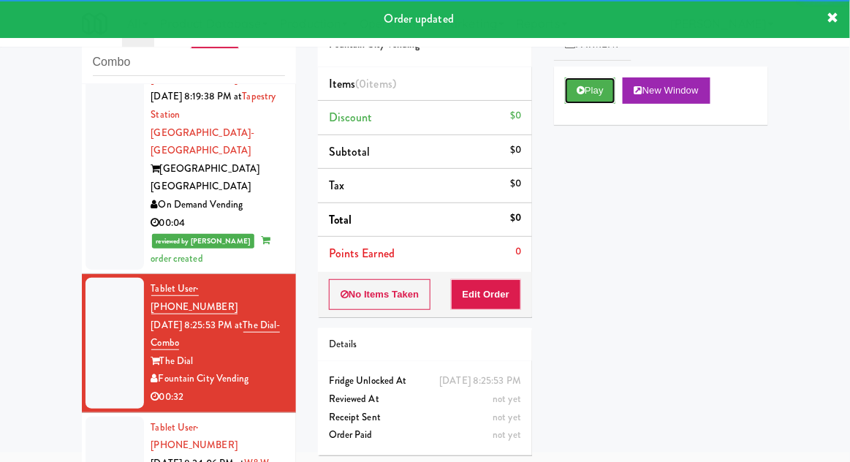
click at [598, 96] on button "Play" at bounding box center [590, 90] width 50 height 26
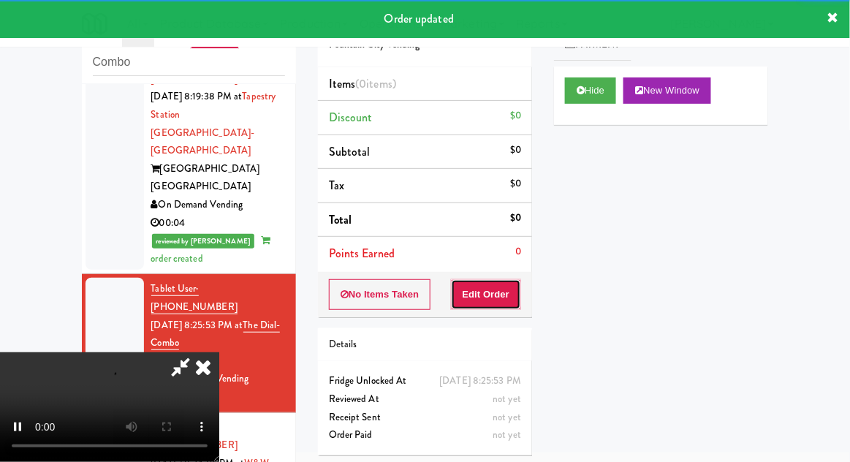
click at [500, 288] on button "Edit Order" at bounding box center [486, 294] width 71 height 31
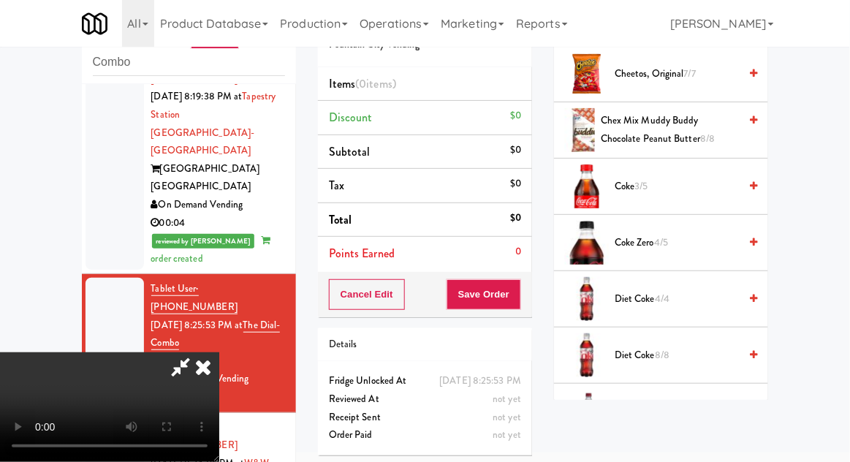
scroll to position [520, 0]
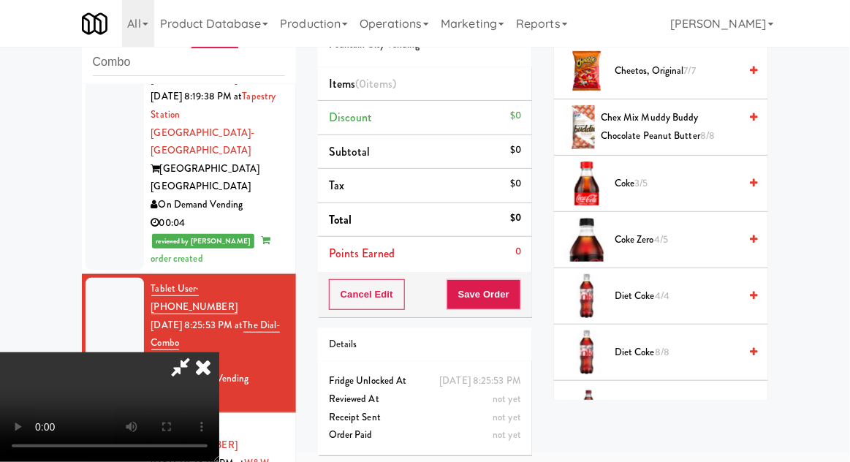
click at [666, 242] on span "4/5" at bounding box center [661, 239] width 14 height 14
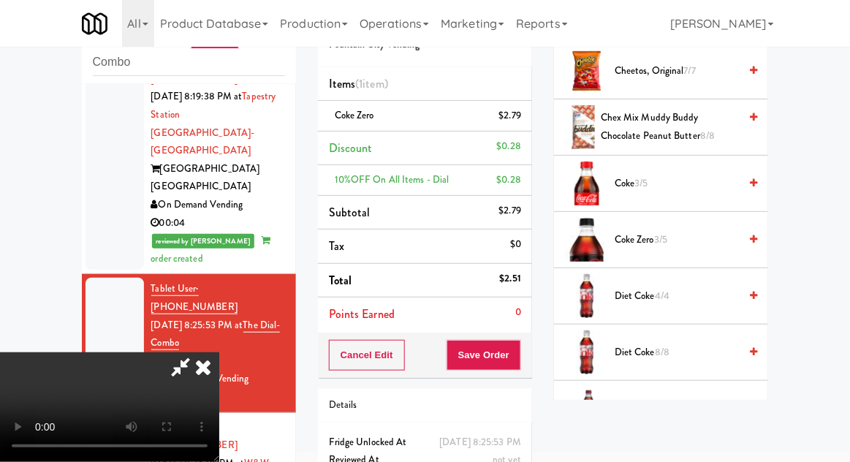
click at [675, 243] on span "Coke Zero 3/5" at bounding box center [677, 240] width 124 height 18
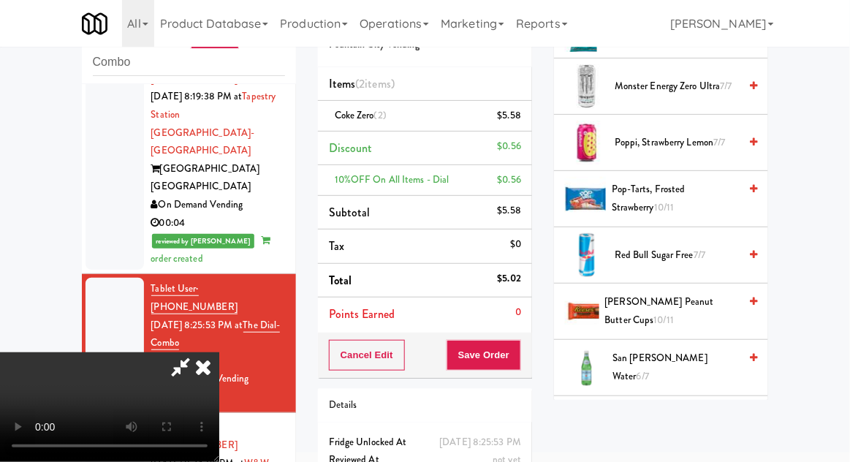
scroll to position [1418, 0]
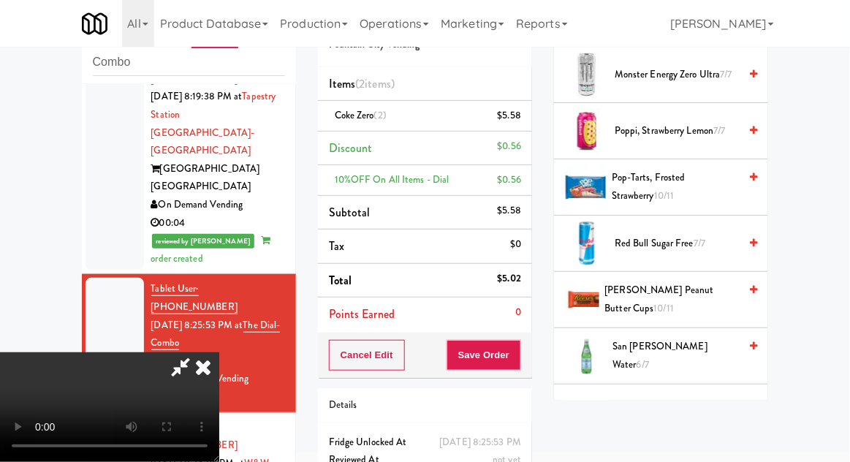
click at [716, 309] on span "[PERSON_NAME] Peanut Butter Cups 10/11" at bounding box center [672, 299] width 134 height 36
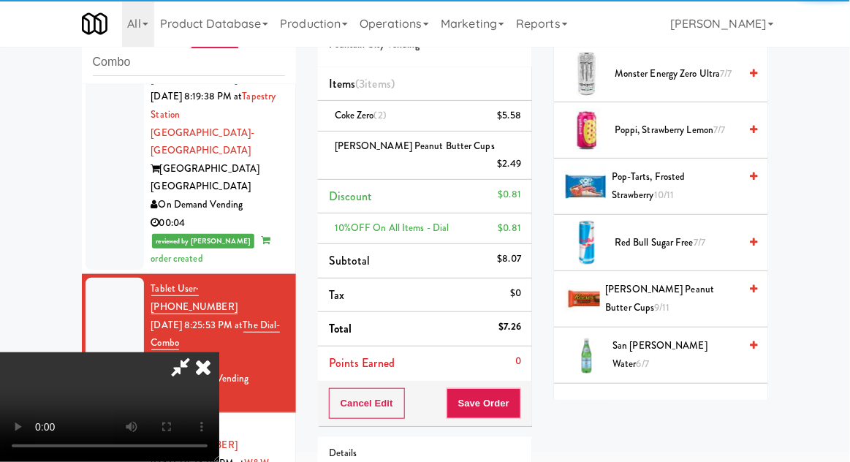
click at [197, 352] on icon at bounding box center [181, 366] width 34 height 29
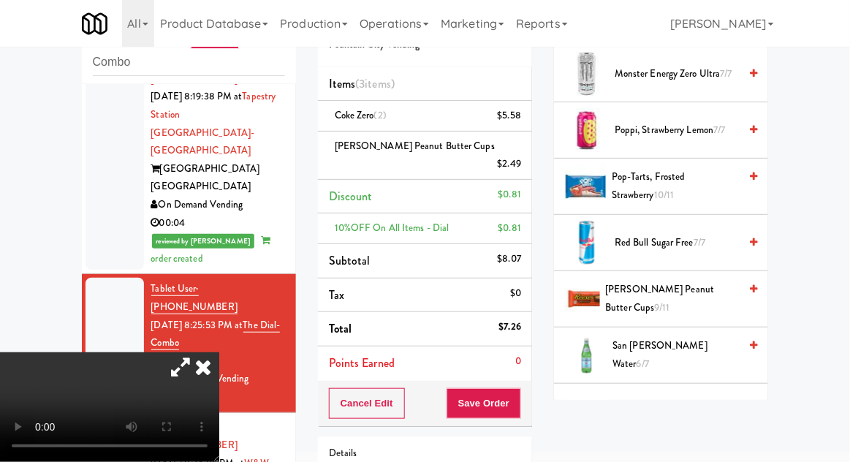
click at [197, 352] on icon at bounding box center [181, 366] width 34 height 29
click at [516, 397] on button "Save Order" at bounding box center [483, 403] width 75 height 31
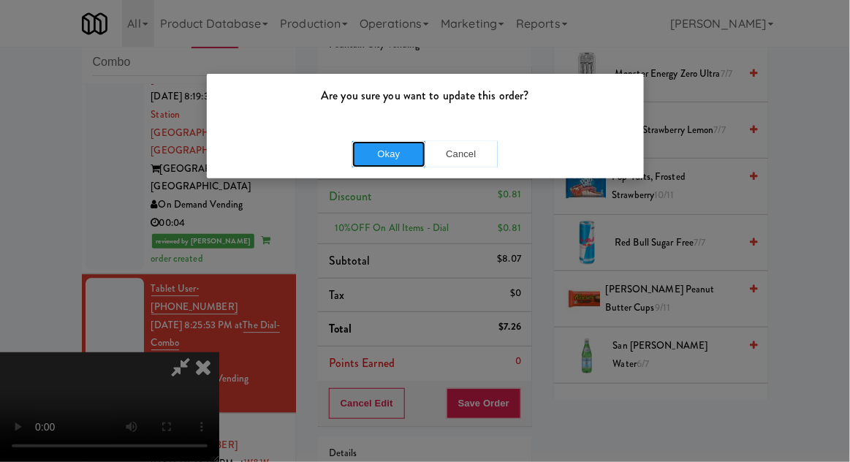
click at [366, 142] on button "Okay" at bounding box center [388, 154] width 73 height 26
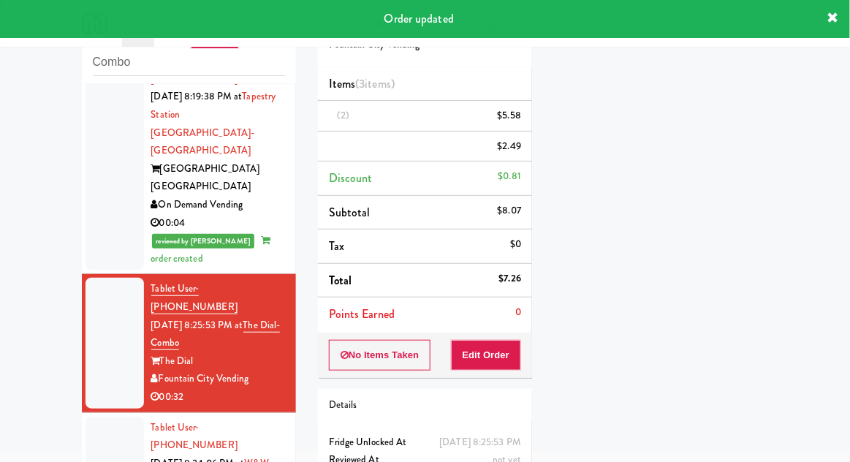
scroll to position [0, 0]
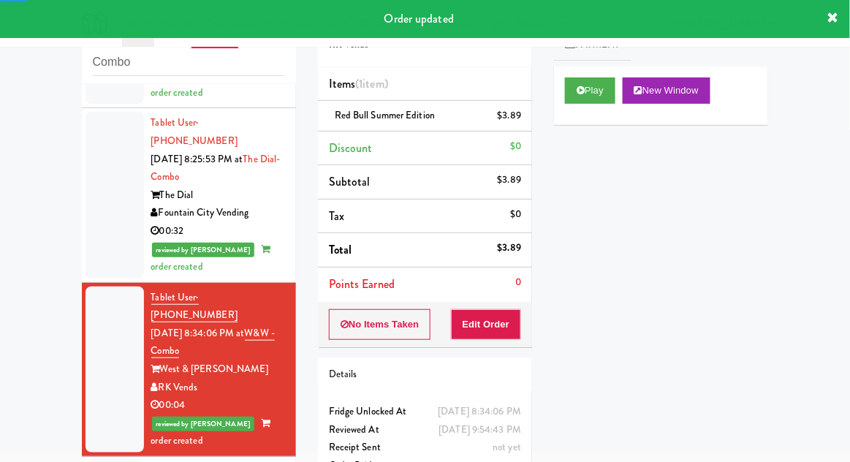
scroll to position [1083, 0]
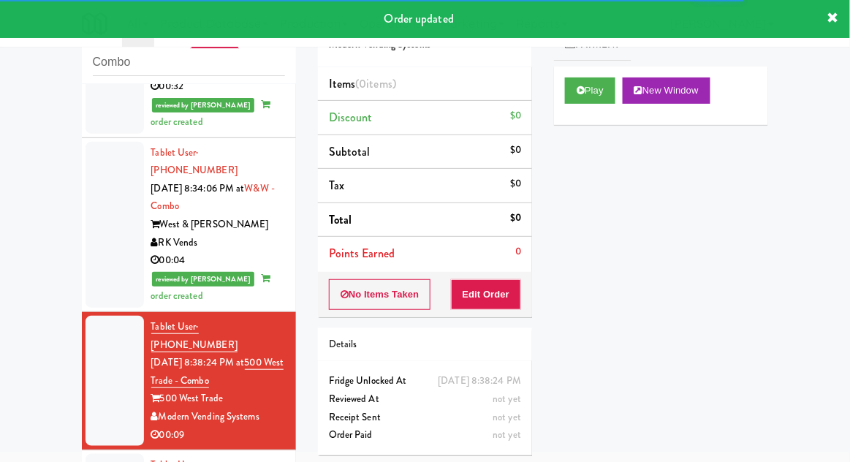
scroll to position [1216, 0]
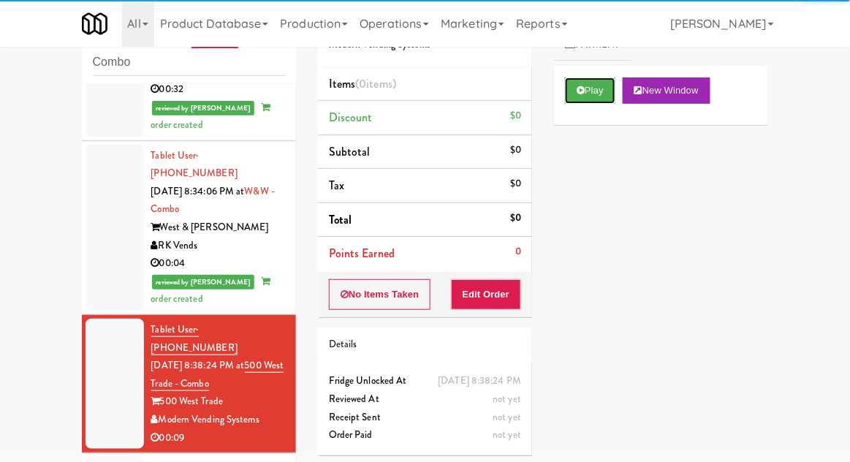
click at [585, 92] on button "Play" at bounding box center [590, 90] width 50 height 26
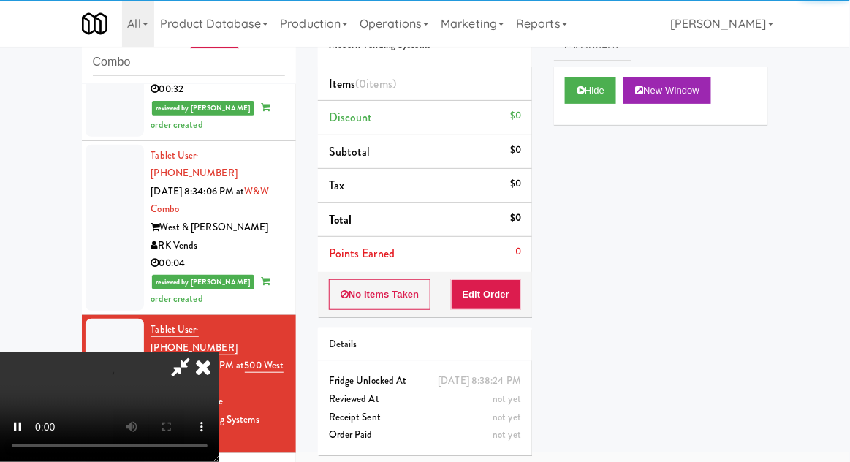
click at [507, 316] on div "Order # 5441873 Modern Vending Systems Items (0 items ) Discount $0 Subtotal $0…" at bounding box center [425, 231] width 236 height 470
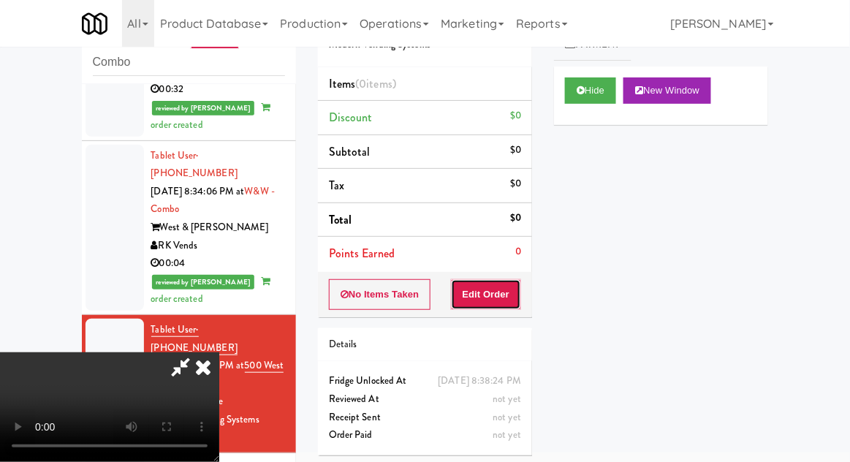
click at [502, 291] on button "Edit Order" at bounding box center [486, 294] width 71 height 31
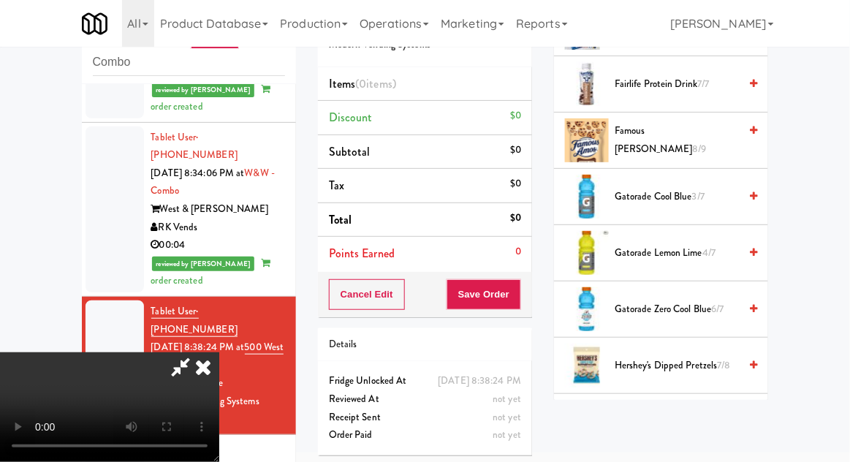
scroll to position [956, 0]
click at [669, 419] on span "Italian Charcuterie Plate 11/11" at bounding box center [677, 423] width 124 height 18
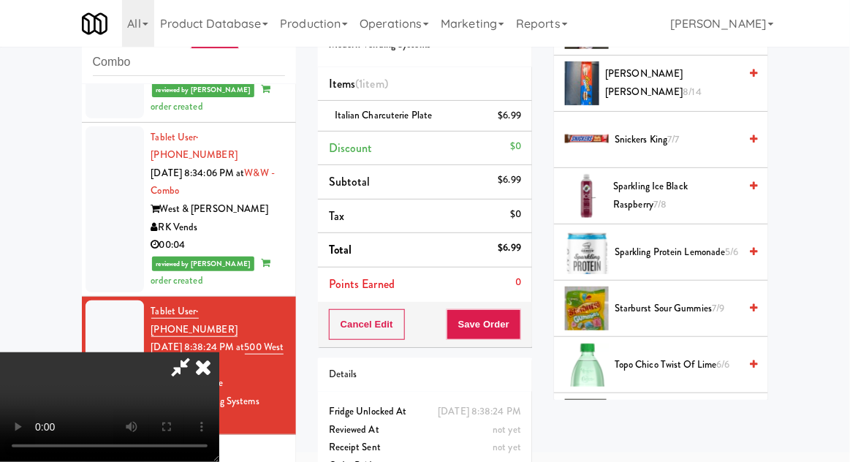
scroll to position [1652, 0]
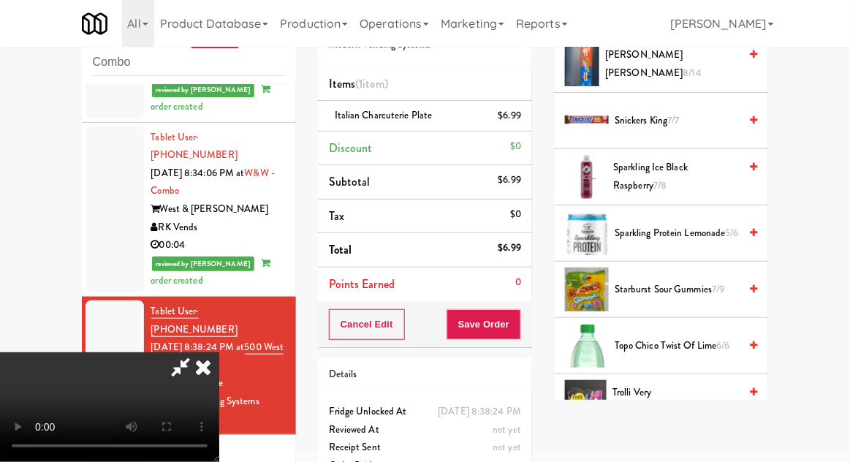
click at [705, 284] on span "Starburst Sour Gummies 7/9" at bounding box center [677, 290] width 124 height 18
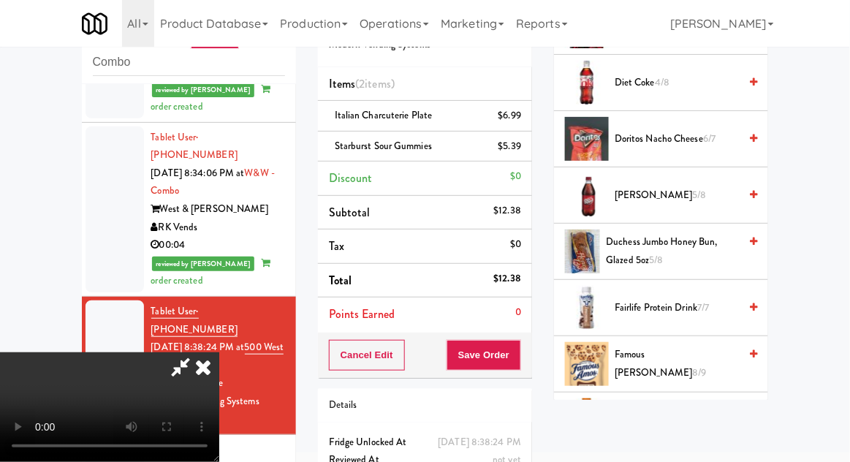
scroll to position [732, 0]
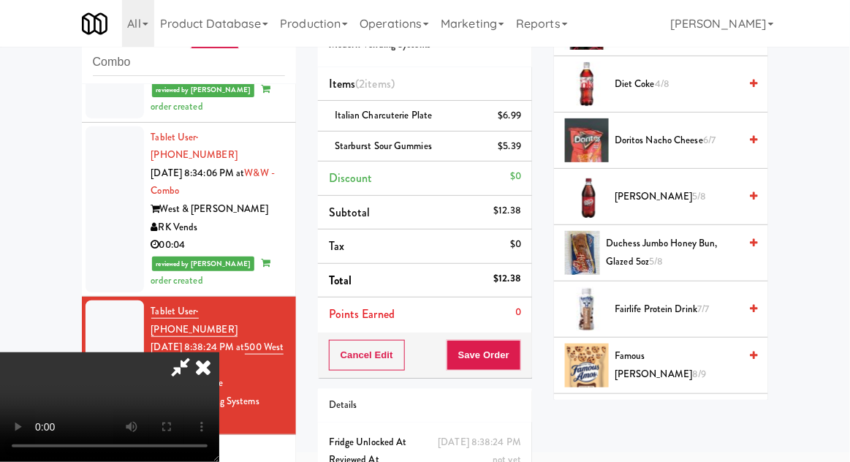
click at [688, 361] on span "Famous [PERSON_NAME] 8/9" at bounding box center [677, 365] width 124 height 36
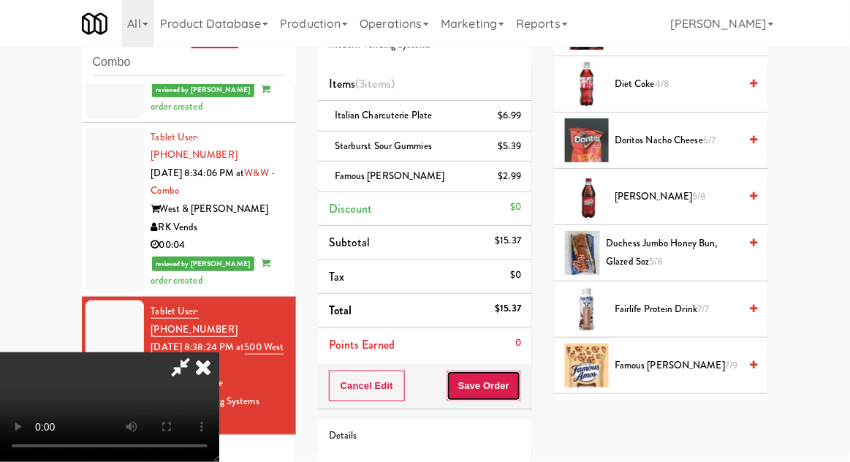
click at [520, 391] on button "Save Order" at bounding box center [483, 385] width 75 height 31
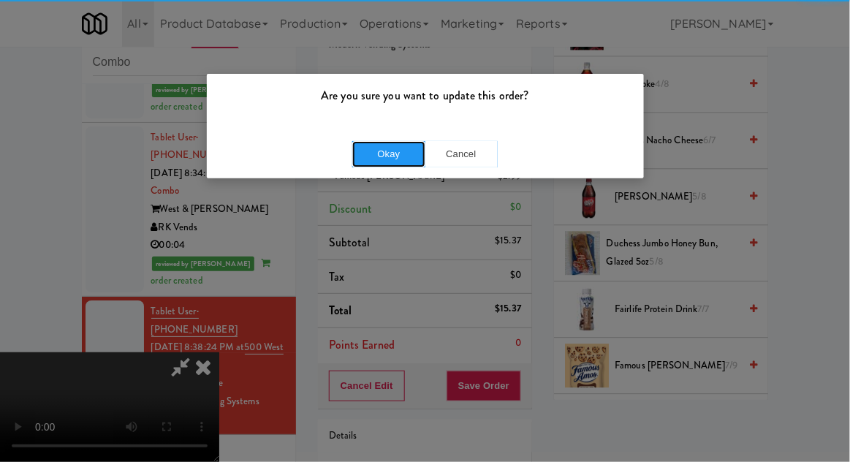
click at [369, 153] on button "Okay" at bounding box center [388, 154] width 73 height 26
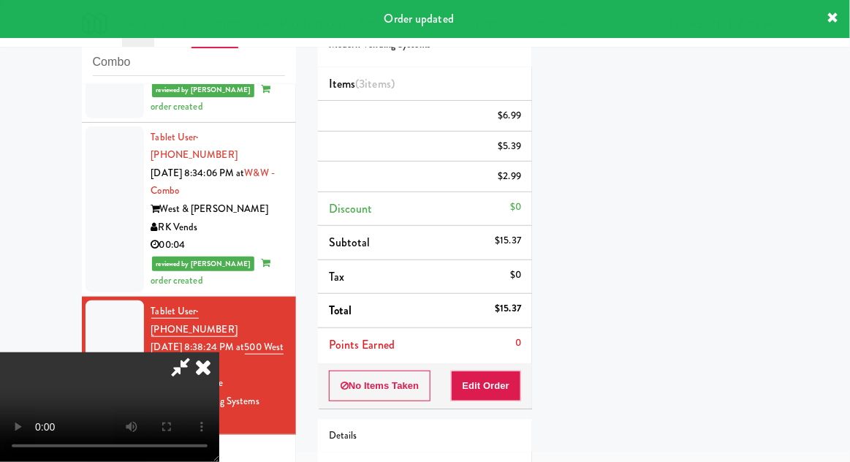
scroll to position [144, 0]
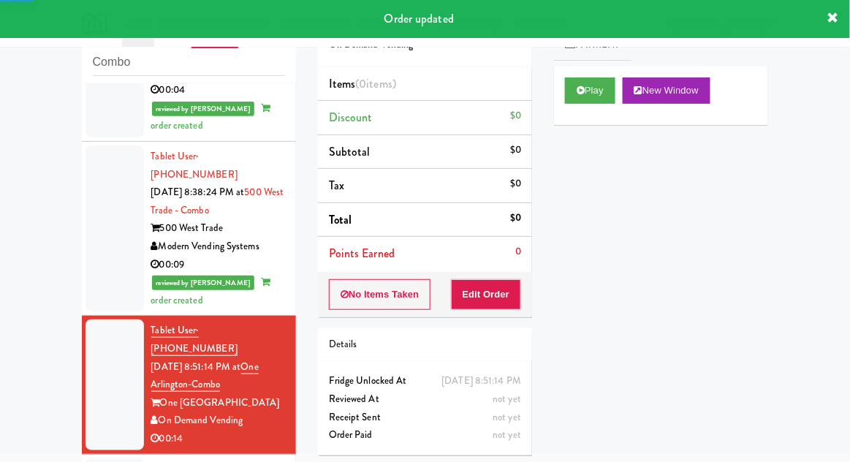
scroll to position [1396, 0]
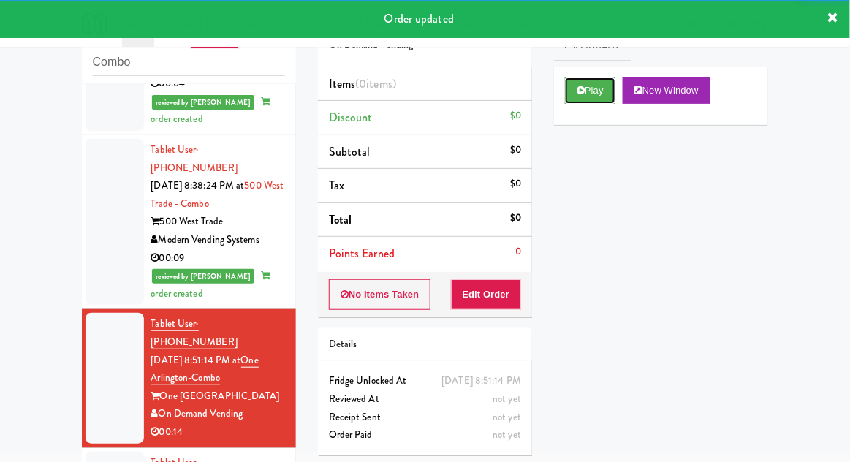
click at [604, 94] on button "Play" at bounding box center [590, 90] width 50 height 26
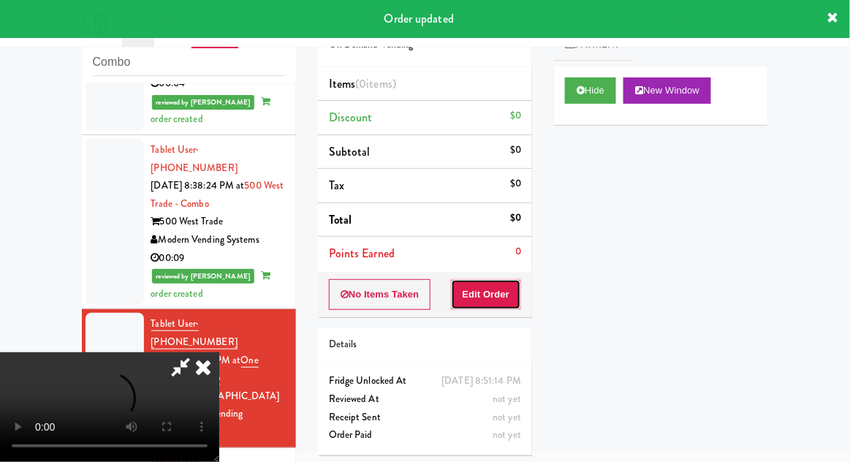
click at [498, 300] on button "Edit Order" at bounding box center [486, 294] width 71 height 31
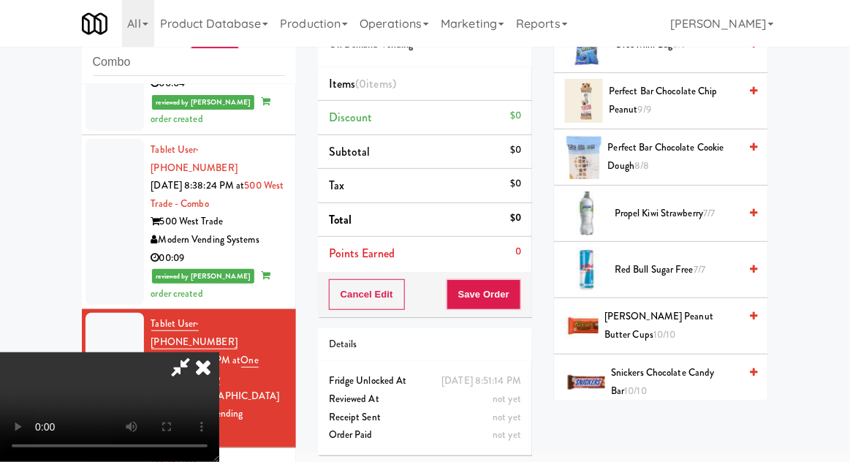
scroll to position [1575, 0]
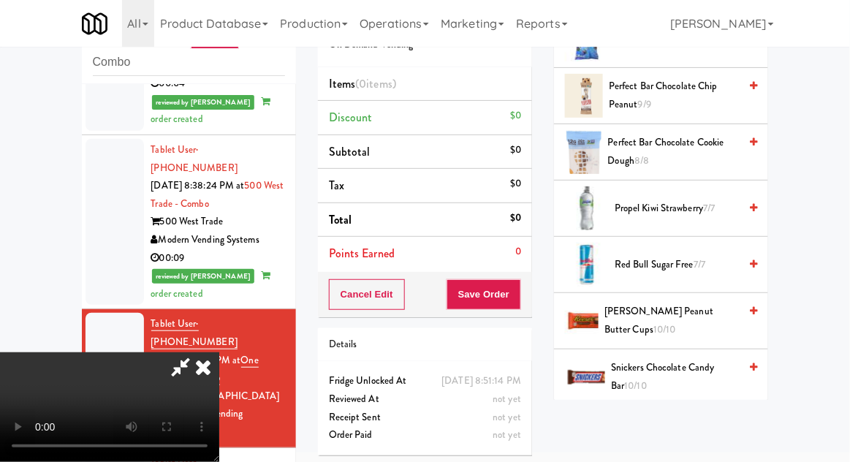
click at [685, 305] on span "[PERSON_NAME] Peanut Butter Cups 10/10" at bounding box center [671, 321] width 134 height 36
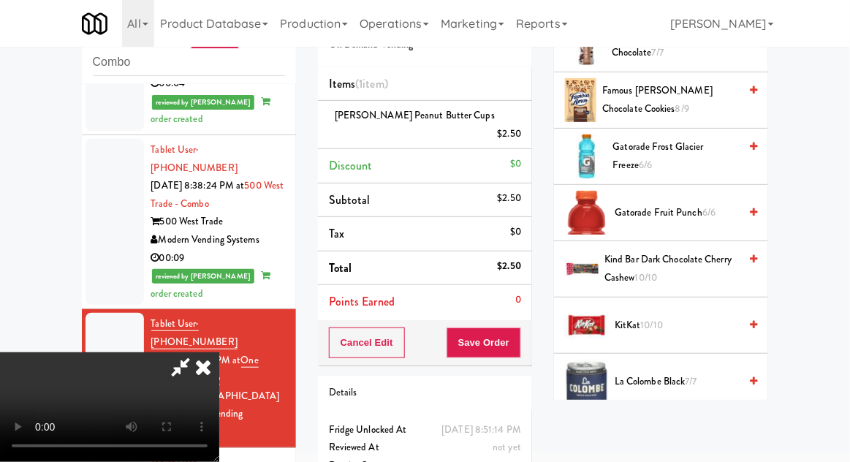
scroll to position [1002, 0]
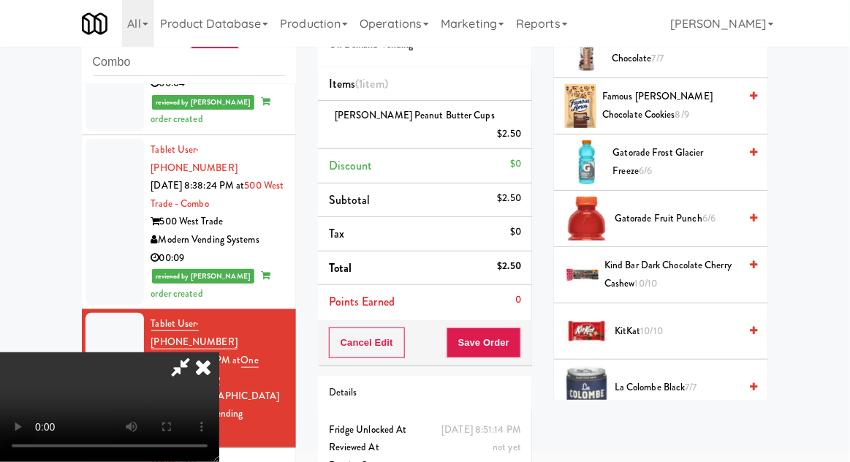
click at [684, 322] on span "KitKat 10/10" at bounding box center [677, 331] width 124 height 18
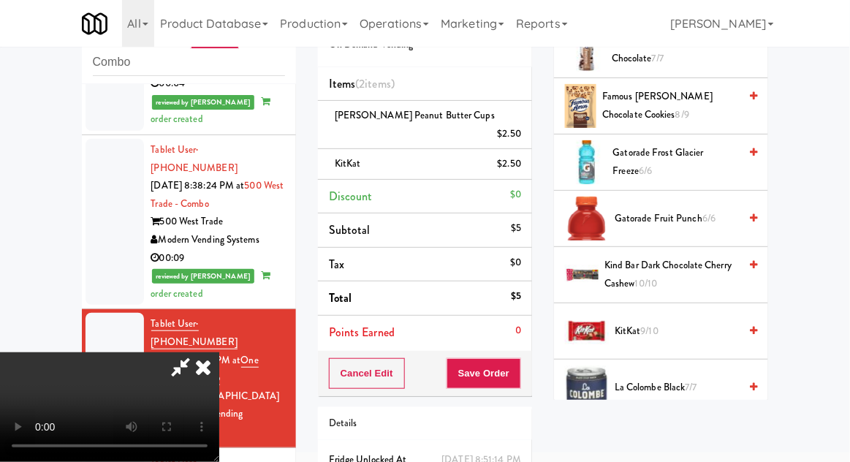
scroll to position [53, 0]
click at [519, 360] on button "Save Order" at bounding box center [483, 373] width 75 height 31
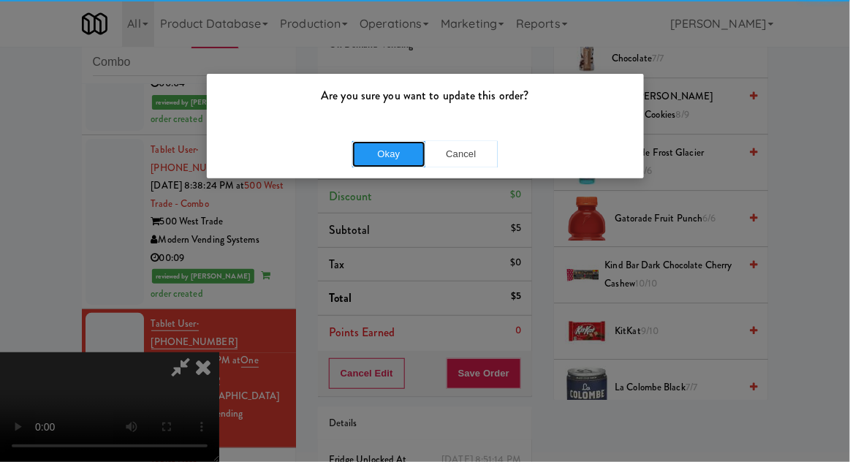
click at [369, 163] on button "Okay" at bounding box center [388, 154] width 73 height 26
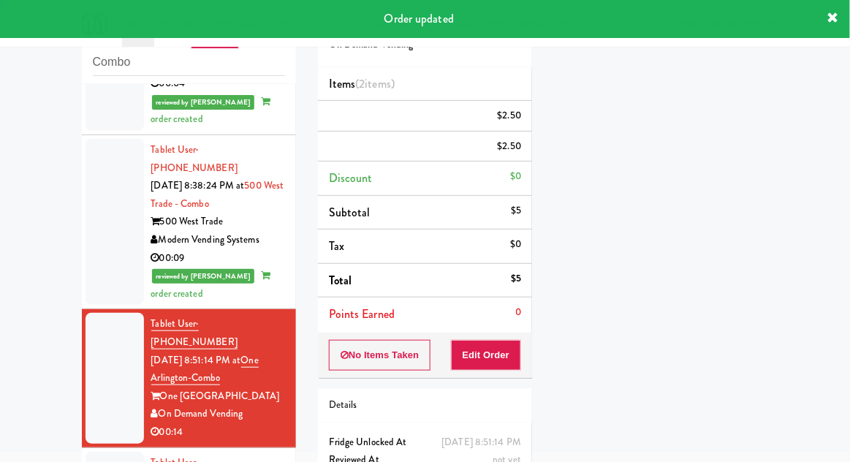
scroll to position [0, 0]
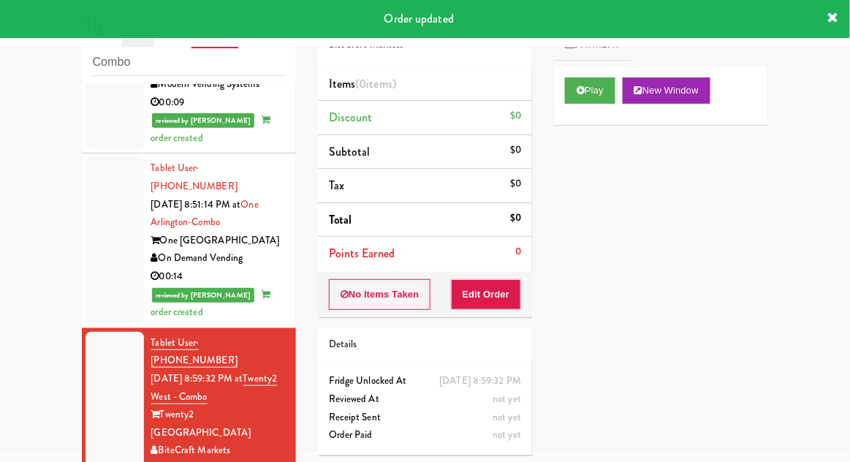
scroll to position [1553, 0]
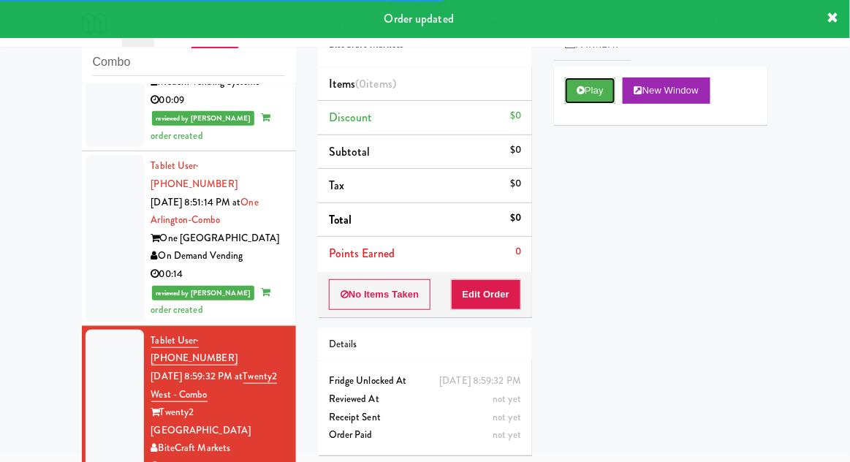
click at [600, 88] on button "Play" at bounding box center [590, 90] width 50 height 26
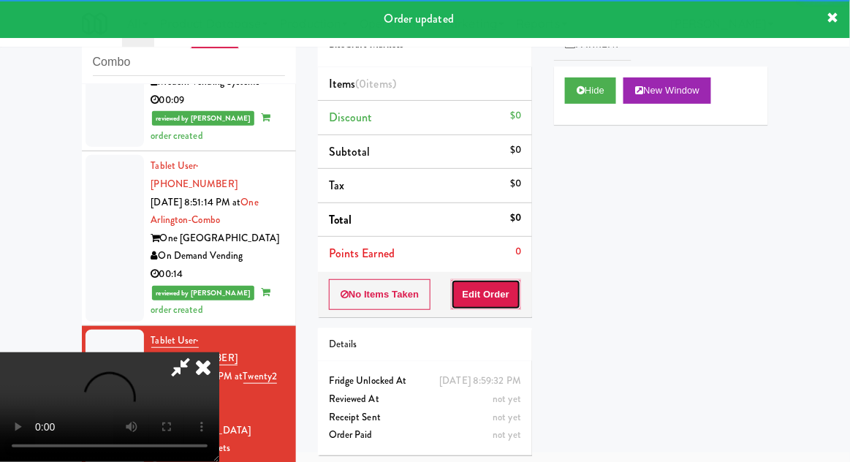
click at [505, 279] on button "Edit Order" at bounding box center [486, 294] width 71 height 31
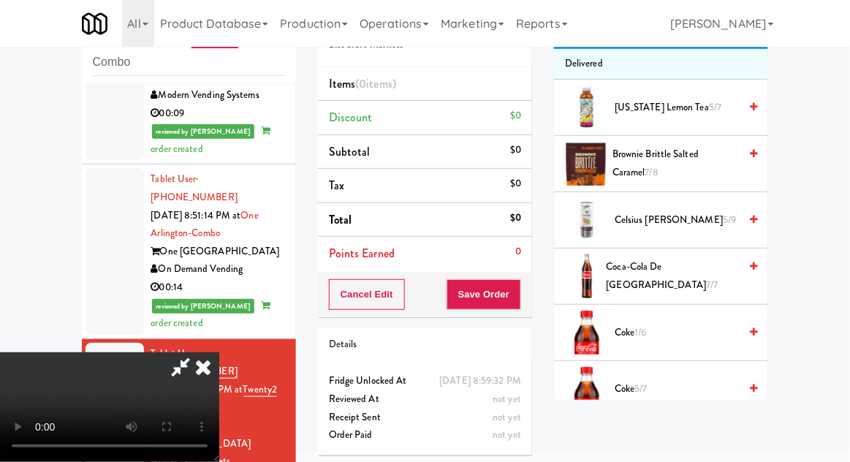
scroll to position [145, 0]
click at [691, 269] on span "Coca-Cola de Mexico 7/7" at bounding box center [672, 277] width 133 height 36
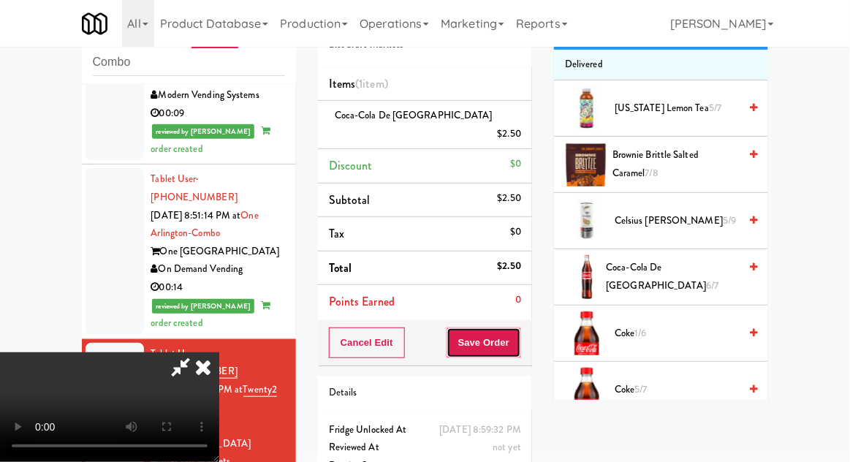
click at [516, 327] on button "Save Order" at bounding box center [483, 342] width 75 height 31
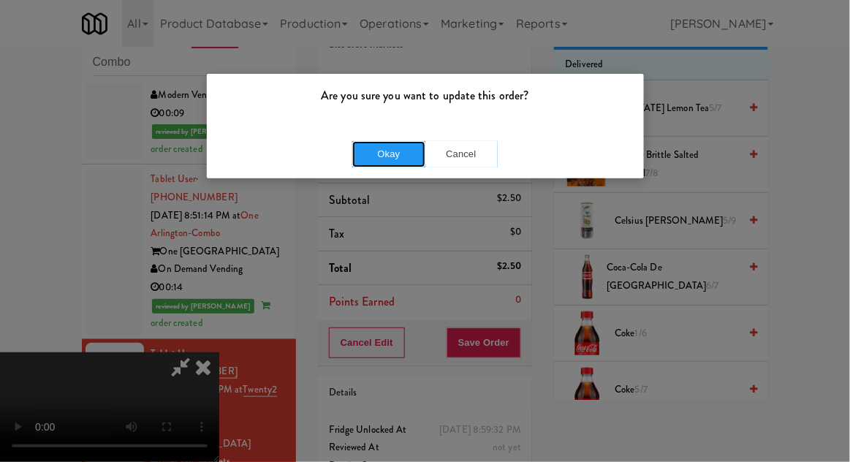
click at [379, 164] on button "Okay" at bounding box center [388, 154] width 73 height 26
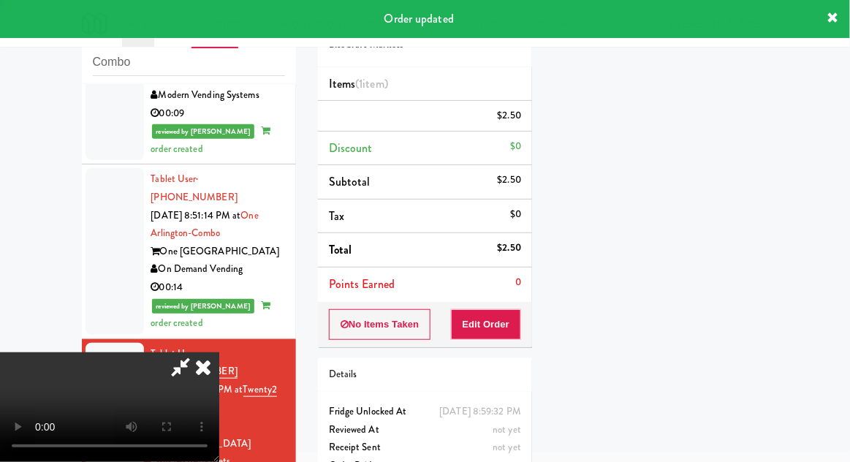
scroll to position [144, 0]
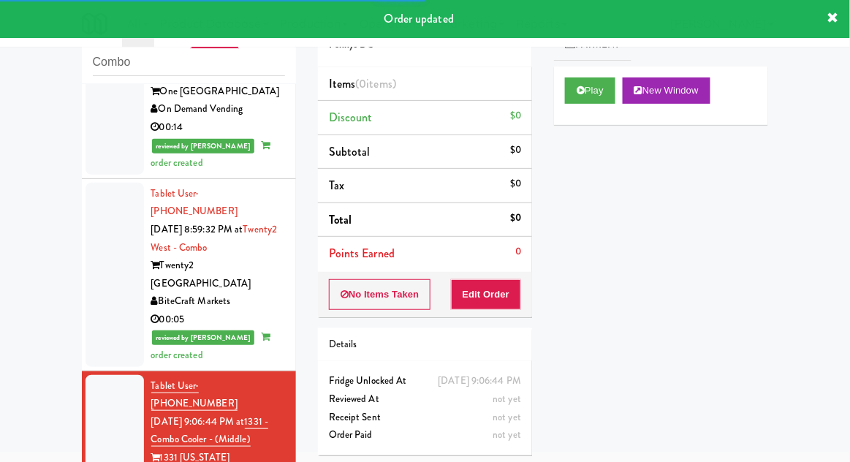
scroll to position [1701, 0]
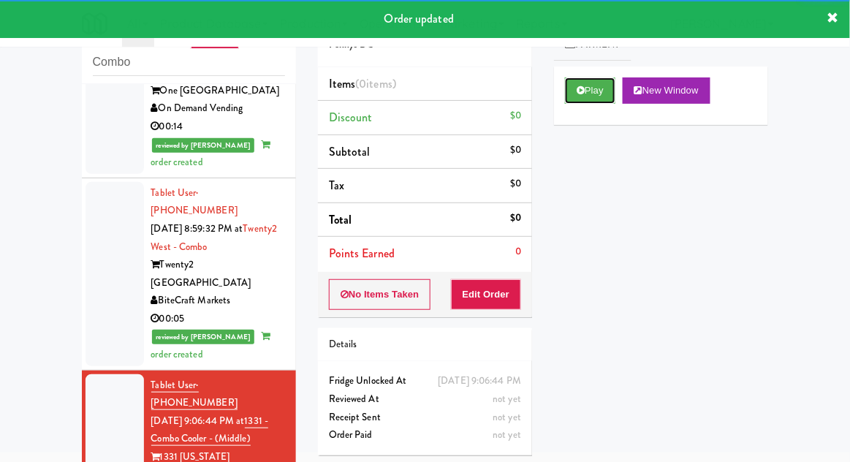
click at [596, 91] on button "Play" at bounding box center [590, 90] width 50 height 26
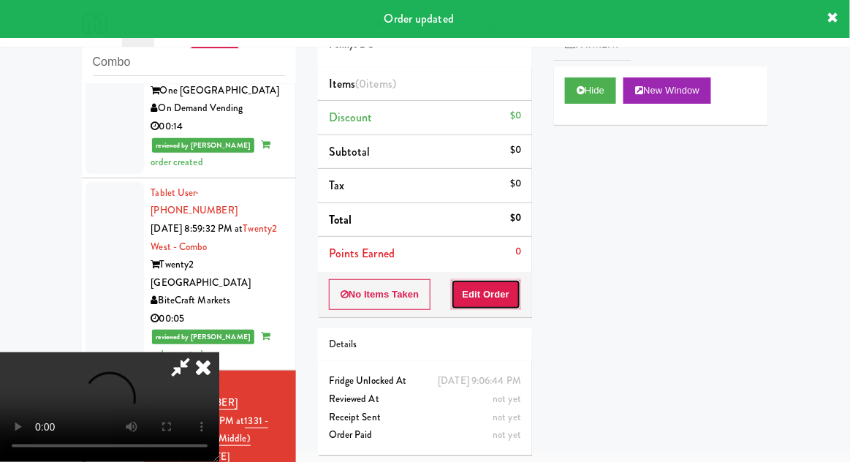
click at [511, 279] on button "Edit Order" at bounding box center [486, 294] width 71 height 31
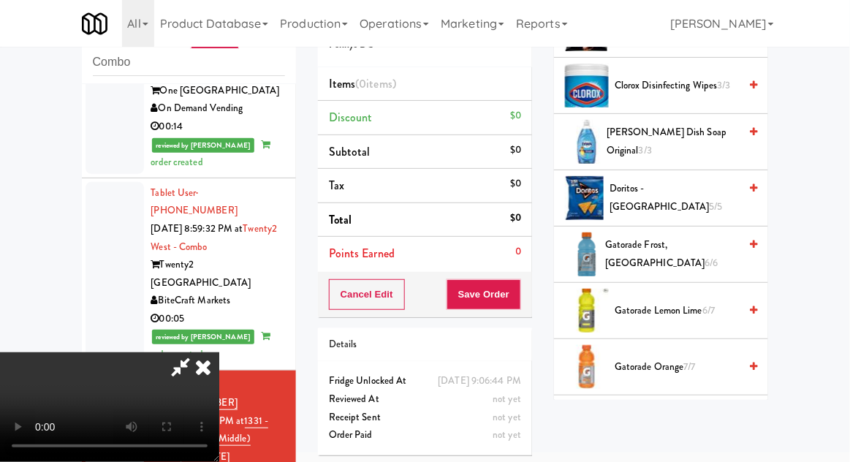
scroll to position [366, 0]
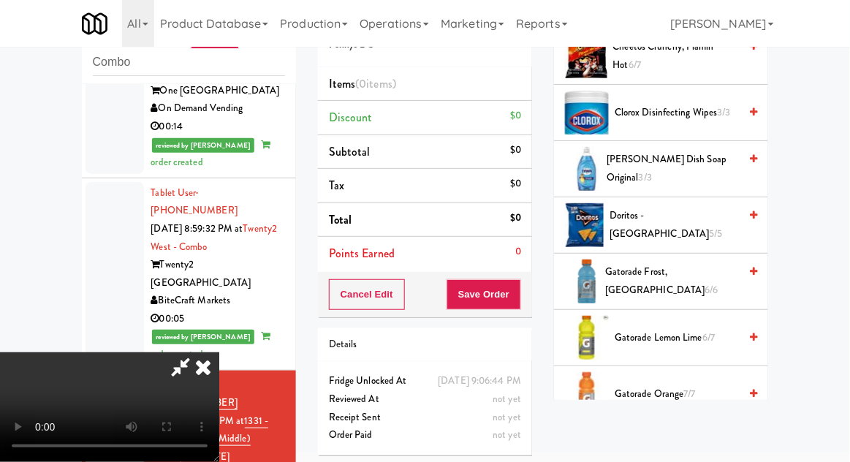
click at [688, 275] on span "Gatorade Frost, Glacier Freeze 6/6" at bounding box center [672, 281] width 134 height 36
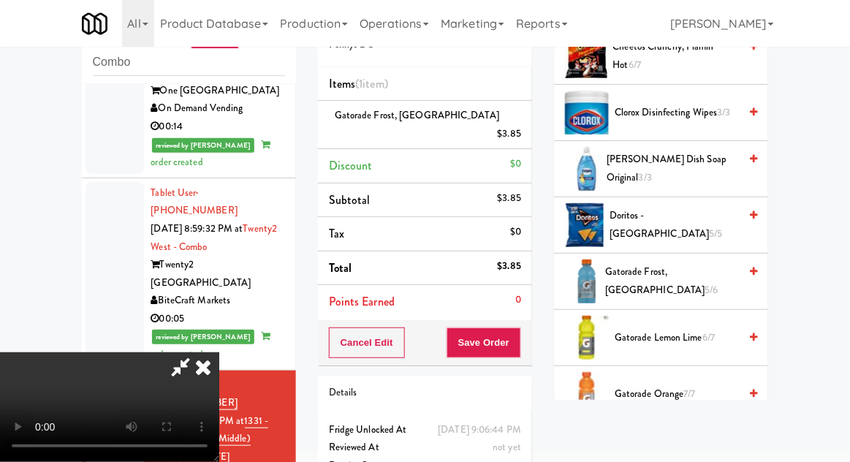
scroll to position [53, 0]
click at [521, 329] on button "Save Order" at bounding box center [483, 342] width 75 height 31
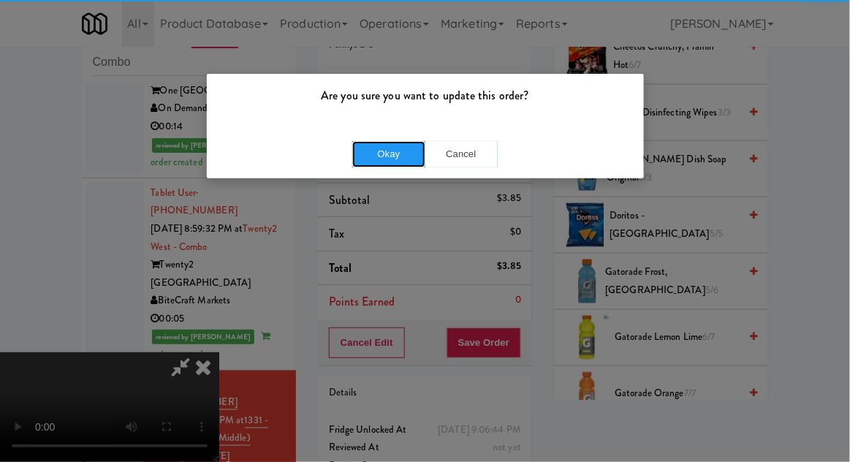
click at [371, 164] on button "Okay" at bounding box center [388, 154] width 73 height 26
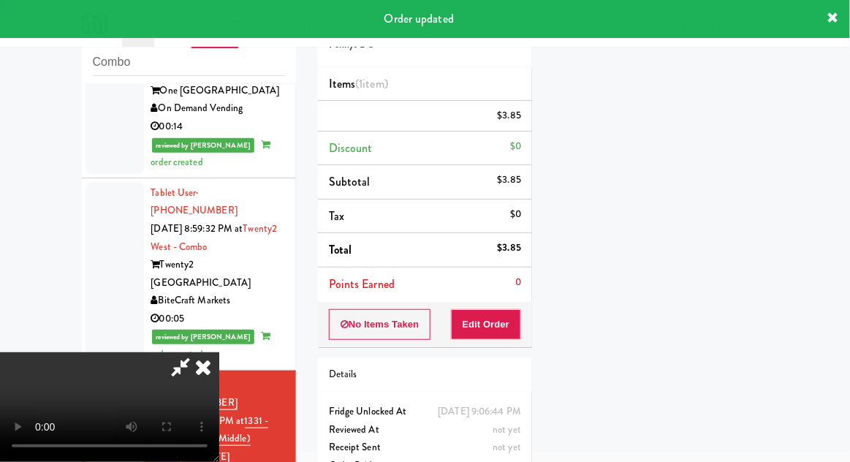
scroll to position [0, 0]
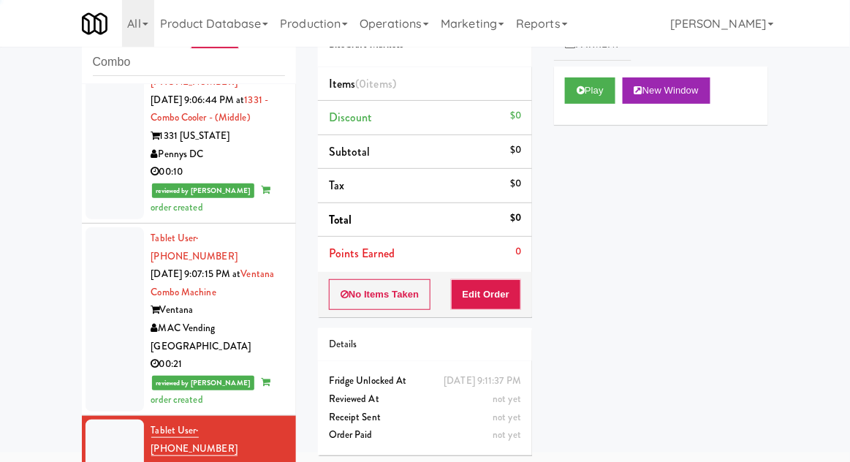
scroll to position [2023, 0]
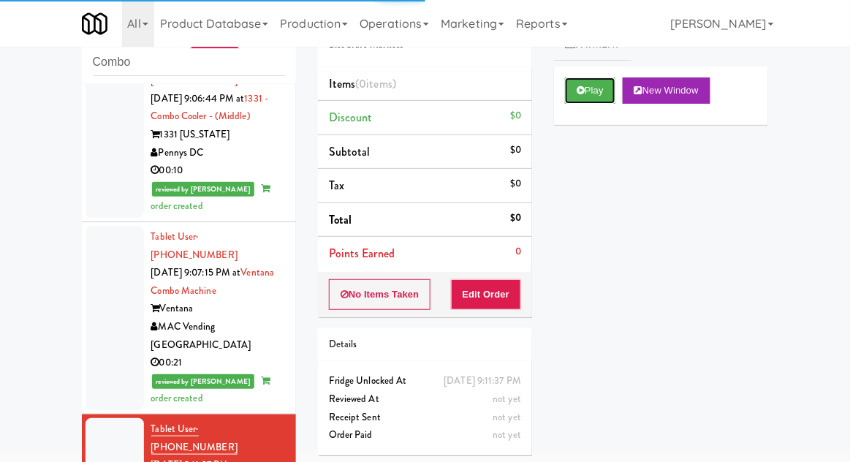
click at [609, 100] on button "Play" at bounding box center [590, 90] width 50 height 26
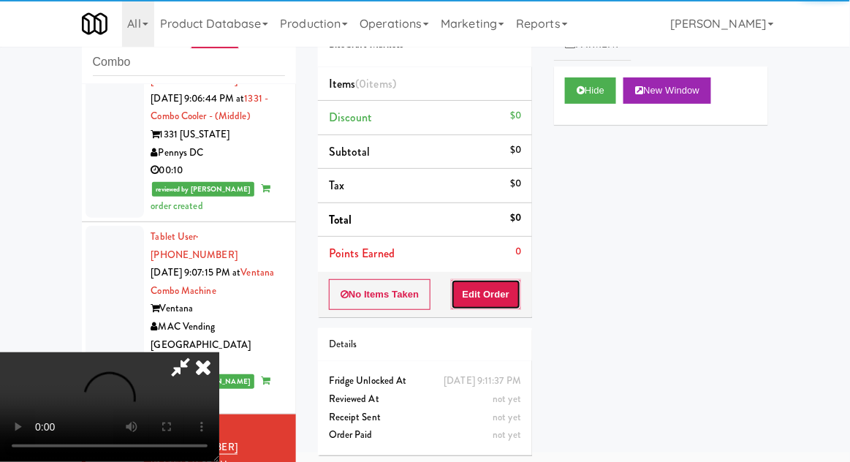
click at [509, 292] on button "Edit Order" at bounding box center [486, 294] width 71 height 31
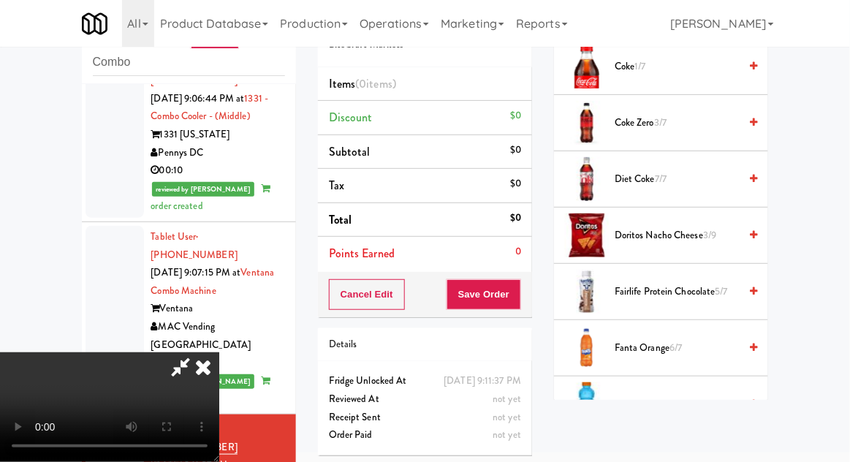
scroll to position [466, 0]
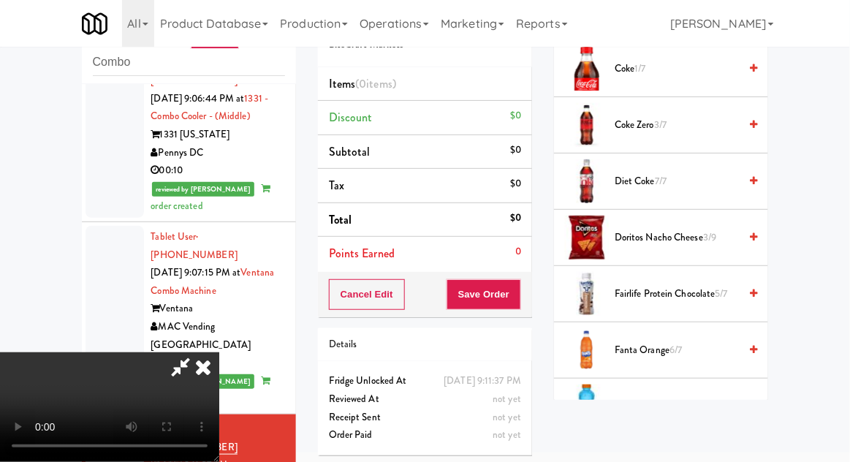
click at [674, 346] on span "6/7" at bounding box center [675, 350] width 12 height 14
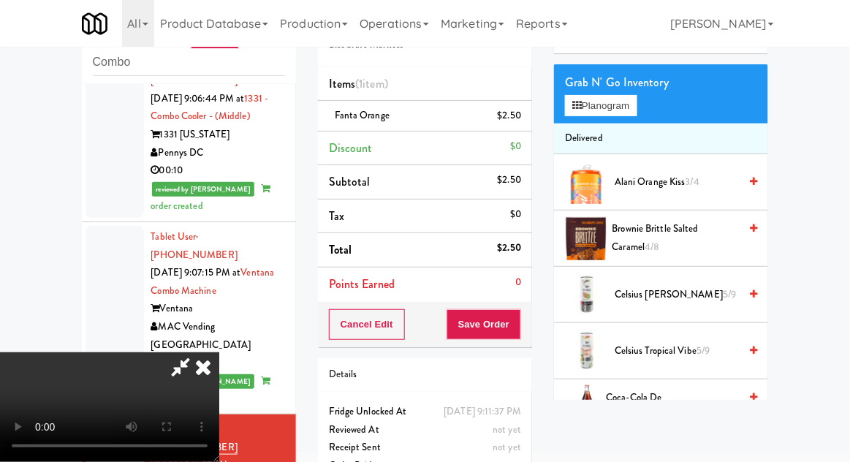
scroll to position [0, 0]
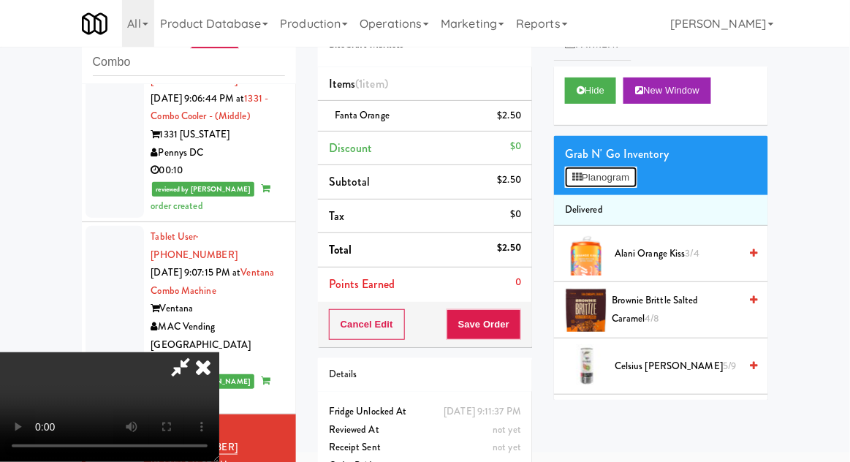
click at [626, 171] on button "Planogram" at bounding box center [601, 178] width 72 height 22
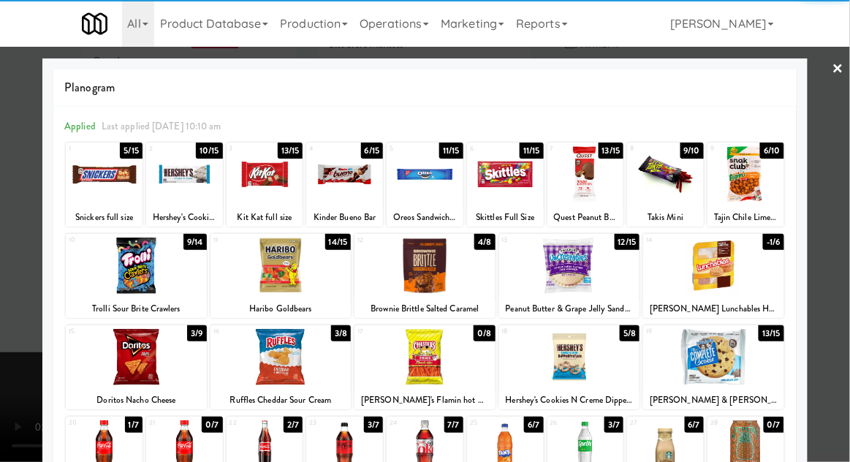
click at [767, 184] on div at bounding box center [745, 174] width 77 height 56
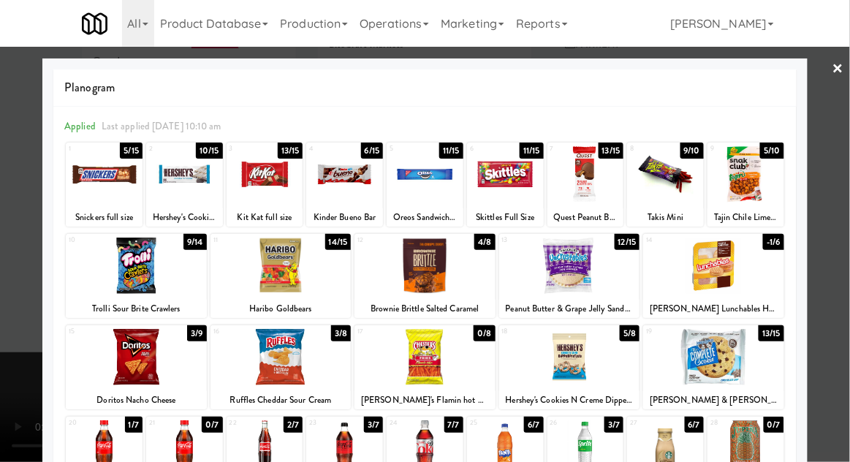
click at [843, 190] on div at bounding box center [425, 231] width 850 height 462
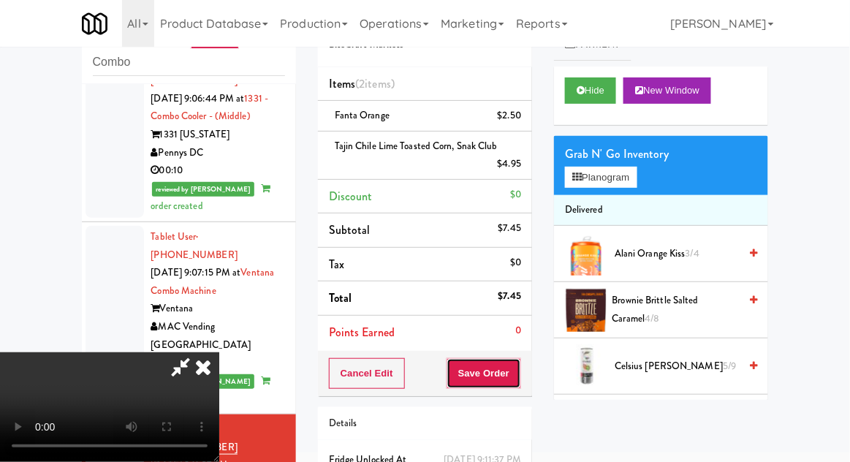
click at [517, 369] on button "Save Order" at bounding box center [483, 373] width 75 height 31
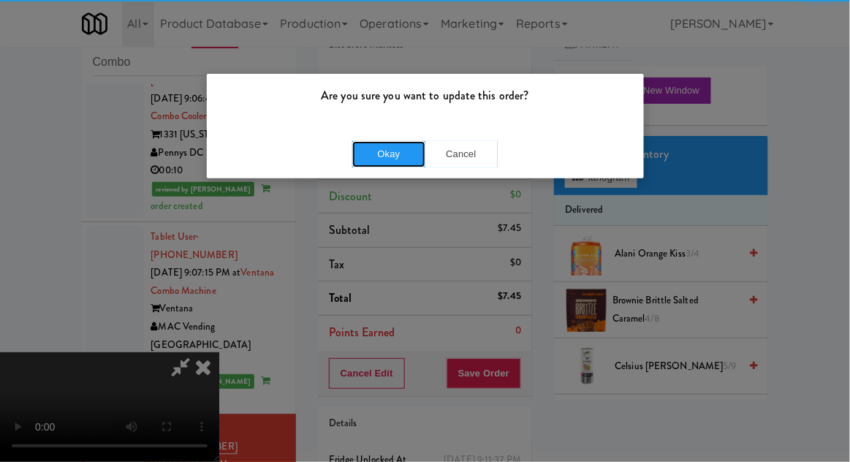
click at [360, 152] on button "Okay" at bounding box center [388, 154] width 73 height 26
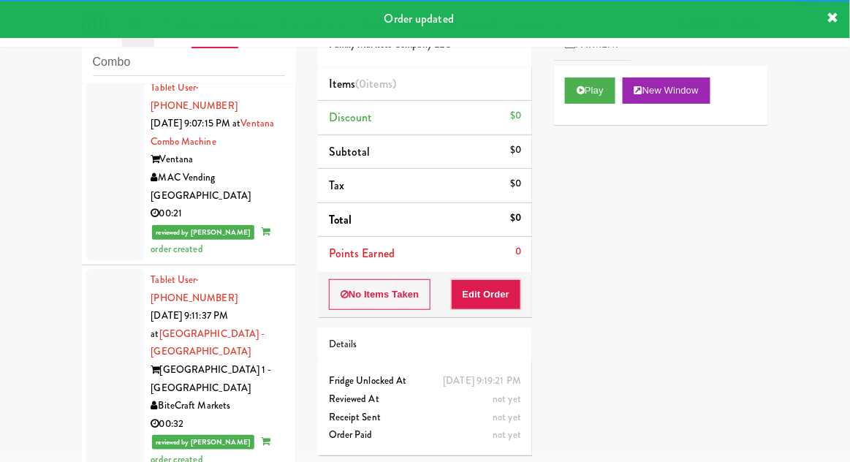
scroll to position [2170, 0]
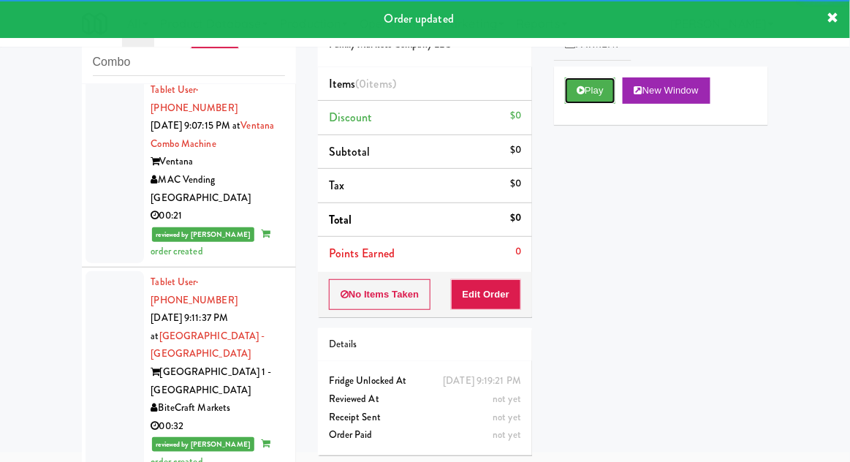
click at [606, 88] on button "Play" at bounding box center [590, 90] width 50 height 26
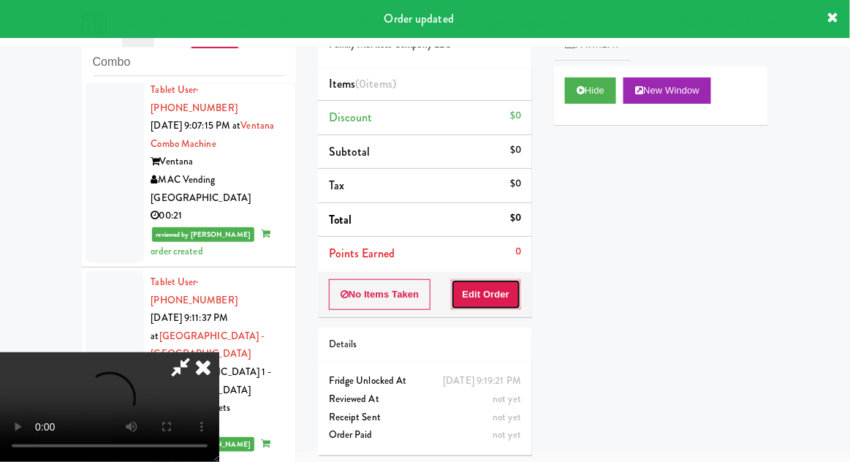
click at [500, 281] on button "Edit Order" at bounding box center [486, 294] width 71 height 31
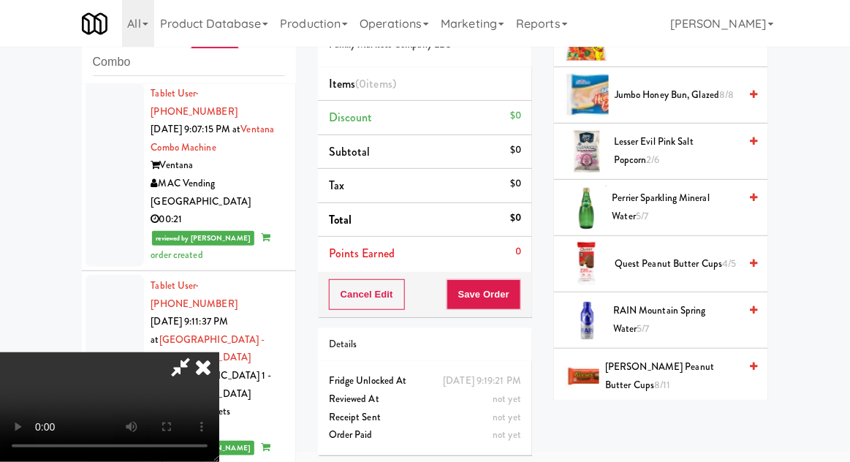
scroll to position [1236, 0]
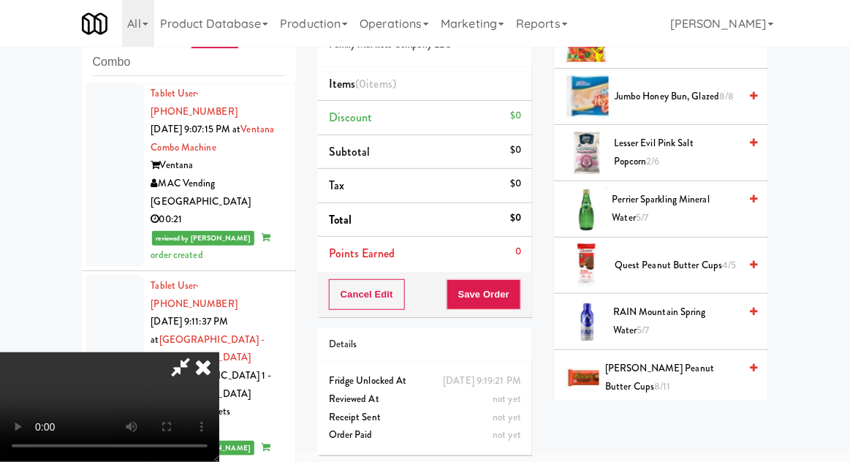
click at [713, 256] on span "Quest Peanut Butter Cups 4/5" at bounding box center [677, 265] width 124 height 18
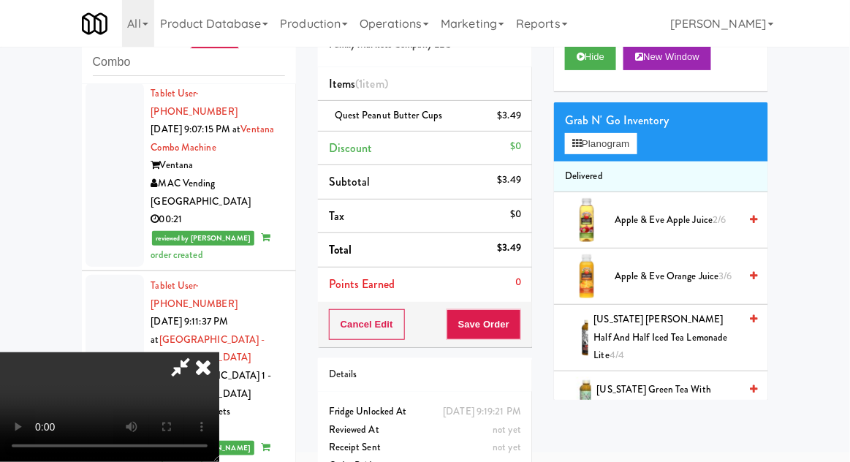
scroll to position [32, 0]
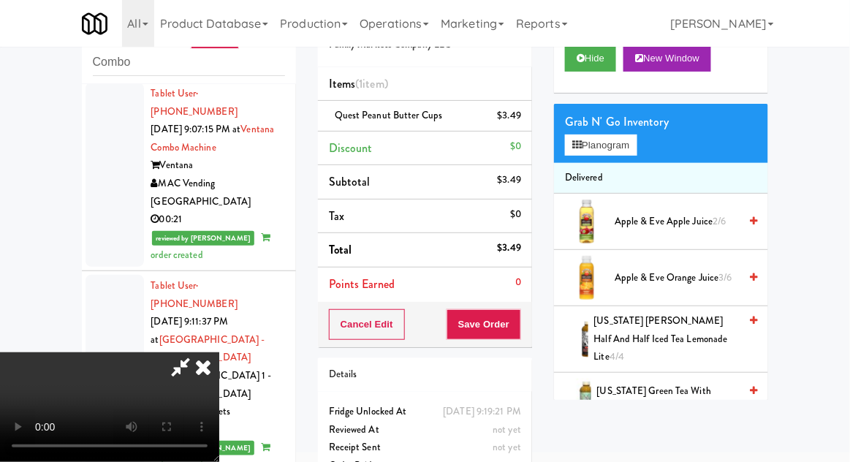
click at [705, 213] on span "Apple & Eve Apple Juice 2/6" at bounding box center [677, 222] width 124 height 18
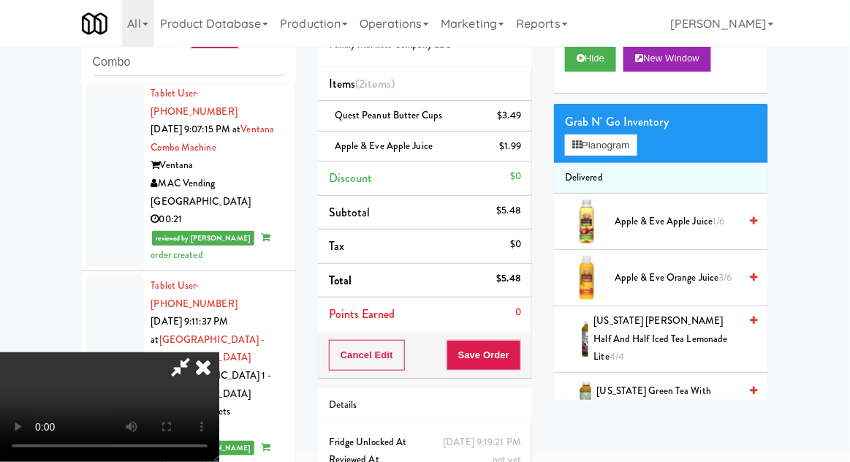
click at [524, 152] on li "Apple & Eve Apple Juice $1.99" at bounding box center [425, 147] width 214 height 31
click at [522, 152] on icon at bounding box center [522, 151] width 7 height 9
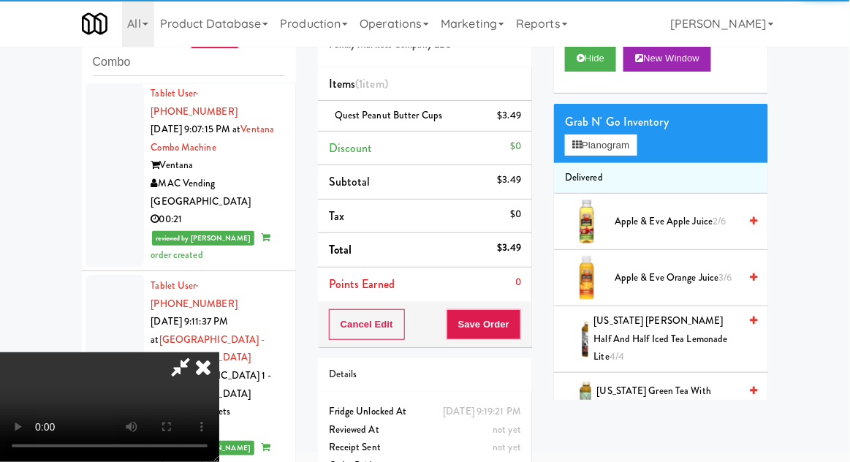
click at [655, 279] on span "Apple & Eve Orange Juice 3/6" at bounding box center [677, 278] width 124 height 18
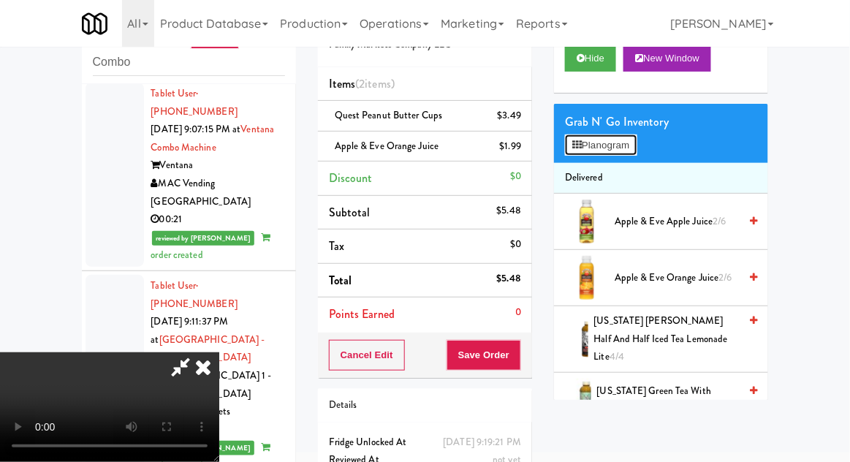
click at [623, 140] on button "Planogram" at bounding box center [601, 145] width 72 height 22
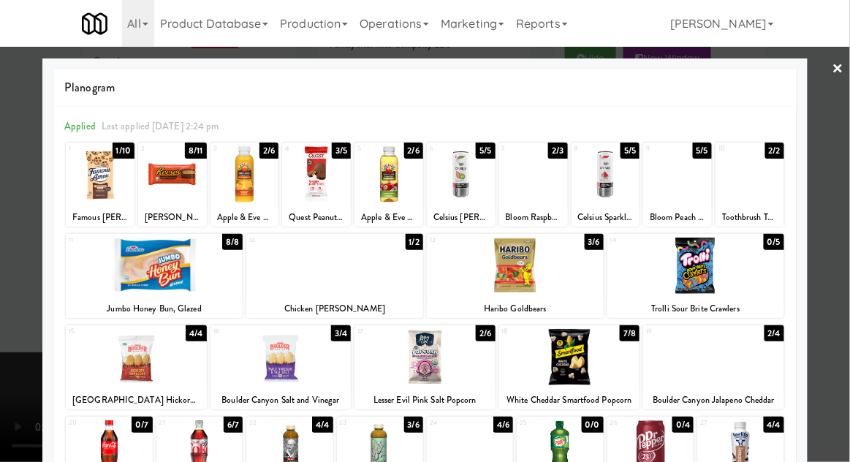
click at [839, 286] on div at bounding box center [425, 231] width 850 height 462
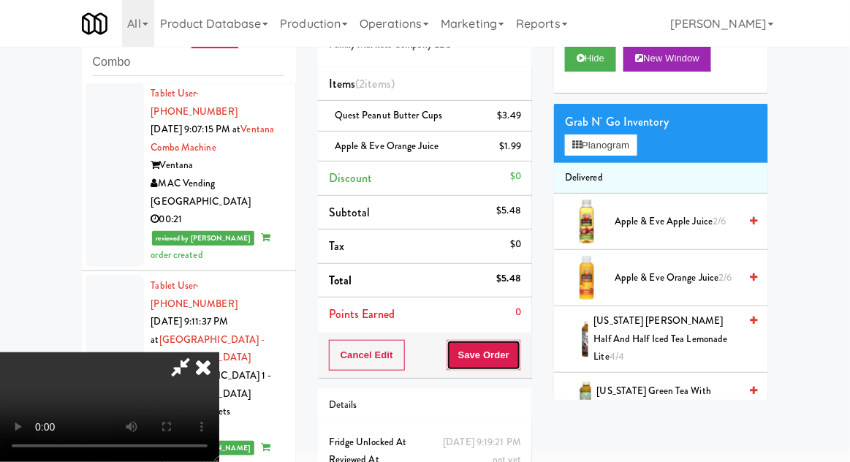
click at [519, 362] on button "Save Order" at bounding box center [483, 355] width 75 height 31
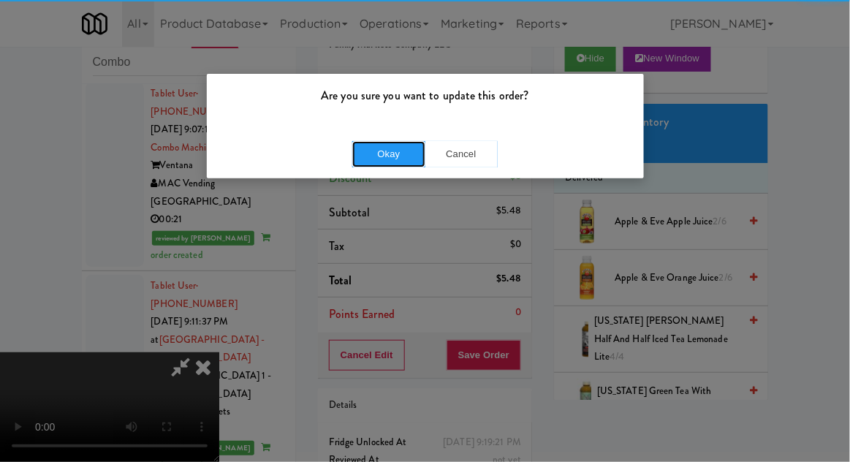
click at [372, 145] on button "Okay" at bounding box center [388, 154] width 73 height 26
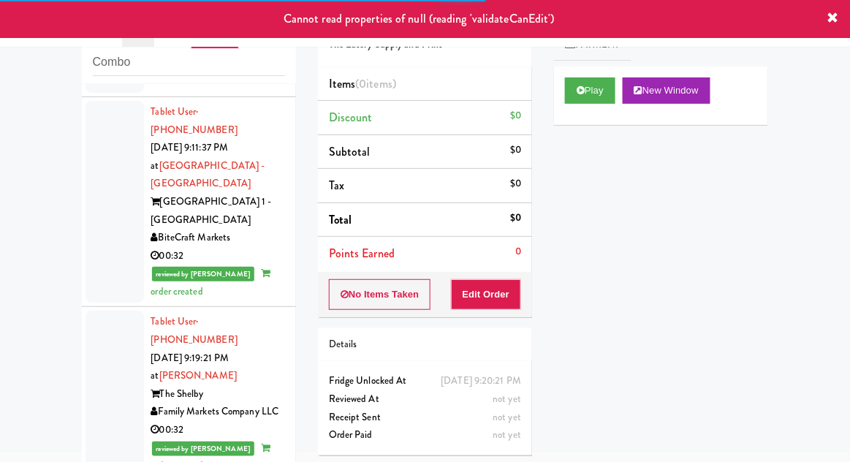
scroll to position [2316, 0]
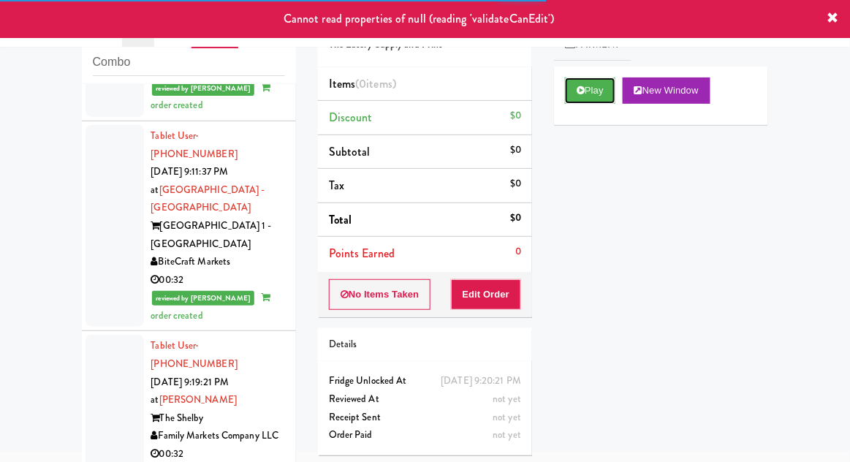
click at [602, 86] on button "Play" at bounding box center [590, 90] width 50 height 26
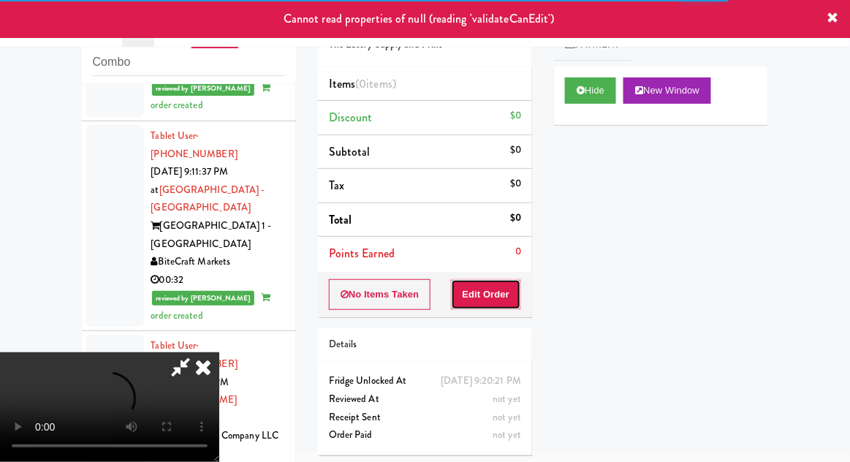
click at [503, 280] on button "Edit Order" at bounding box center [486, 294] width 71 height 31
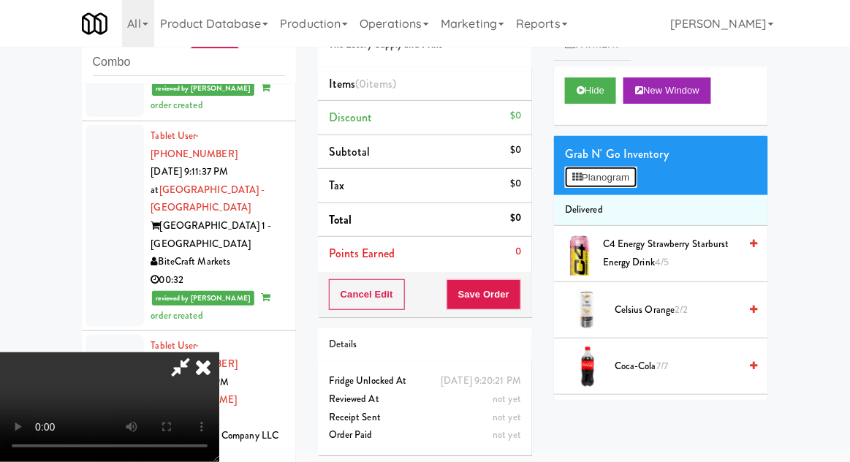
click at [632, 185] on button "Planogram" at bounding box center [601, 178] width 72 height 22
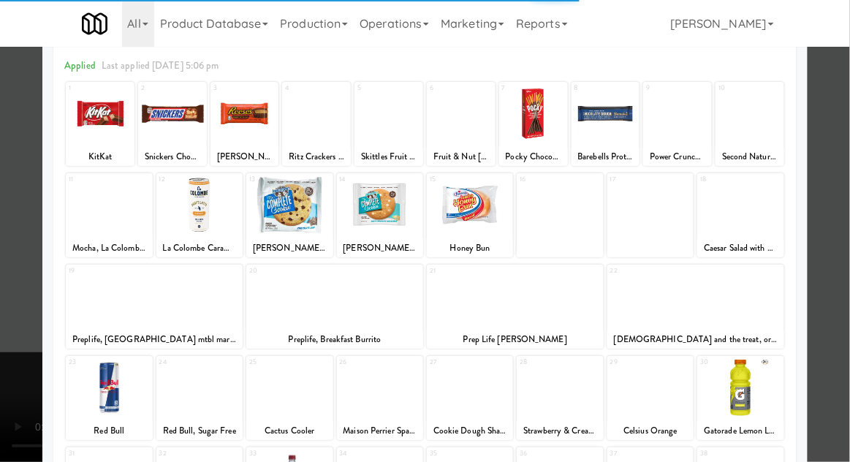
scroll to position [63, 0]
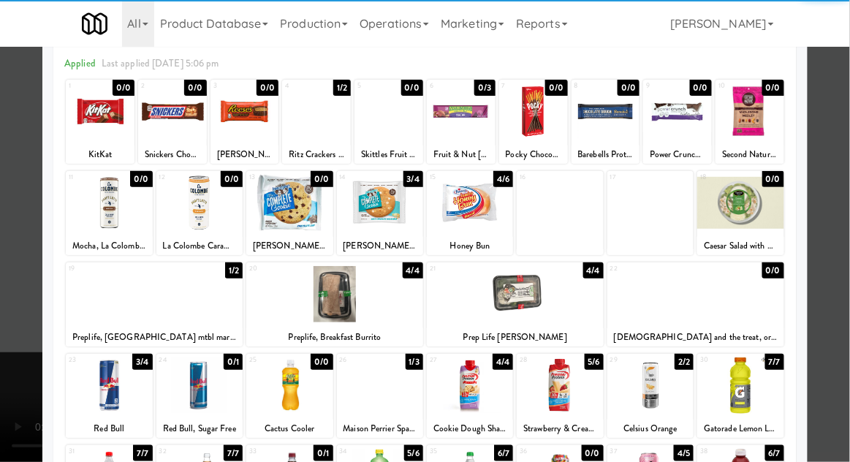
click at [658, 399] on div at bounding box center [650, 385] width 86 height 56
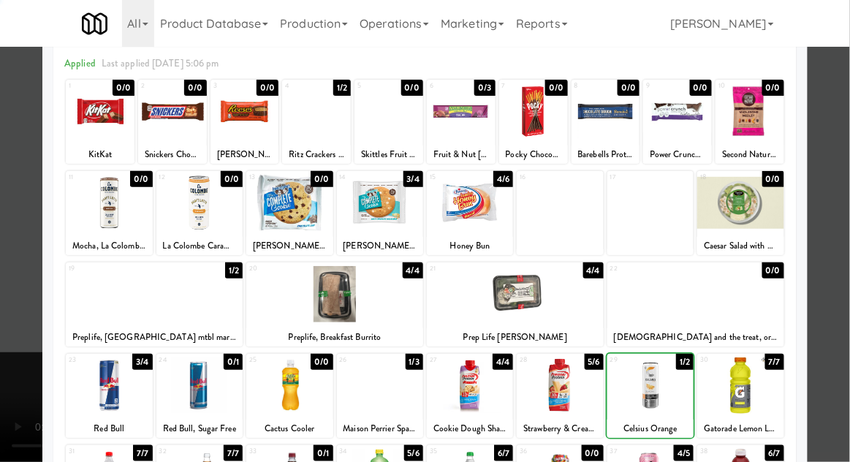
click at [842, 345] on div at bounding box center [425, 231] width 850 height 462
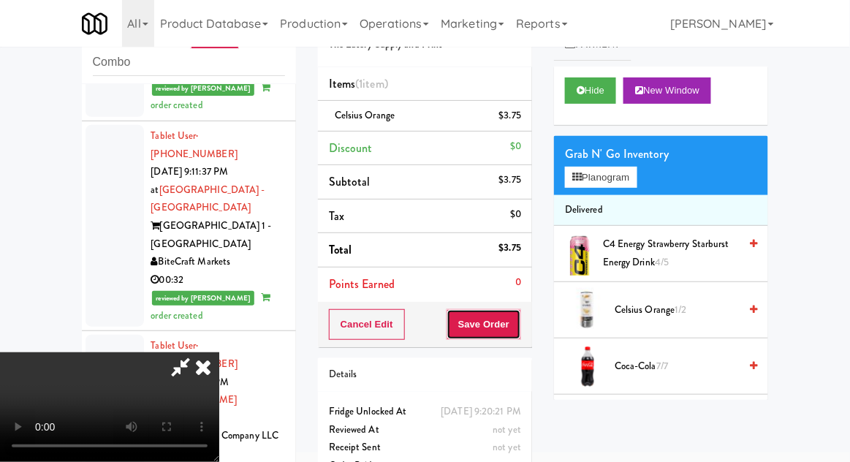
click at [517, 334] on button "Save Order" at bounding box center [483, 324] width 75 height 31
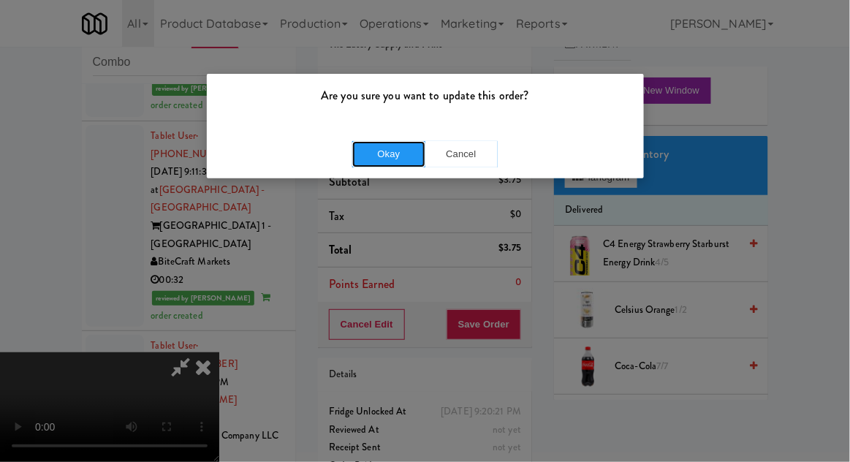
click at [381, 164] on button "Okay" at bounding box center [388, 154] width 73 height 26
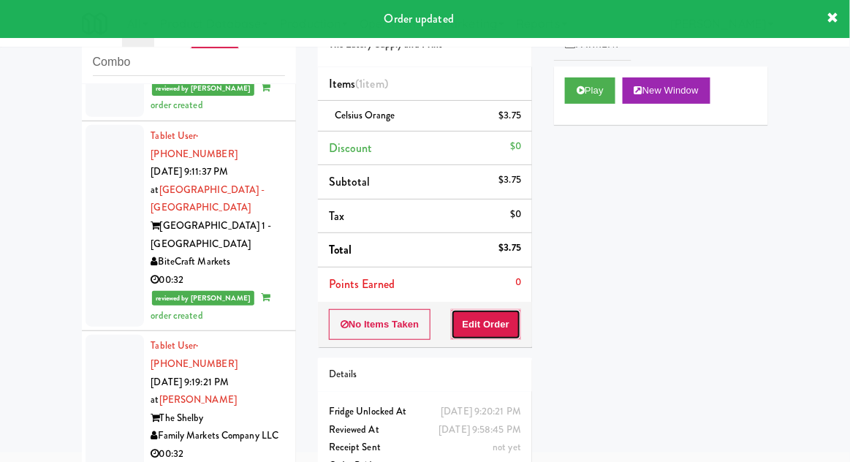
click at [506, 314] on button "Edit Order" at bounding box center [486, 324] width 71 height 31
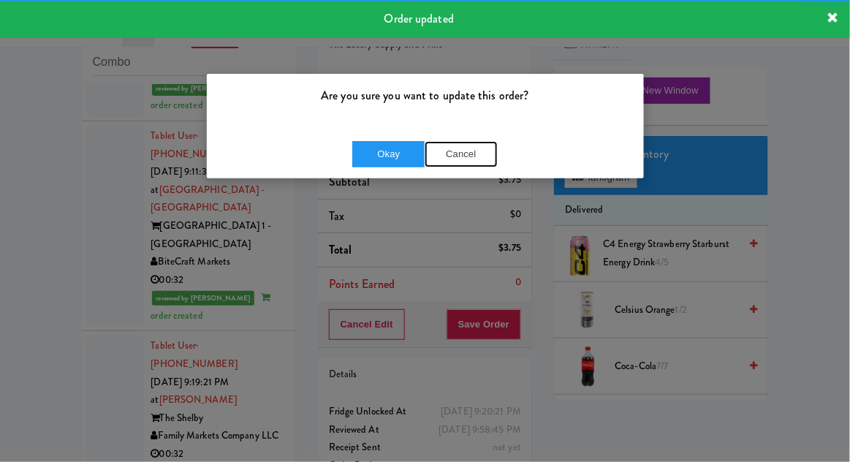
click at [476, 158] on button "Cancel" at bounding box center [461, 154] width 73 height 26
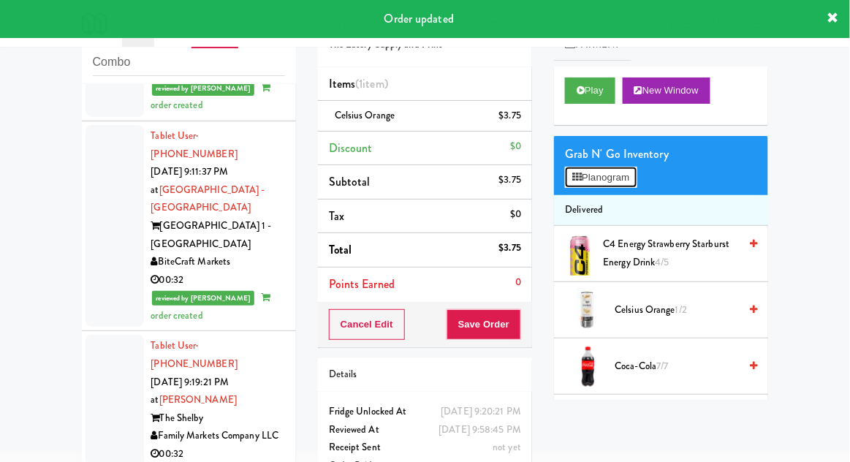
click at [606, 167] on button "Planogram" at bounding box center [601, 178] width 72 height 22
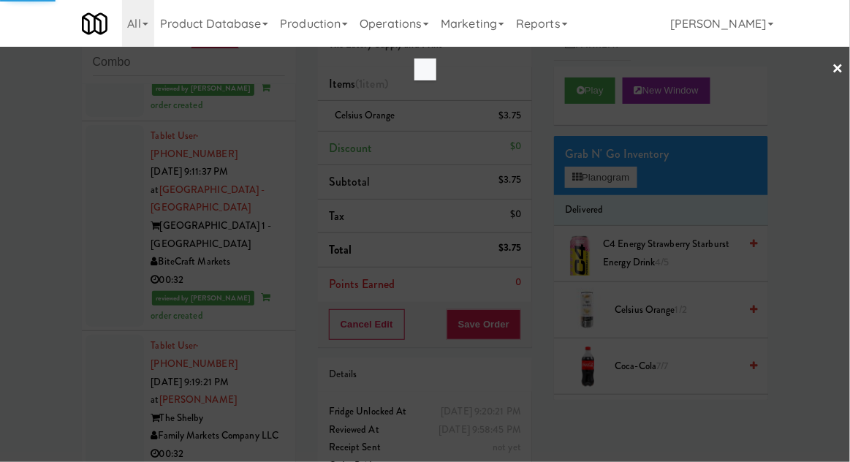
click at [808, 167] on div at bounding box center [425, 231] width 850 height 462
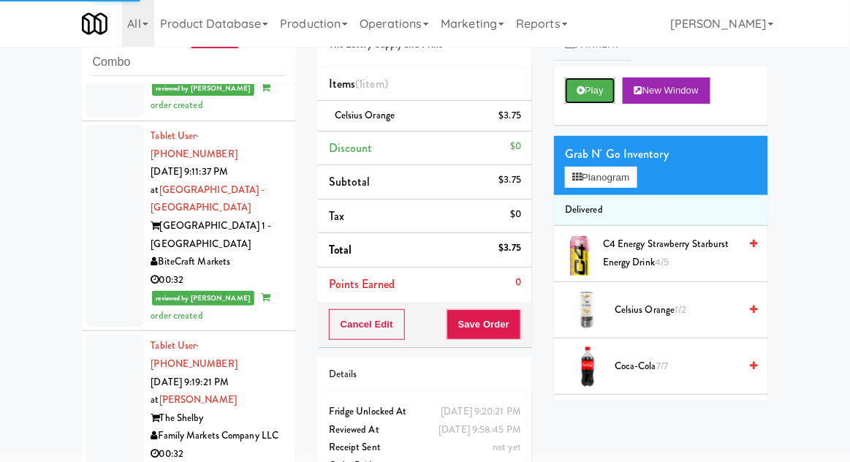
click at [579, 103] on button "Play" at bounding box center [590, 90] width 50 height 26
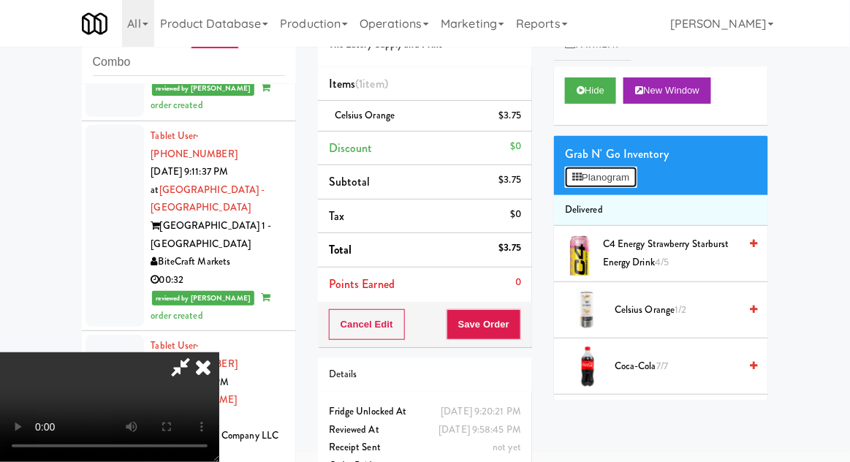
click at [612, 175] on button "Planogram" at bounding box center [601, 178] width 72 height 22
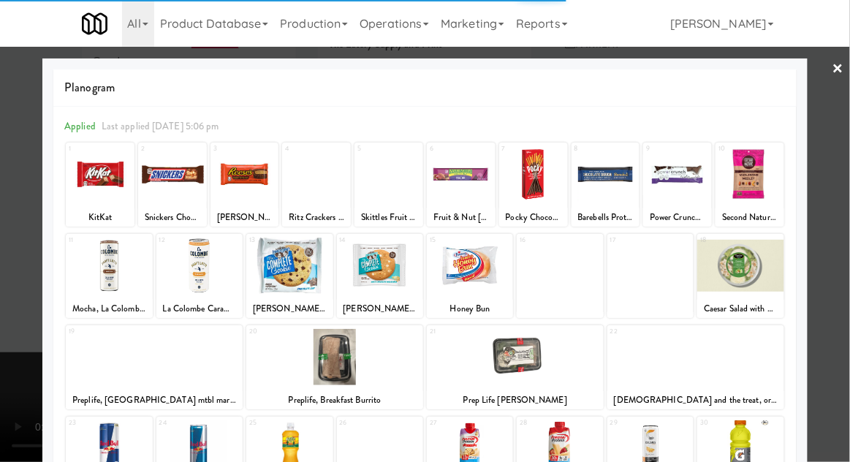
click at [843, 285] on div at bounding box center [425, 231] width 850 height 462
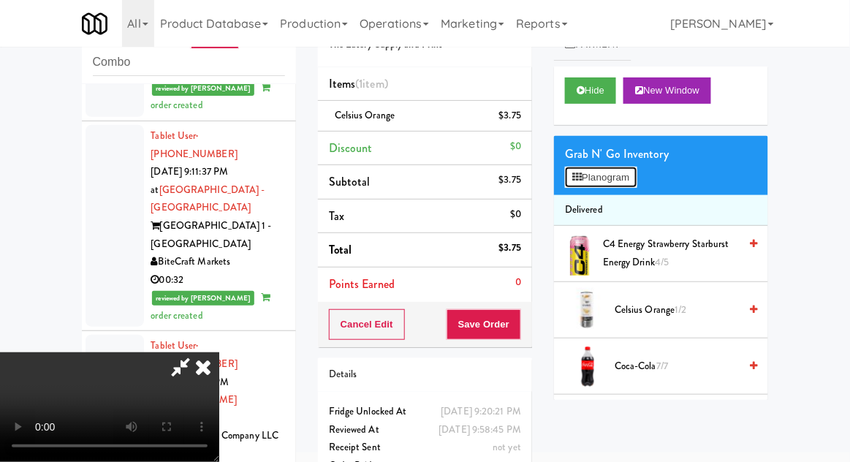
click at [614, 171] on button "Planogram" at bounding box center [601, 178] width 72 height 22
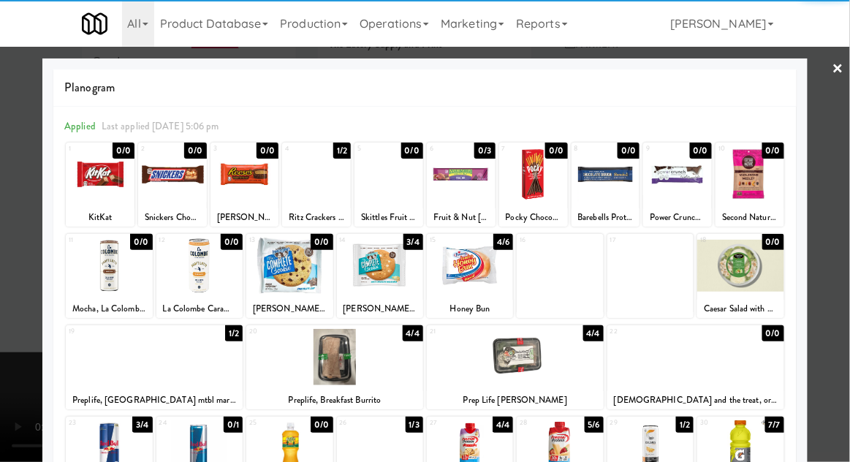
click at [100, 453] on div at bounding box center [109, 448] width 86 height 56
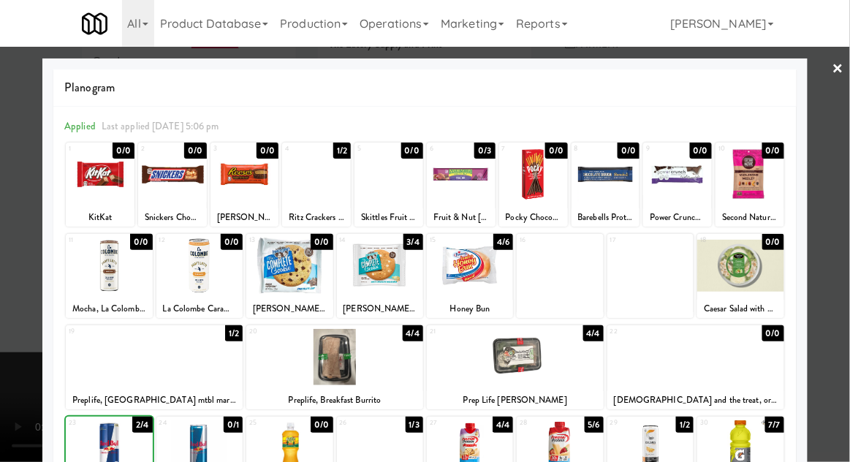
click at [23, 415] on div at bounding box center [425, 231] width 850 height 462
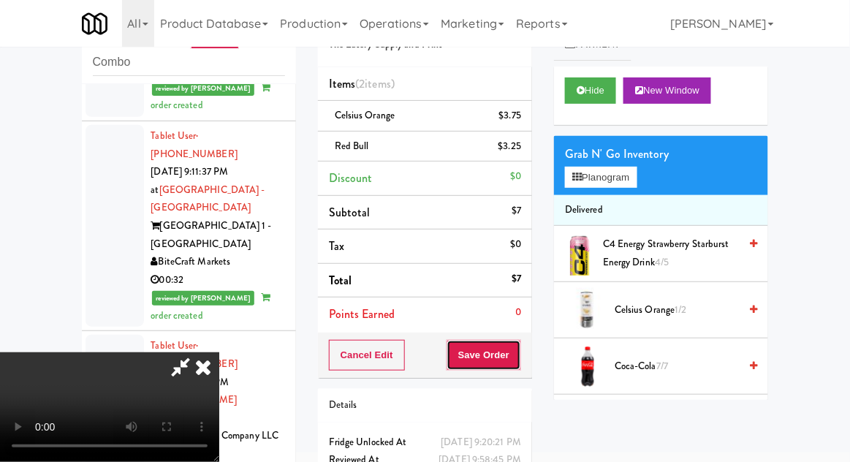
click at [519, 362] on button "Save Order" at bounding box center [483, 355] width 75 height 31
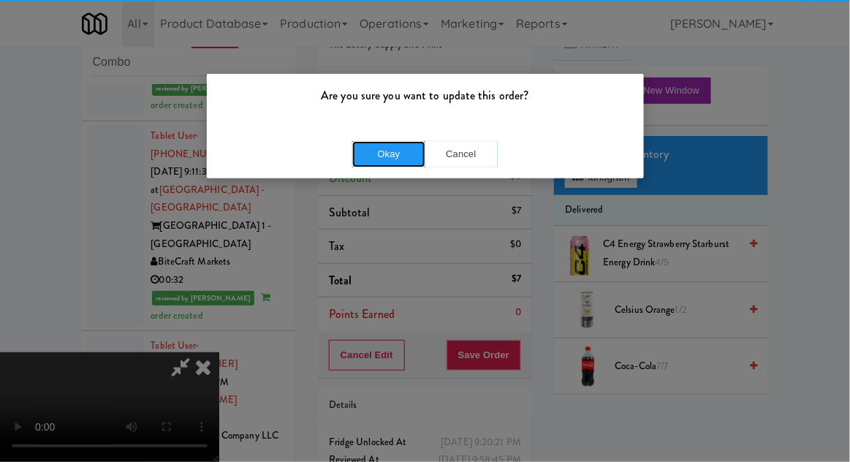
click at [363, 162] on button "Okay" at bounding box center [388, 154] width 73 height 26
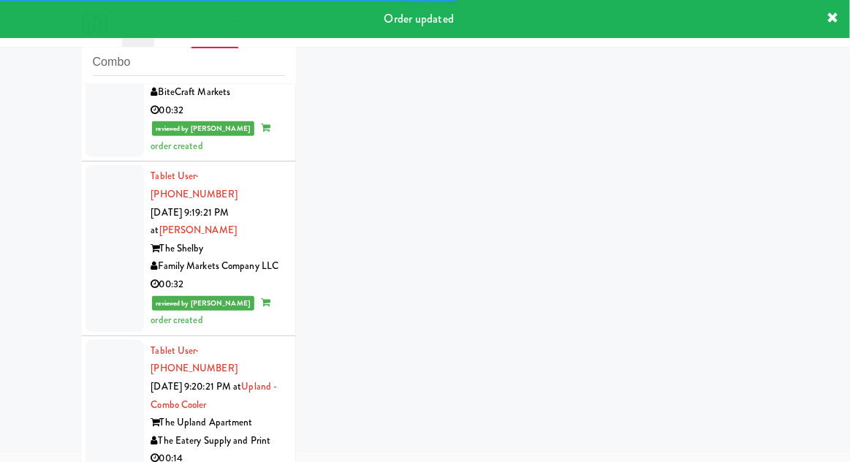
scroll to position [2487, 0]
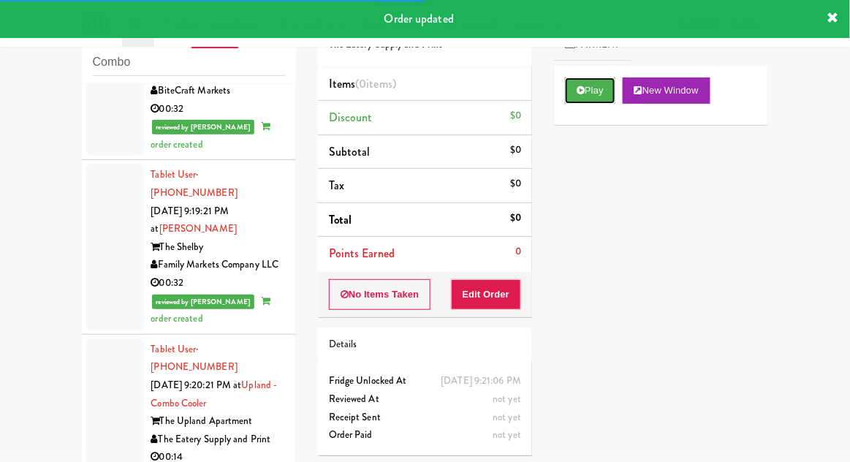
click at [599, 102] on button "Play" at bounding box center [590, 90] width 50 height 26
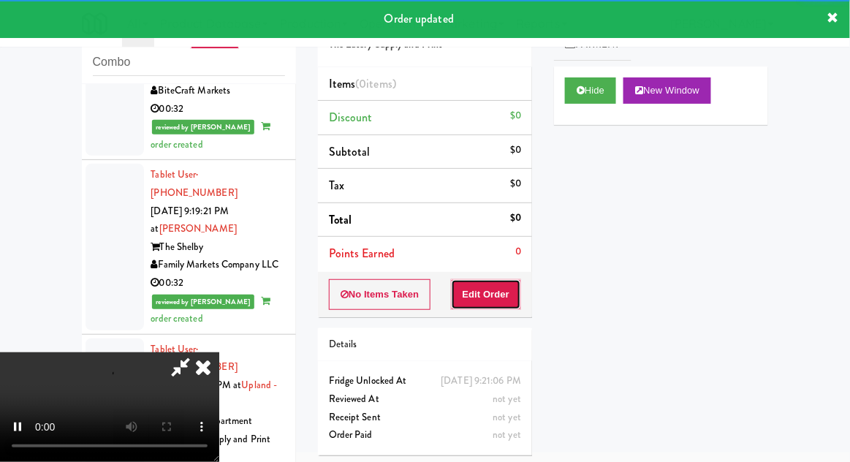
click at [501, 300] on button "Edit Order" at bounding box center [486, 294] width 71 height 31
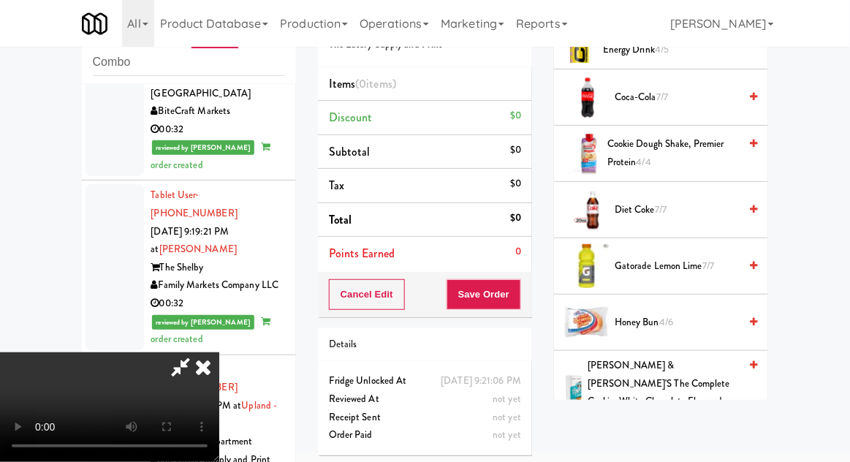
scroll to position [215, 0]
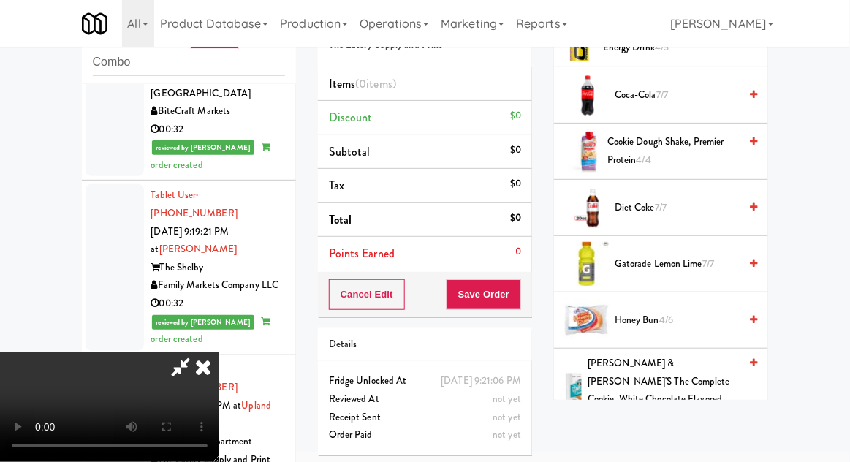
click at [654, 213] on span "Diet Coke 7/7" at bounding box center [677, 208] width 124 height 18
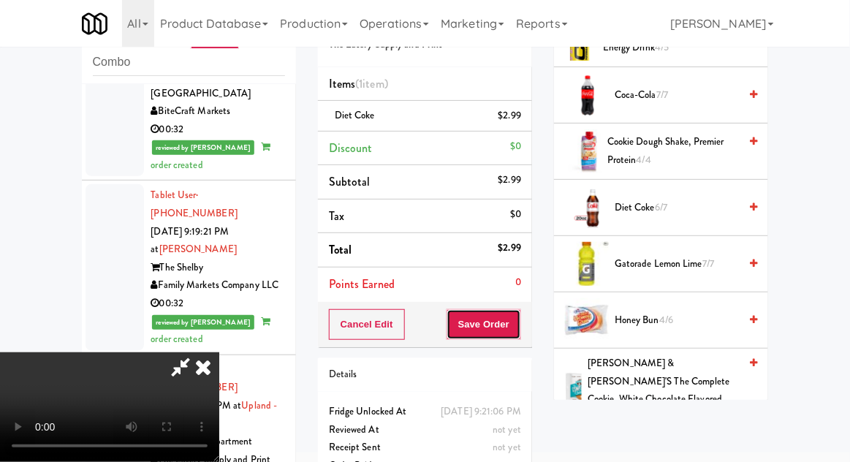
click at [520, 328] on button "Save Order" at bounding box center [483, 324] width 75 height 31
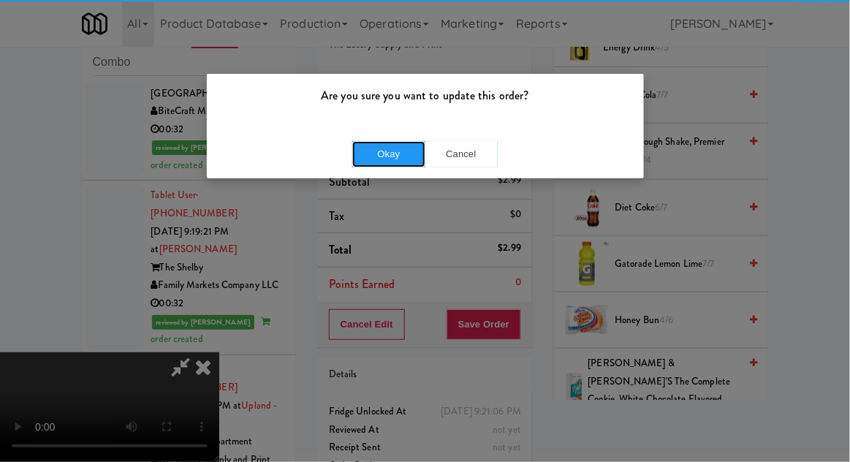
click at [381, 154] on button "Okay" at bounding box center [388, 154] width 73 height 26
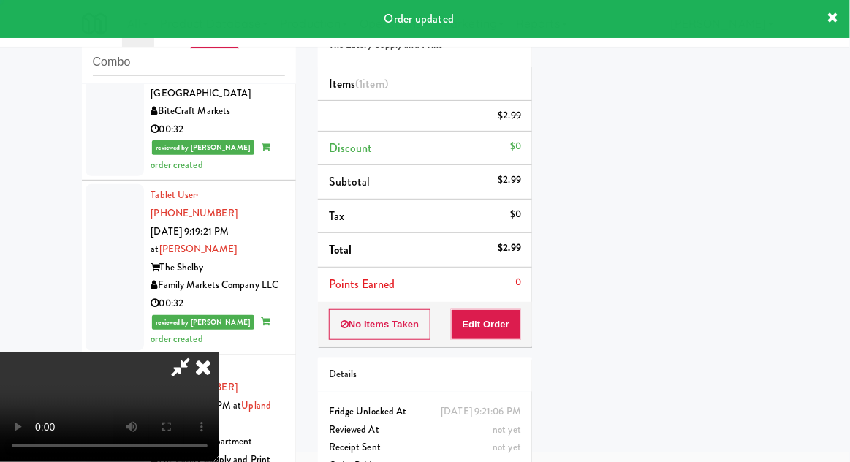
scroll to position [144, 0]
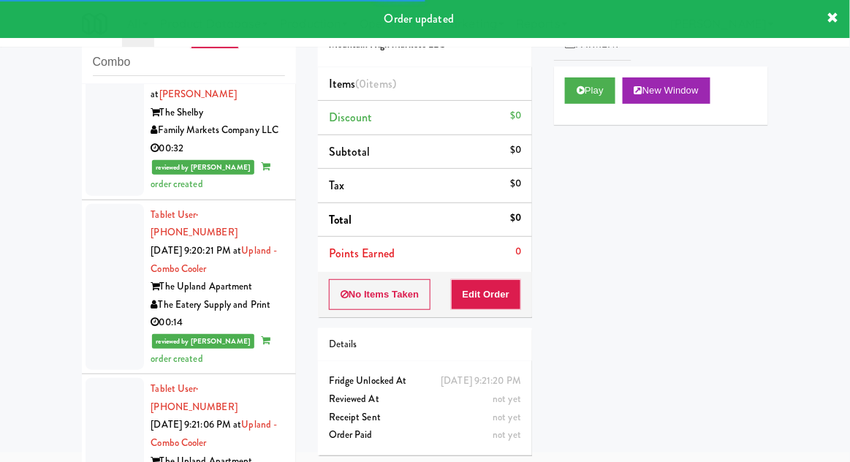
scroll to position [2628, 0]
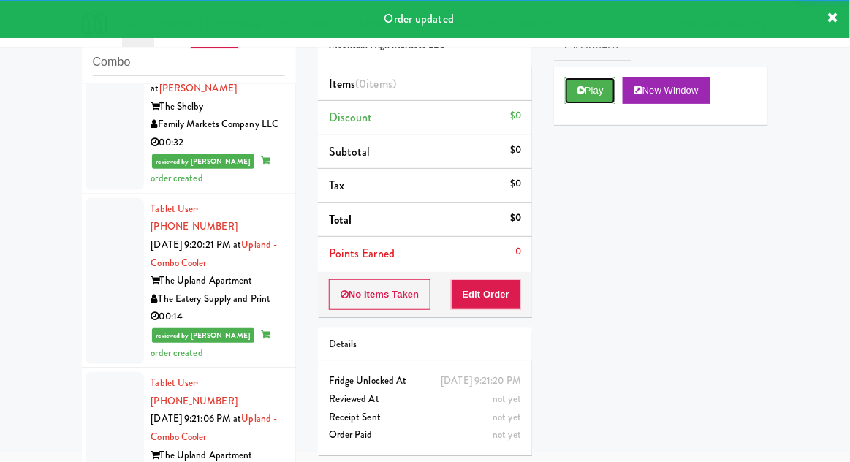
click at [603, 99] on button "Play" at bounding box center [590, 90] width 50 height 26
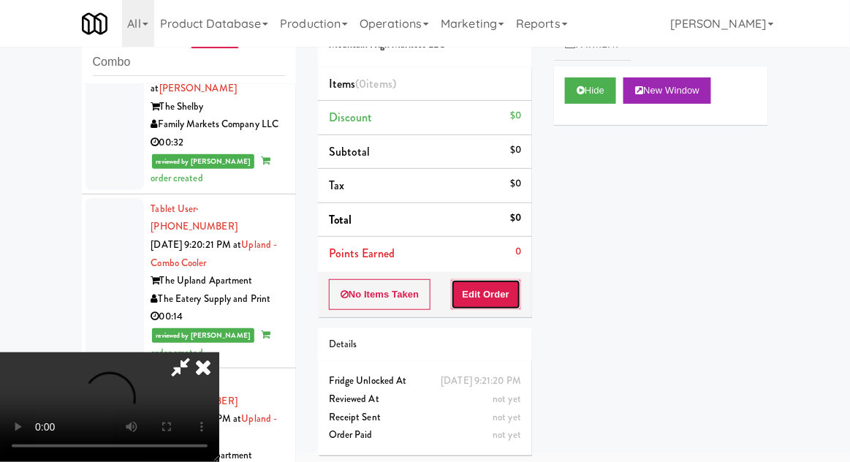
click at [511, 292] on button "Edit Order" at bounding box center [486, 294] width 71 height 31
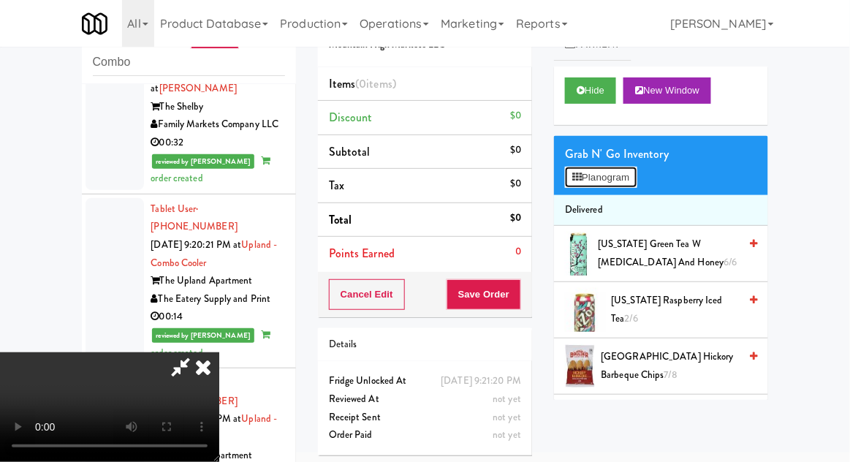
click at [615, 177] on button "Planogram" at bounding box center [601, 178] width 72 height 22
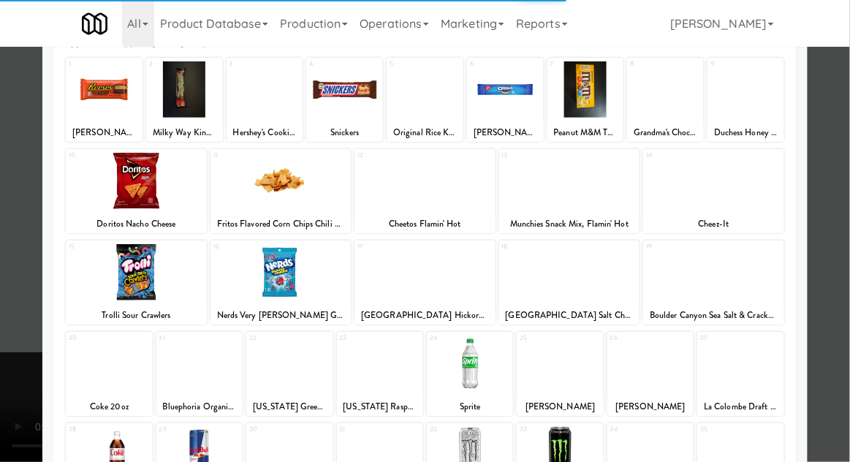
scroll to position [86, 0]
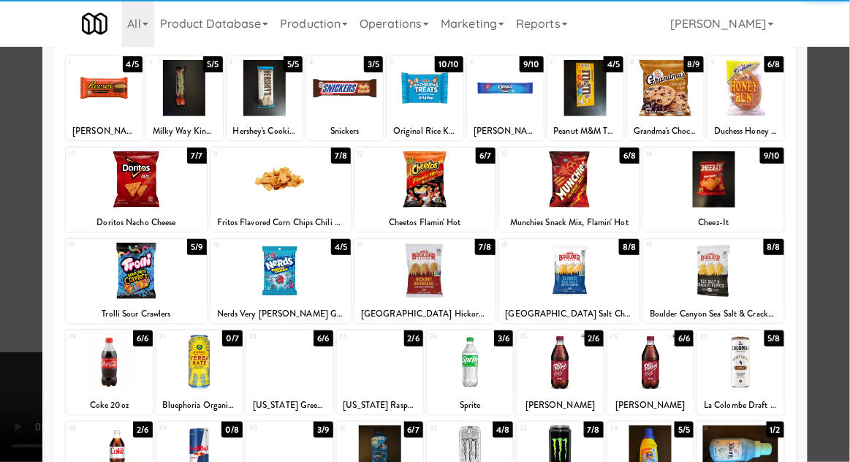
click at [488, 460] on div at bounding box center [470, 453] width 86 height 56
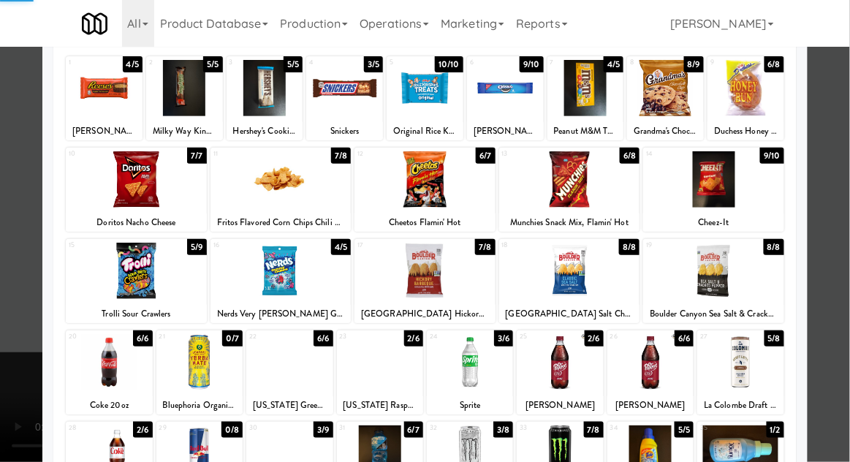
click at [12, 329] on div at bounding box center [425, 231] width 850 height 462
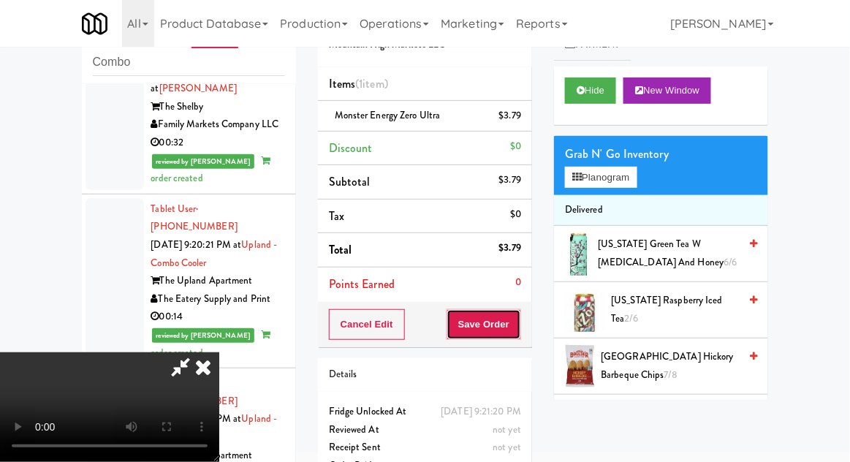
click at [514, 335] on button "Save Order" at bounding box center [483, 324] width 75 height 31
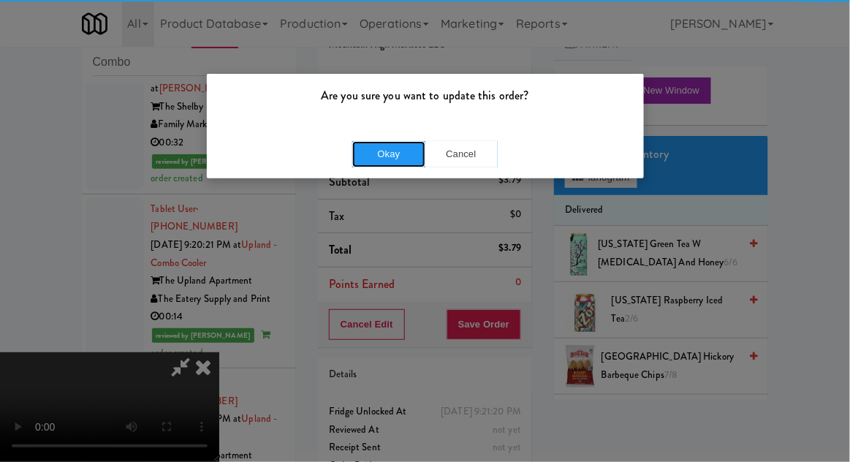
click at [377, 151] on button "Okay" at bounding box center [388, 154] width 73 height 26
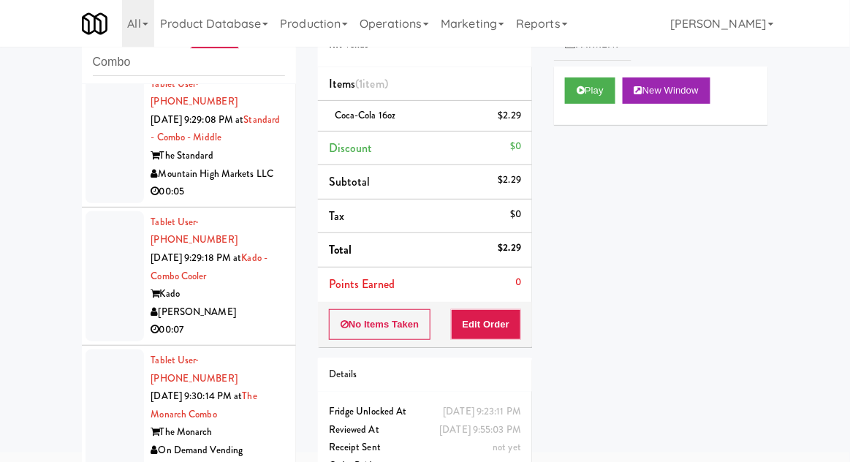
scroll to position [4347, 0]
